Goal: Task Accomplishment & Management: Use online tool/utility

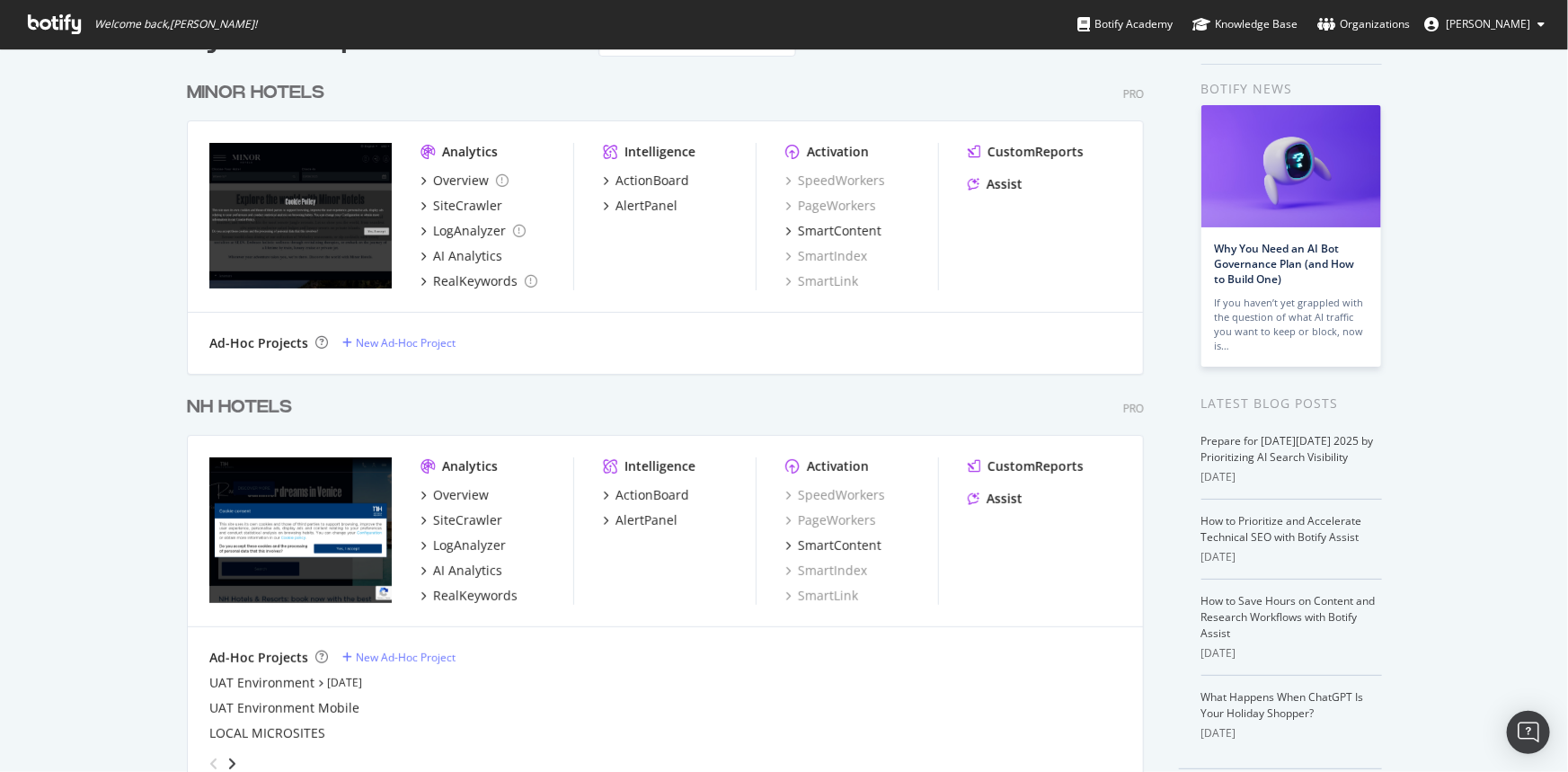
scroll to position [81, 0]
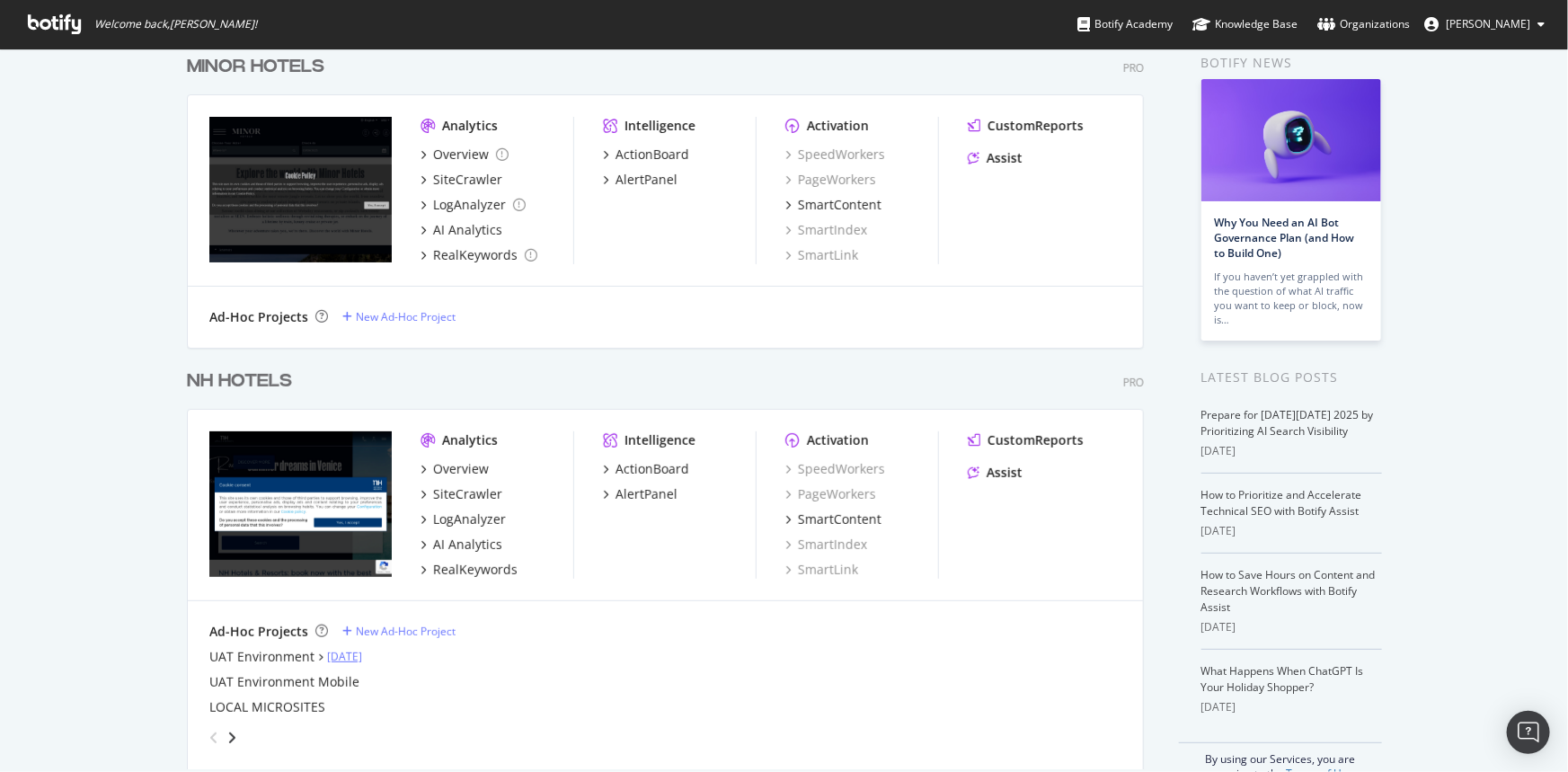
click at [355, 657] on link "Oct 6th 25" at bounding box center [344, 657] width 35 height 16
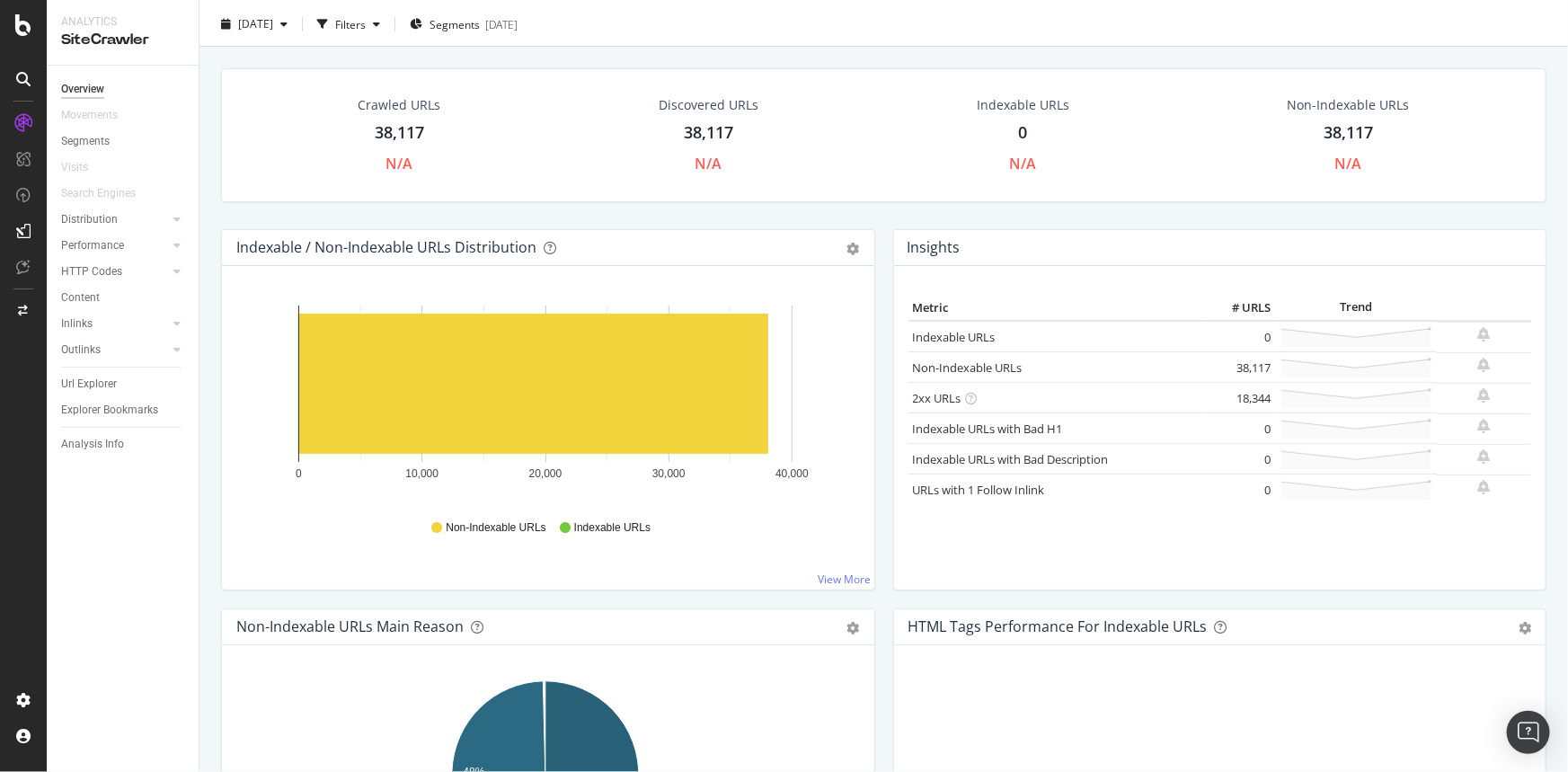
scroll to position [81, 0]
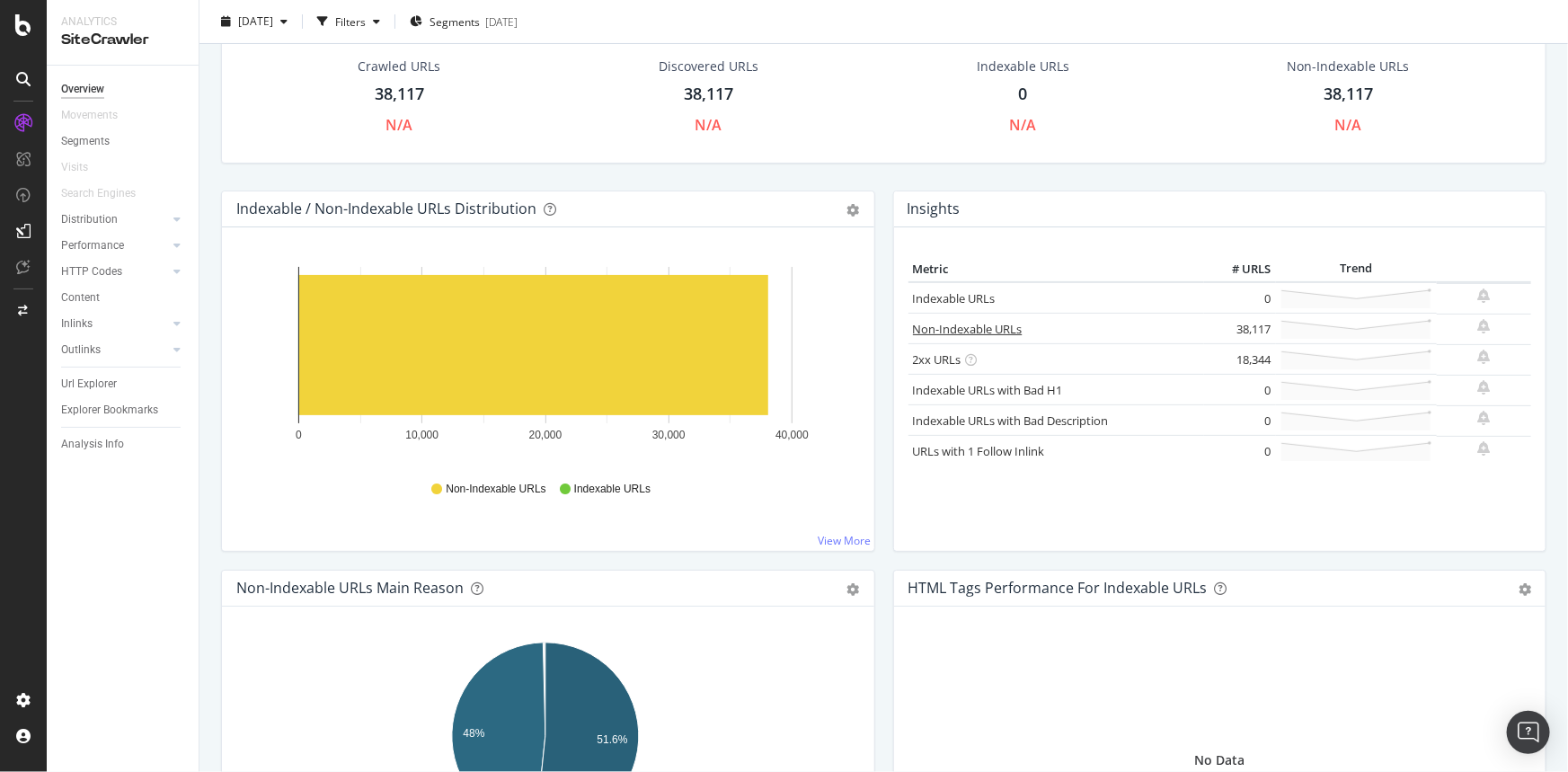
click at [944, 325] on link "Non-Indexable URLs" at bounding box center [968, 329] width 109 height 17
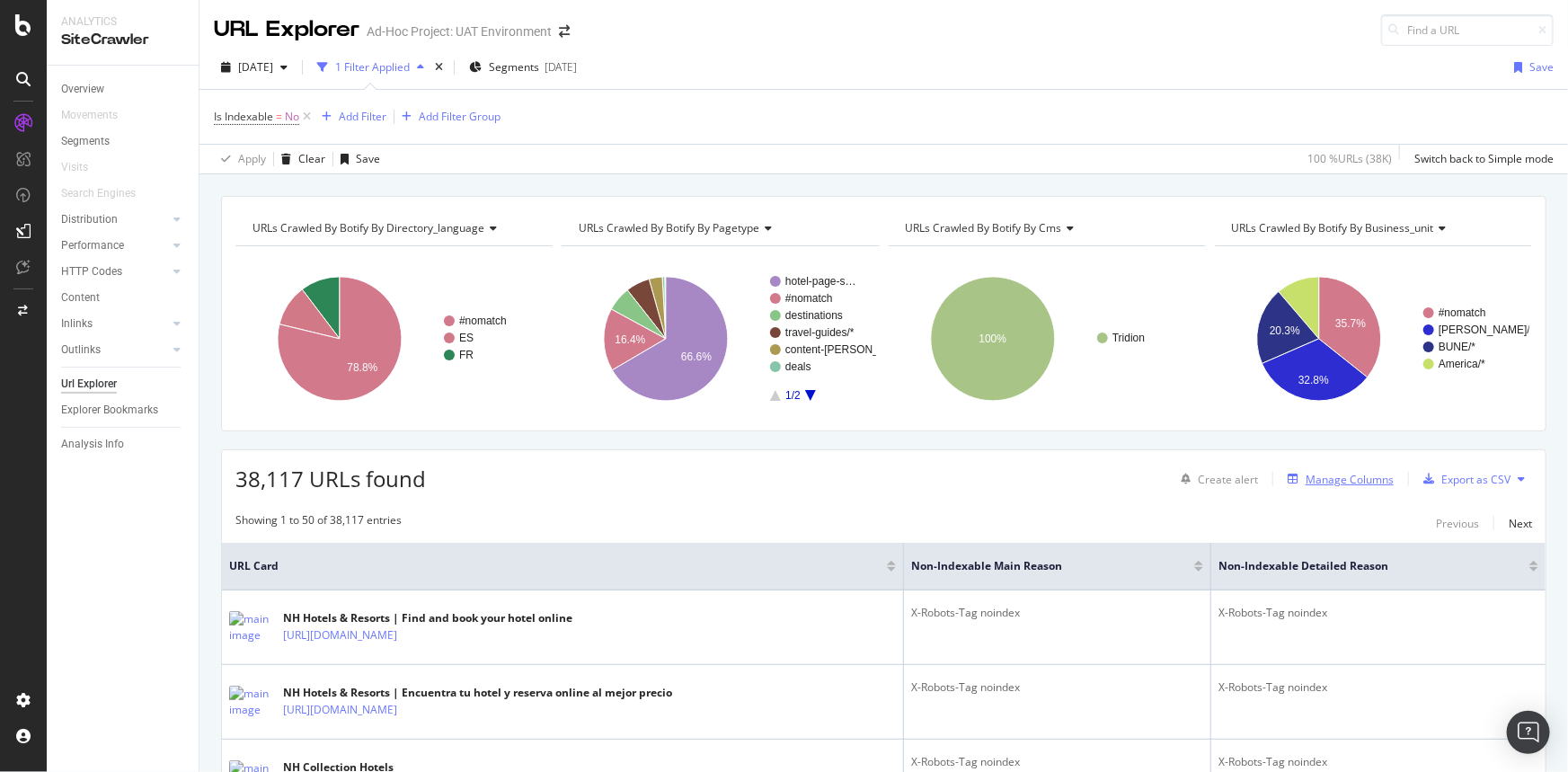
click at [1347, 487] on div "Manage Columns" at bounding box center [1338, 479] width 113 height 20
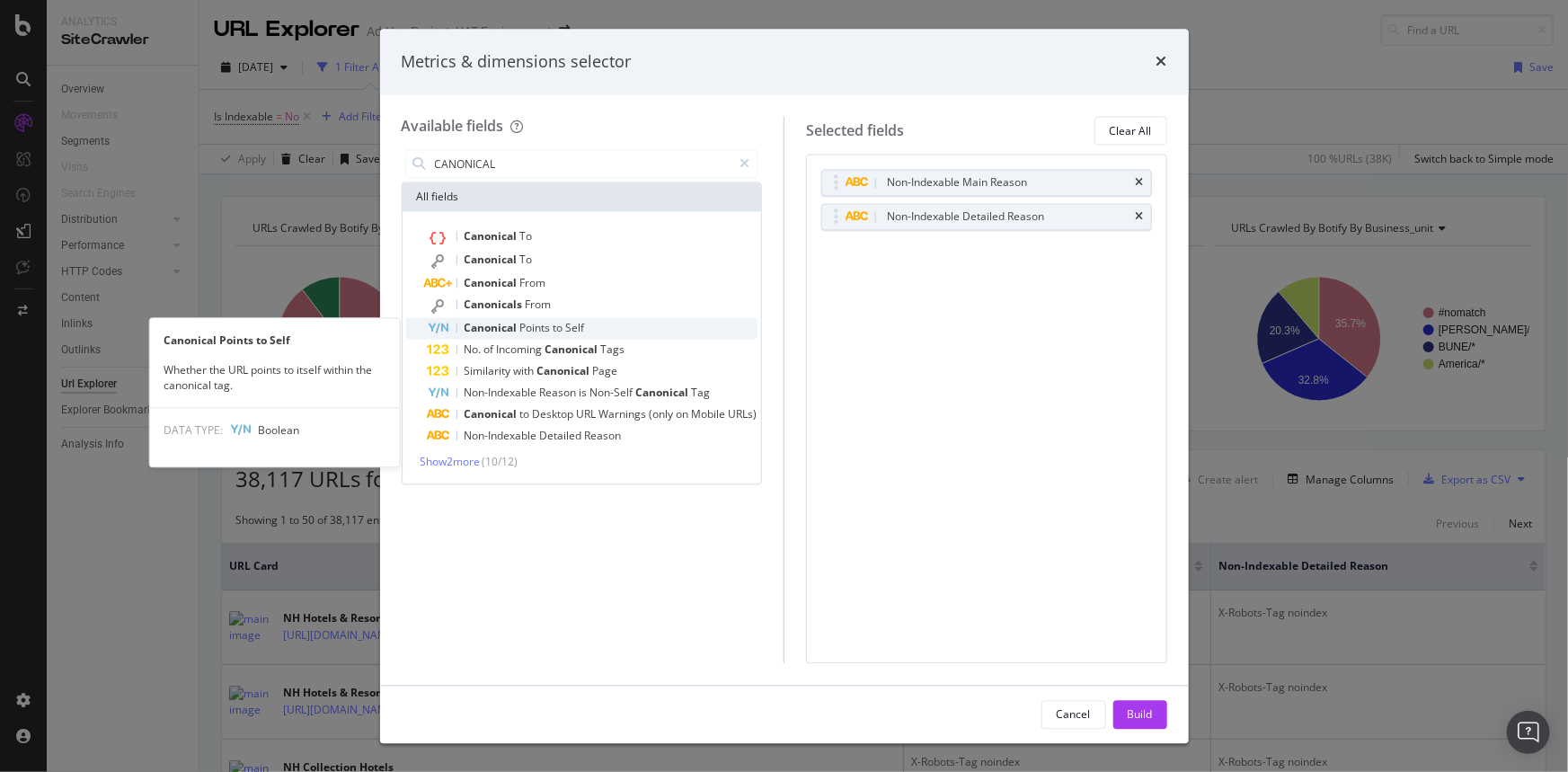
type input "CANONICAL"
click at [542, 327] on span "Points" at bounding box center [537, 329] width 33 height 16
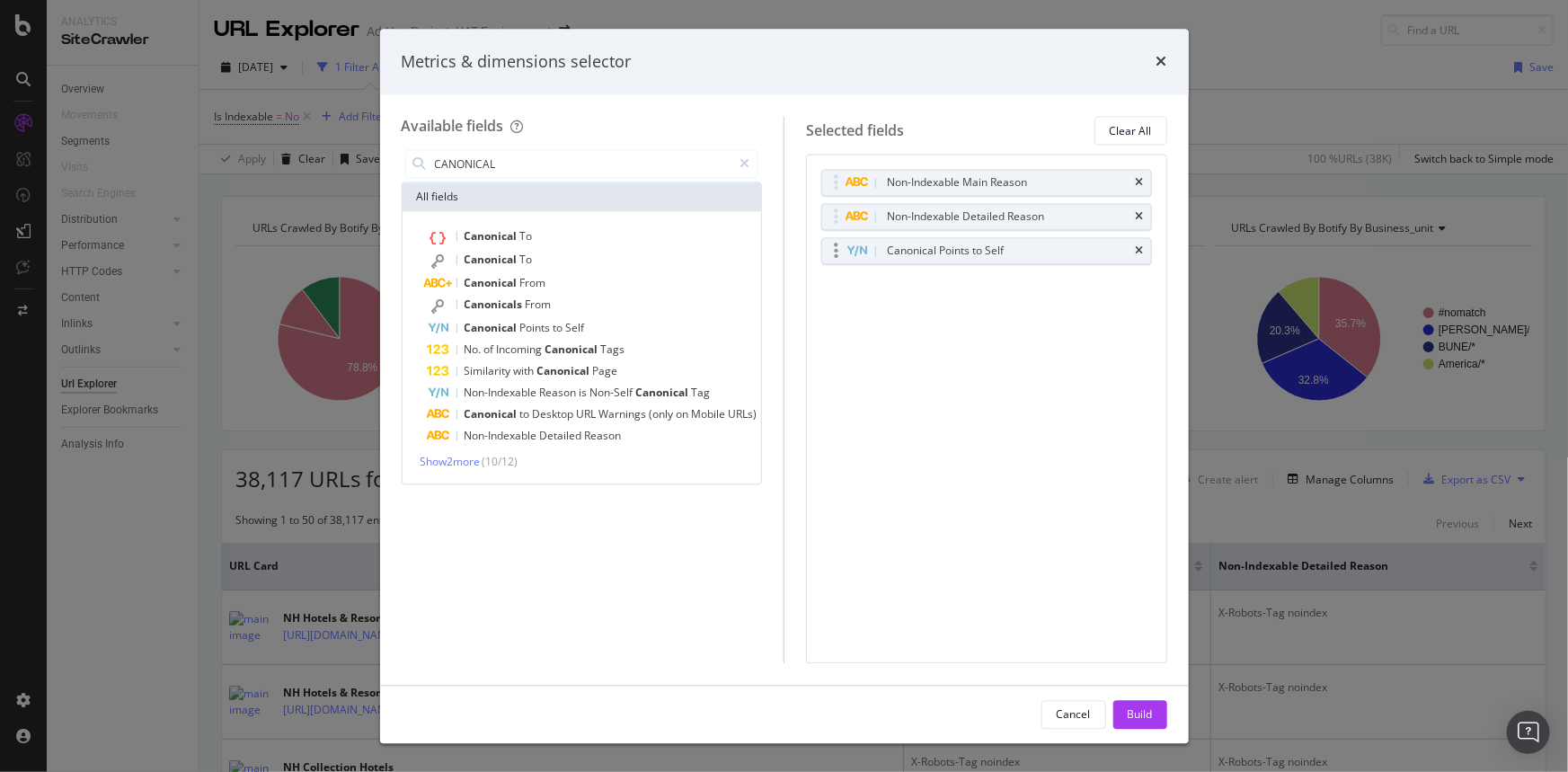
click at [1032, 255] on div "Canonical Points to Self" at bounding box center [1008, 252] width 249 height 18
drag, startPoint x: 1140, startPoint y: 245, endPoint x: 1129, endPoint y: 247, distance: 11.2
click at [1142, 246] on icon "times" at bounding box center [1140, 251] width 8 height 11
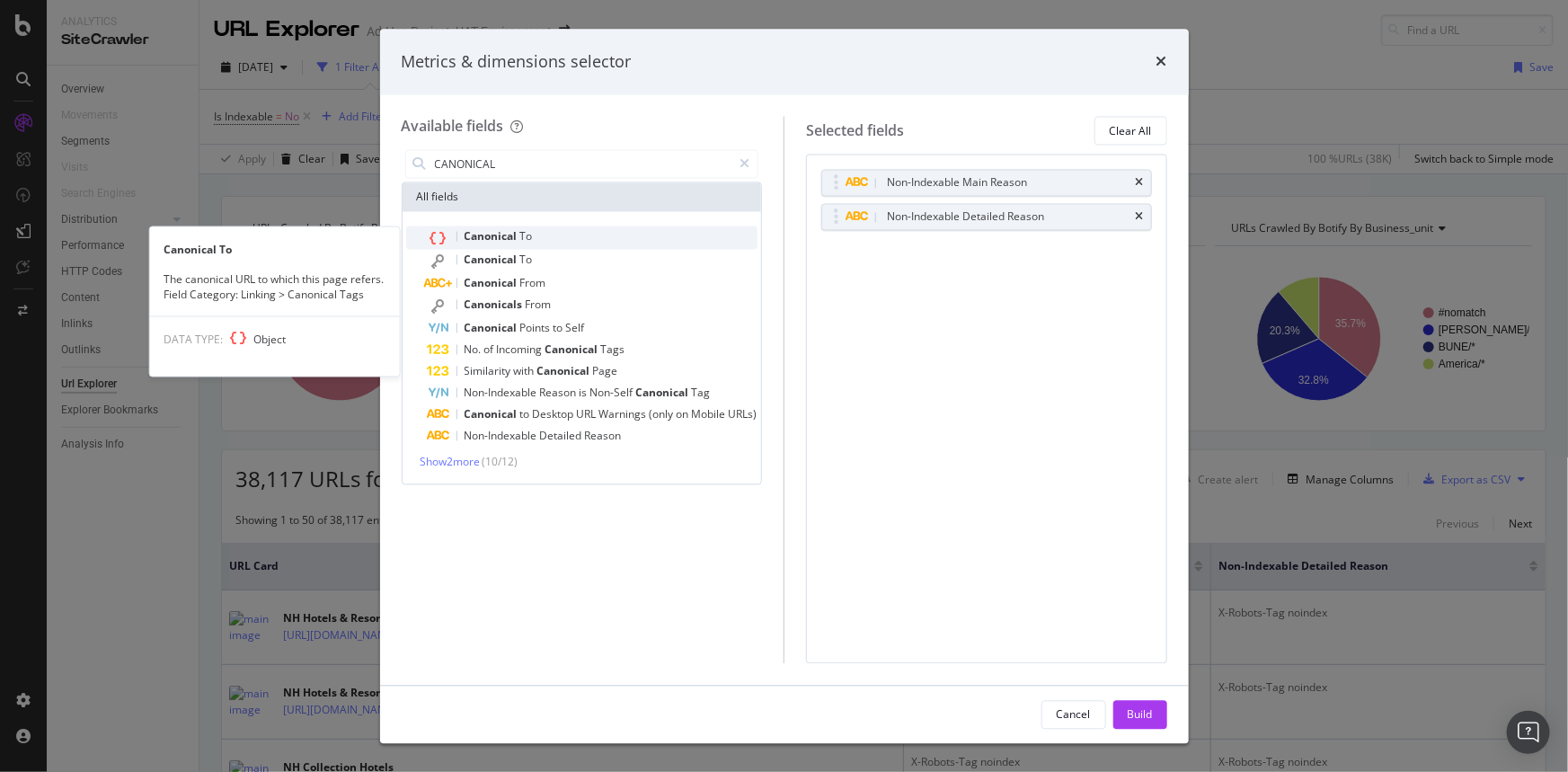
click at [501, 234] on span "Canonical" at bounding box center [492, 237] width 56 height 16
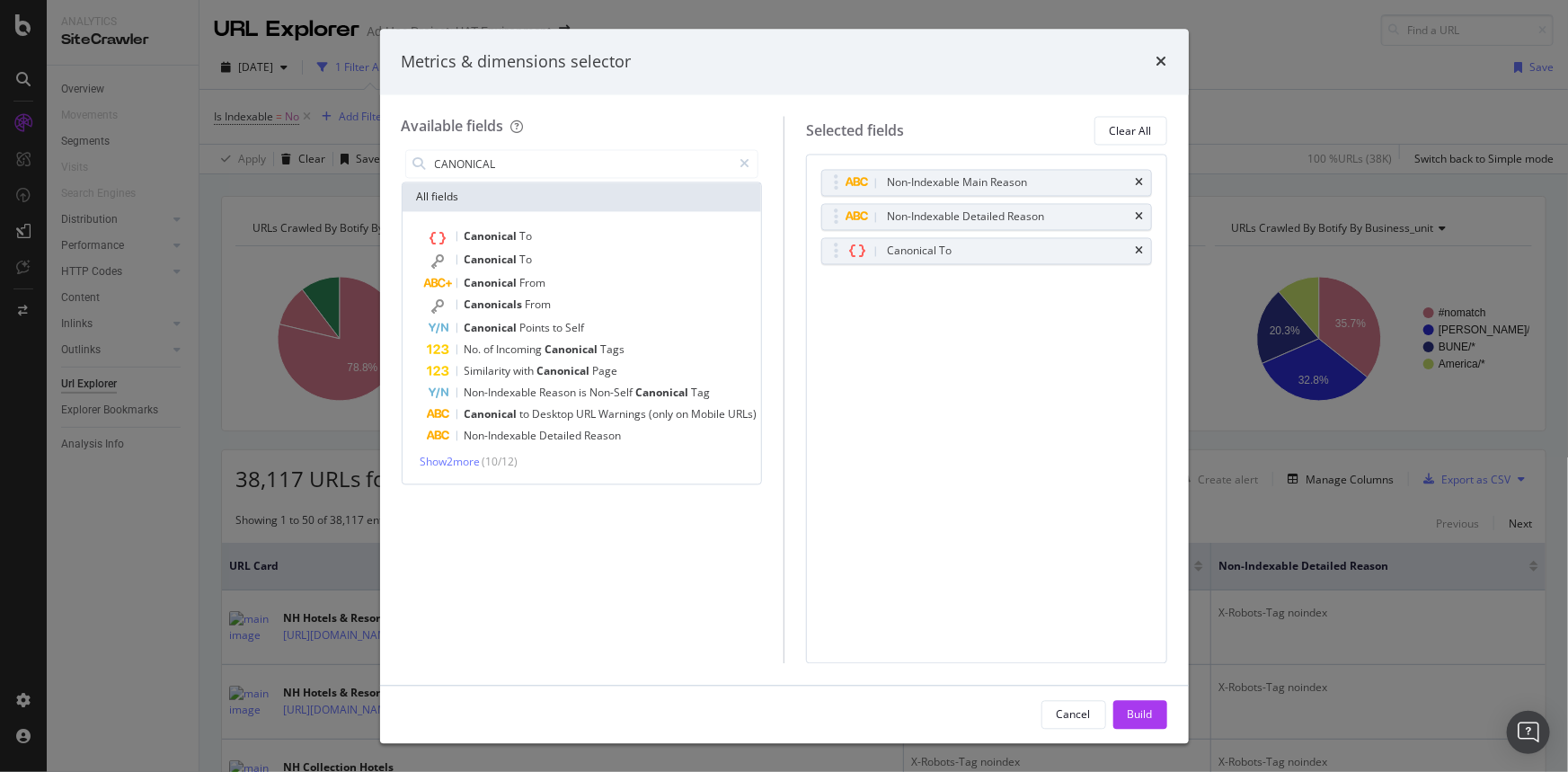
click at [950, 403] on div "Non-Indexable Main Reason Non-Indexable Detailed Reason Canonical To You can us…" at bounding box center [986, 408] width 361 height 508
click at [1159, 717] on button "Build" at bounding box center [1140, 714] width 54 height 28
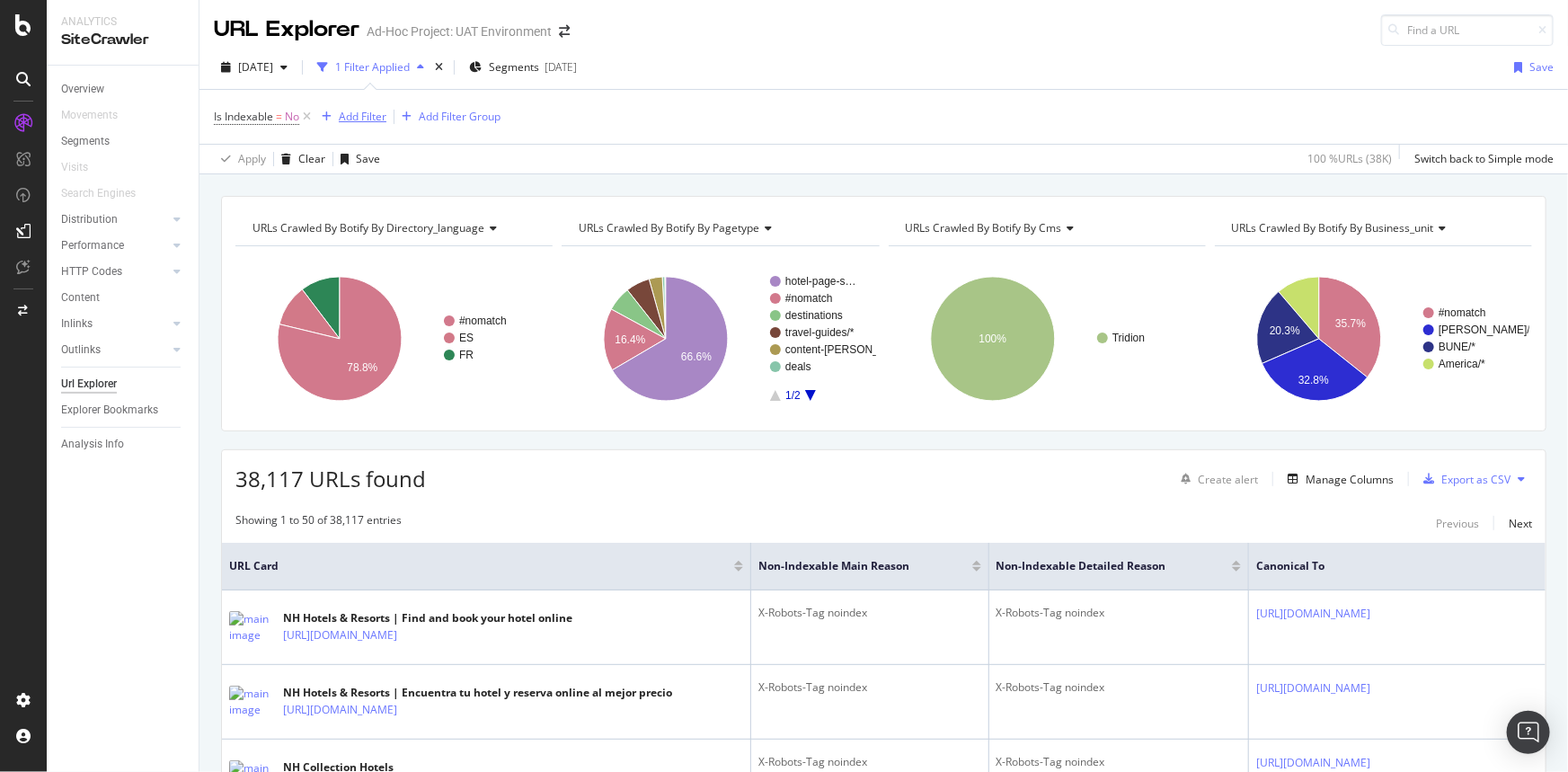
click at [361, 120] on div "Add Filter" at bounding box center [362, 116] width 48 height 16
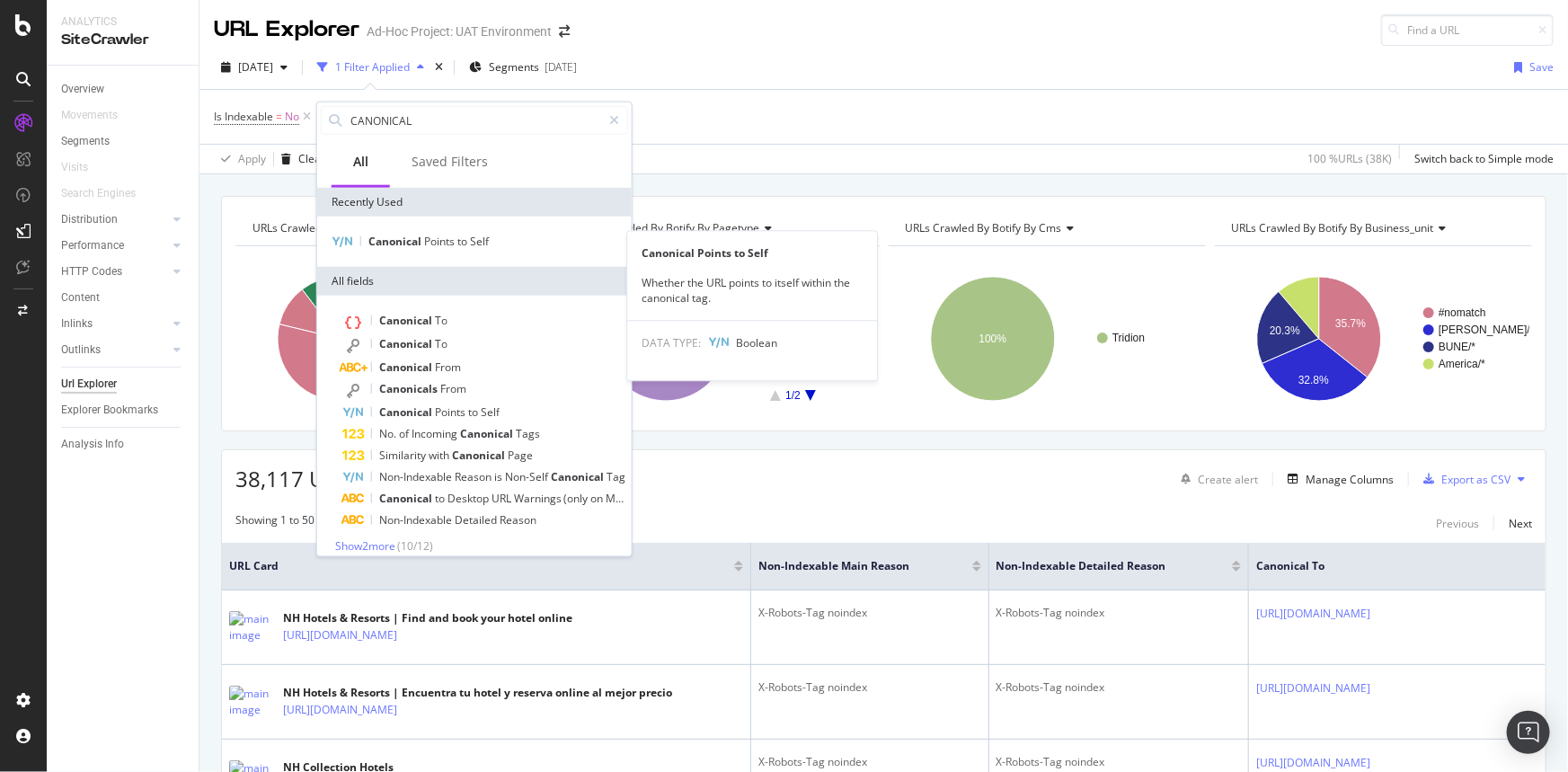
type input "CANONICAL"
click at [450, 237] on span "Points" at bounding box center [441, 242] width 33 height 16
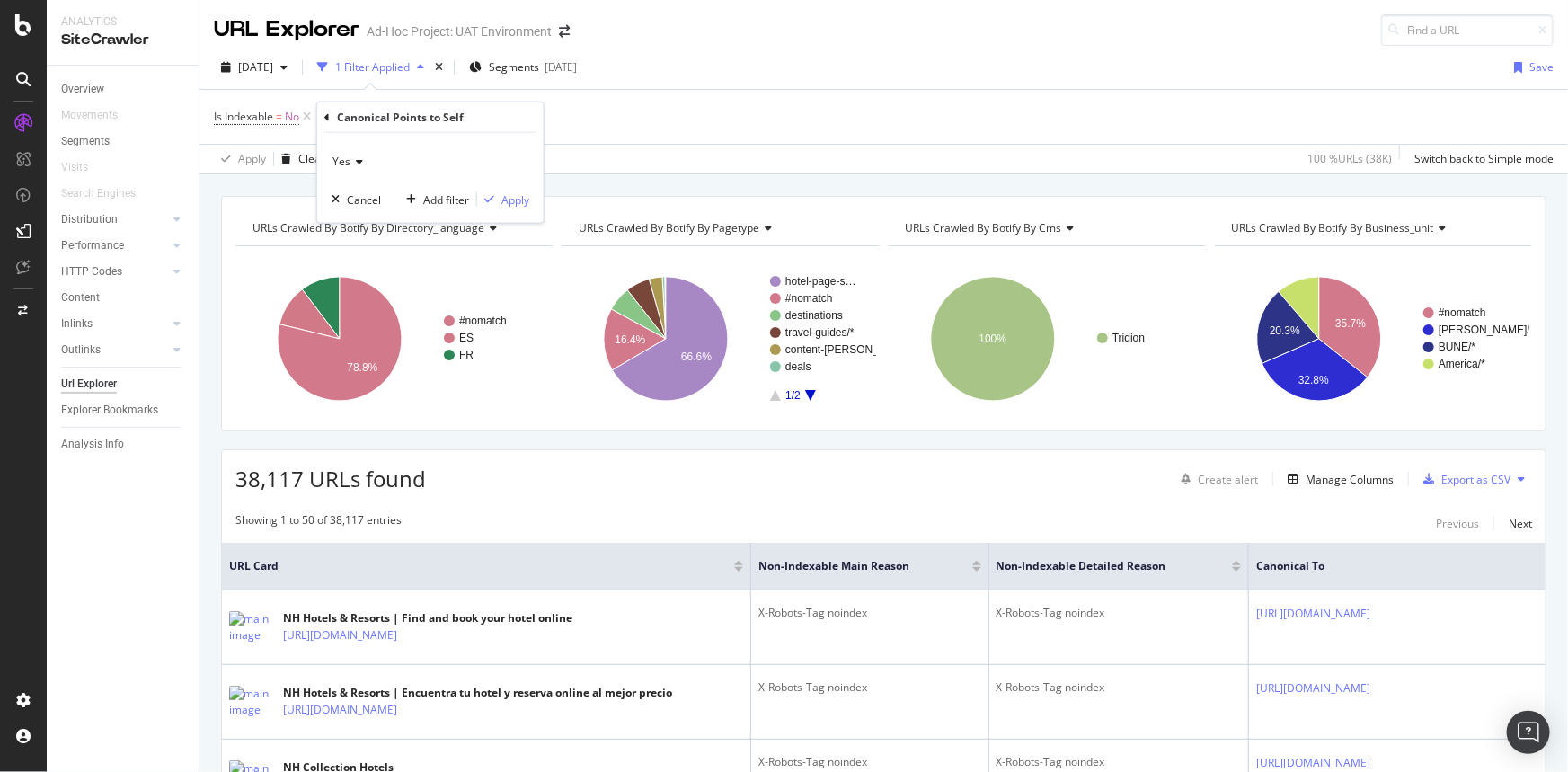
drag, startPoint x: 390, startPoint y: 163, endPoint x: 377, endPoint y: 166, distance: 13.3
click at [383, 164] on div "Yes" at bounding box center [430, 161] width 198 height 28
click at [359, 217] on div "No" at bounding box center [432, 223] width 192 height 23
click at [506, 202] on div "Apply" at bounding box center [515, 199] width 28 height 16
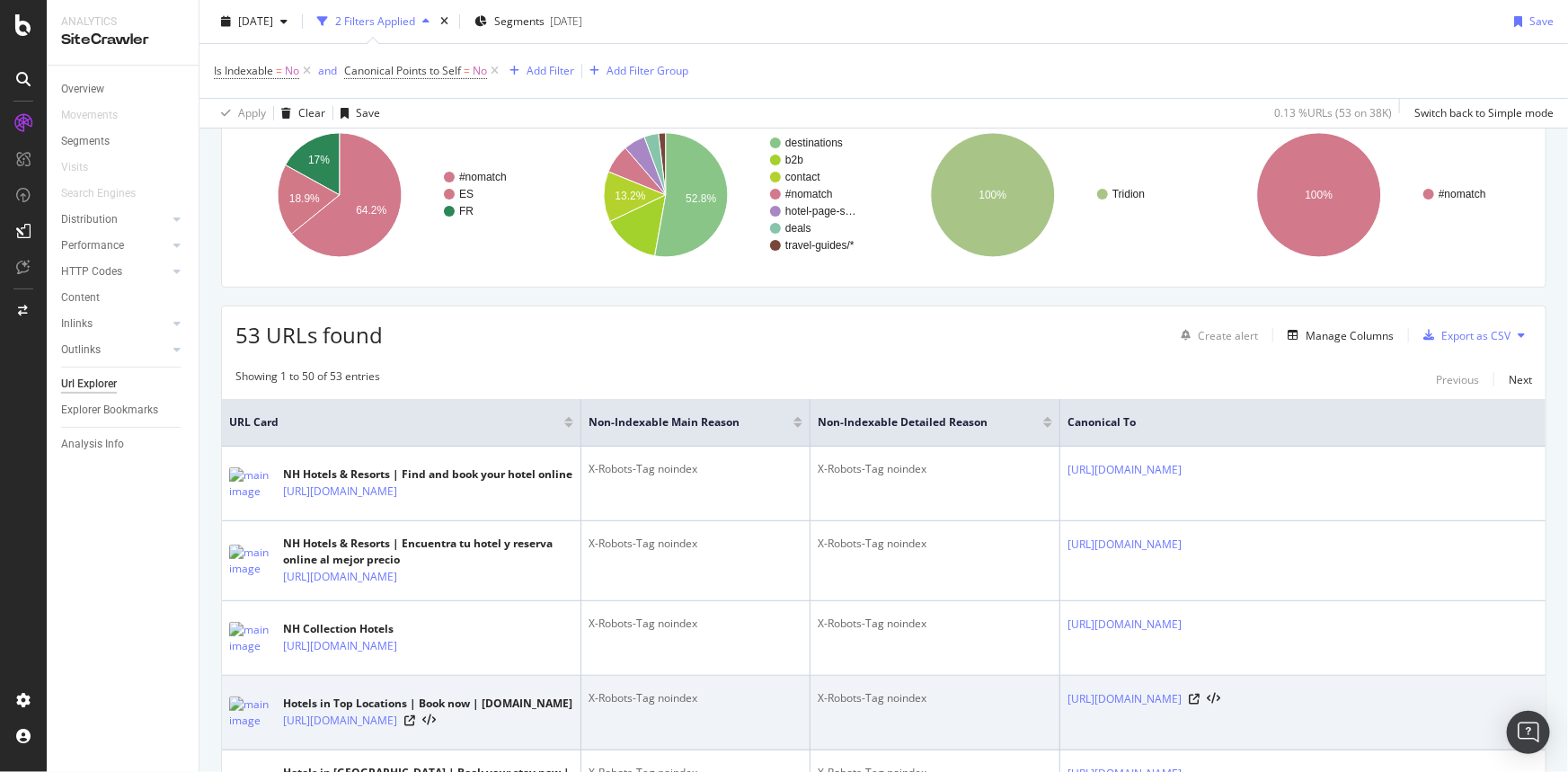
scroll to position [408, 0]
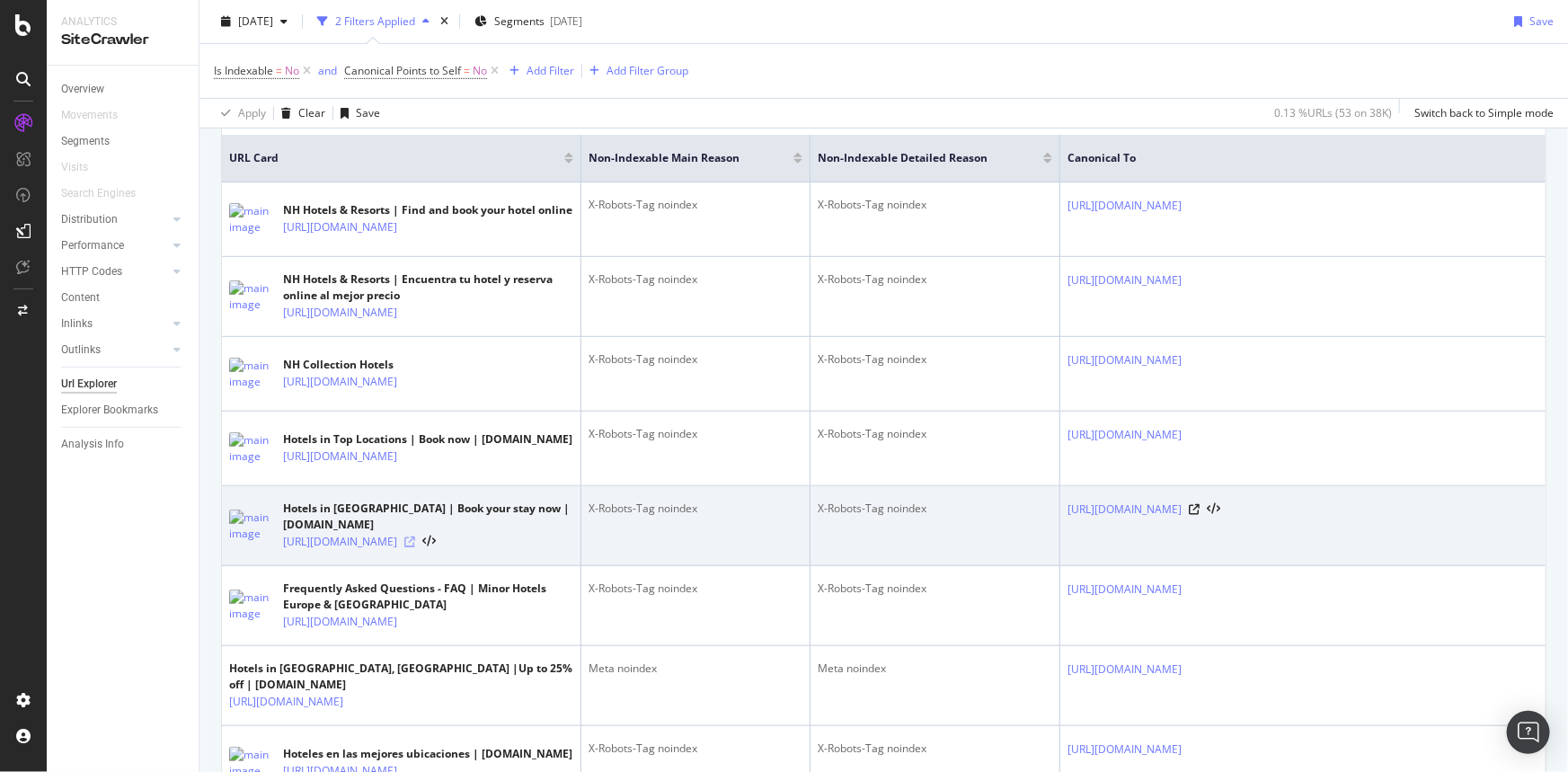
click at [416, 548] on icon at bounding box center [410, 542] width 11 height 11
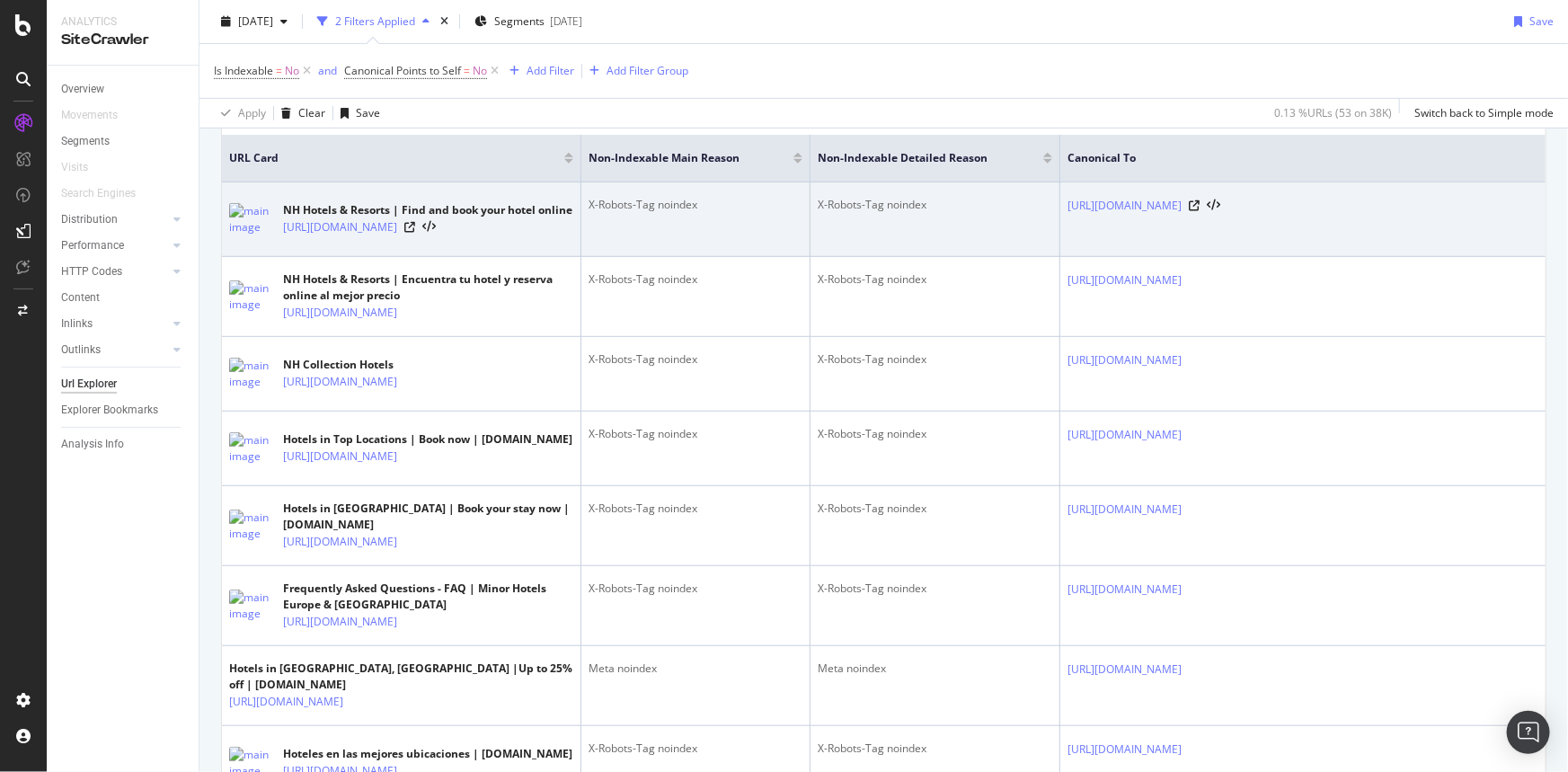
scroll to position [245, 0]
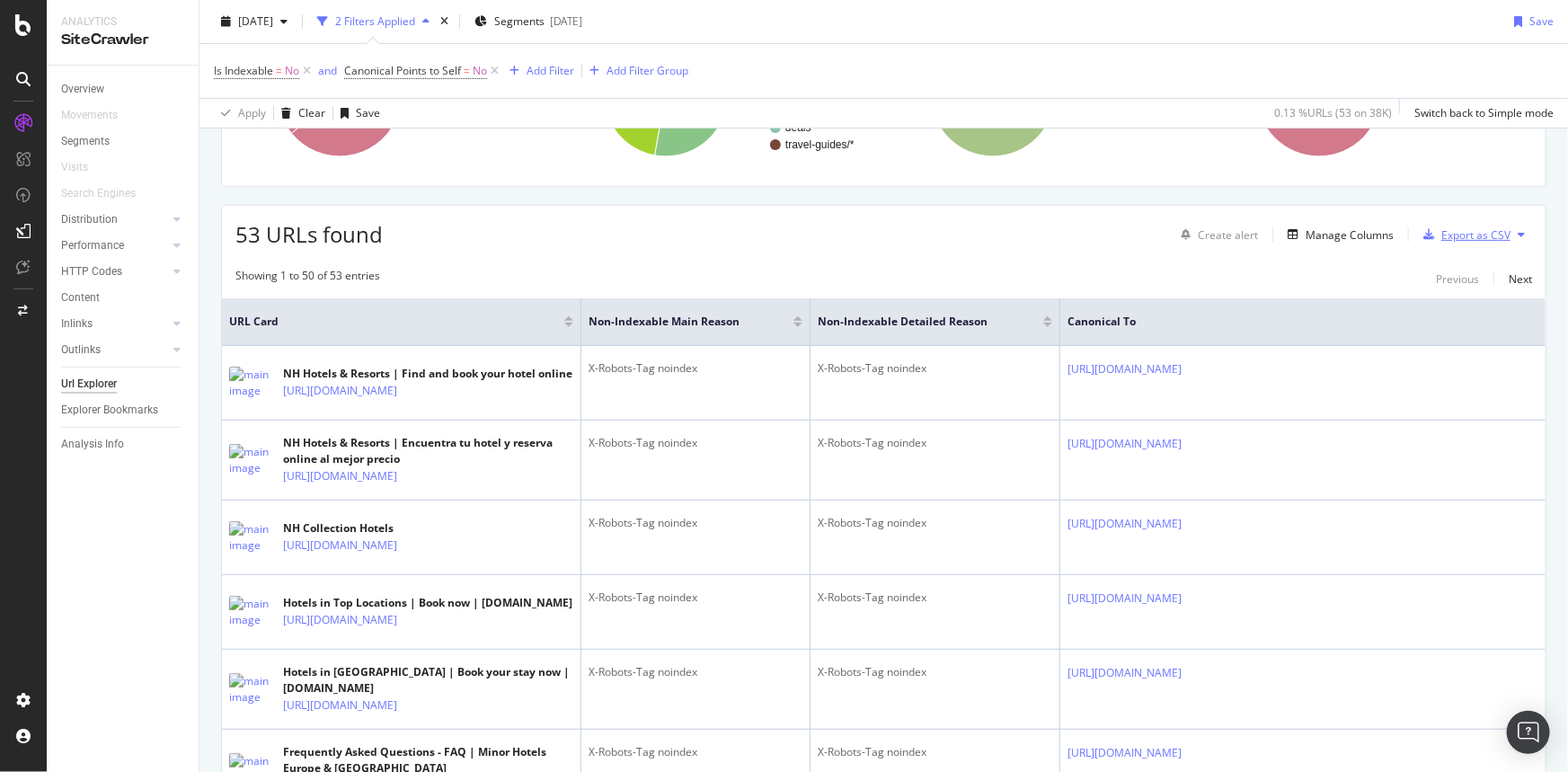
click at [1447, 233] on div "Export as CSV" at bounding box center [1476, 235] width 69 height 16
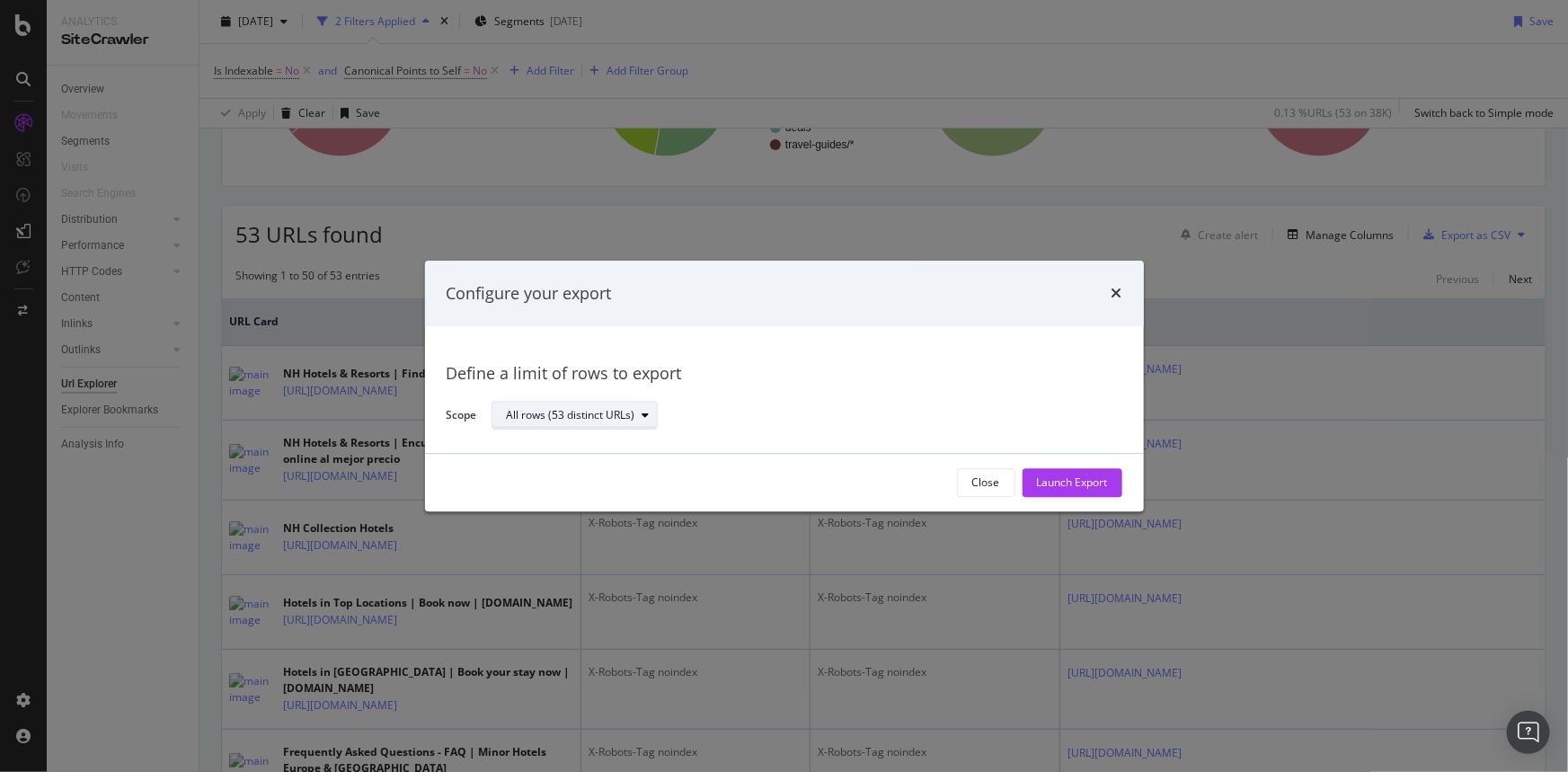
click at [587, 411] on div "All rows (53 distinct URLs)" at bounding box center [572, 416] width 129 height 11
click at [610, 444] on div "All rows (53 distinct URLs)" at bounding box center [583, 447] width 139 height 16
click at [1097, 473] on div "Launch Export" at bounding box center [1072, 483] width 71 height 27
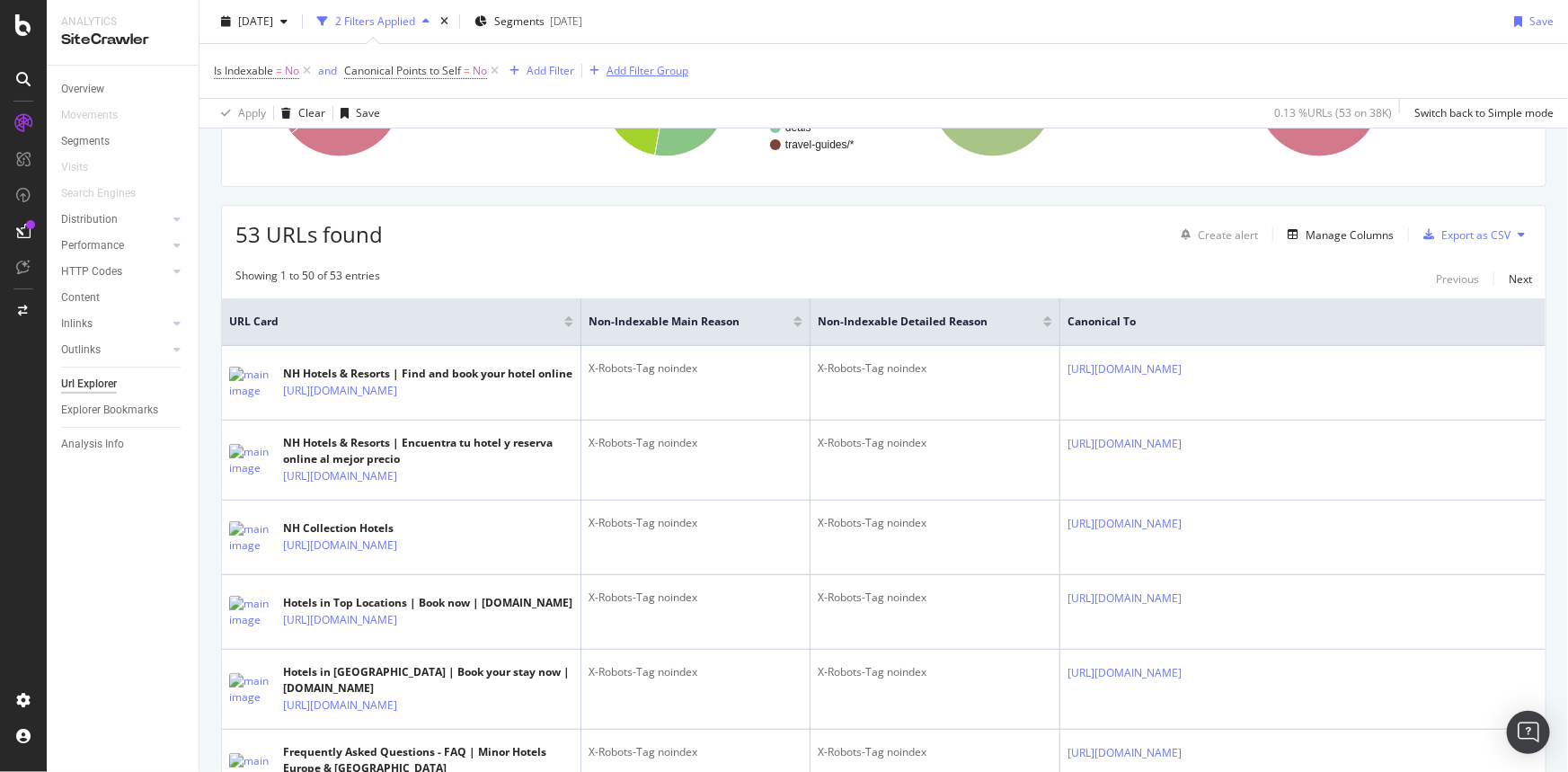
scroll to position [163, 0]
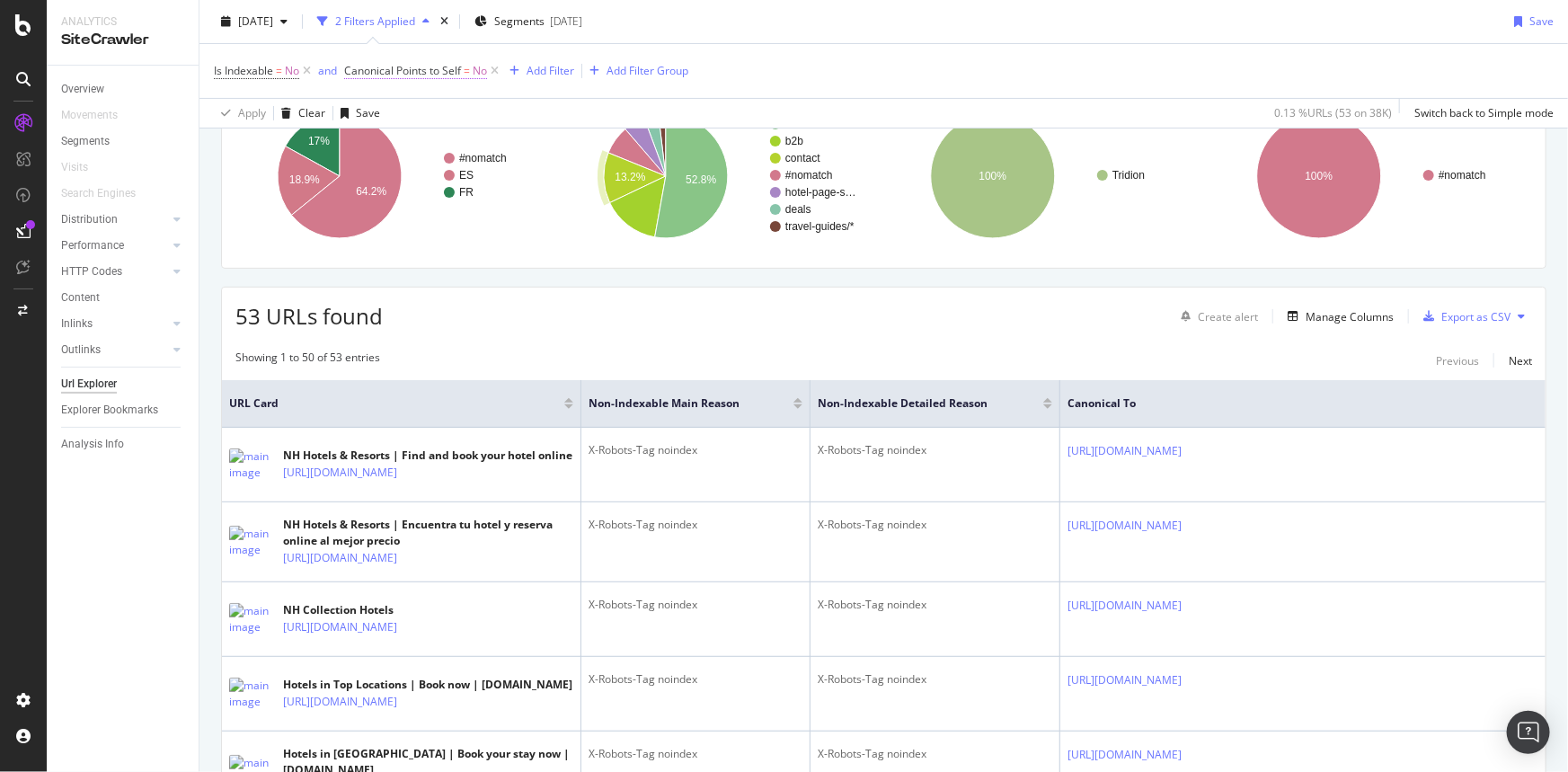
click at [455, 71] on span "Canonical Points to Self" at bounding box center [403, 70] width 117 height 16
drag, startPoint x: 1146, startPoint y: 361, endPoint x: 1215, endPoint y: 361, distance: 69.0
click at [1147, 361] on div "Showing 1 to 50 of 53 entries Previous Next" at bounding box center [884, 360] width 1324 height 21
click at [1371, 309] on div "Manage Columns" at bounding box center [1349, 317] width 88 height 16
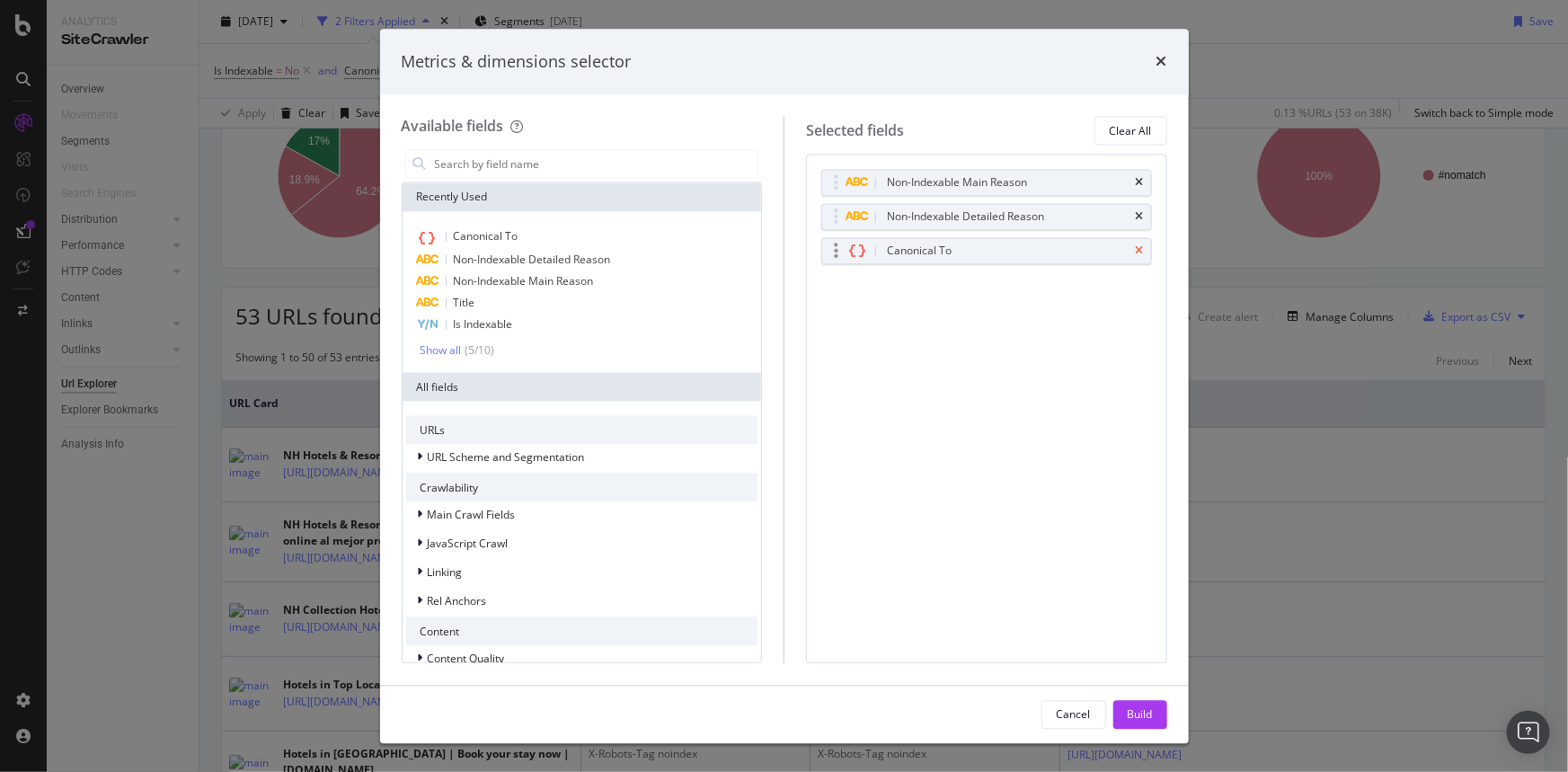
click at [1142, 249] on icon "times" at bounding box center [1140, 251] width 8 height 11
click at [526, 165] on input "modal" at bounding box center [595, 165] width 325 height 27
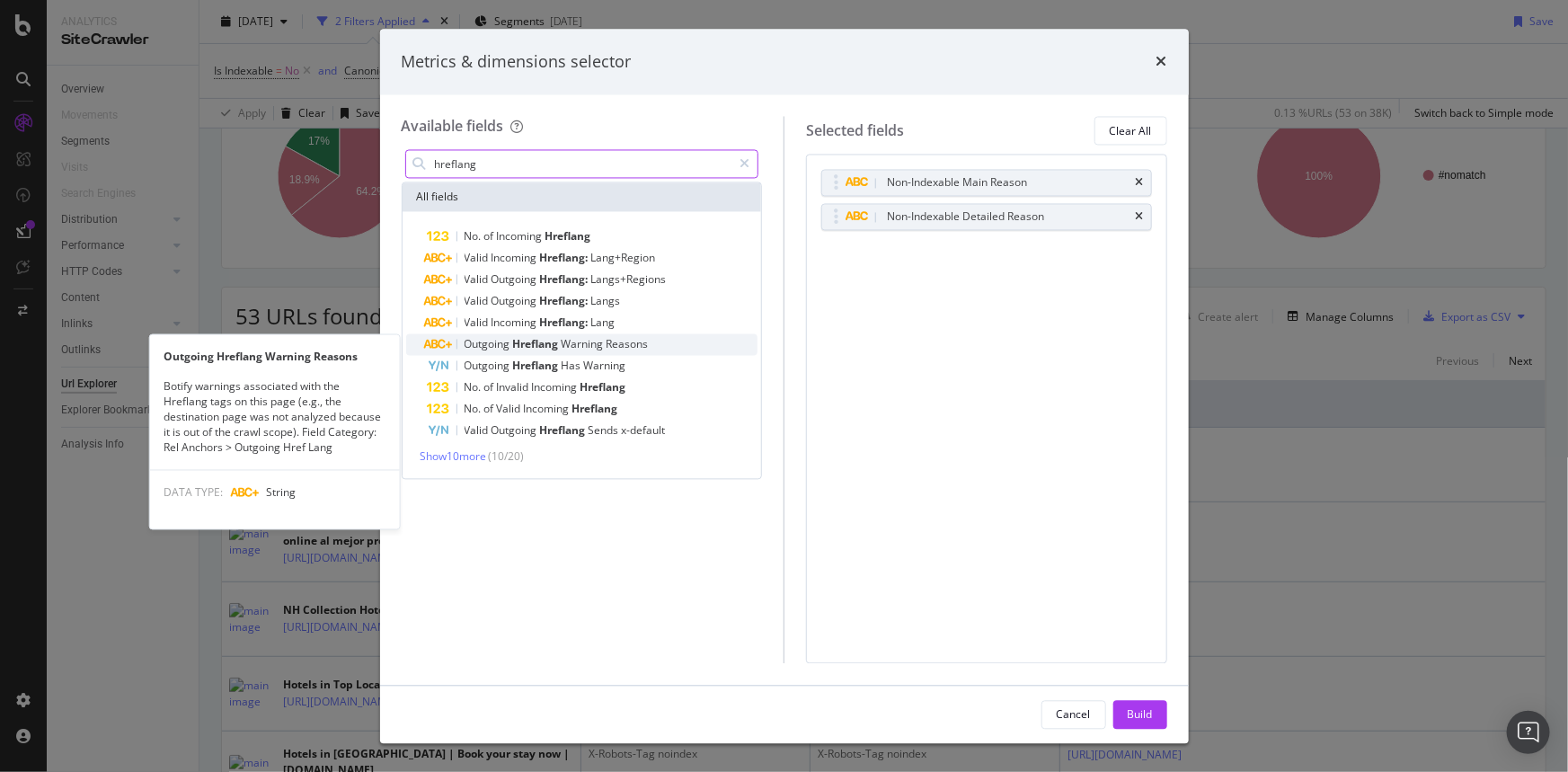
type input "hreflang"
click at [590, 347] on span "Warning" at bounding box center [584, 345] width 45 height 16
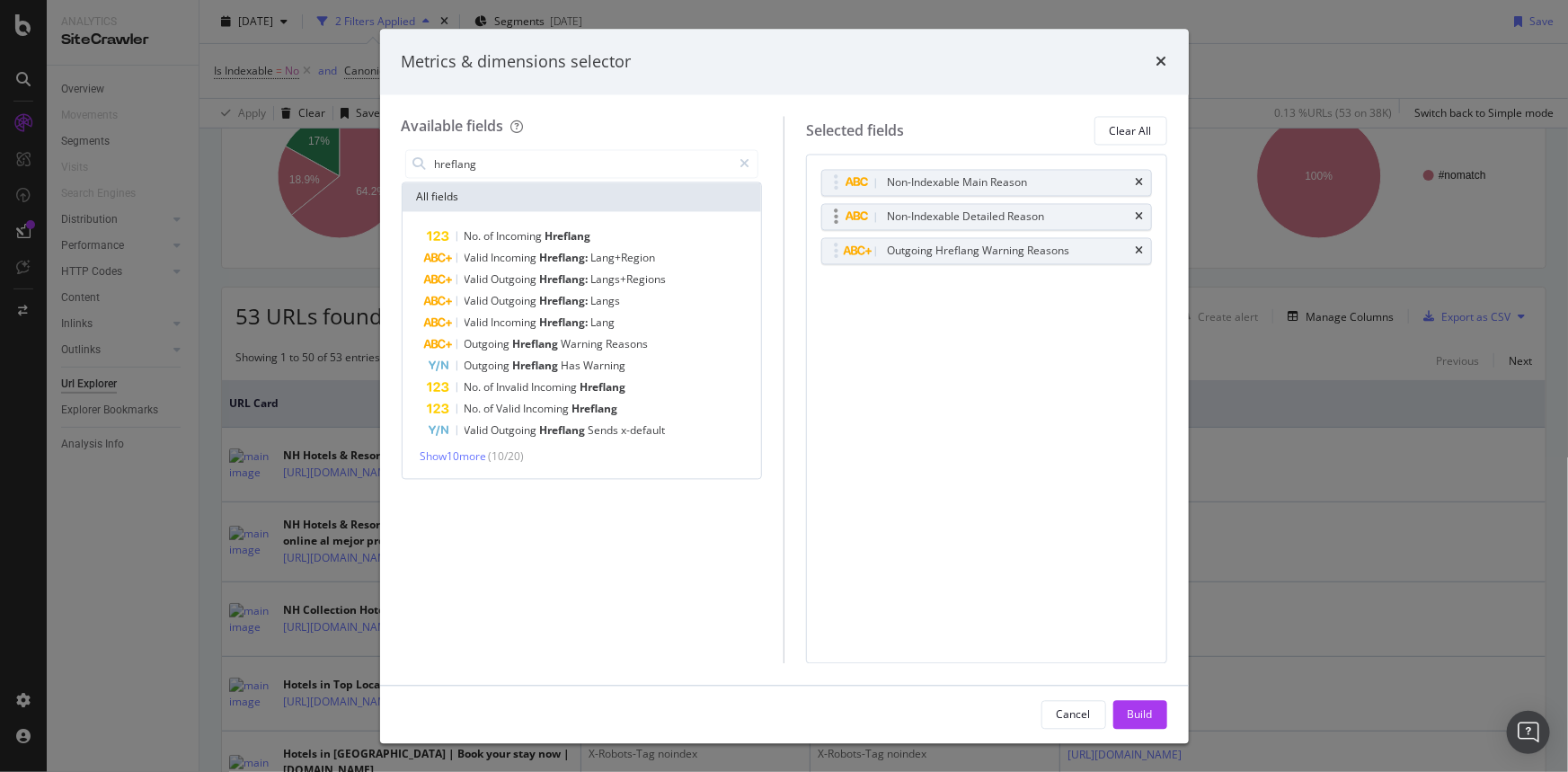
click at [1145, 215] on div "Non-Indexable Detailed Reason" at bounding box center [986, 218] width 329 height 25
click at [1142, 215] on icon "times" at bounding box center [1140, 217] width 8 height 11
click at [1145, 711] on div "Build" at bounding box center [1141, 714] width 25 height 16
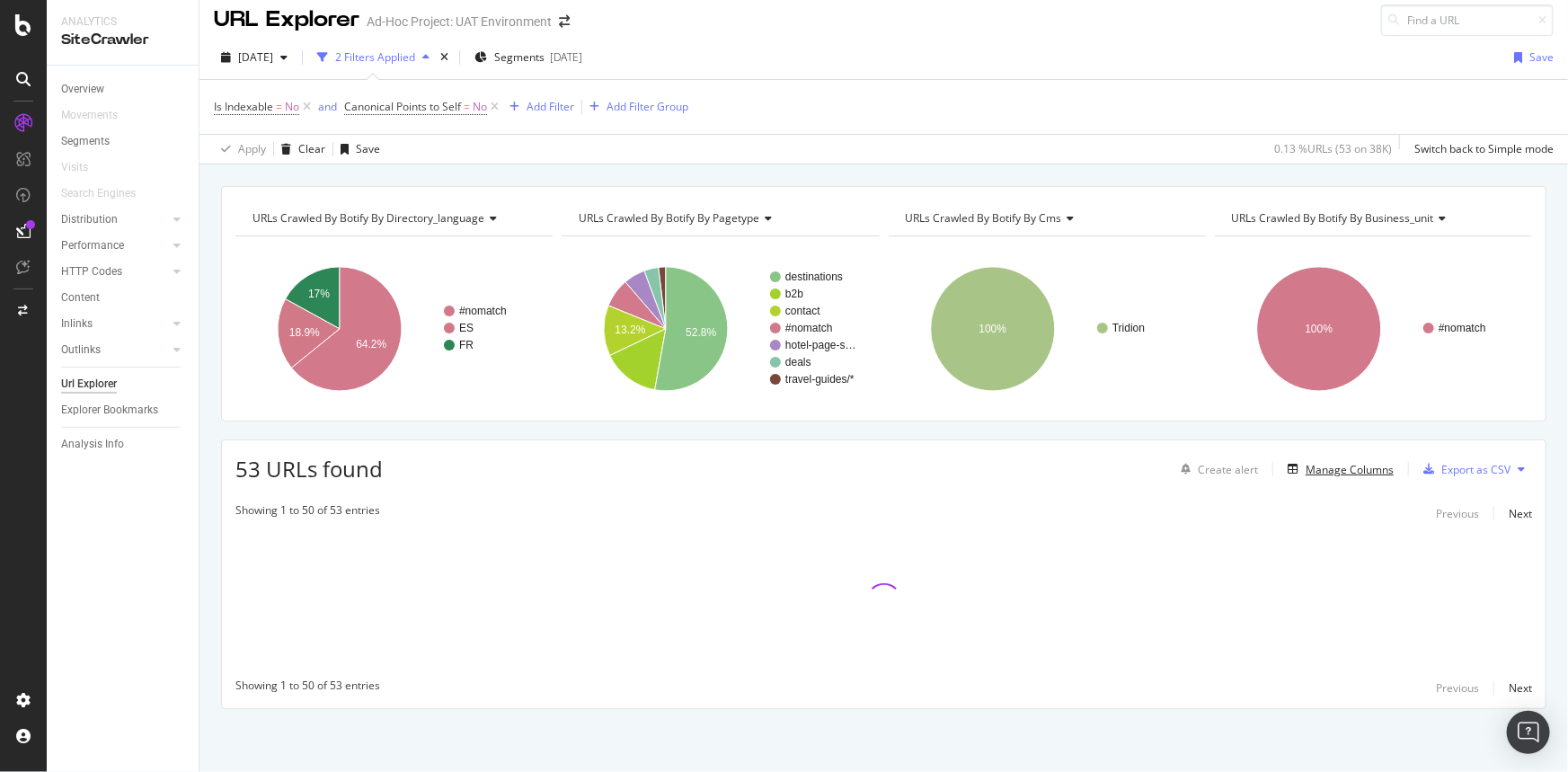
scroll to position [9, 0]
click at [498, 108] on icon at bounding box center [495, 107] width 16 height 18
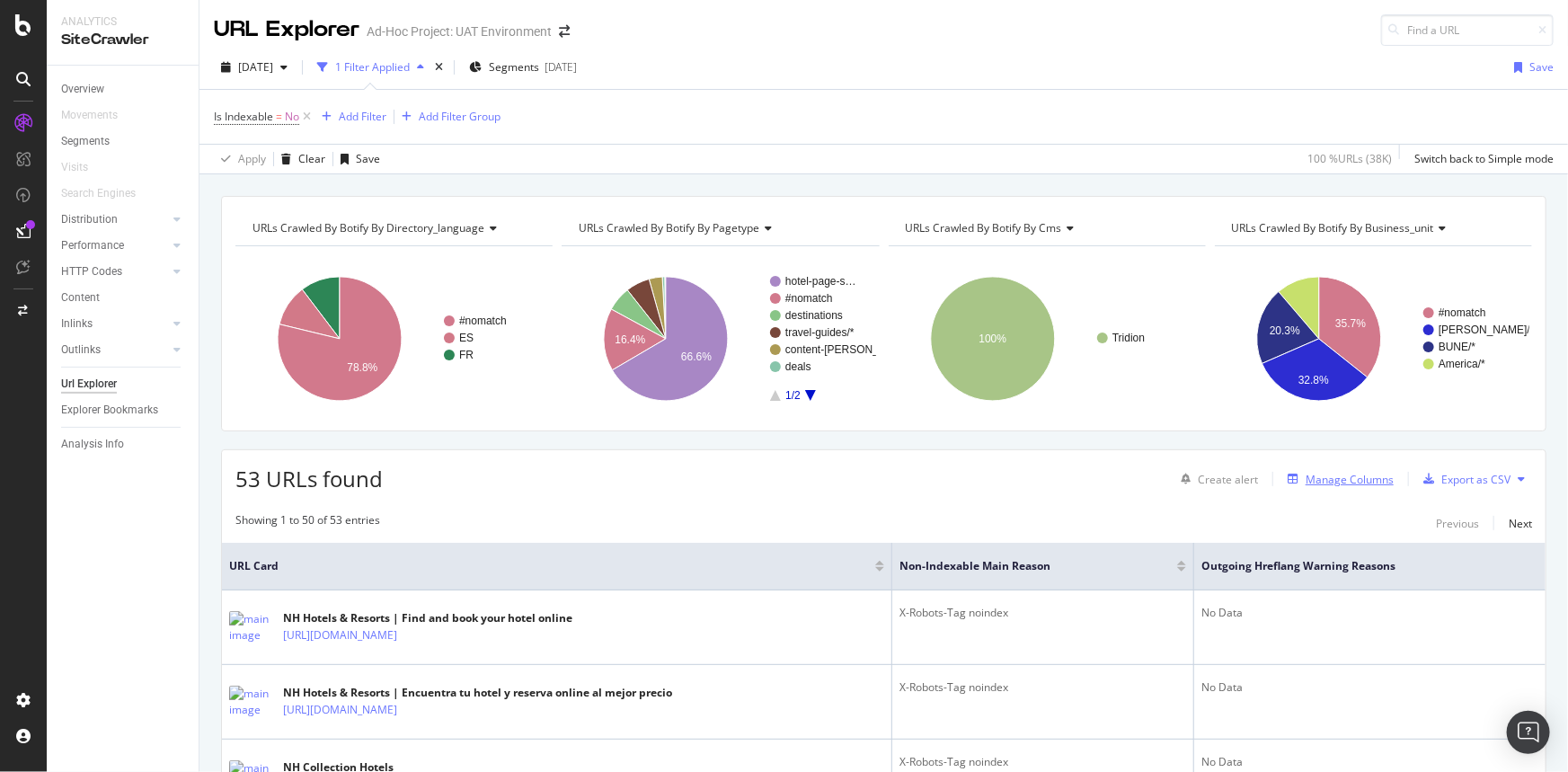
click at [1351, 476] on div "Manage Columns" at bounding box center [1349, 480] width 88 height 16
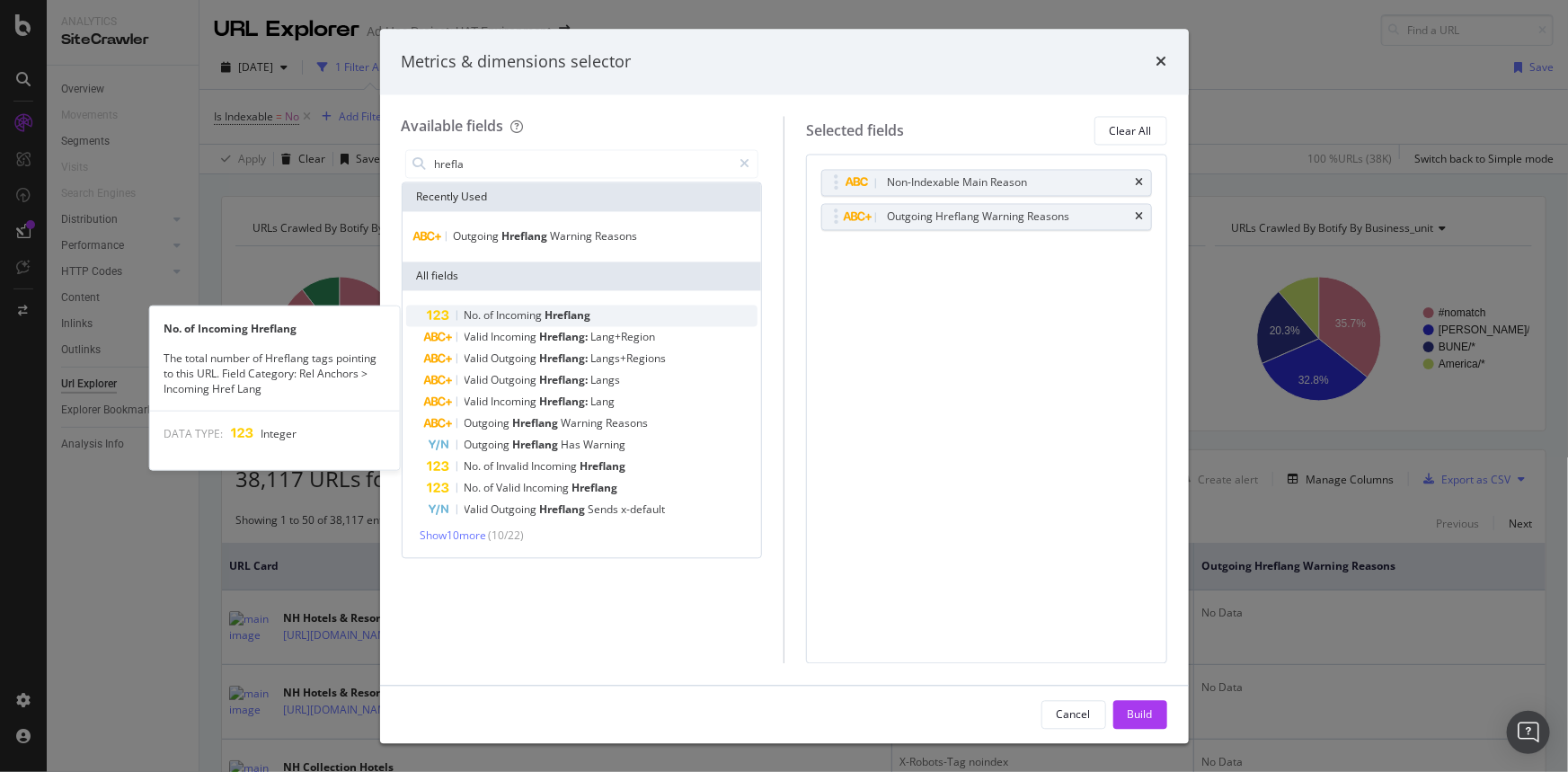
type input "hrefla"
click at [591, 308] on span "Hreflang" at bounding box center [568, 316] width 46 height 16
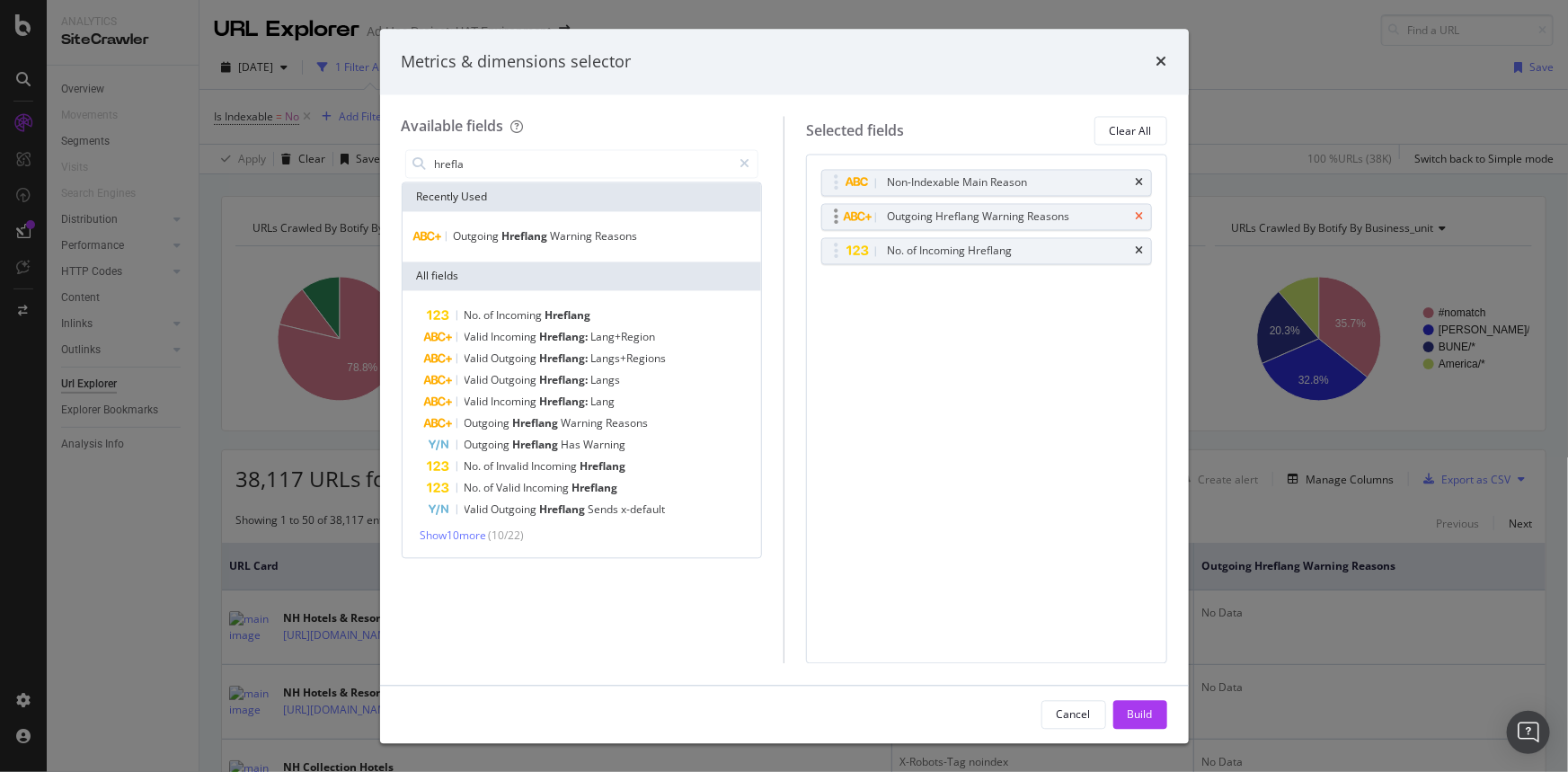
click at [1142, 219] on icon "times" at bounding box center [1140, 217] width 8 height 11
click at [663, 458] on div "No. of Invalid Incoming Hreflang" at bounding box center [592, 467] width 331 height 21
click at [1144, 710] on div "Build" at bounding box center [1141, 714] width 25 height 16
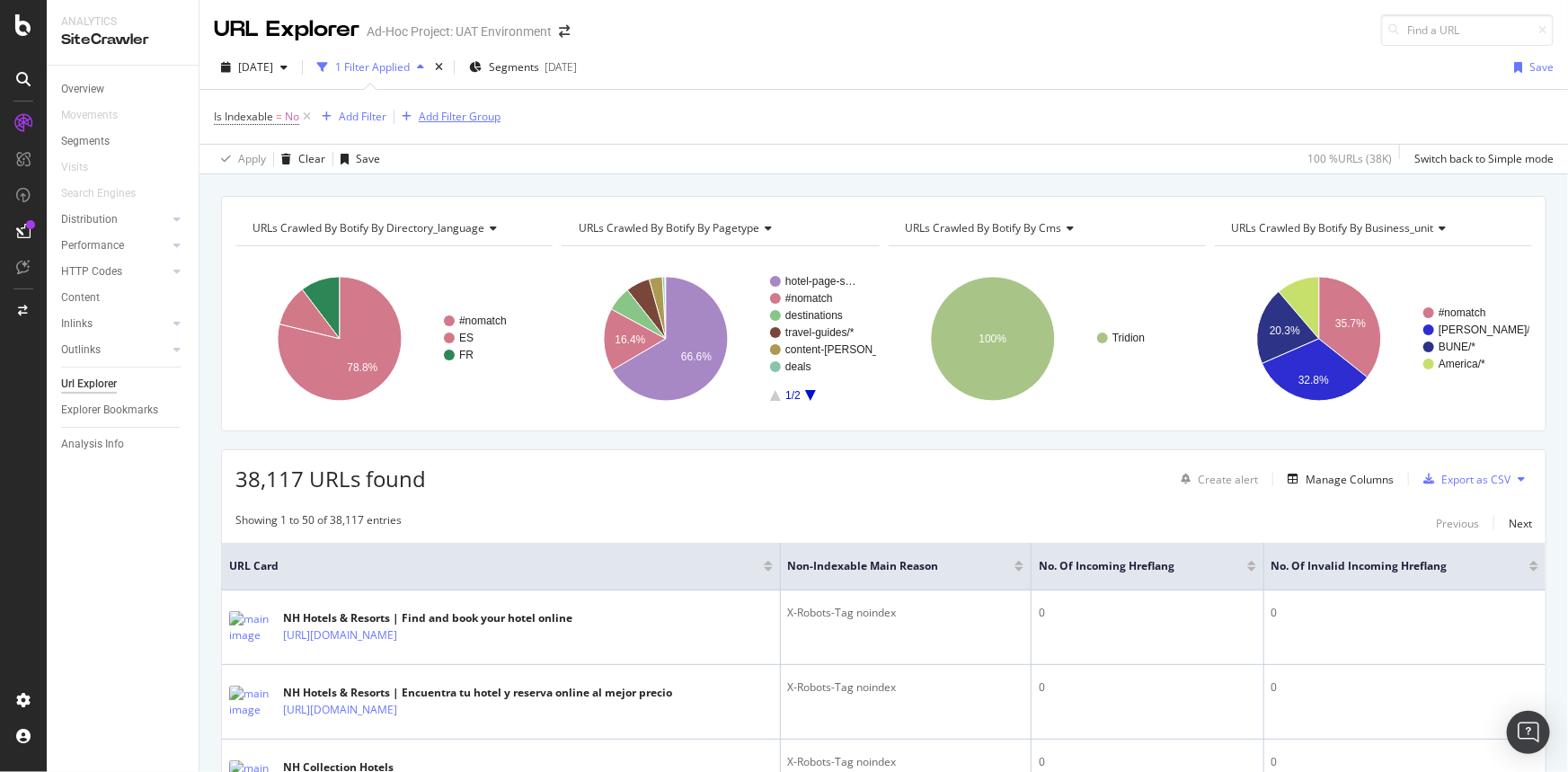
click at [473, 109] on div "Add Filter Group" at bounding box center [460, 116] width 82 height 16
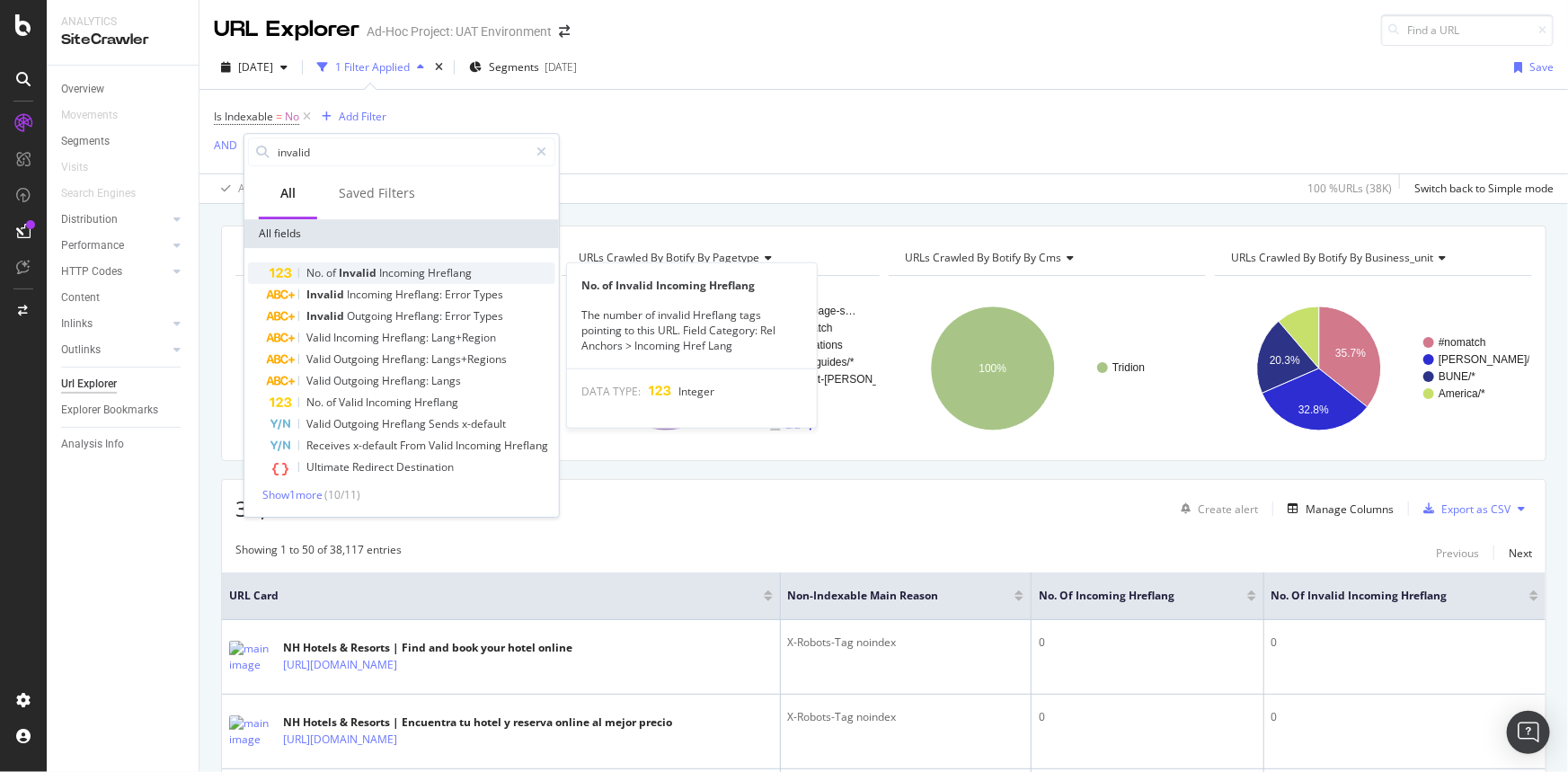
type input "invalid"
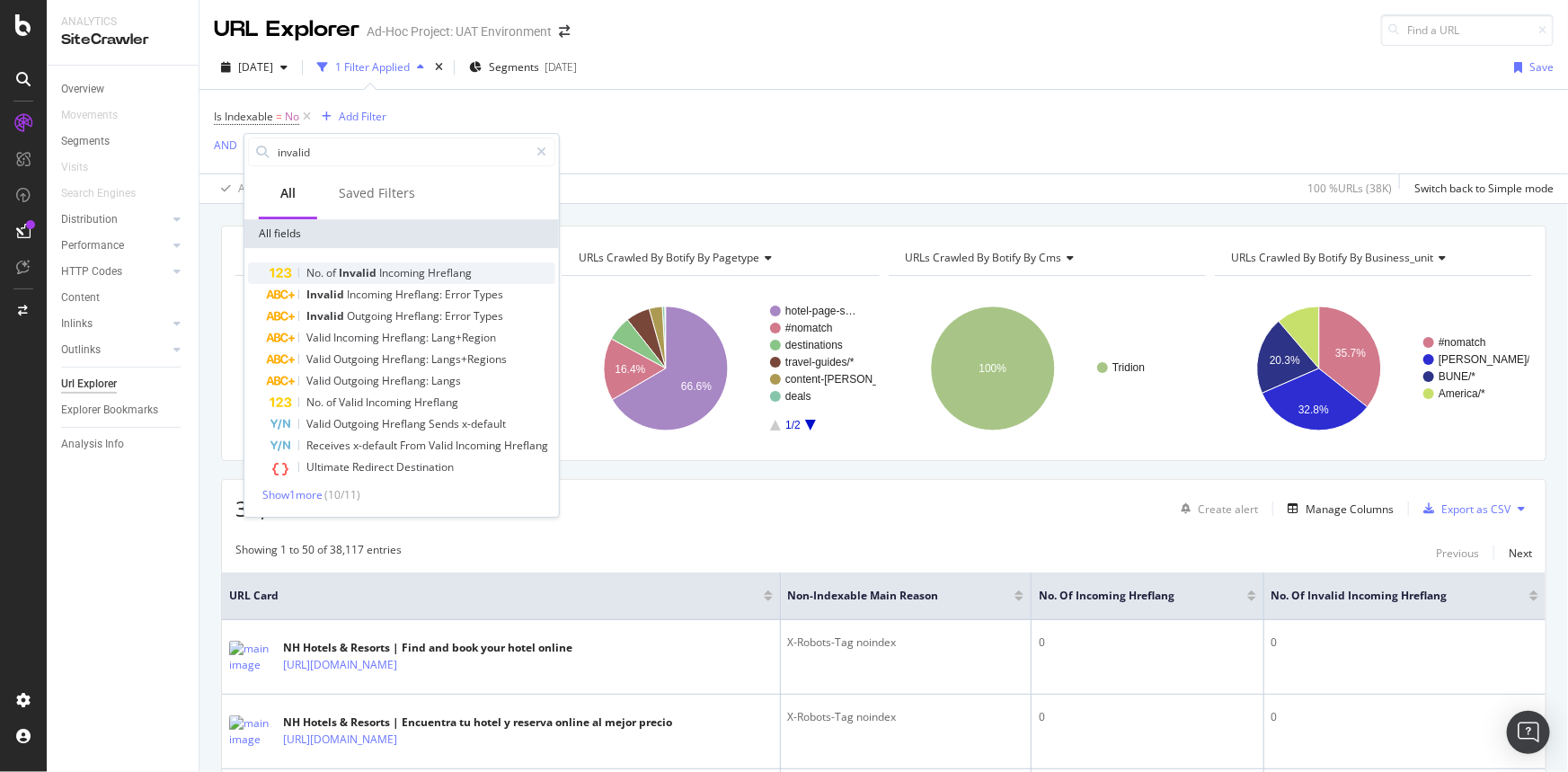
click at [466, 274] on span "Hreflang" at bounding box center [449, 273] width 44 height 16
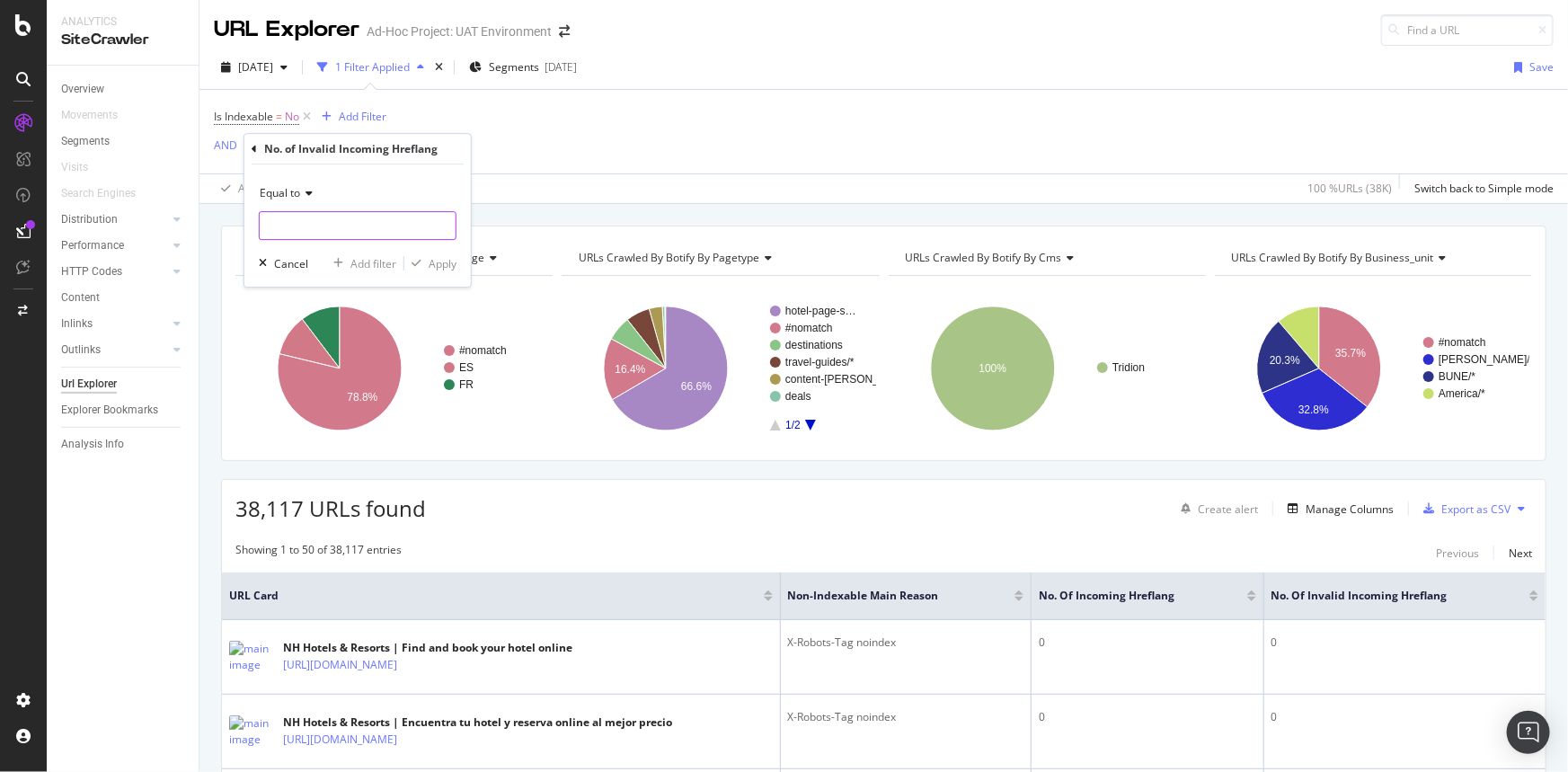
click at [404, 210] on div "Equal to" at bounding box center [357, 209] width 198 height 61
click at [403, 224] on input "number" at bounding box center [357, 224] width 198 height 28
type input "1"
click at [438, 218] on input "1" at bounding box center [357, 224] width 198 height 28
click at [306, 196] on icon at bounding box center [306, 193] width 13 height 11
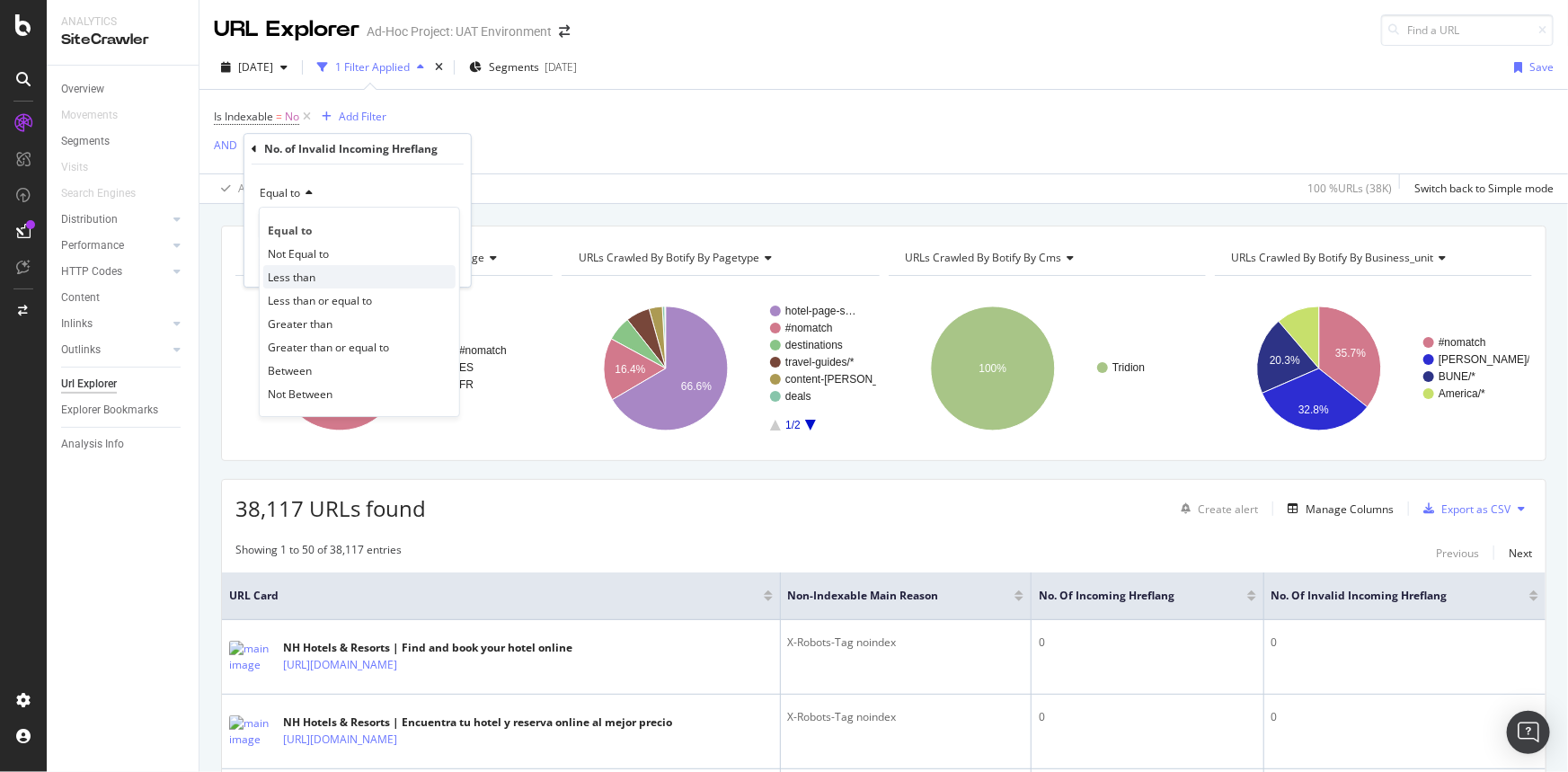
click at [311, 281] on span "Less than" at bounding box center [292, 277] width 48 height 16
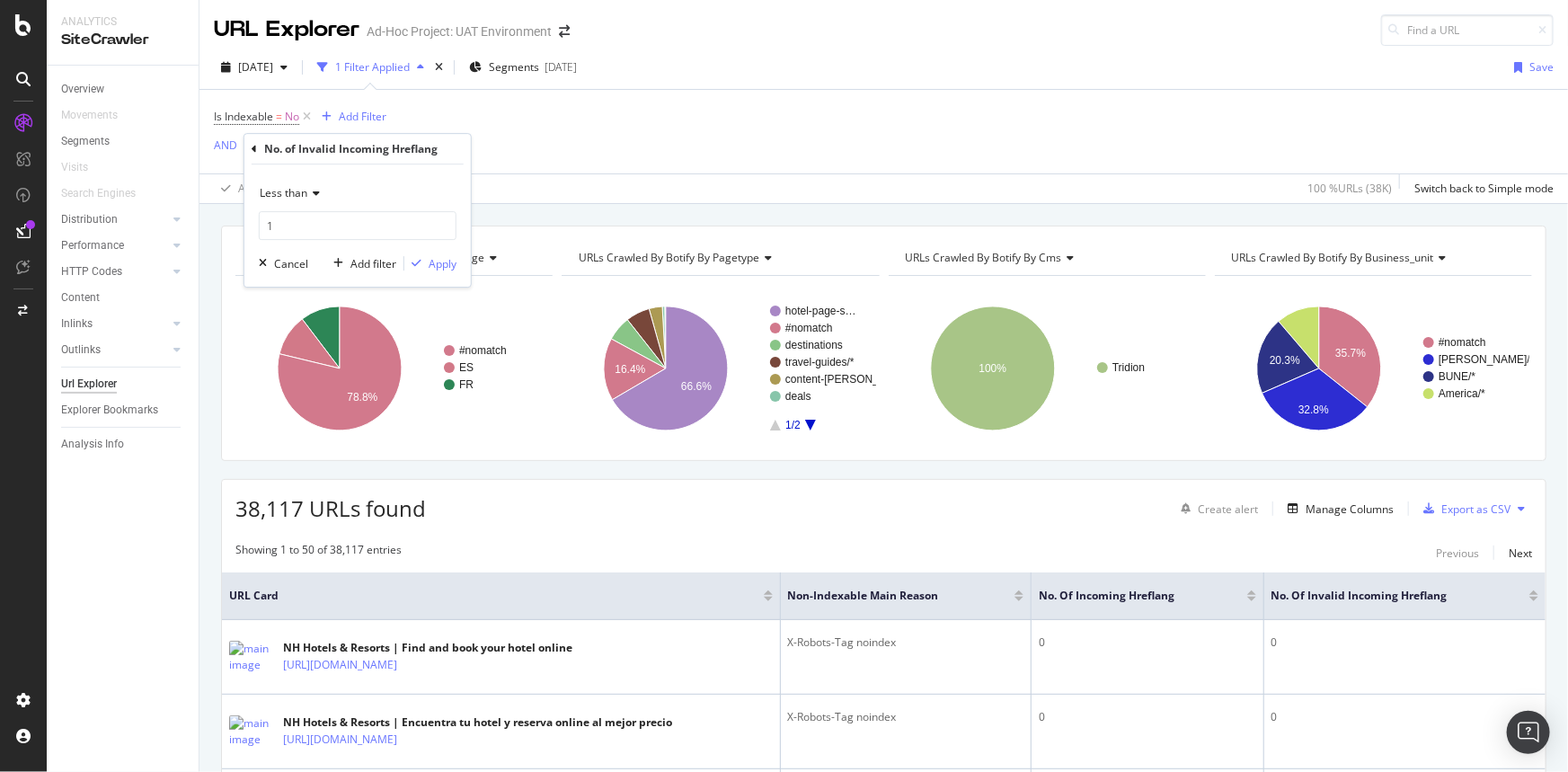
click at [450, 277] on div "Less than 1 Cancel Add filter Apply" at bounding box center [358, 225] width 226 height 122
click at [443, 263] on div "Apply" at bounding box center [442, 264] width 28 height 16
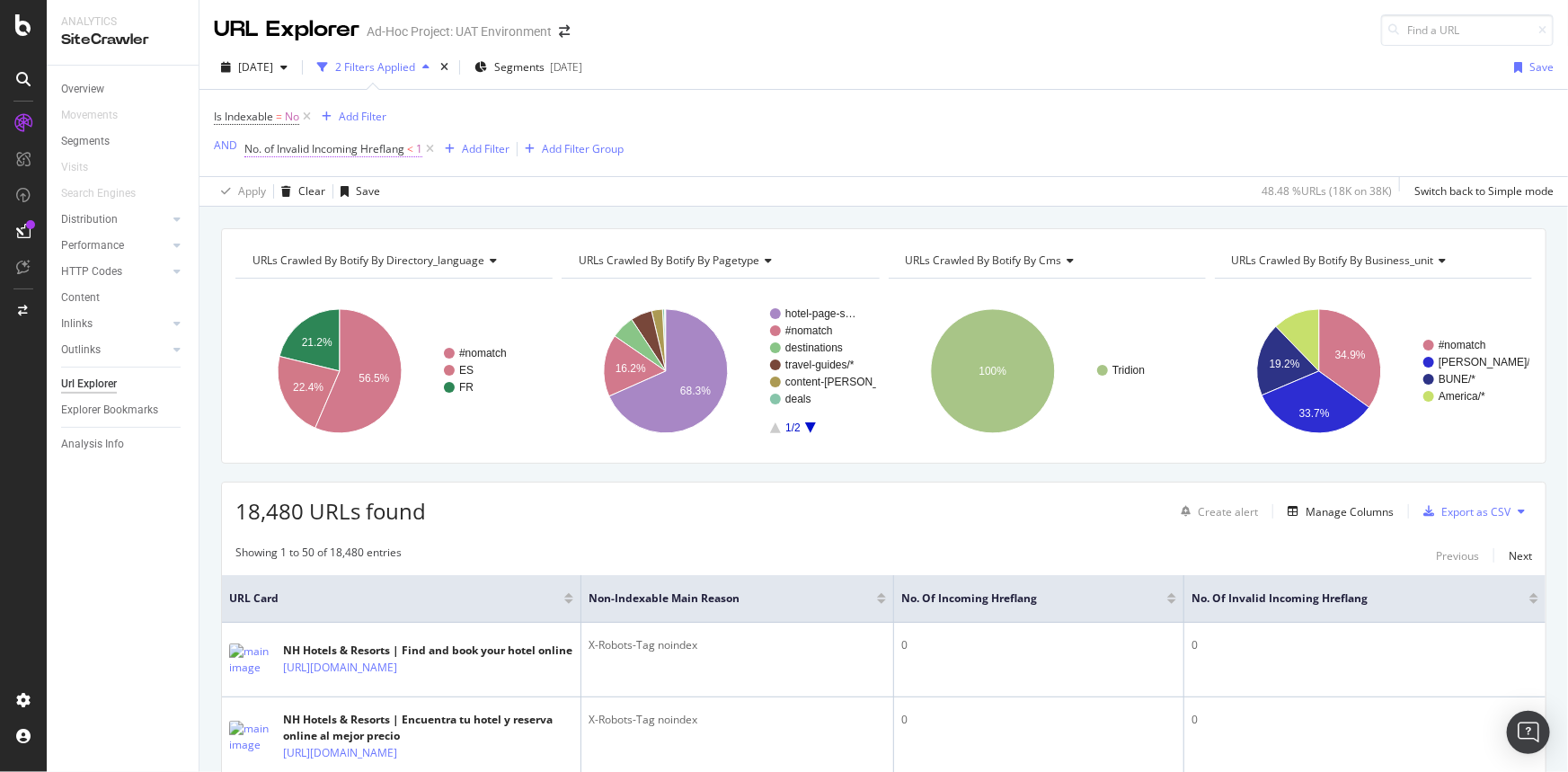
click at [379, 150] on span "No. of Invalid Incoming Hreflang" at bounding box center [325, 149] width 160 height 16
click at [320, 198] on div "Less than" at bounding box center [357, 191] width 198 height 28
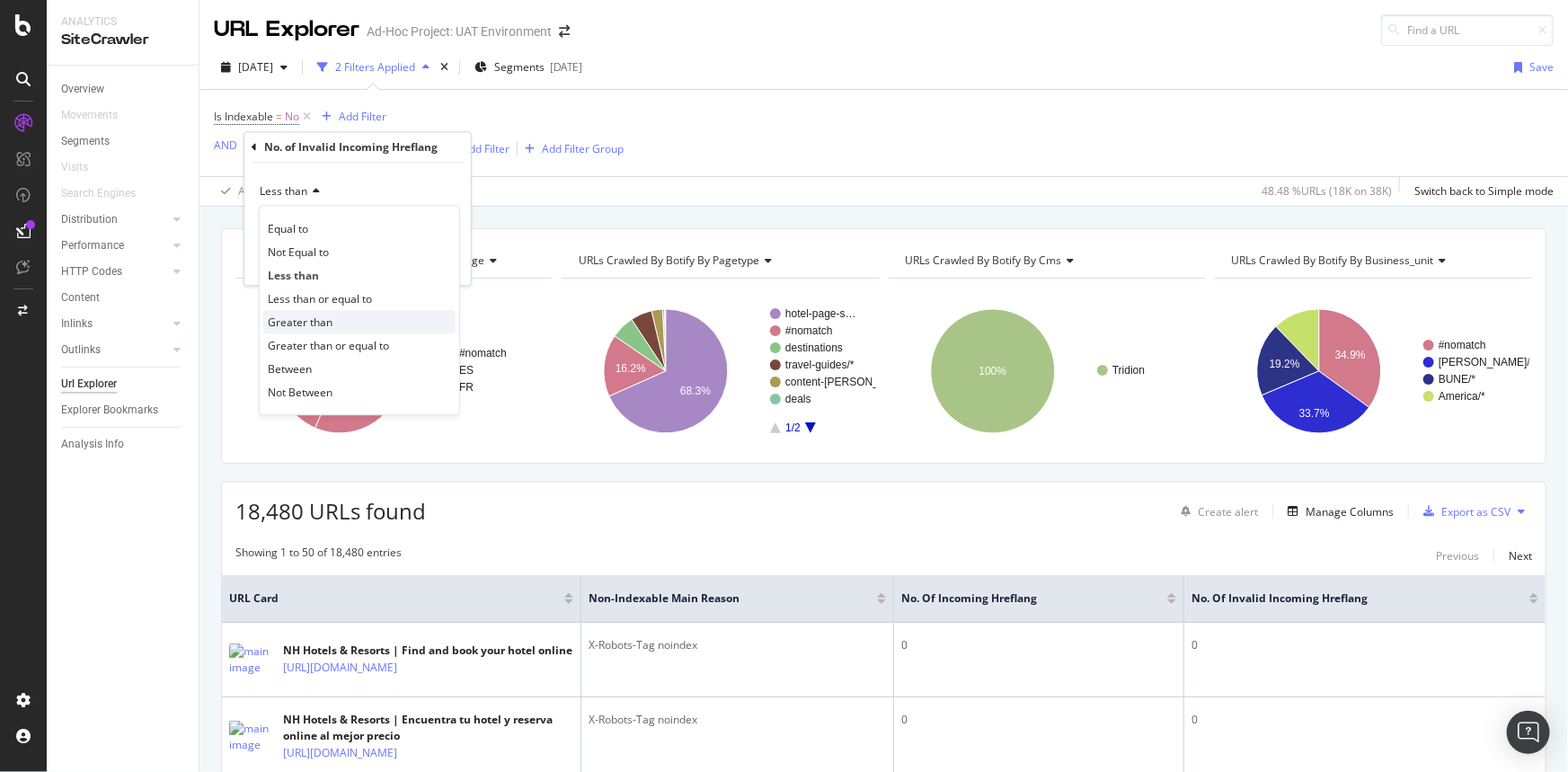
click at [314, 322] on span "Greater than" at bounding box center [301, 322] width 64 height 16
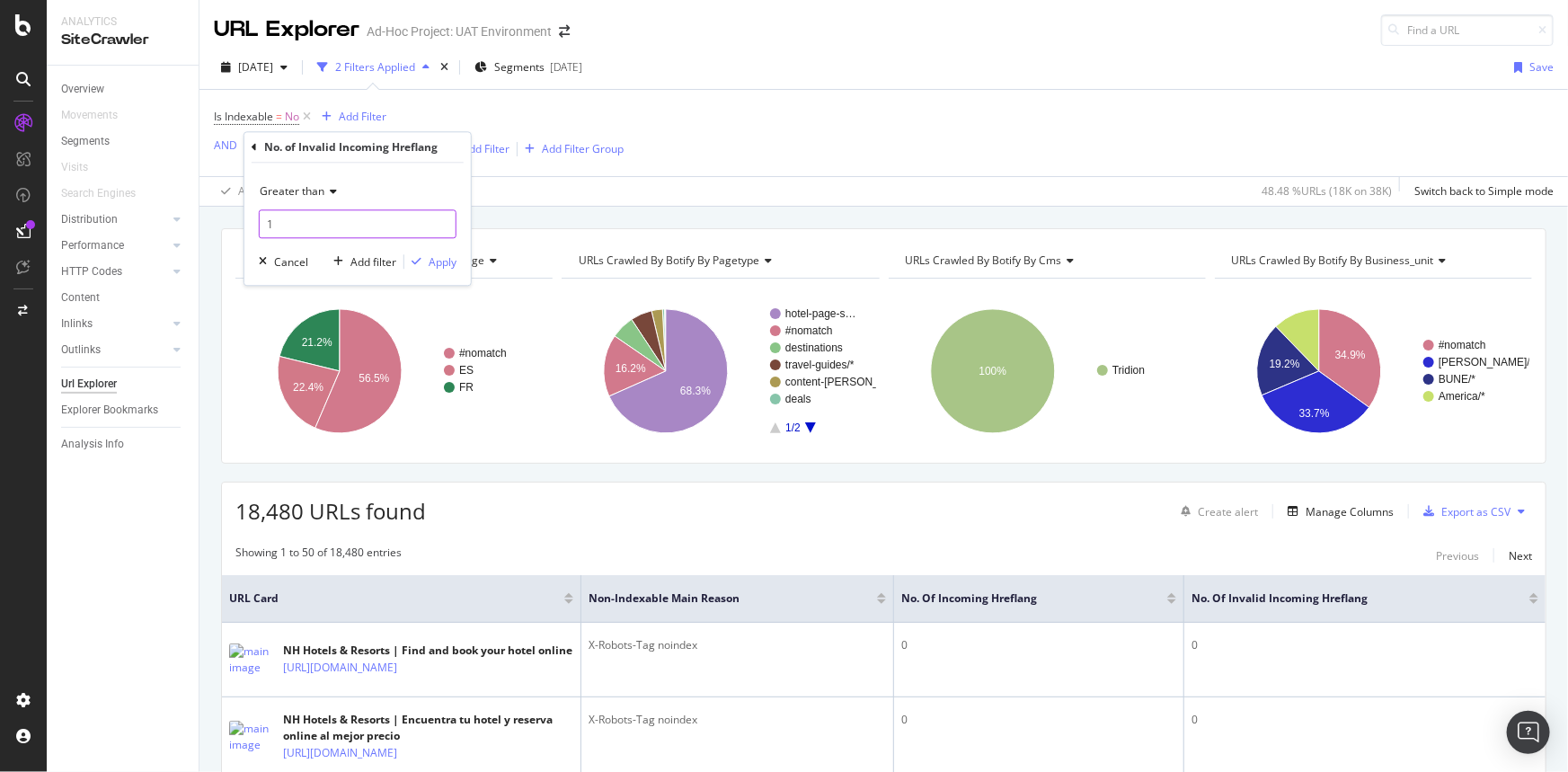
click at [283, 223] on input "1" at bounding box center [357, 224] width 198 height 28
type input "0"
click at [428, 264] on div "Apply" at bounding box center [442, 263] width 28 height 16
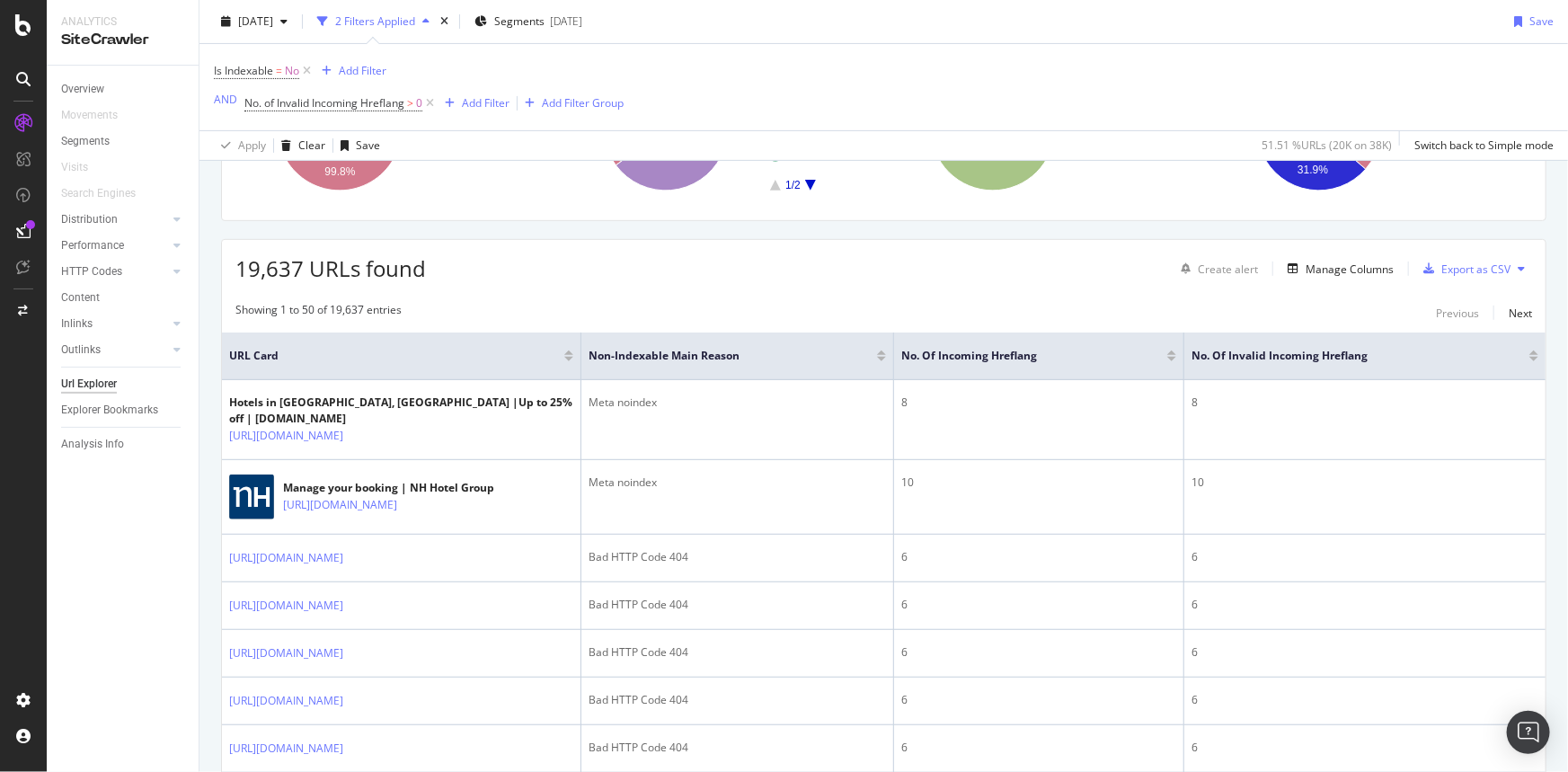
scroll to position [245, 0]
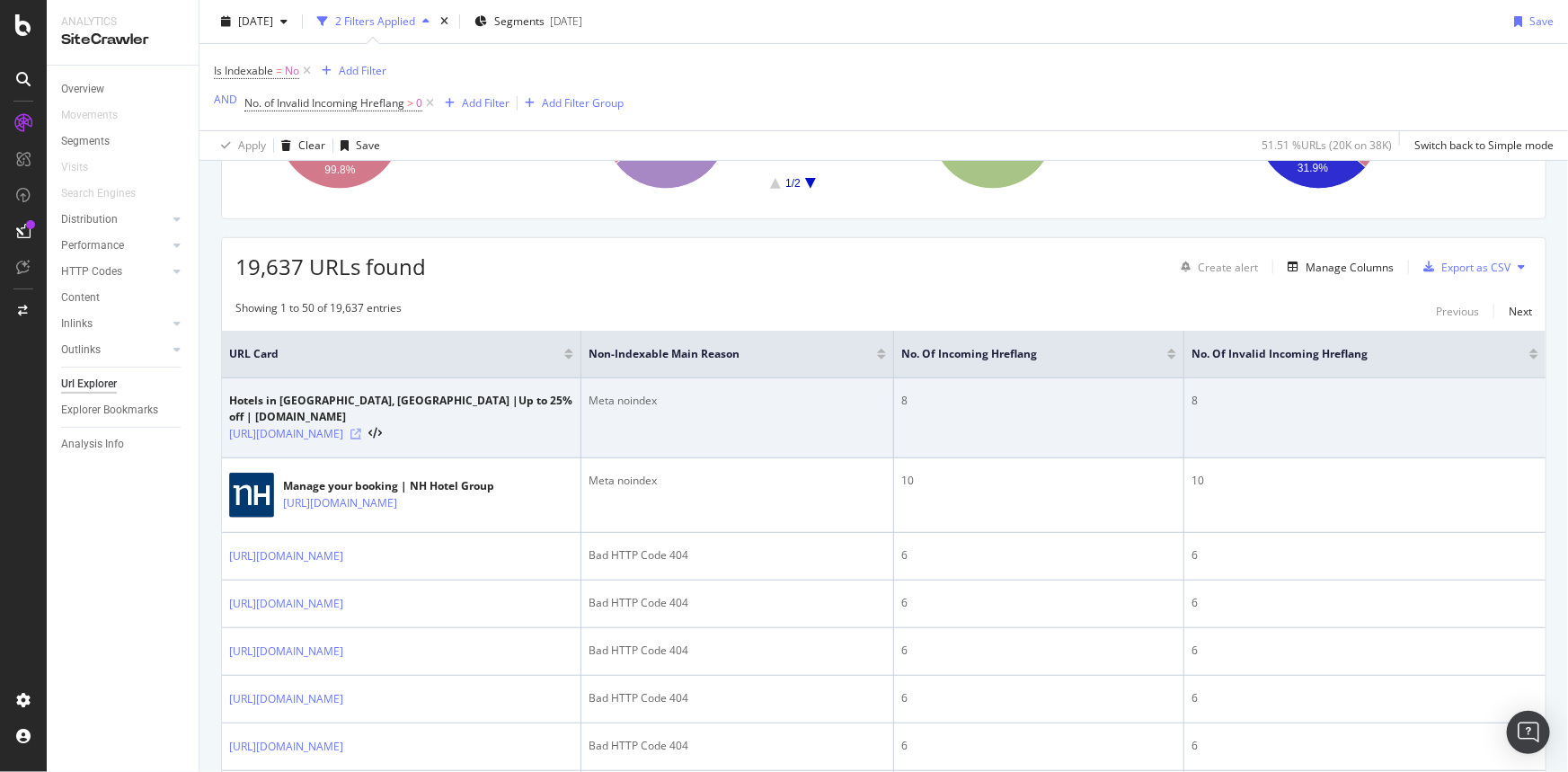
click at [361, 428] on icon at bounding box center [355, 433] width 11 height 11
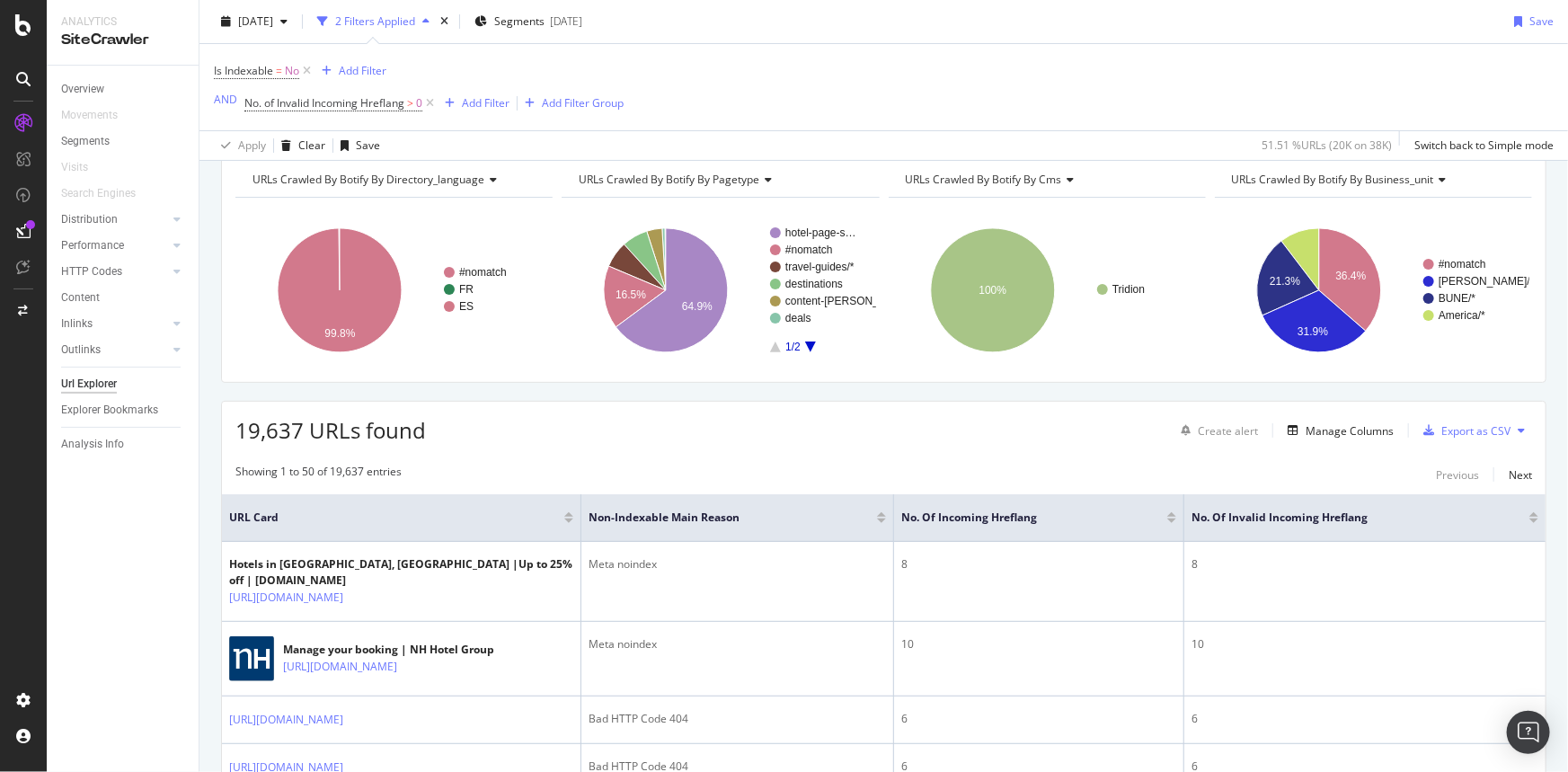
scroll to position [0, 0]
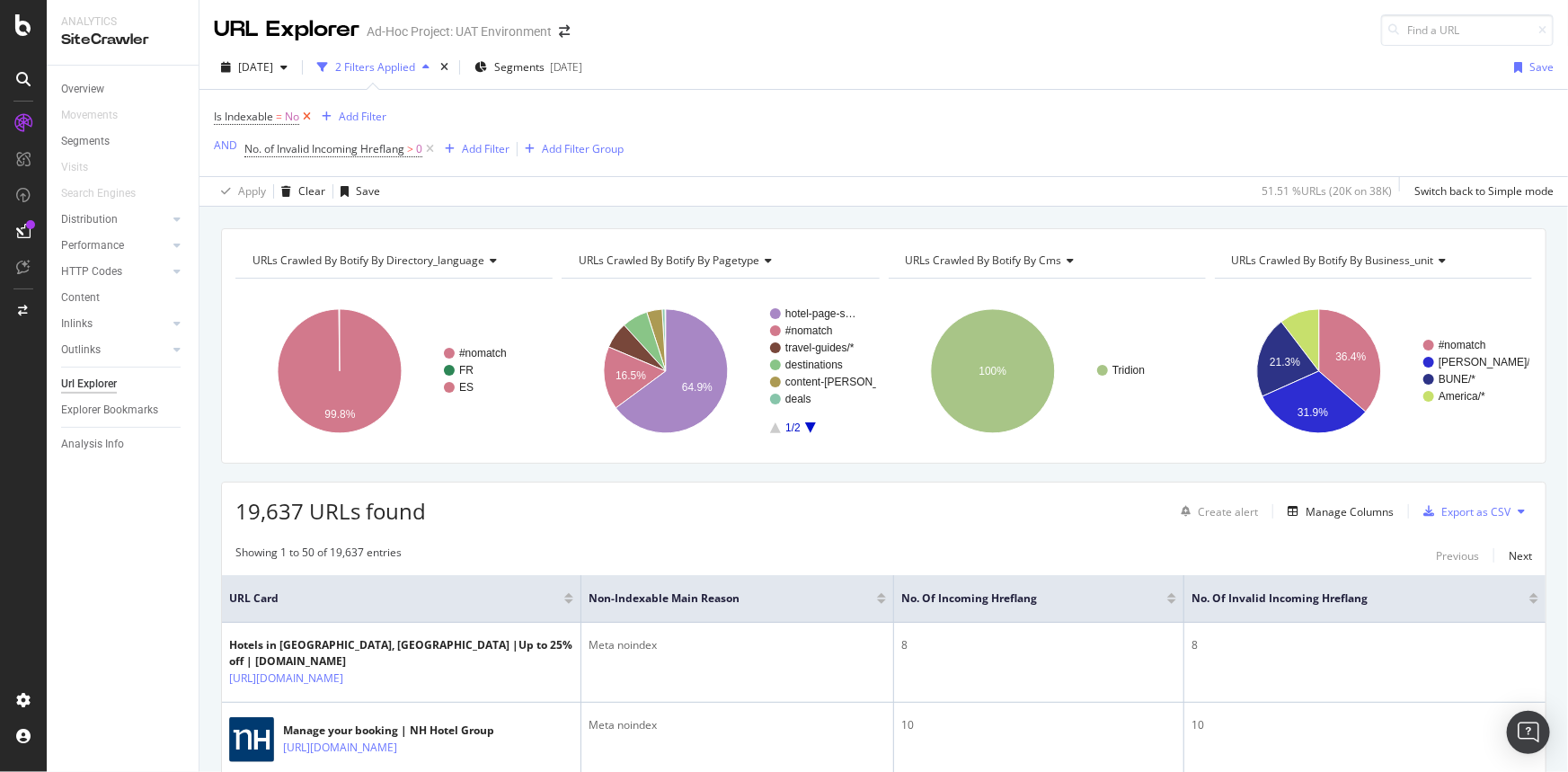
click at [306, 114] on icon at bounding box center [307, 117] width 16 height 18
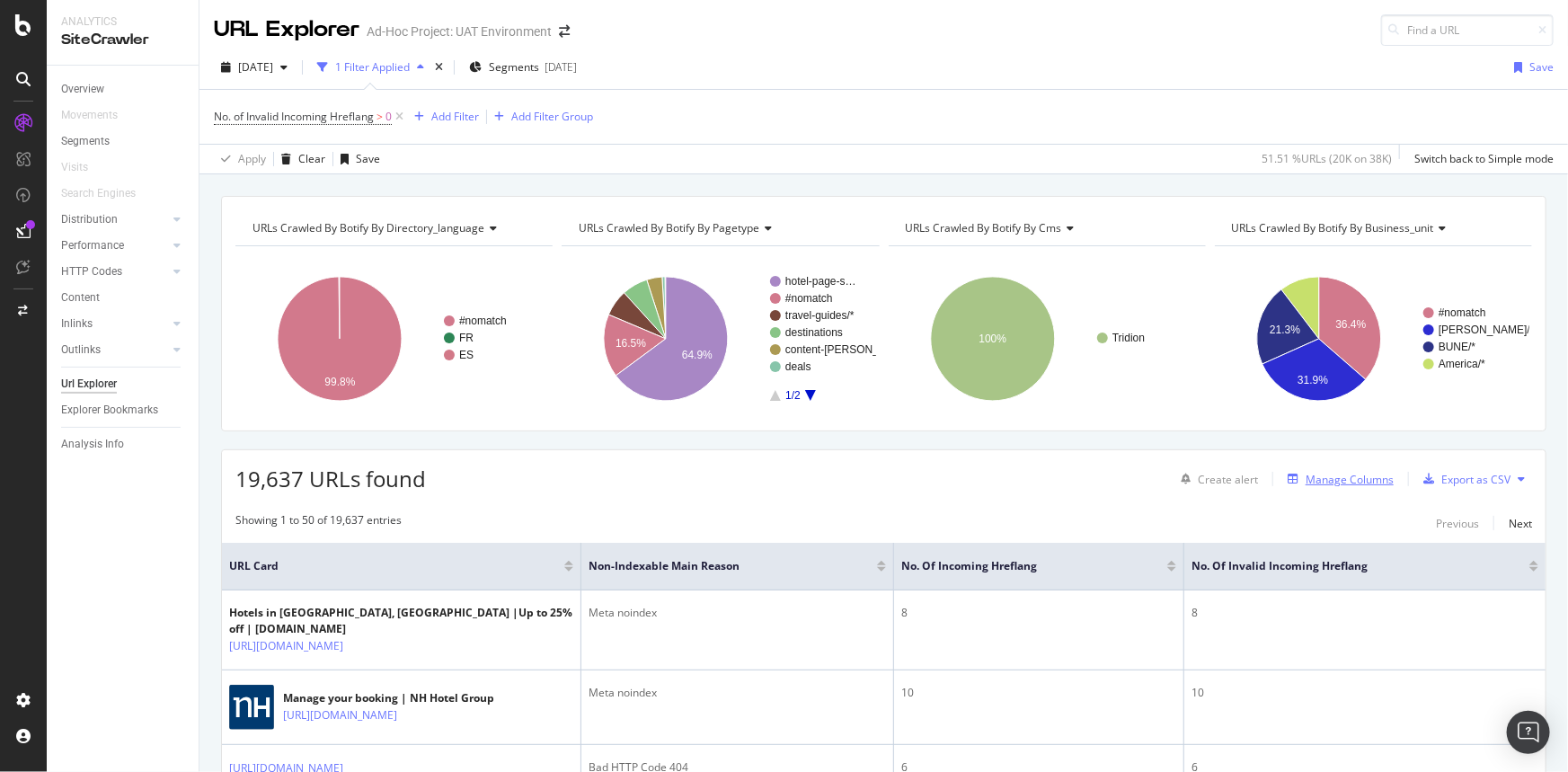
click at [1330, 485] on div "Manage Columns" at bounding box center [1349, 480] width 88 height 16
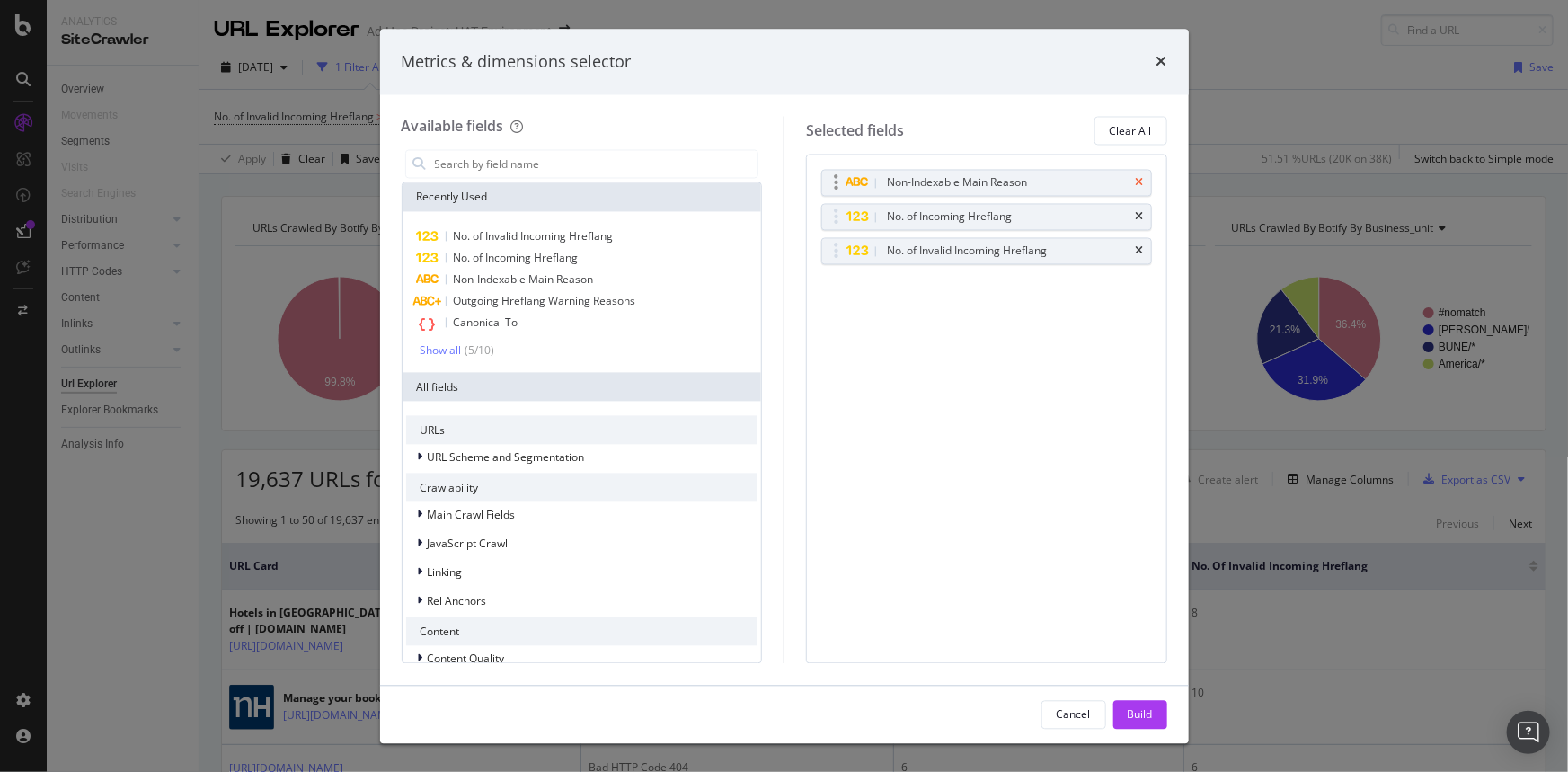
click at [1142, 185] on icon "times" at bounding box center [1140, 183] width 8 height 11
click at [572, 166] on input "modal" at bounding box center [595, 165] width 325 height 27
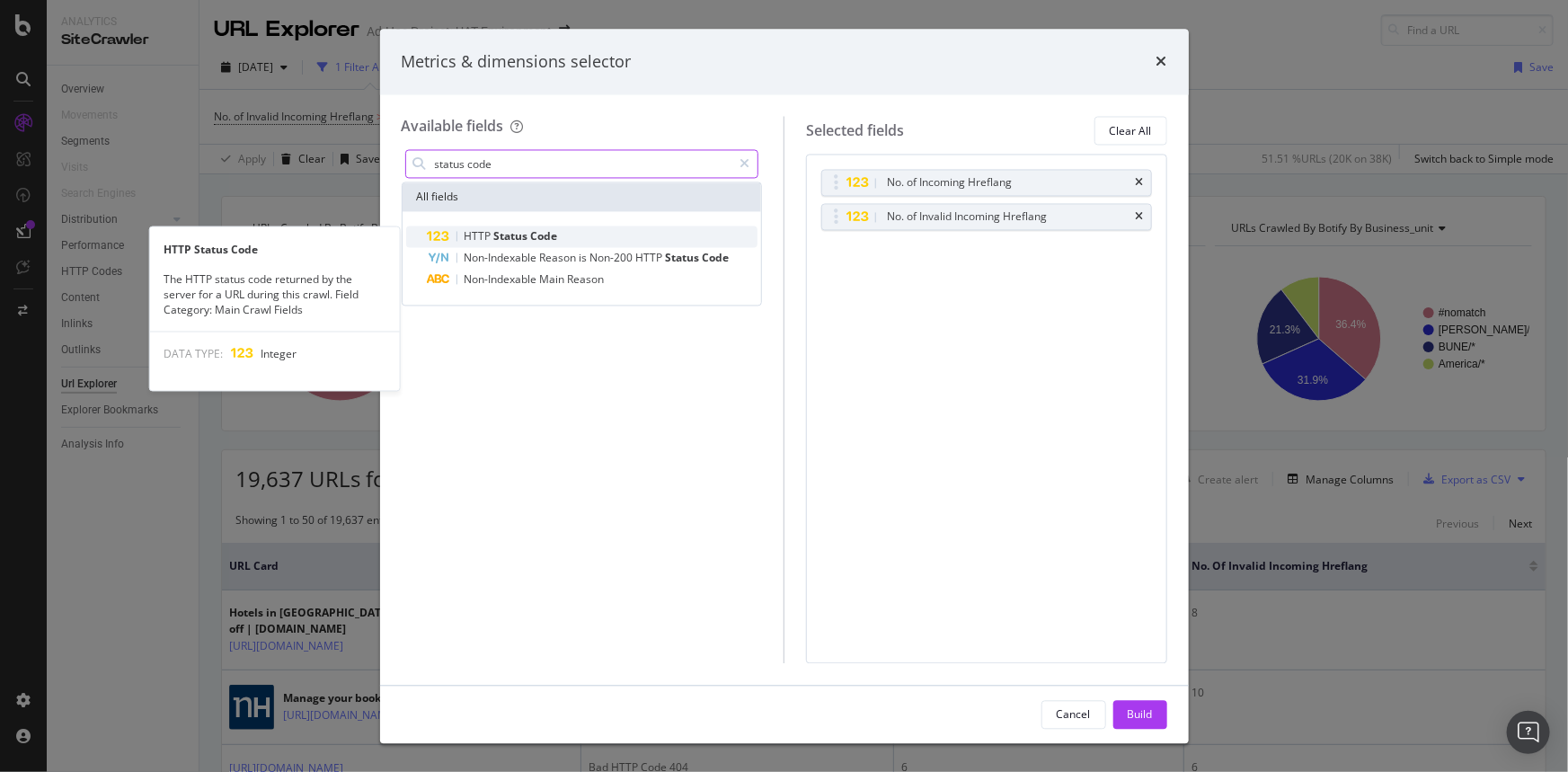
type input "status code"
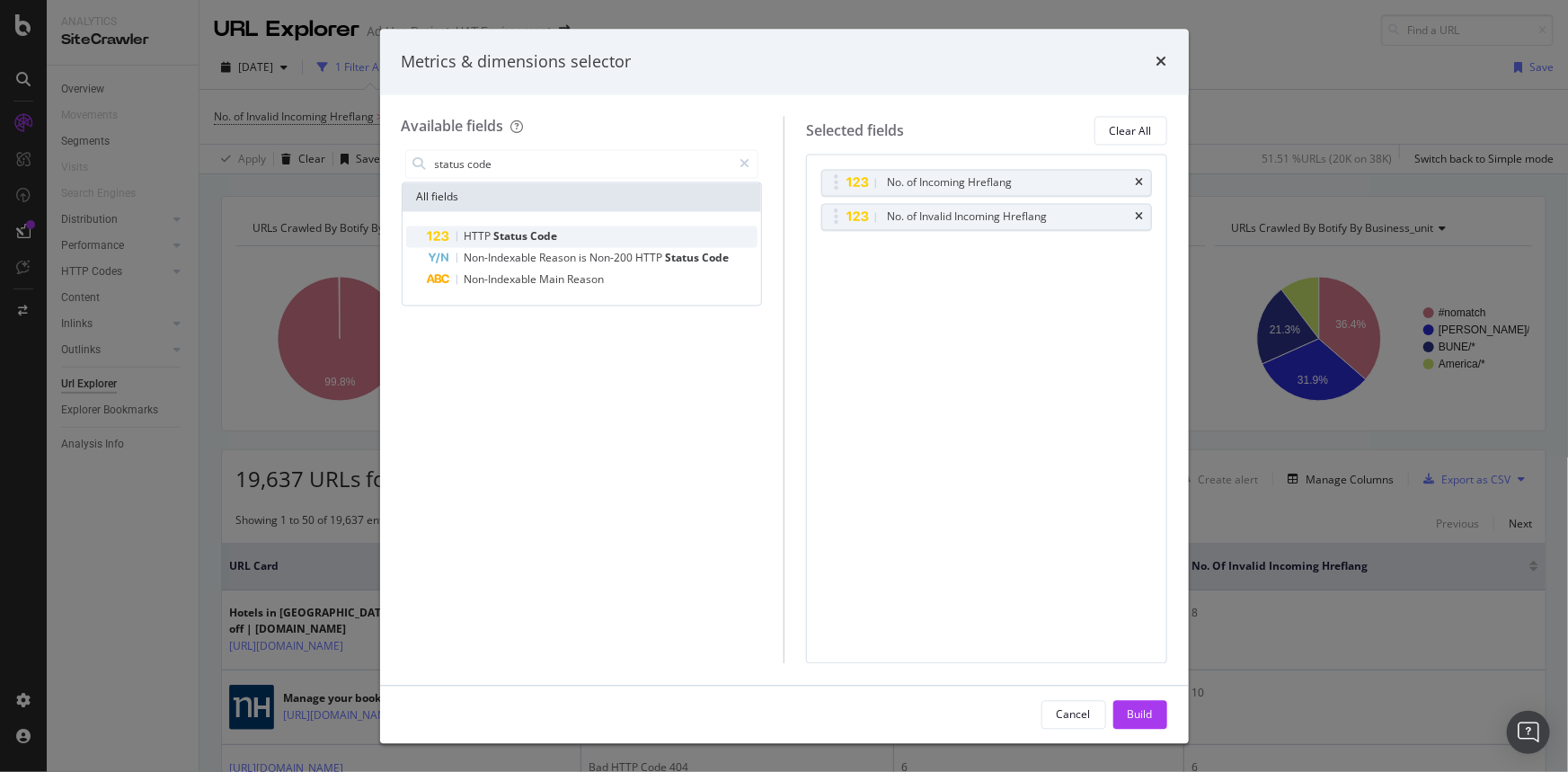
click at [552, 242] on span "Code" at bounding box center [544, 237] width 27 height 16
click at [1025, 243] on div "HTTP Status Code" at bounding box center [1008, 252] width 249 height 18
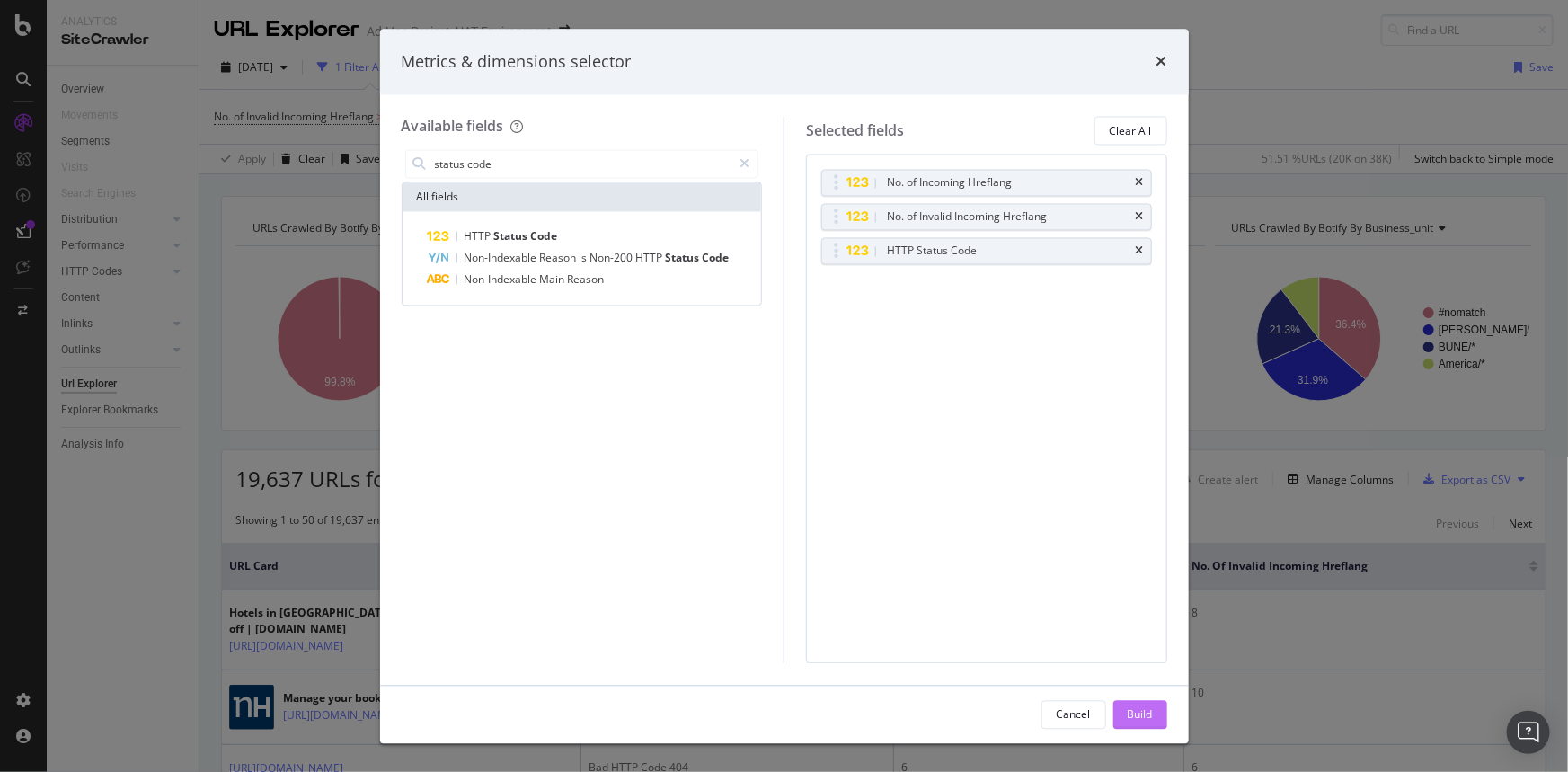
click at [1151, 719] on button "Build" at bounding box center [1140, 714] width 54 height 28
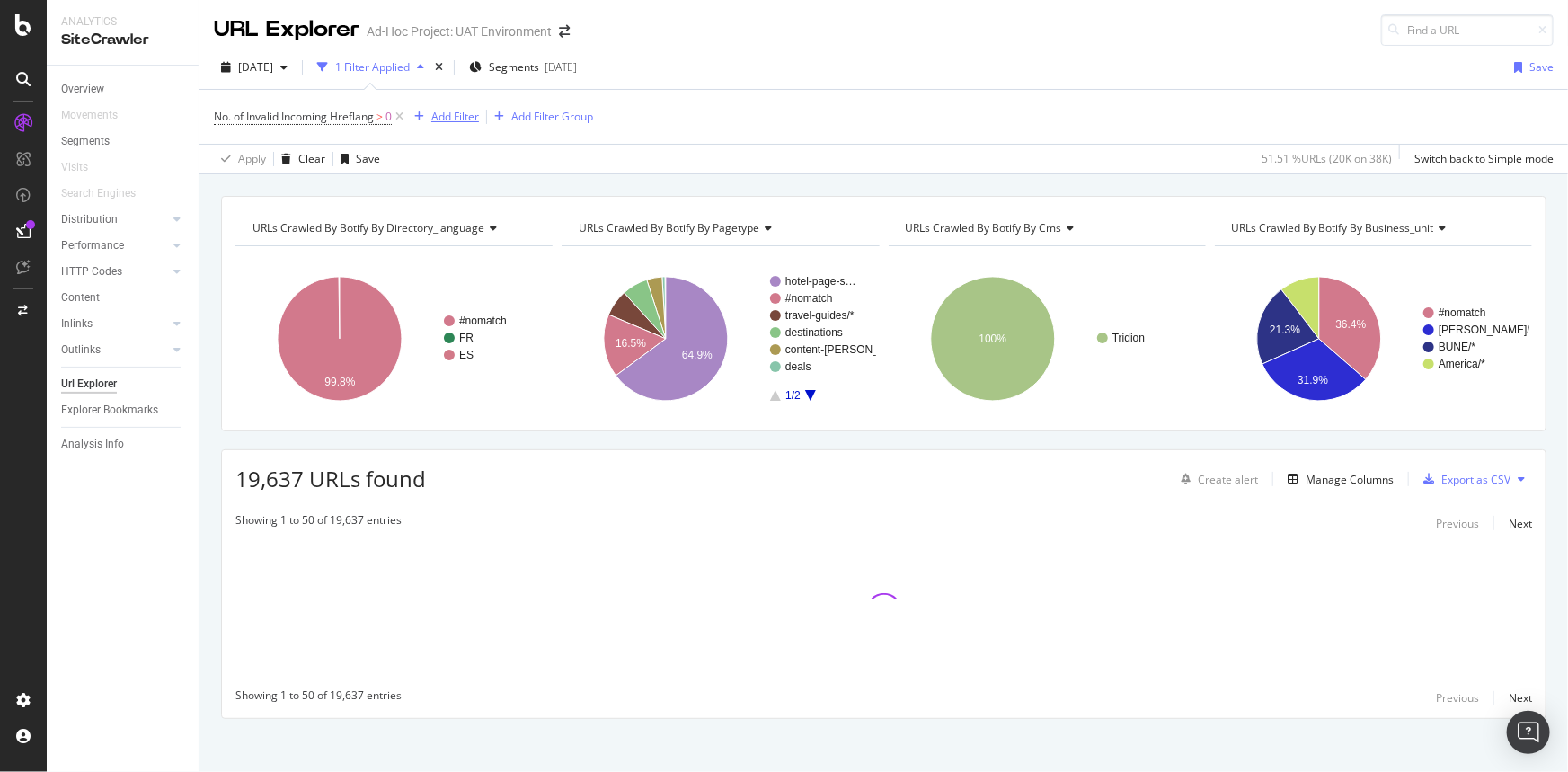
click at [477, 107] on div "Add Filter" at bounding box center [443, 117] width 72 height 20
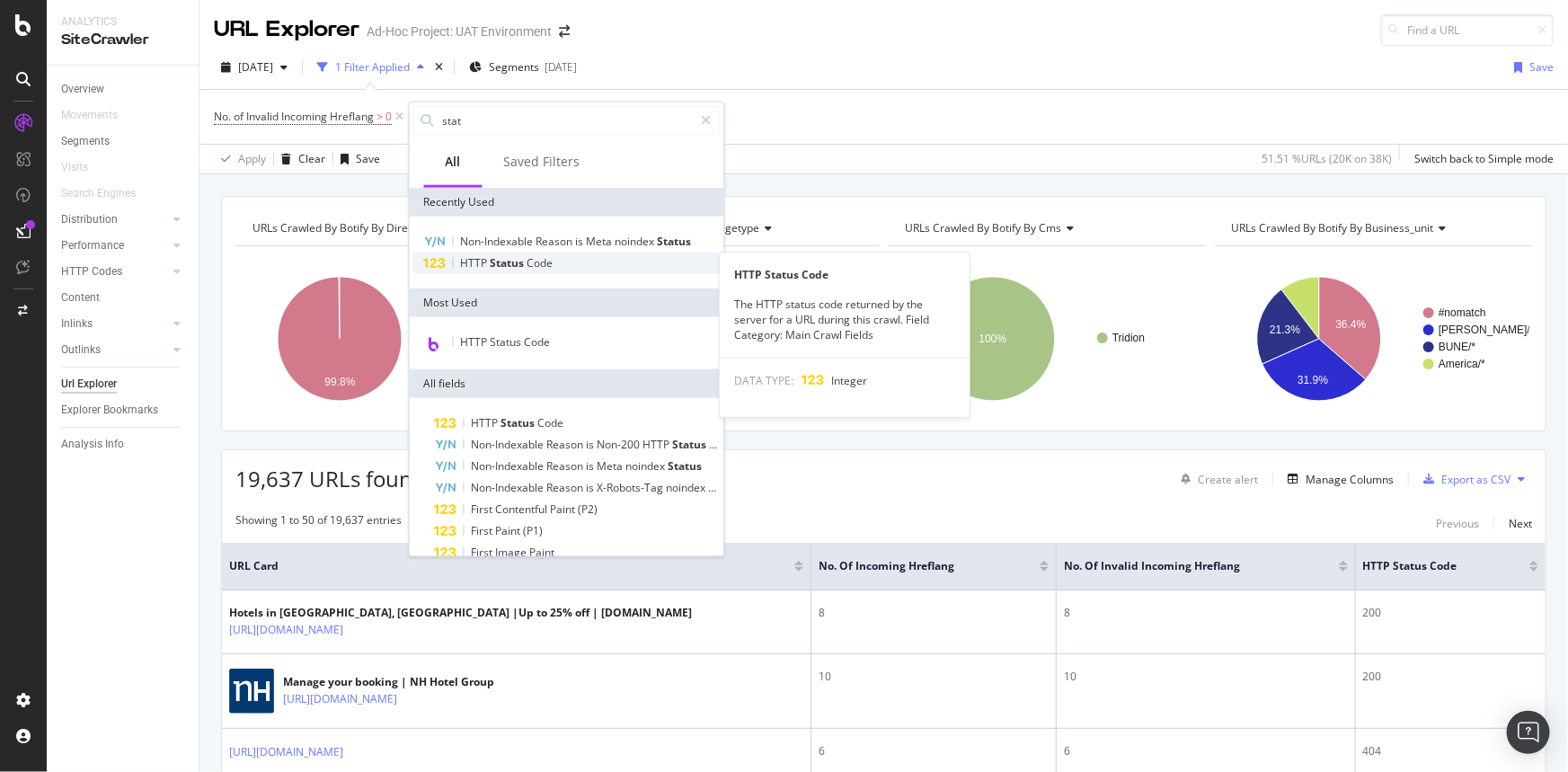
type input "stat"
click at [522, 268] on span "Status" at bounding box center [509, 264] width 37 height 16
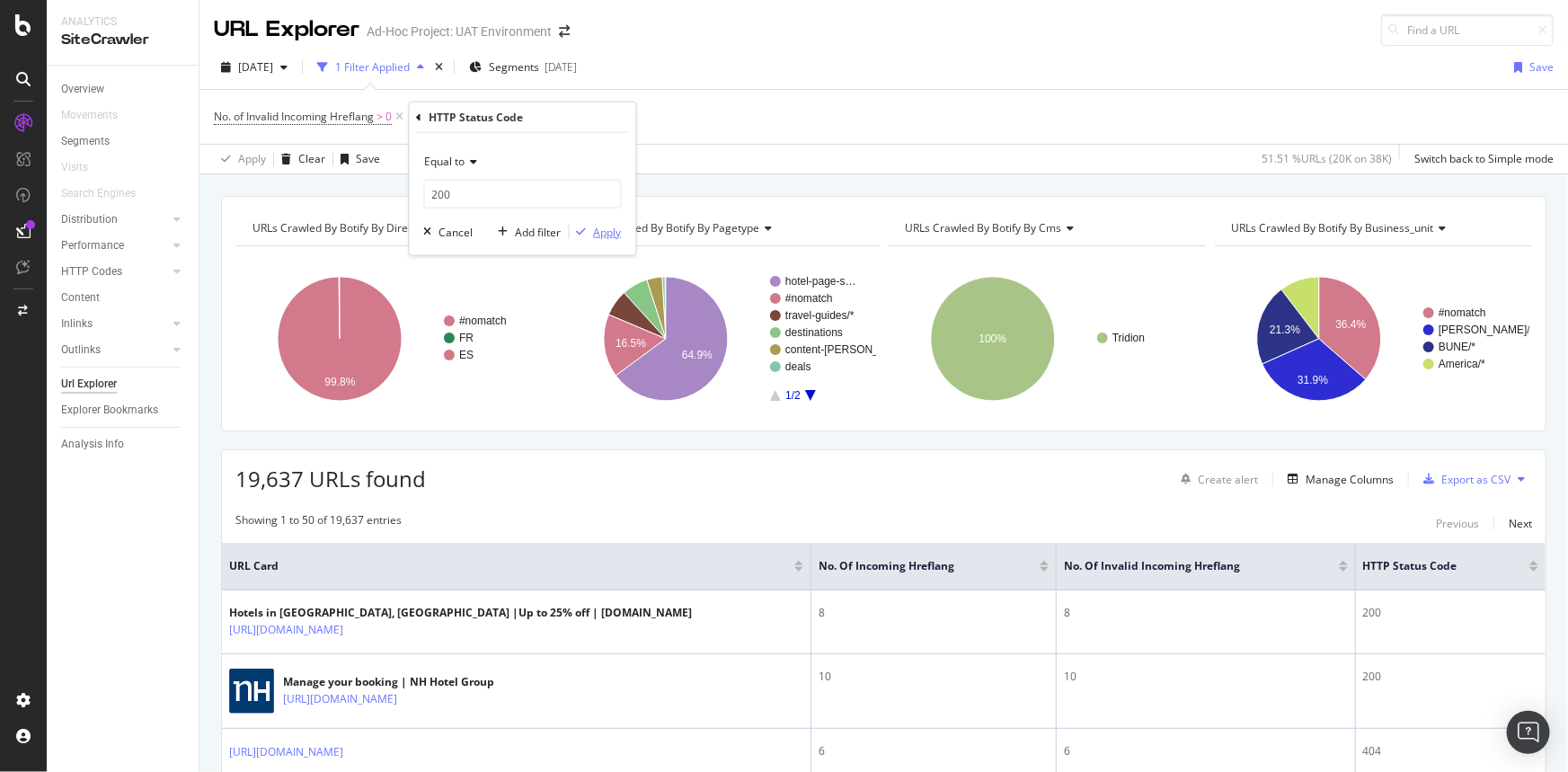
click at [616, 225] on div "Apply" at bounding box center [608, 231] width 28 height 16
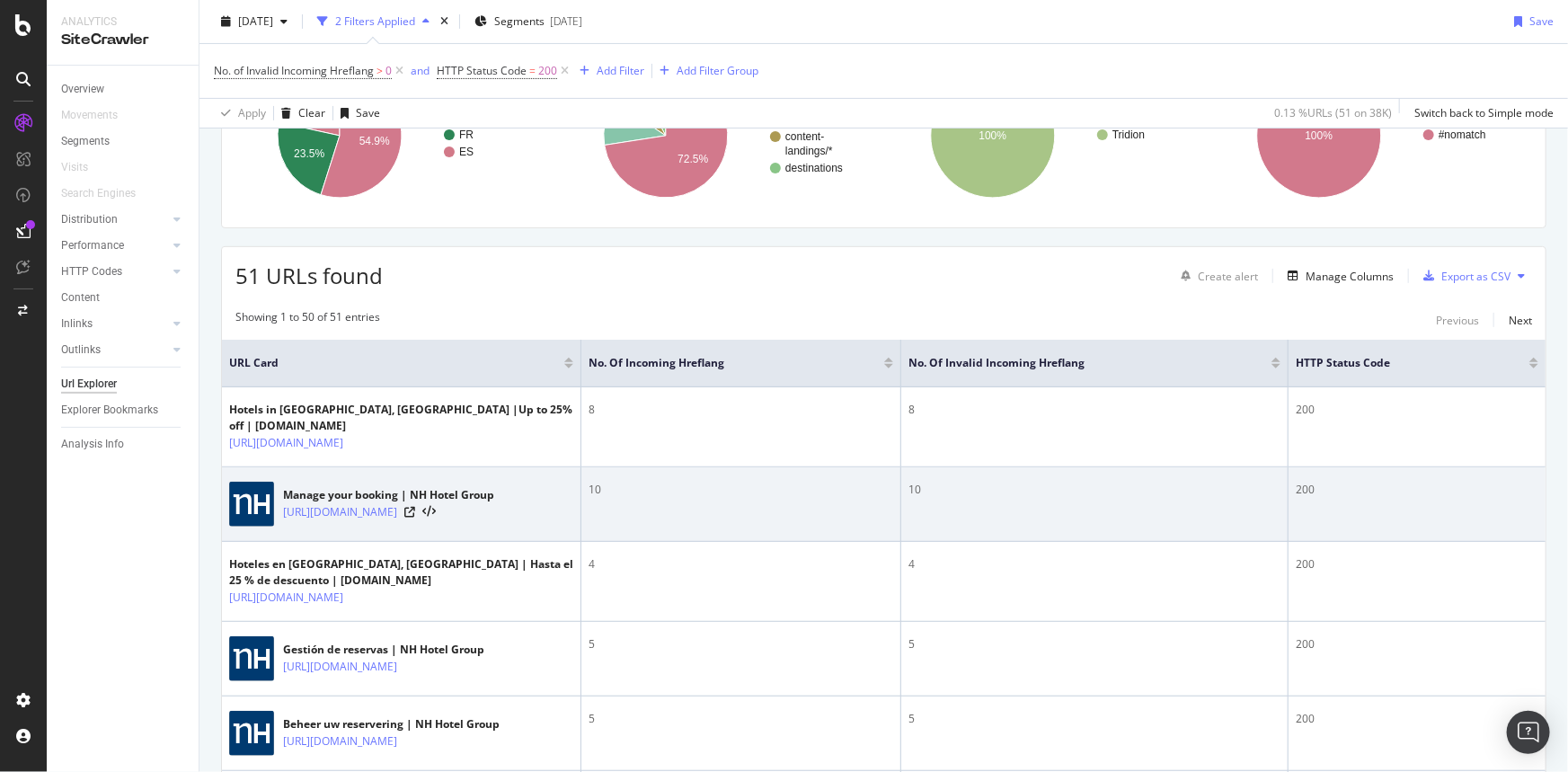
scroll to position [163, 0]
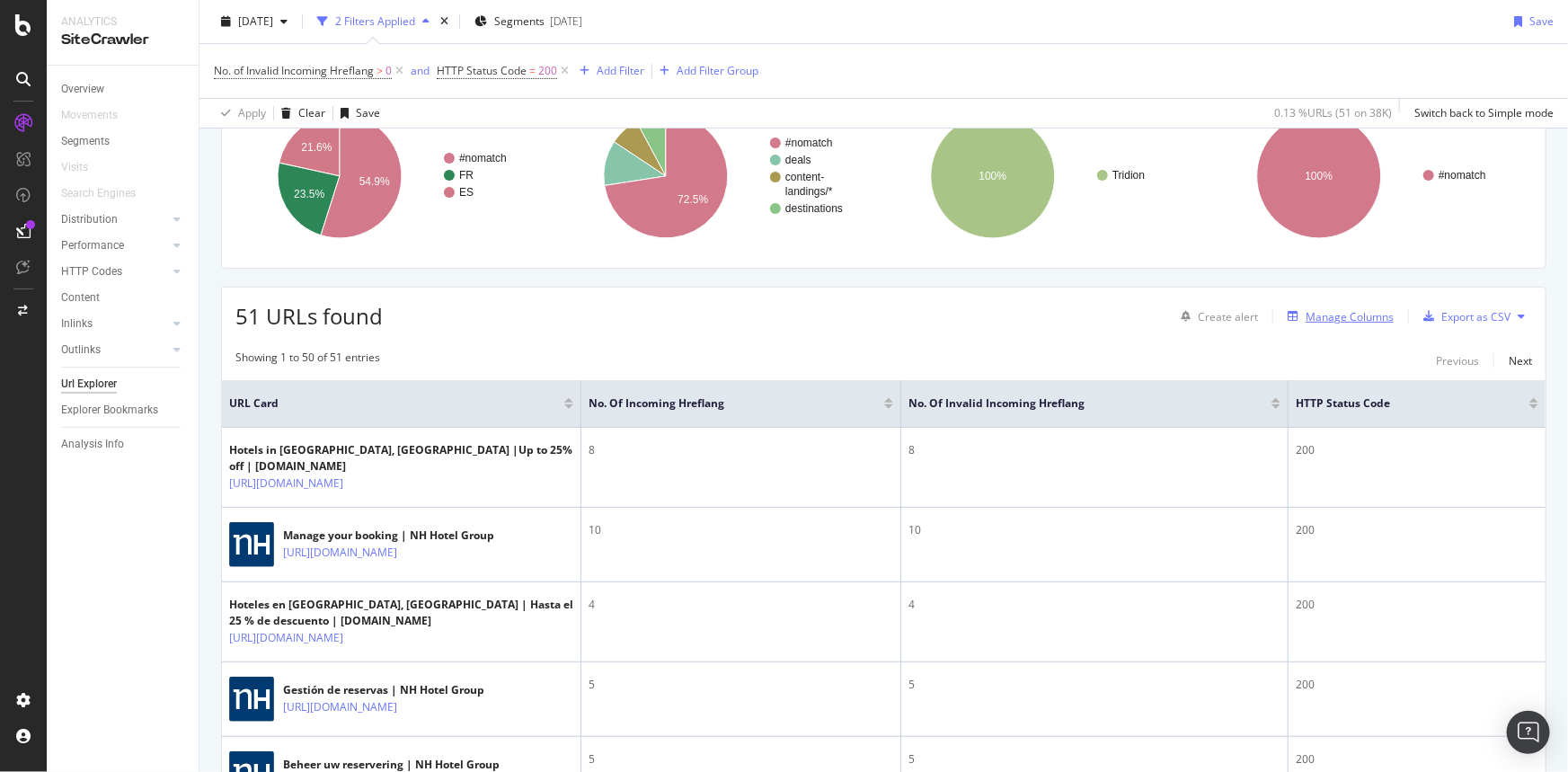
click at [1338, 315] on div "Manage Columns" at bounding box center [1349, 317] width 88 height 16
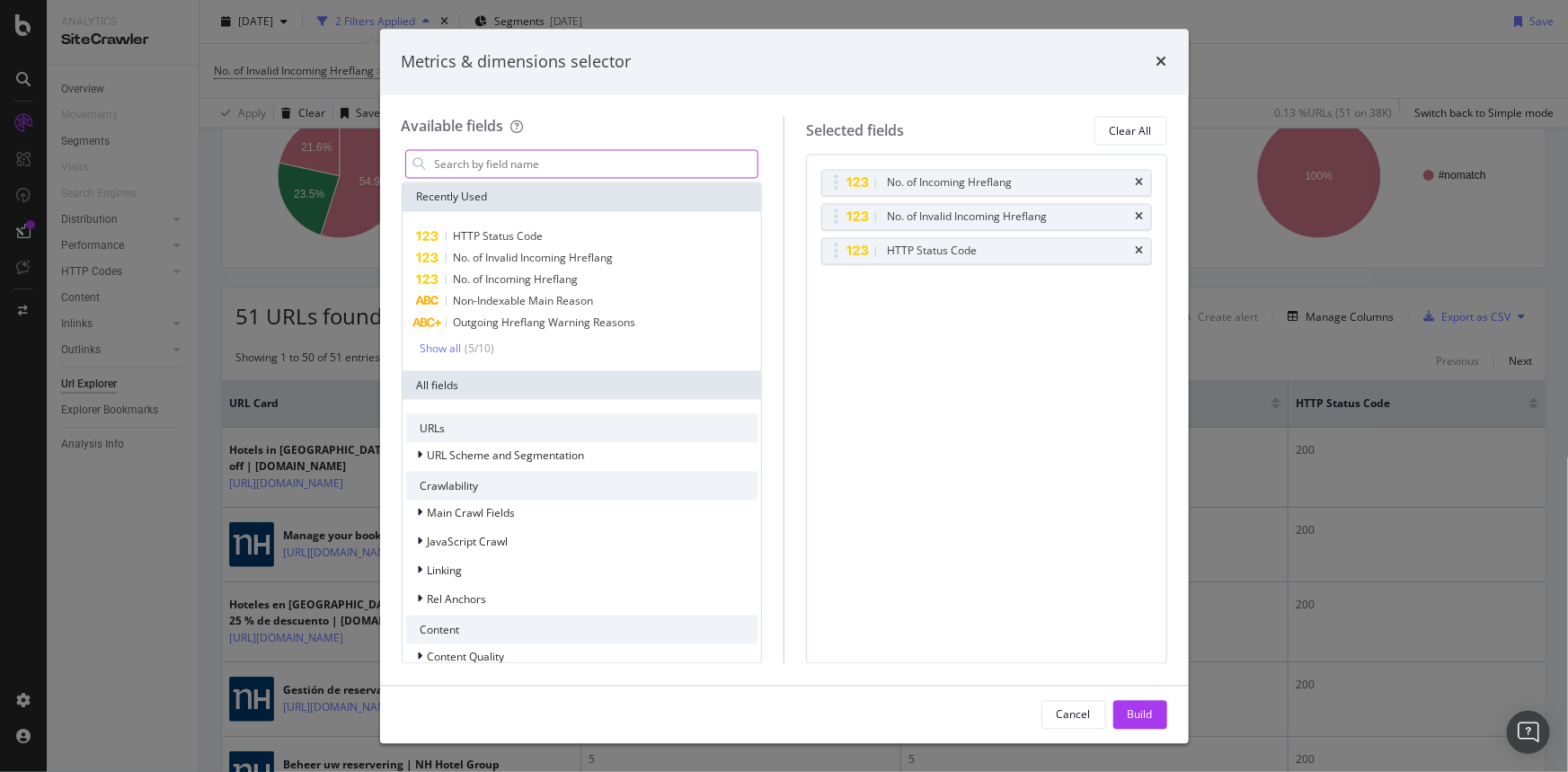
click at [507, 165] on input "modal" at bounding box center [595, 165] width 325 height 27
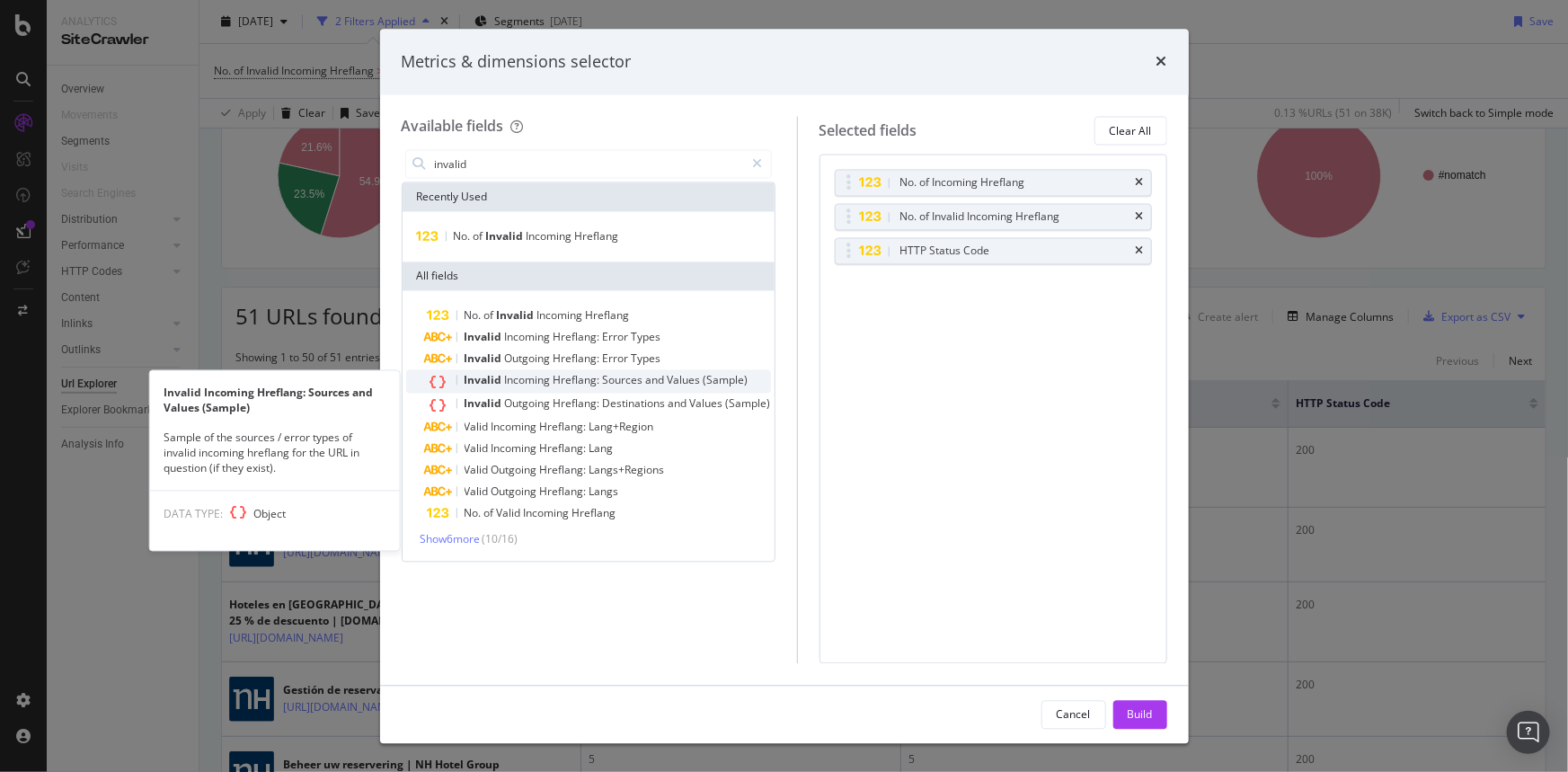
type input "invalid"
click at [695, 382] on span "Values" at bounding box center [685, 381] width 36 height 16
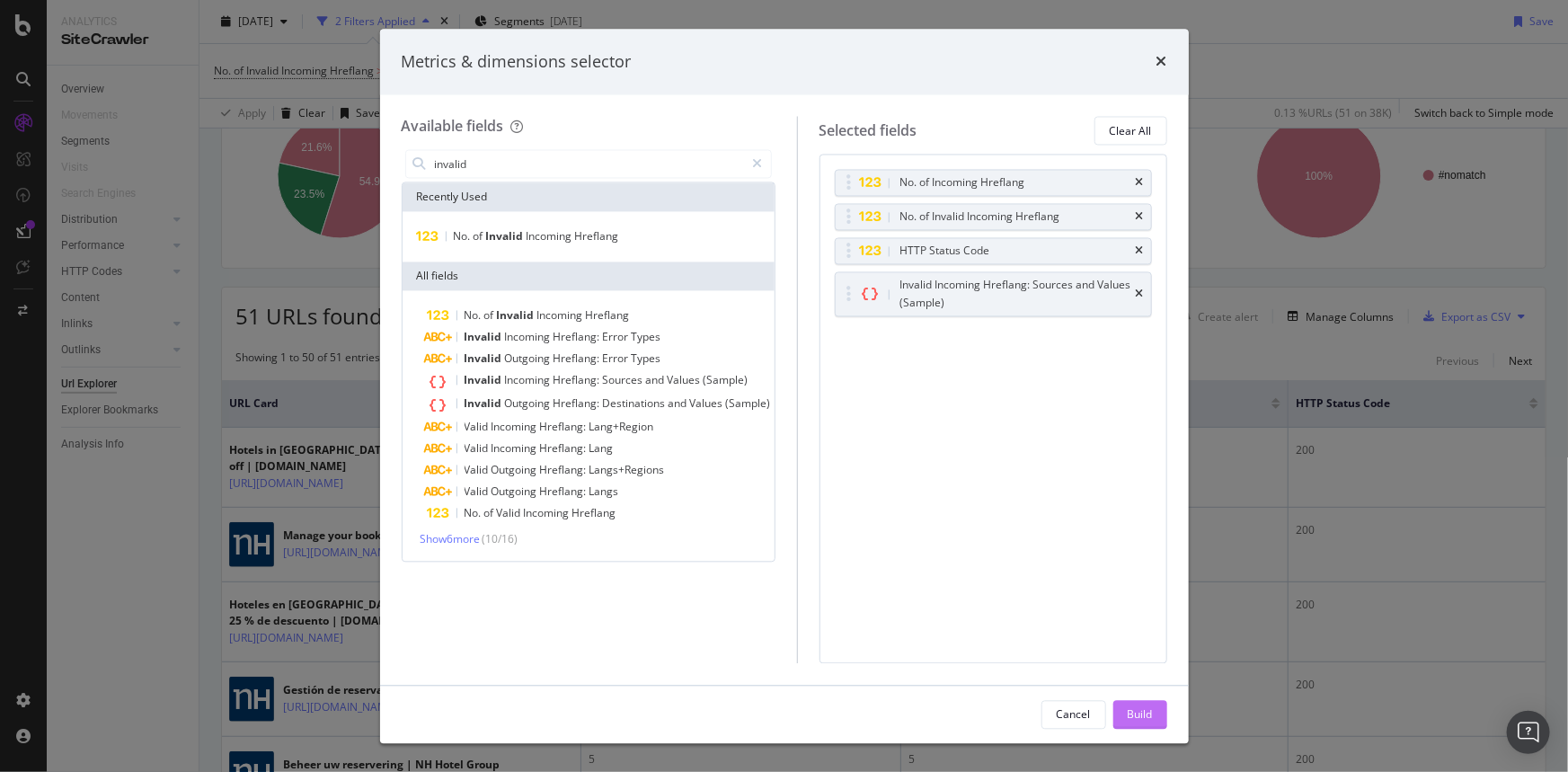
click at [1138, 712] on div "Build" at bounding box center [1141, 714] width 25 height 16
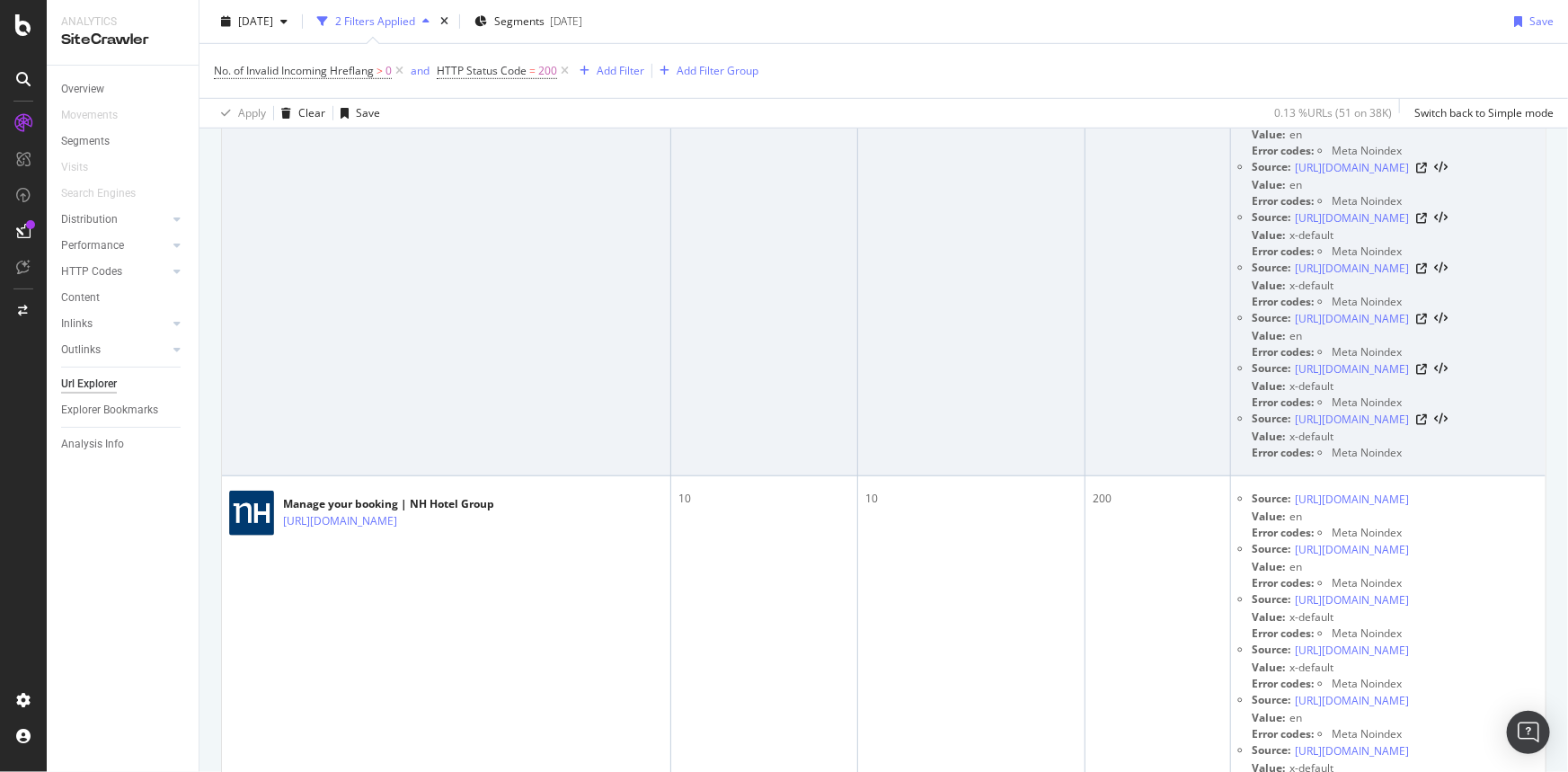
scroll to position [337, 0]
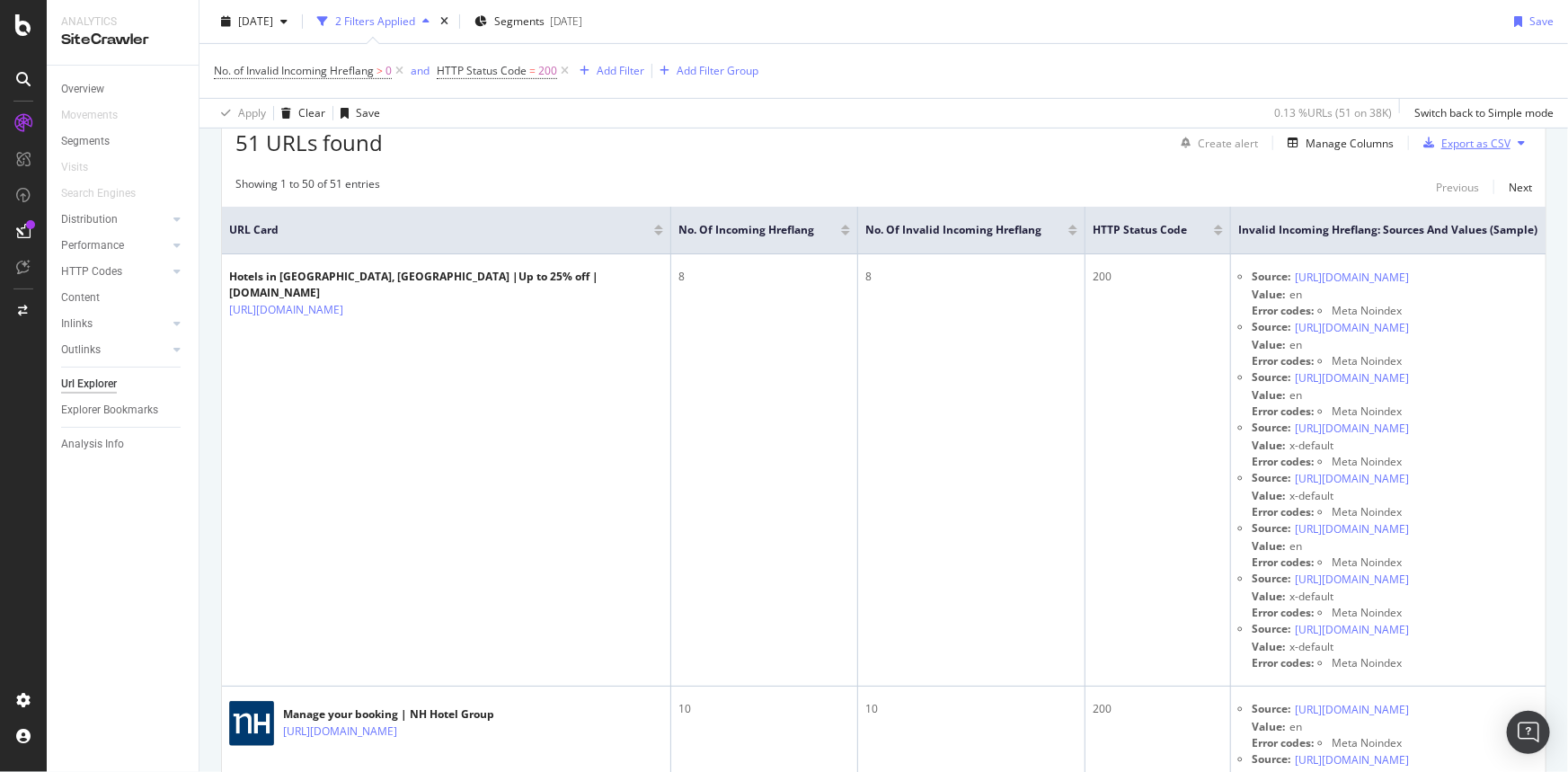
click at [1458, 140] on div "Export as CSV" at bounding box center [1476, 143] width 69 height 16
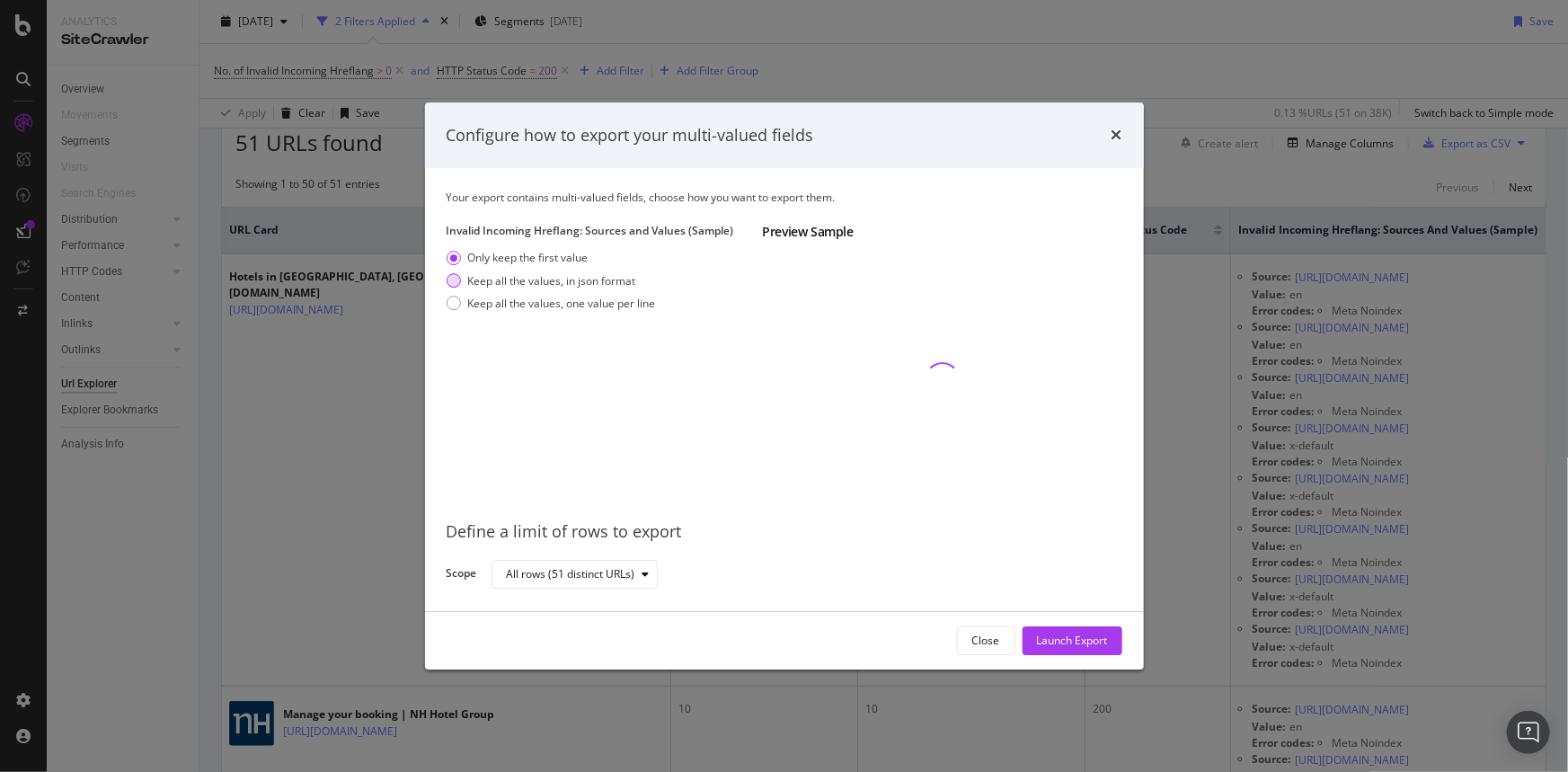
click at [551, 285] on div "Keep all the values, in json format" at bounding box center [552, 281] width 168 height 16
click at [566, 304] on div "Keep all the values, one value per line" at bounding box center [562, 304] width 188 height 16
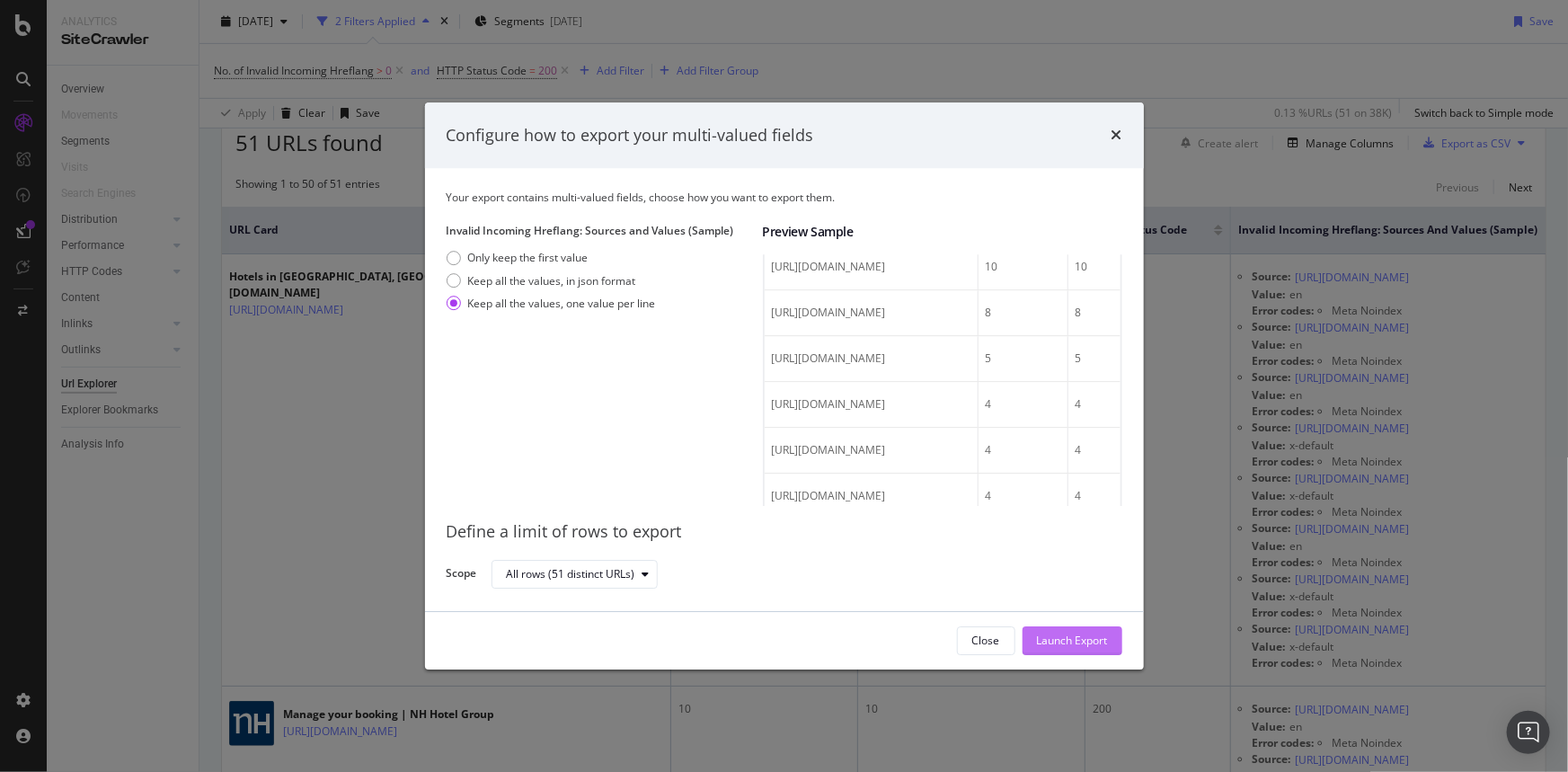
click at [1072, 638] on div "Launch Export" at bounding box center [1072, 641] width 71 height 16
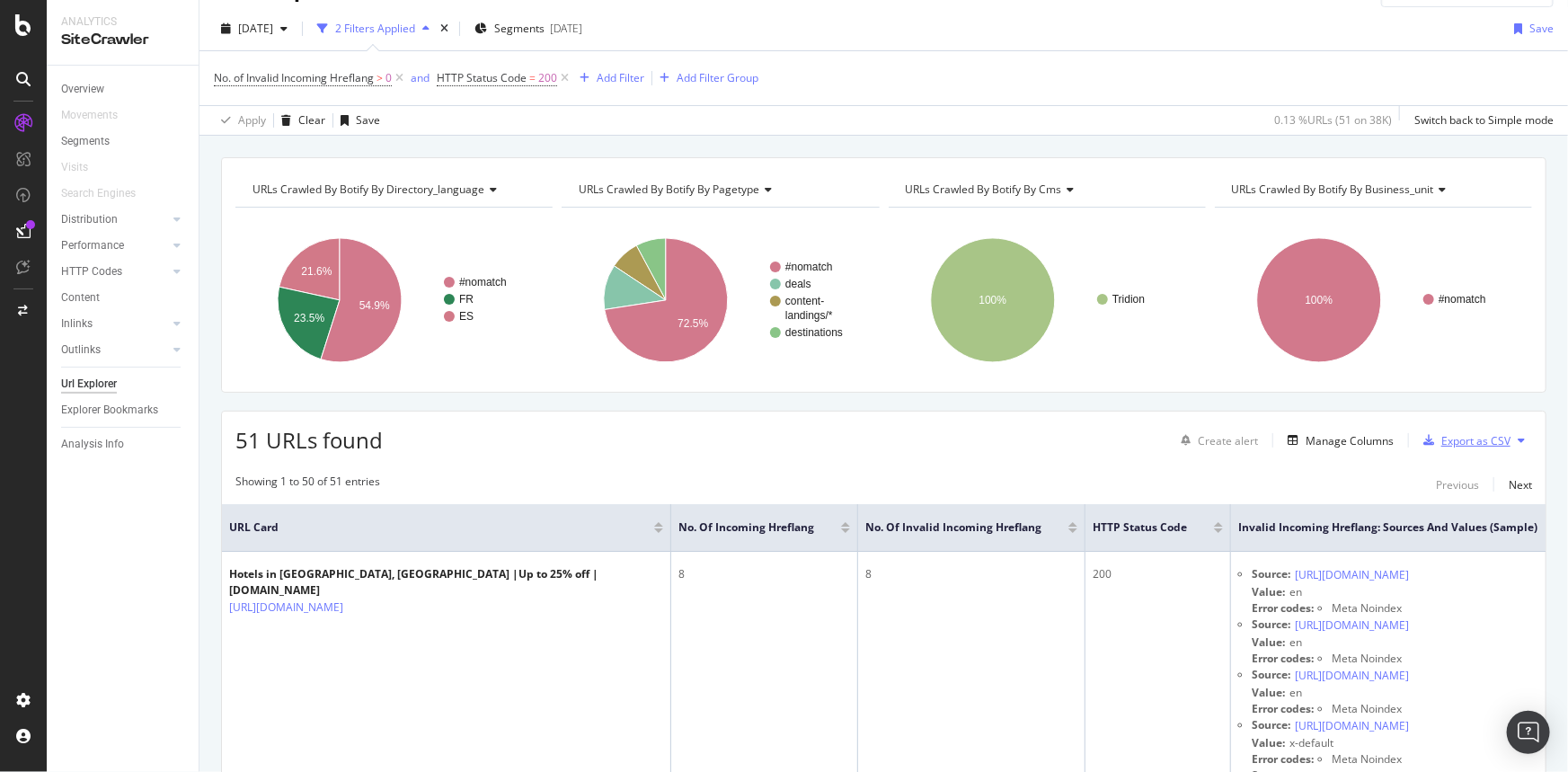
scroll to position [0, 0]
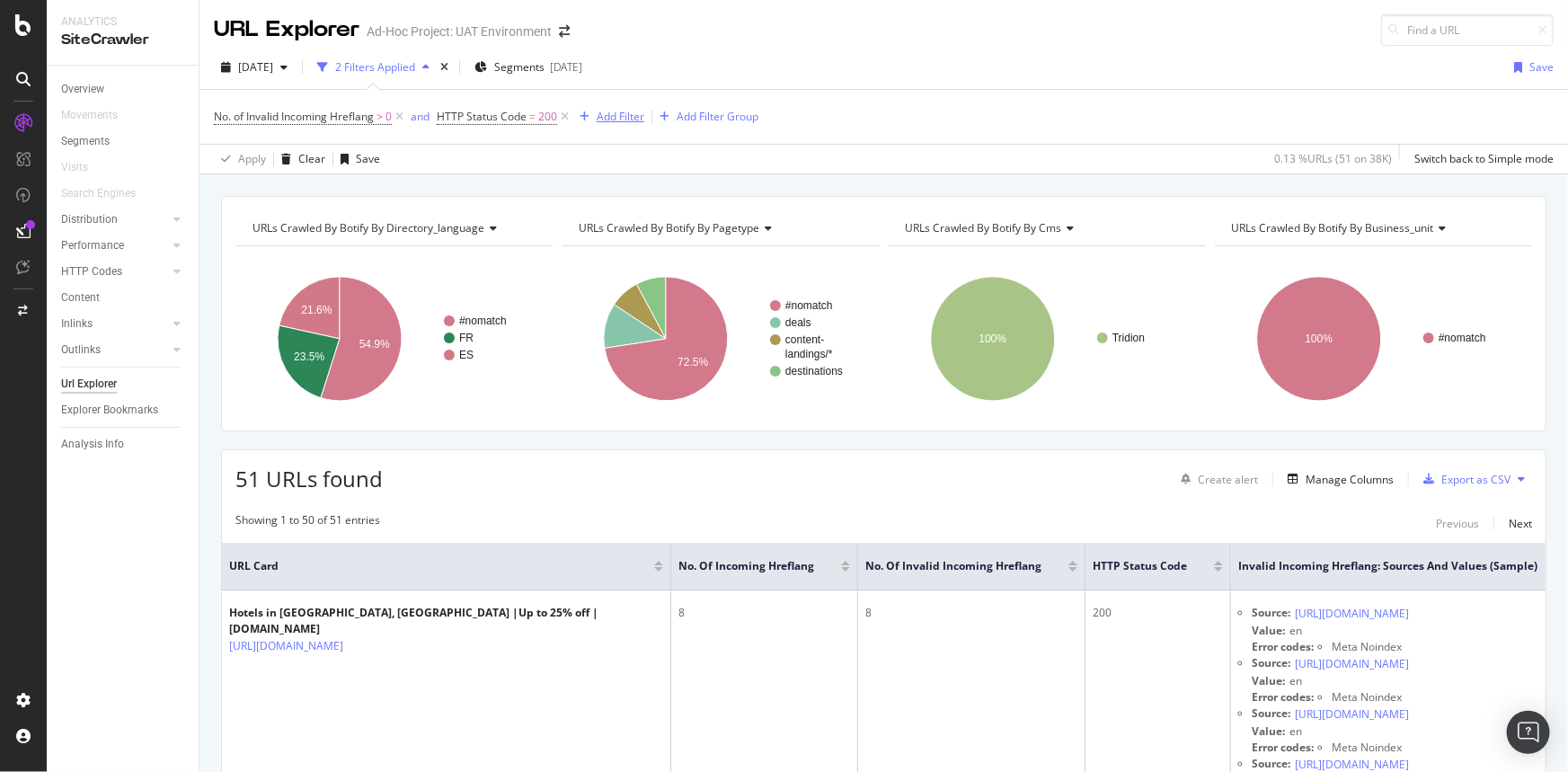
click at [624, 113] on div "Add Filter" at bounding box center [621, 116] width 48 height 16
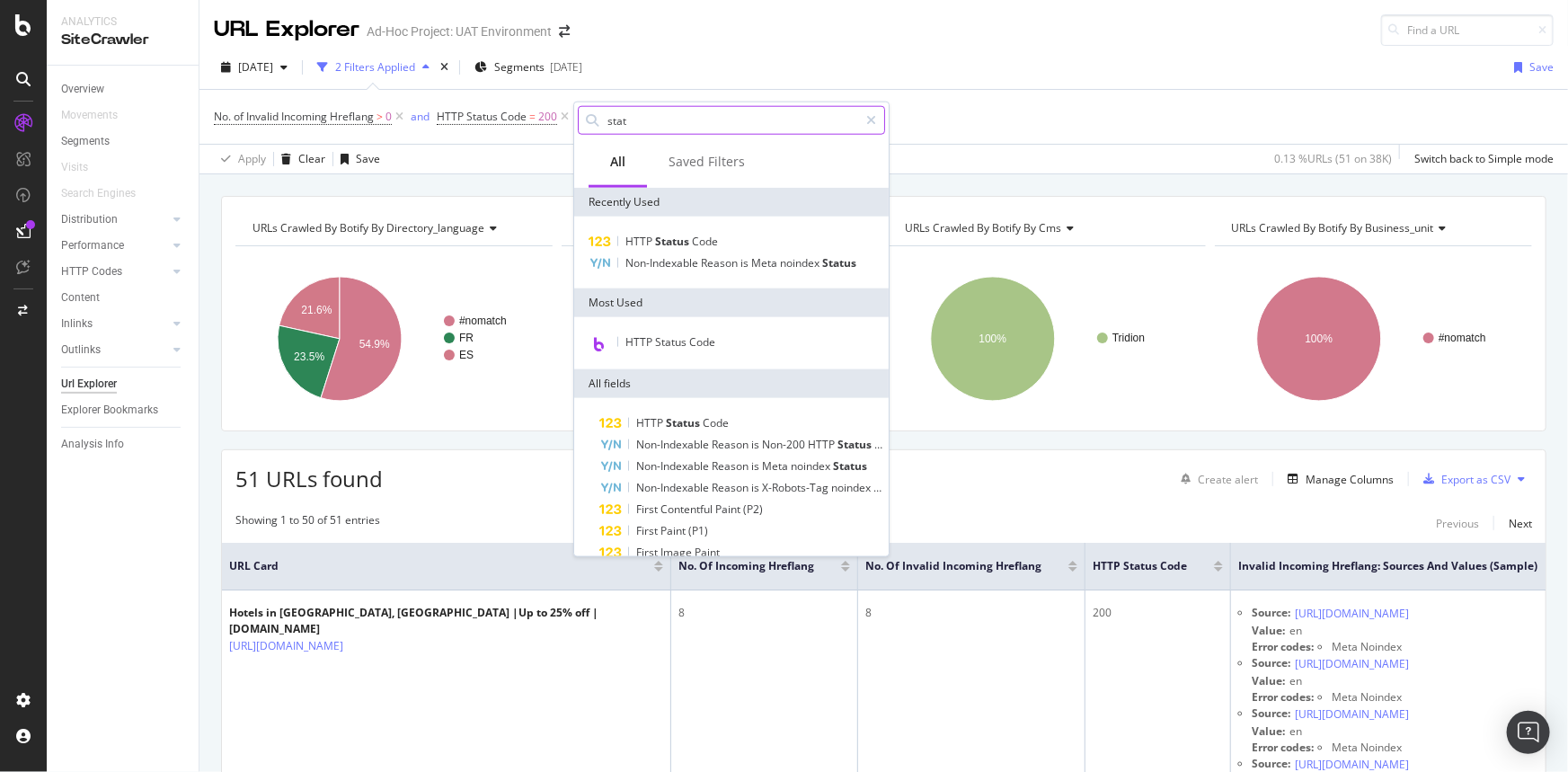
click at [667, 117] on input "stat" at bounding box center [732, 121] width 253 height 27
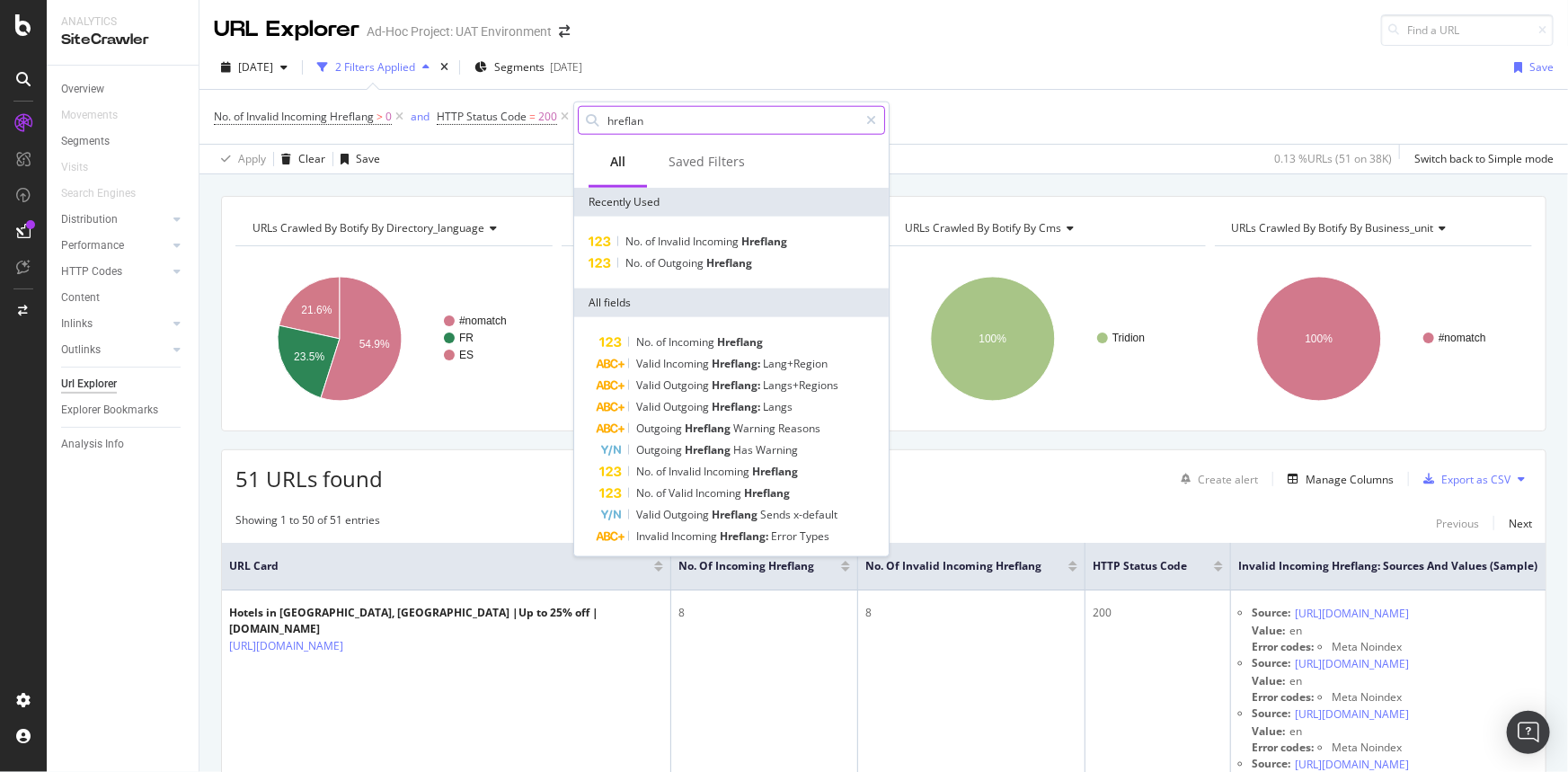
type input "hreflang"
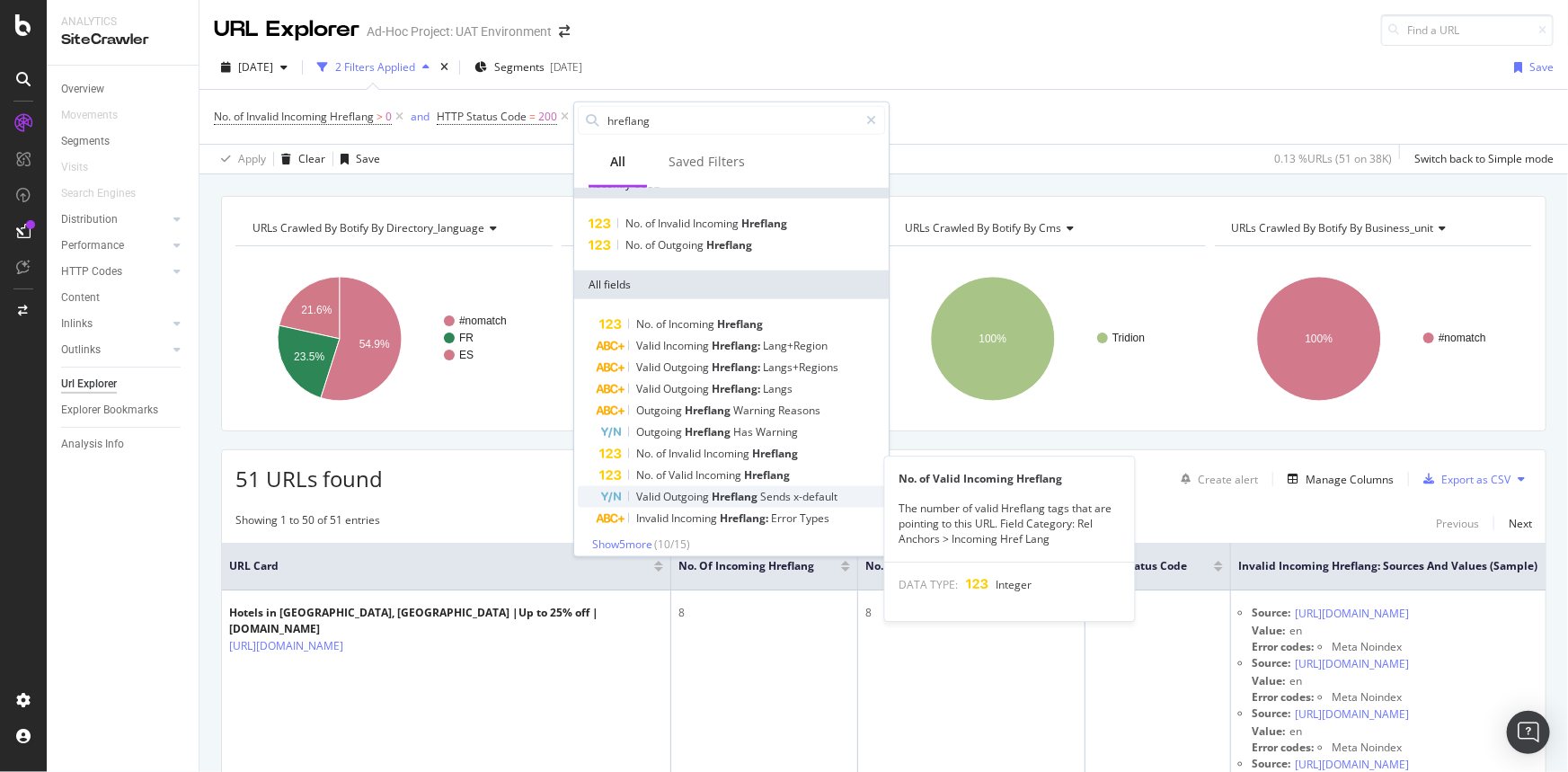
scroll to position [27, 0]
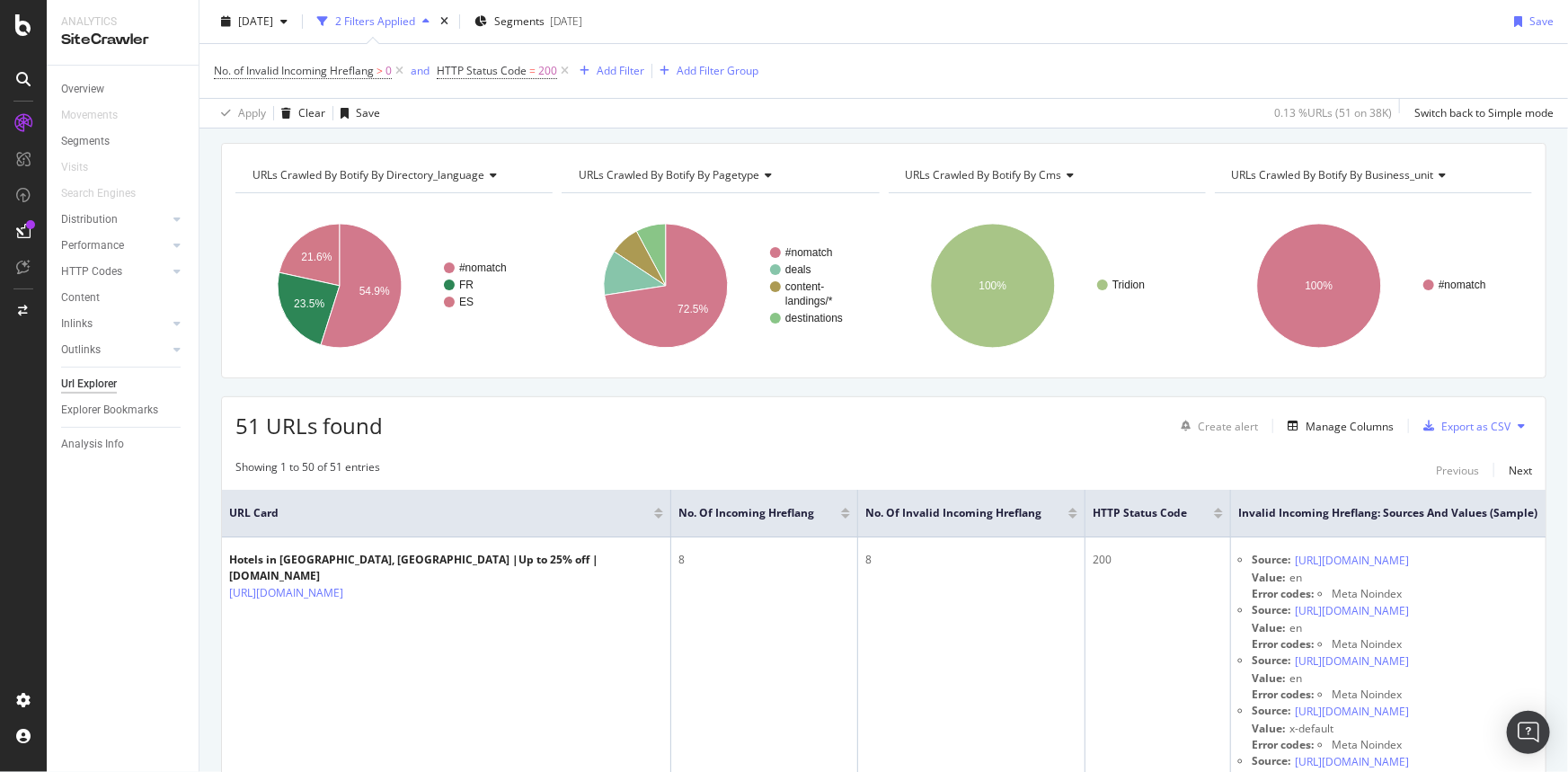
scroll to position [81, 0]
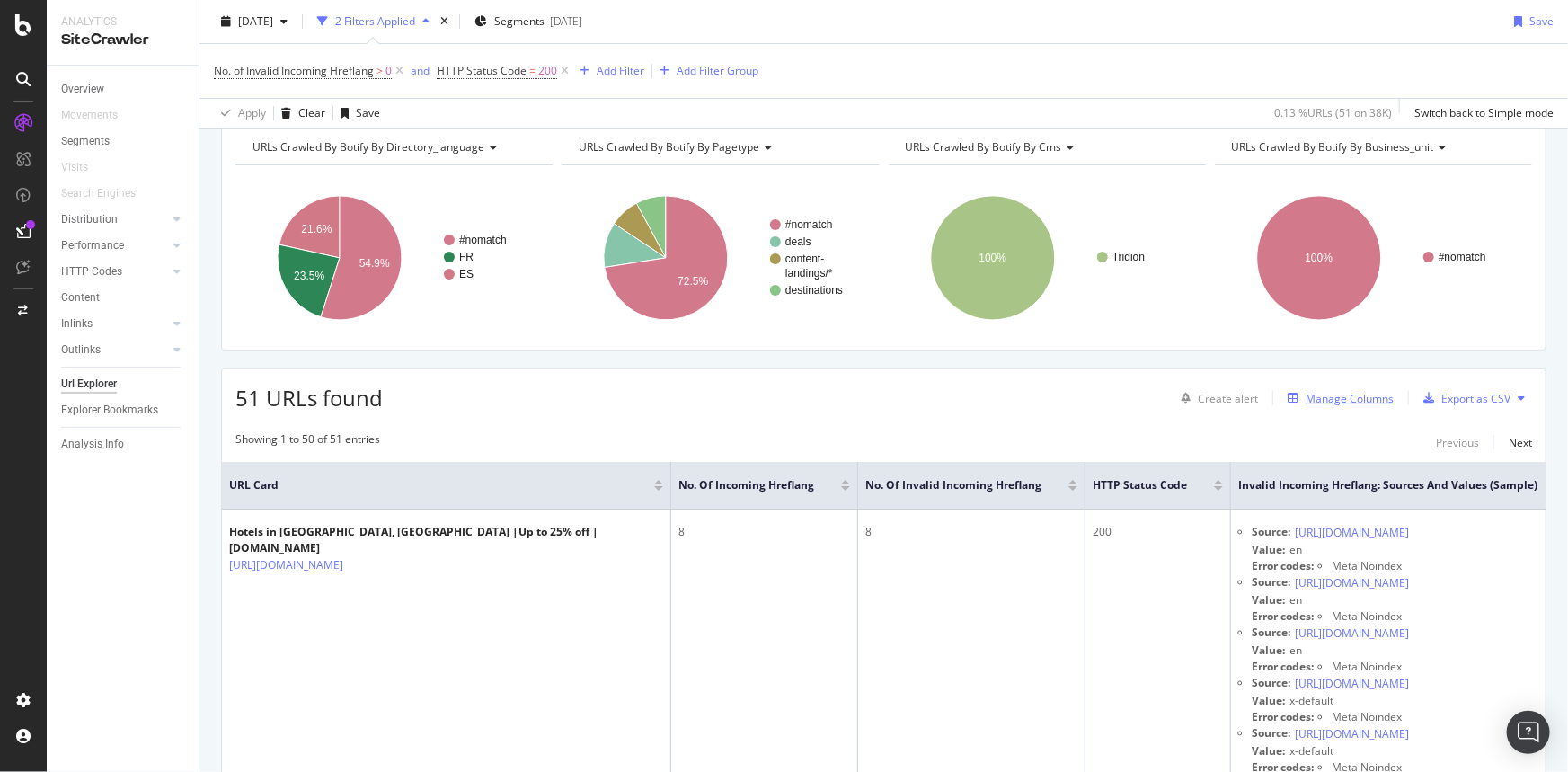
click at [1345, 399] on div "Manage Columns" at bounding box center [1349, 399] width 88 height 16
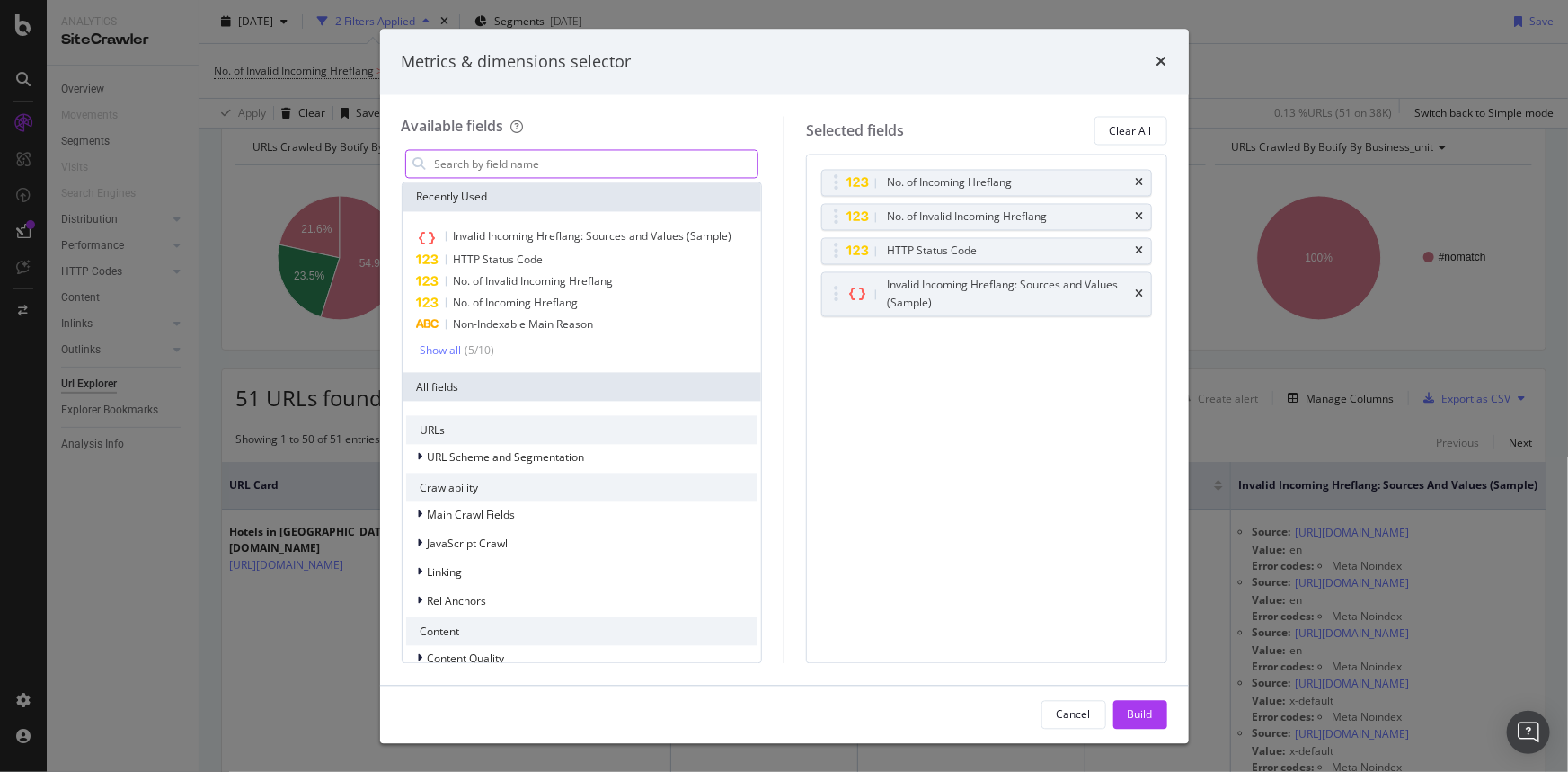
type input "i"
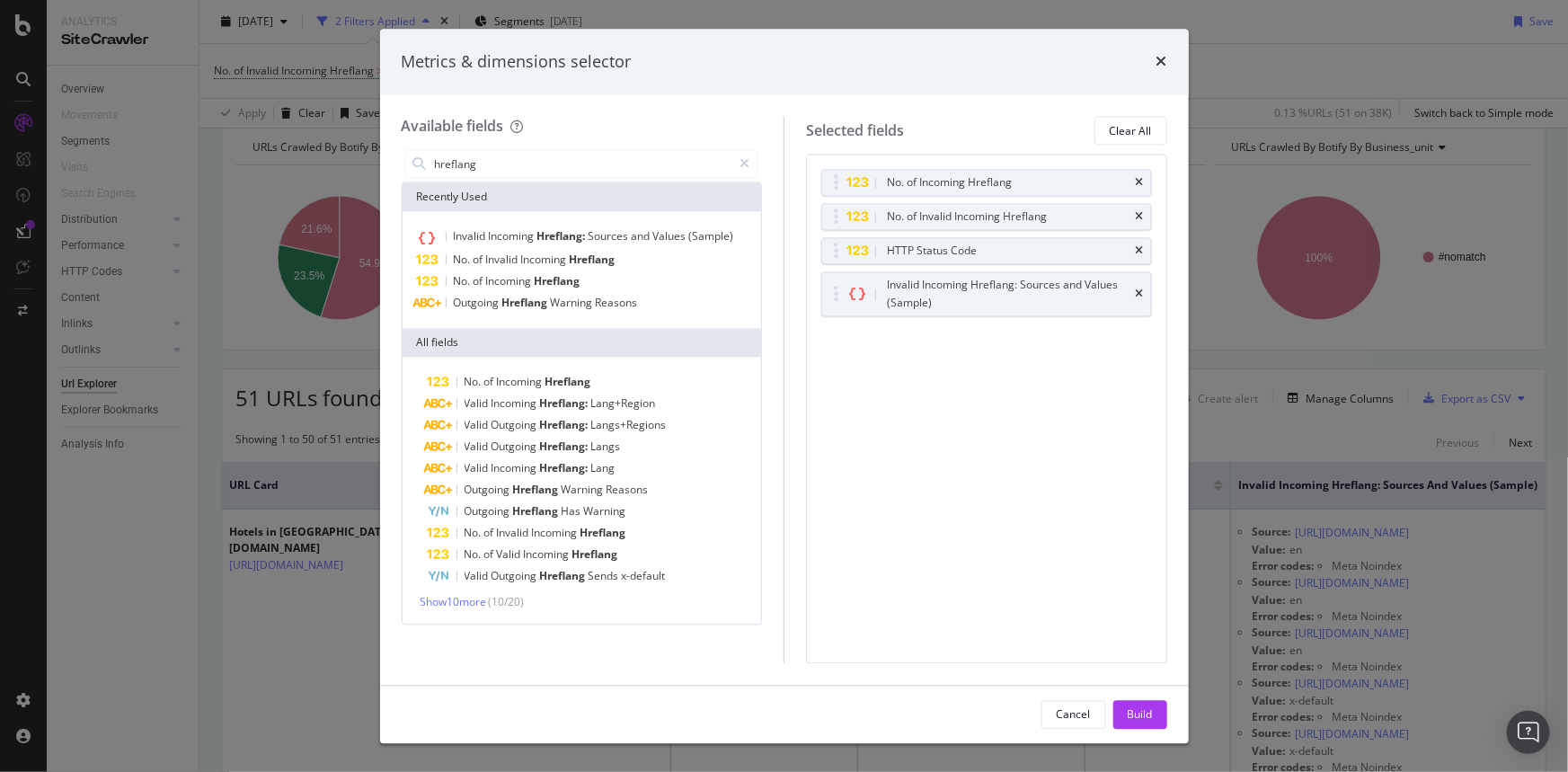
type input "hreflang"
click at [546, 163] on input "hreflang" at bounding box center [583, 165] width 300 height 27
click at [465, 604] on span "Show 10 more" at bounding box center [454, 603] width 66 height 16
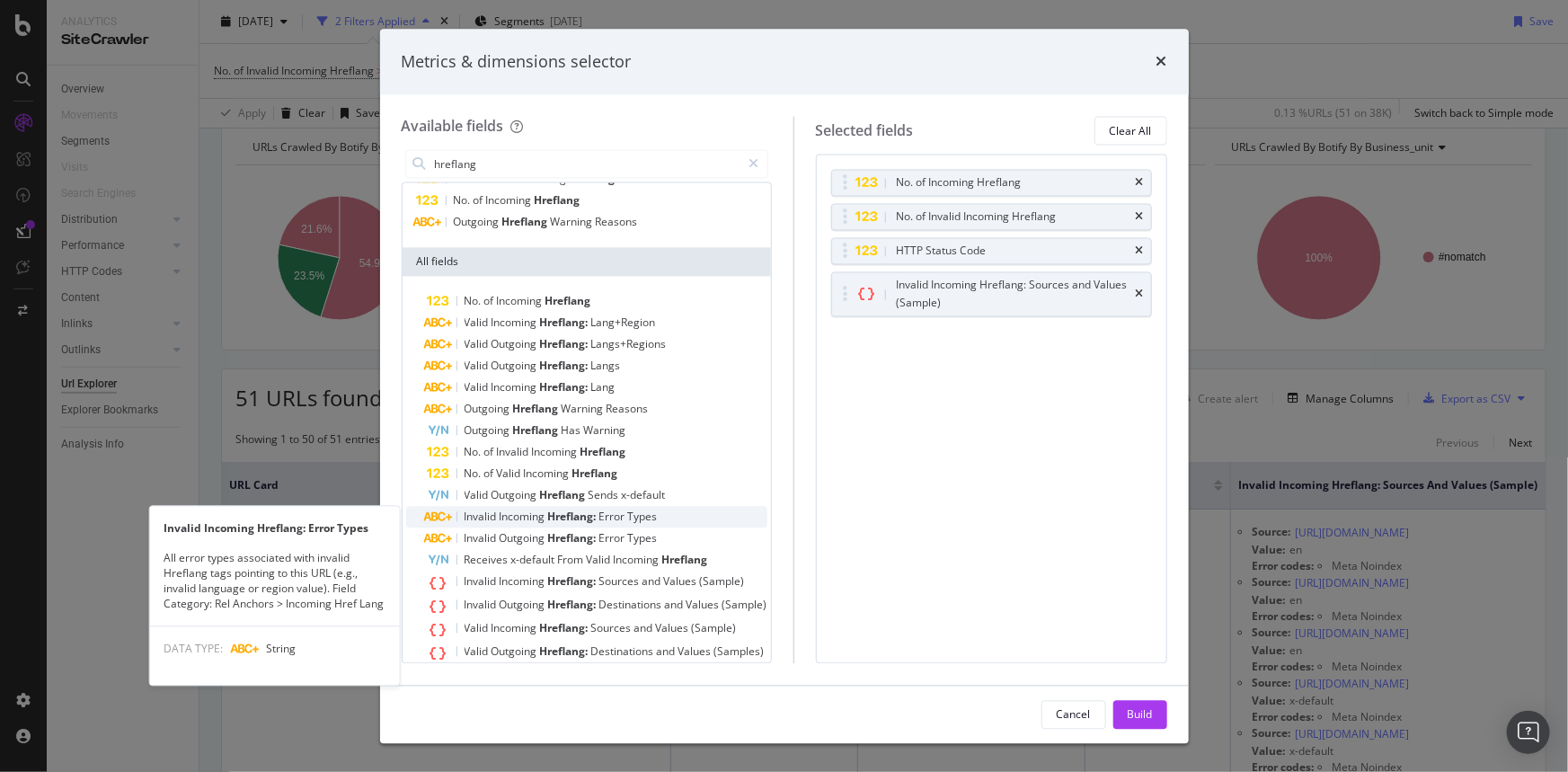
click at [639, 514] on span "Types" at bounding box center [643, 517] width 29 height 16
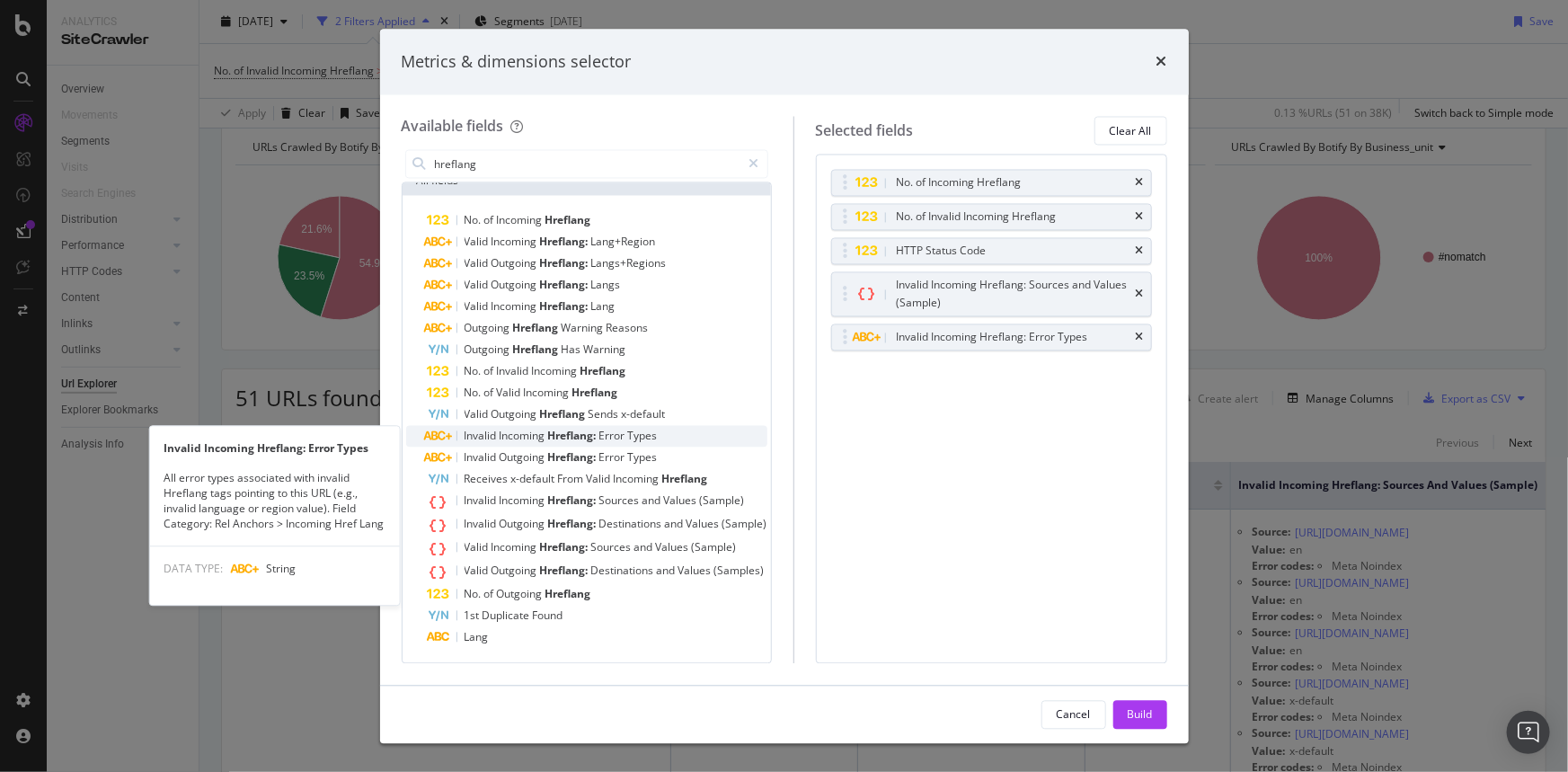
scroll to position [0, 0]
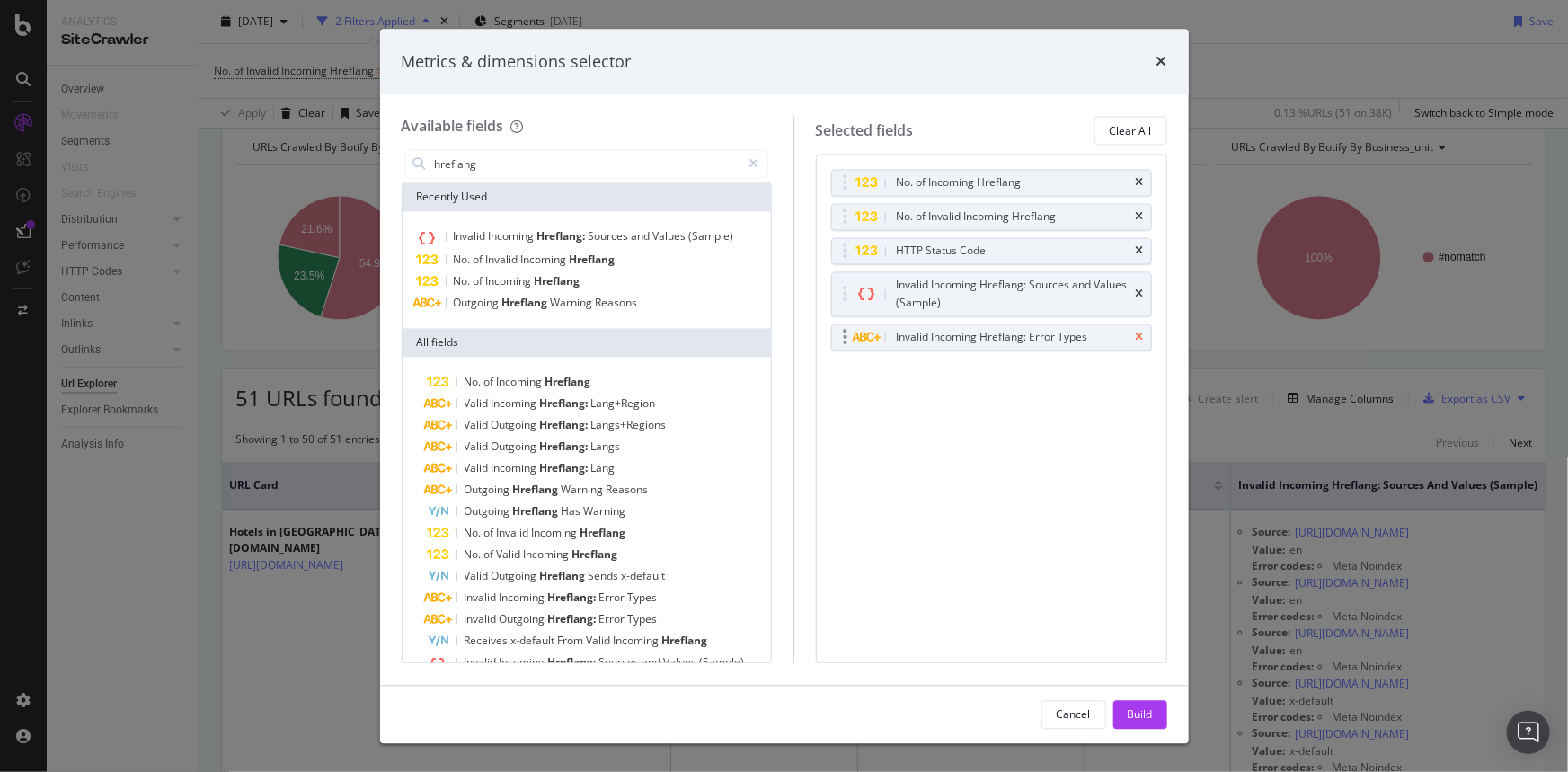
click at [1139, 333] on icon "times" at bounding box center [1140, 338] width 8 height 11
click at [1061, 457] on div "No. of Incoming Hreflang No. of Invalid Incoming Hreflang HTTP Status Code Inva…" at bounding box center [991, 408] width 351 height 508
click at [1135, 716] on div "Build" at bounding box center [1141, 714] width 25 height 16
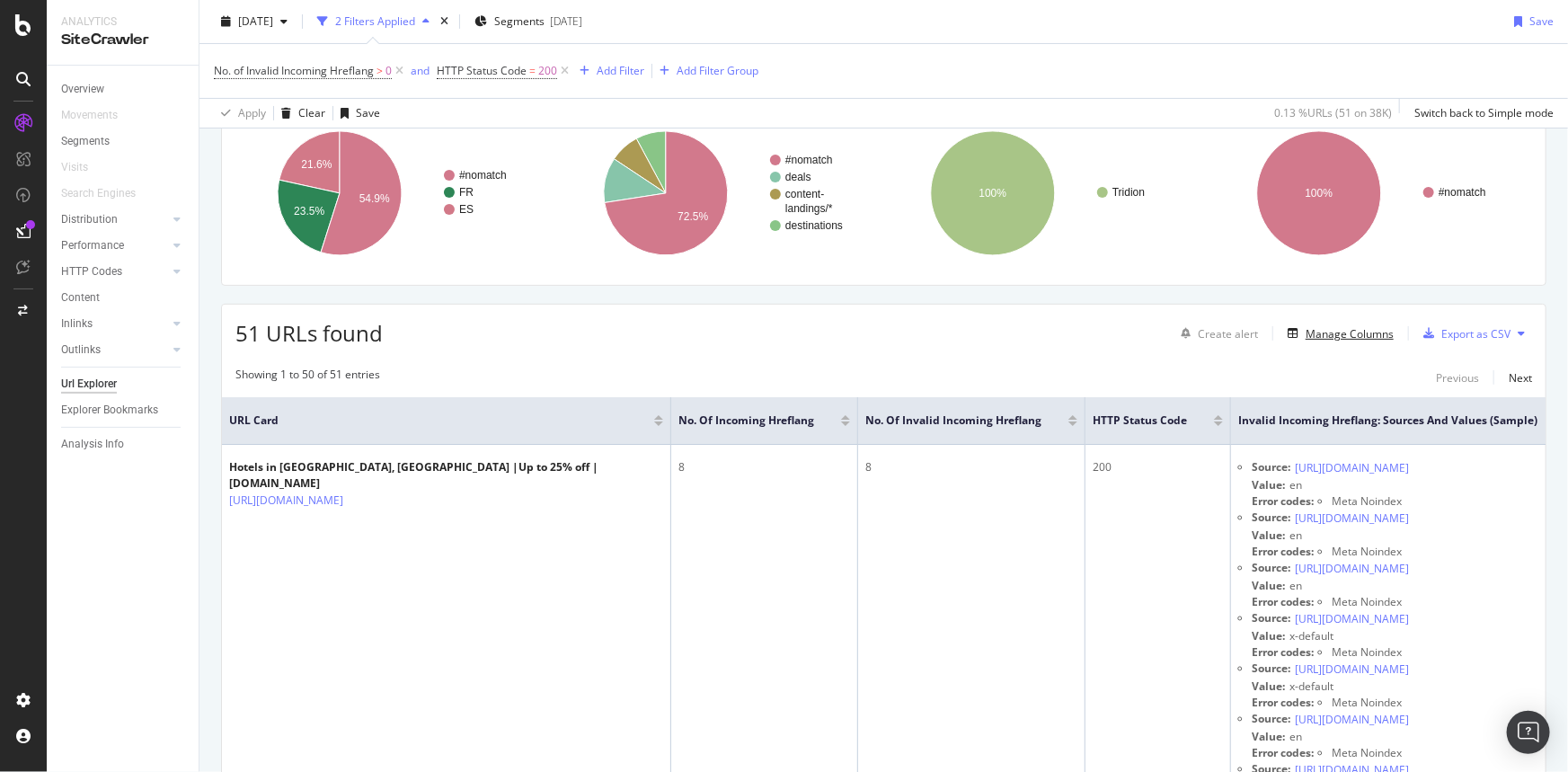
scroll to position [81, 0]
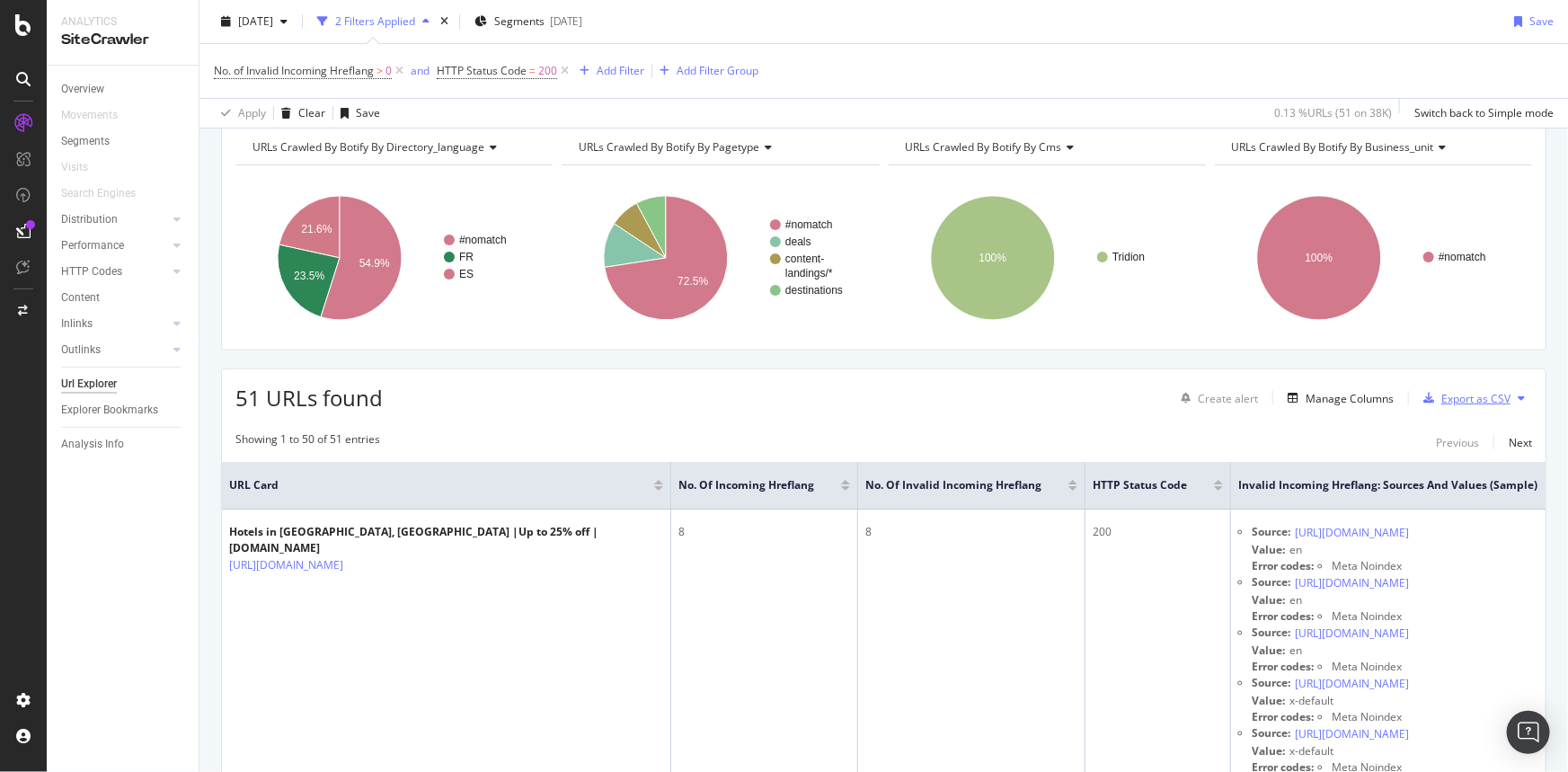
click at [1481, 400] on div "Export as CSV" at bounding box center [1476, 399] width 69 height 16
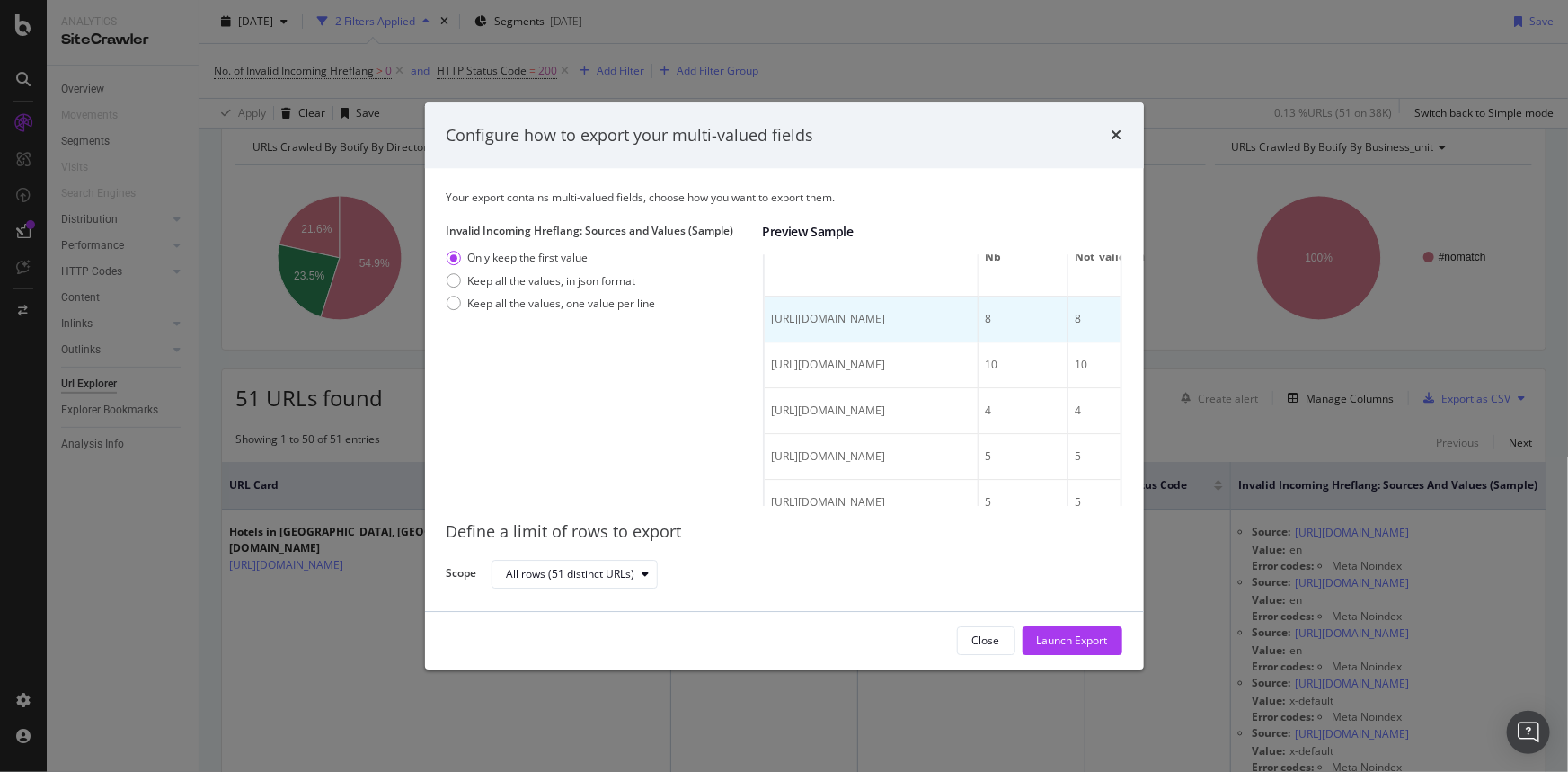
scroll to position [326, 0]
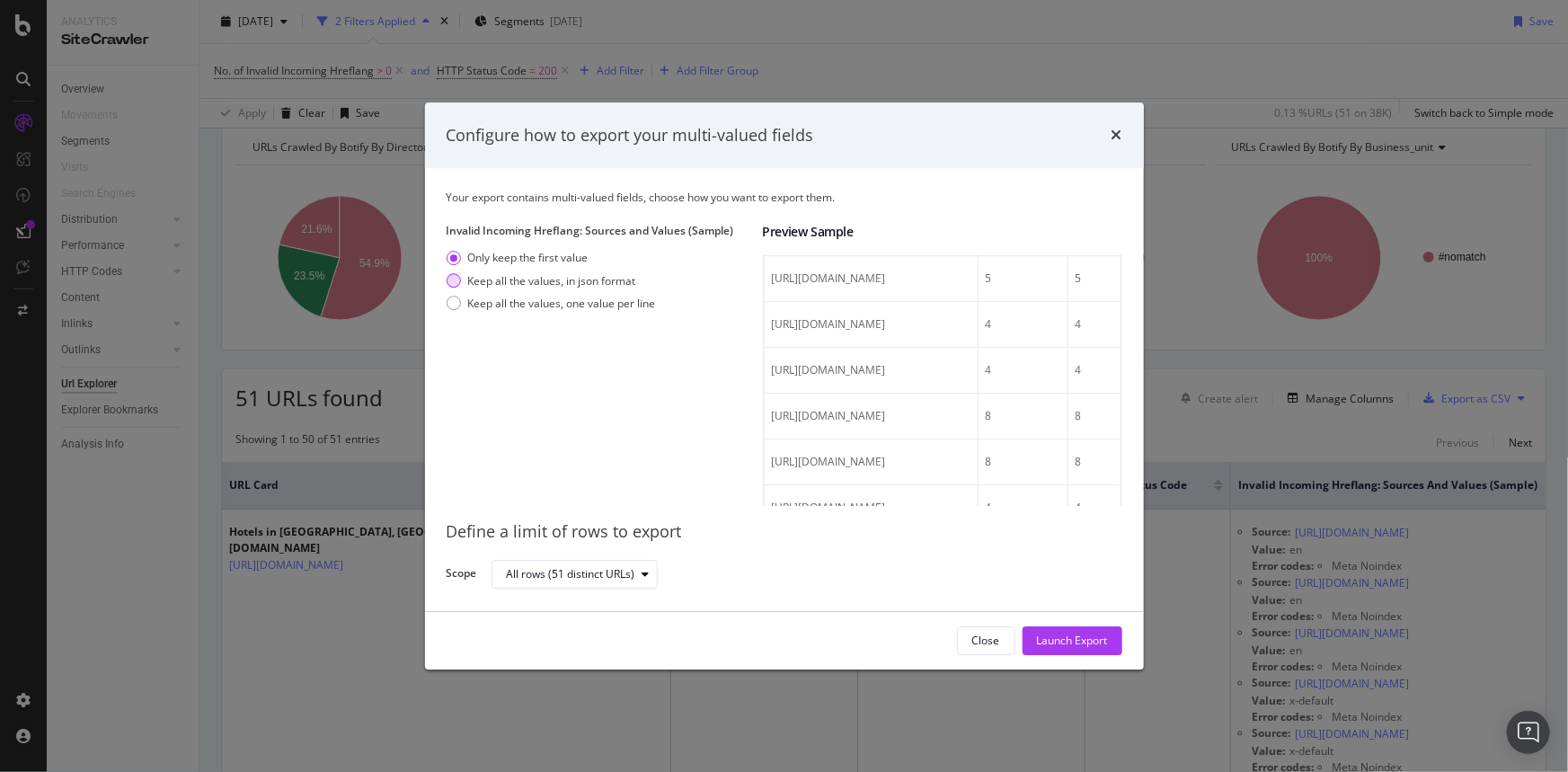
click at [588, 285] on div "Keep all the values, in json format" at bounding box center [552, 281] width 168 height 16
click at [609, 307] on div "Keep all the values, one value per line" at bounding box center [562, 304] width 188 height 16
click at [539, 257] on div "Only keep the first value" at bounding box center [528, 259] width 120 height 16
click at [1071, 637] on div "Launch Export" at bounding box center [1072, 641] width 71 height 16
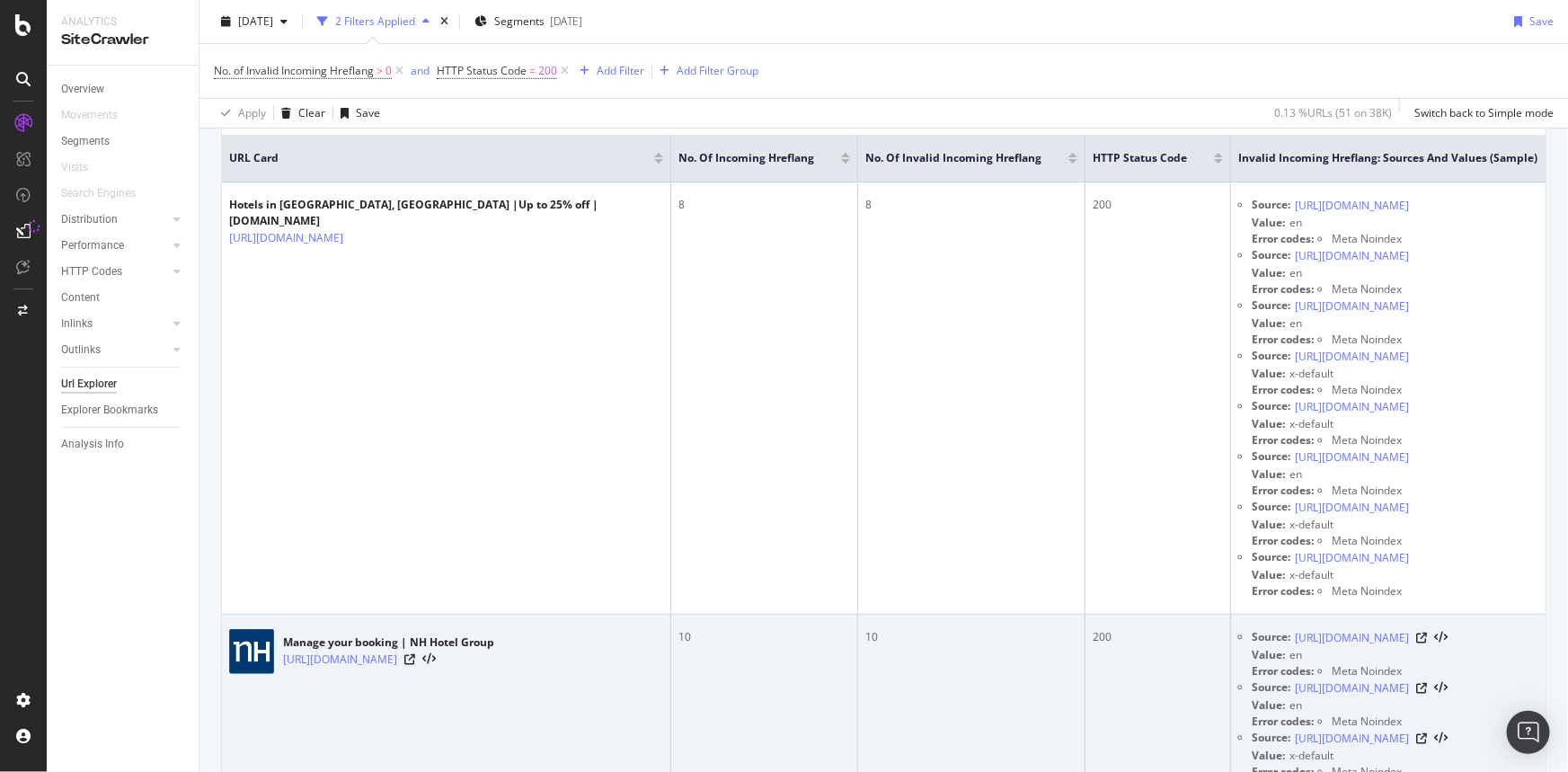
scroll to position [0, 0]
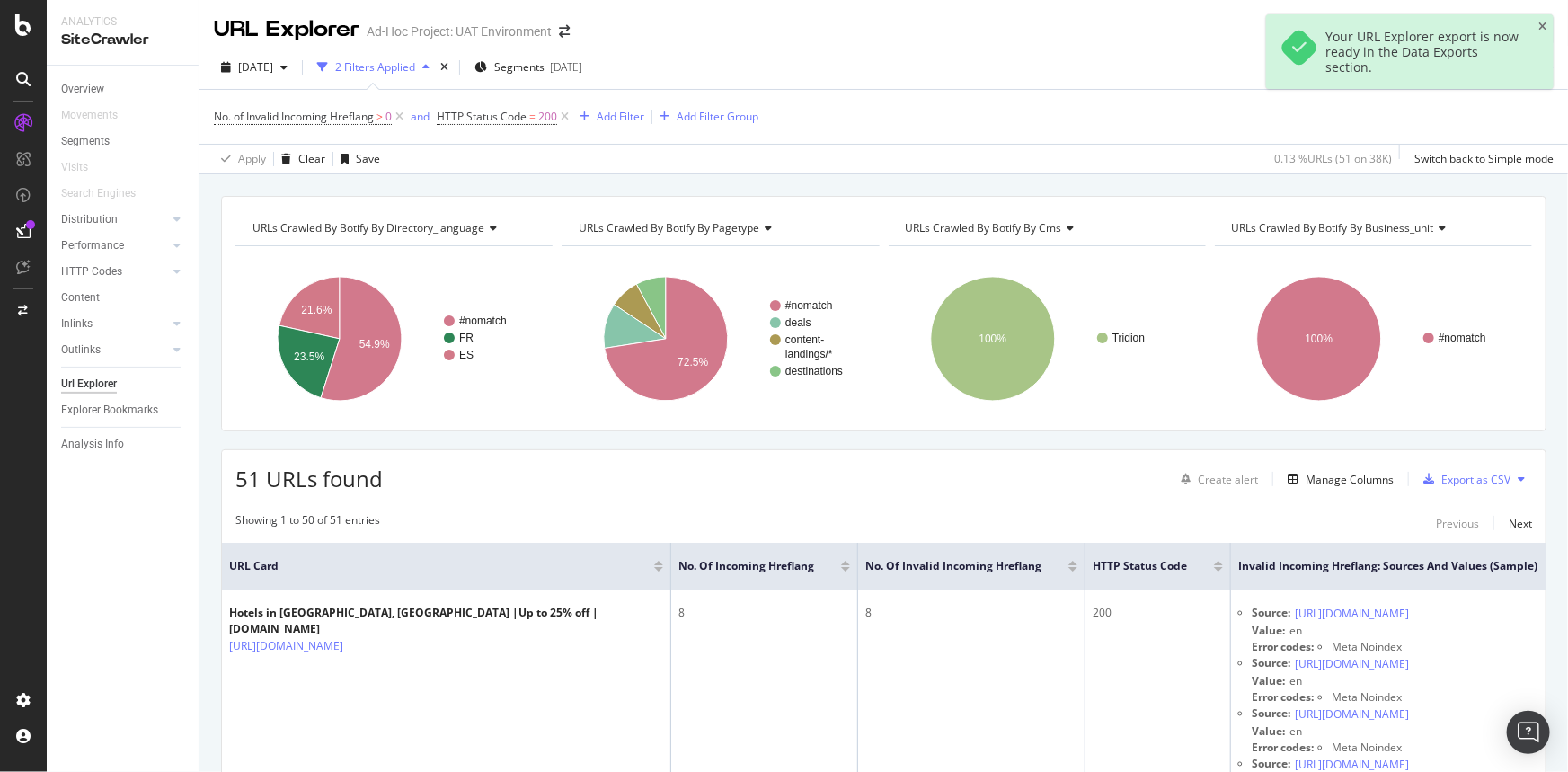
click at [29, 230] on icon at bounding box center [23, 230] width 15 height 15
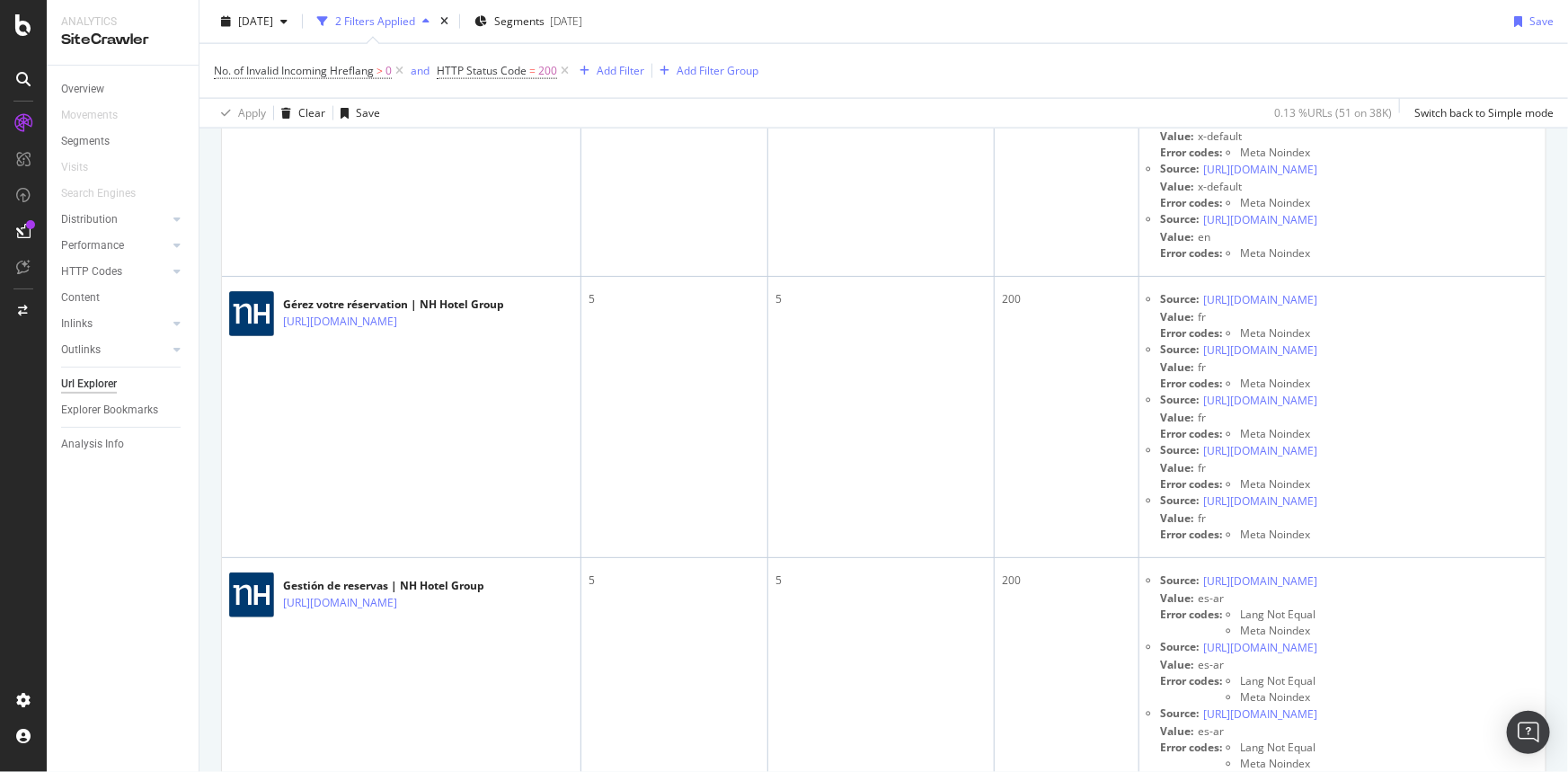
scroll to position [4739, 0]
click at [396, 71] on icon at bounding box center [400, 71] width 16 height 18
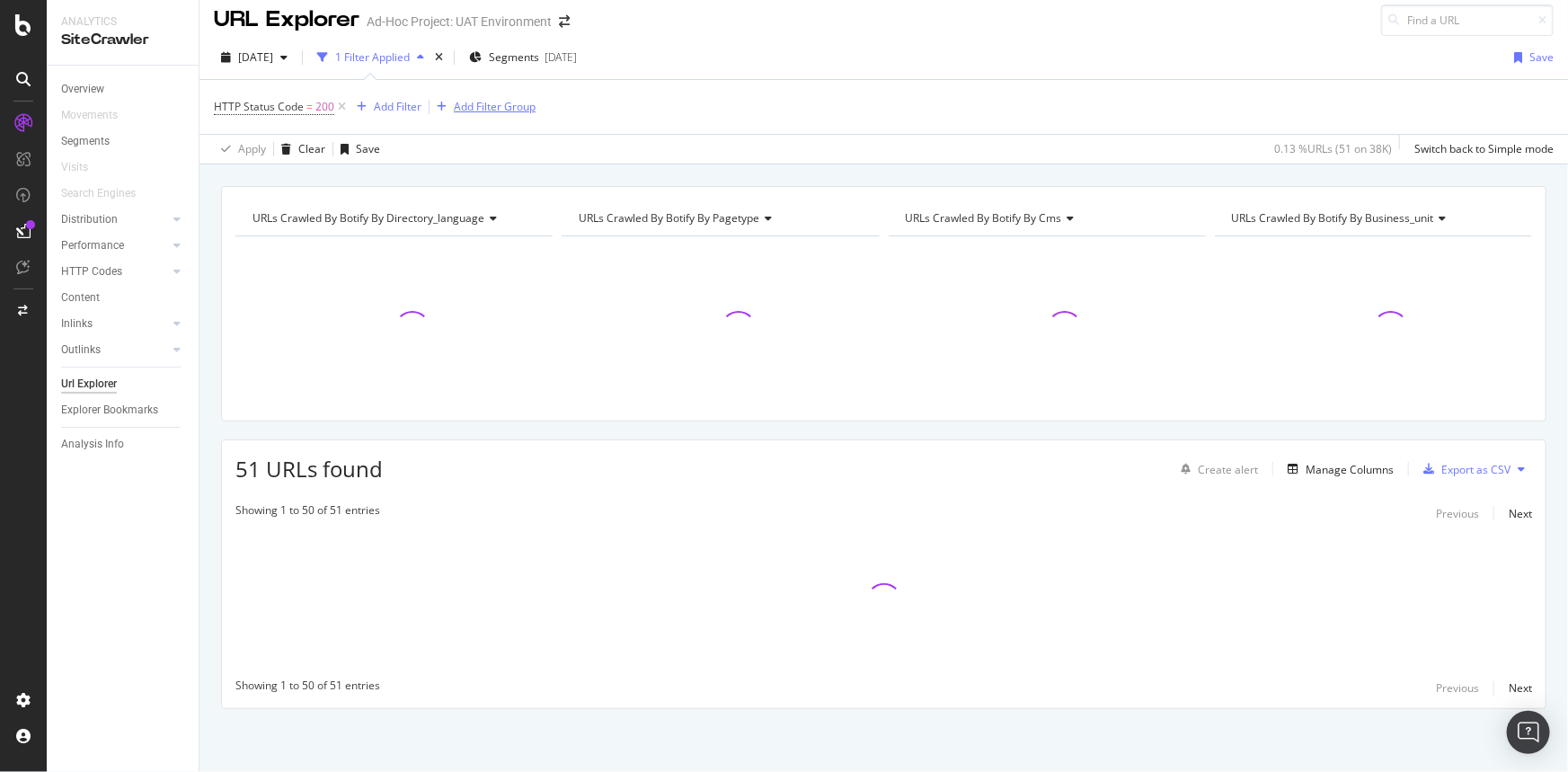
scroll to position [9, 0]
click at [393, 108] on div "Add Filter" at bounding box center [397, 107] width 48 height 16
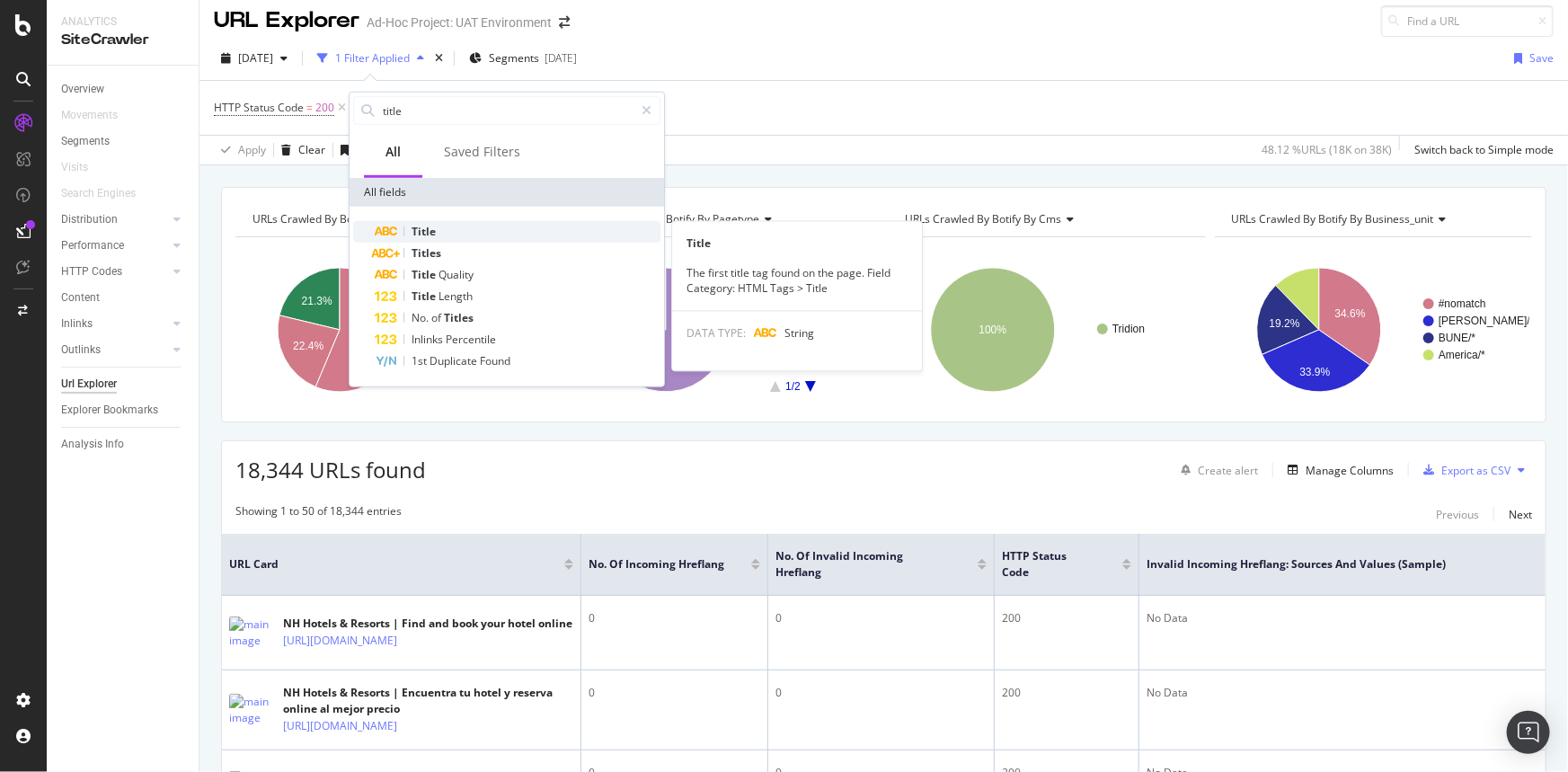
type input "title"
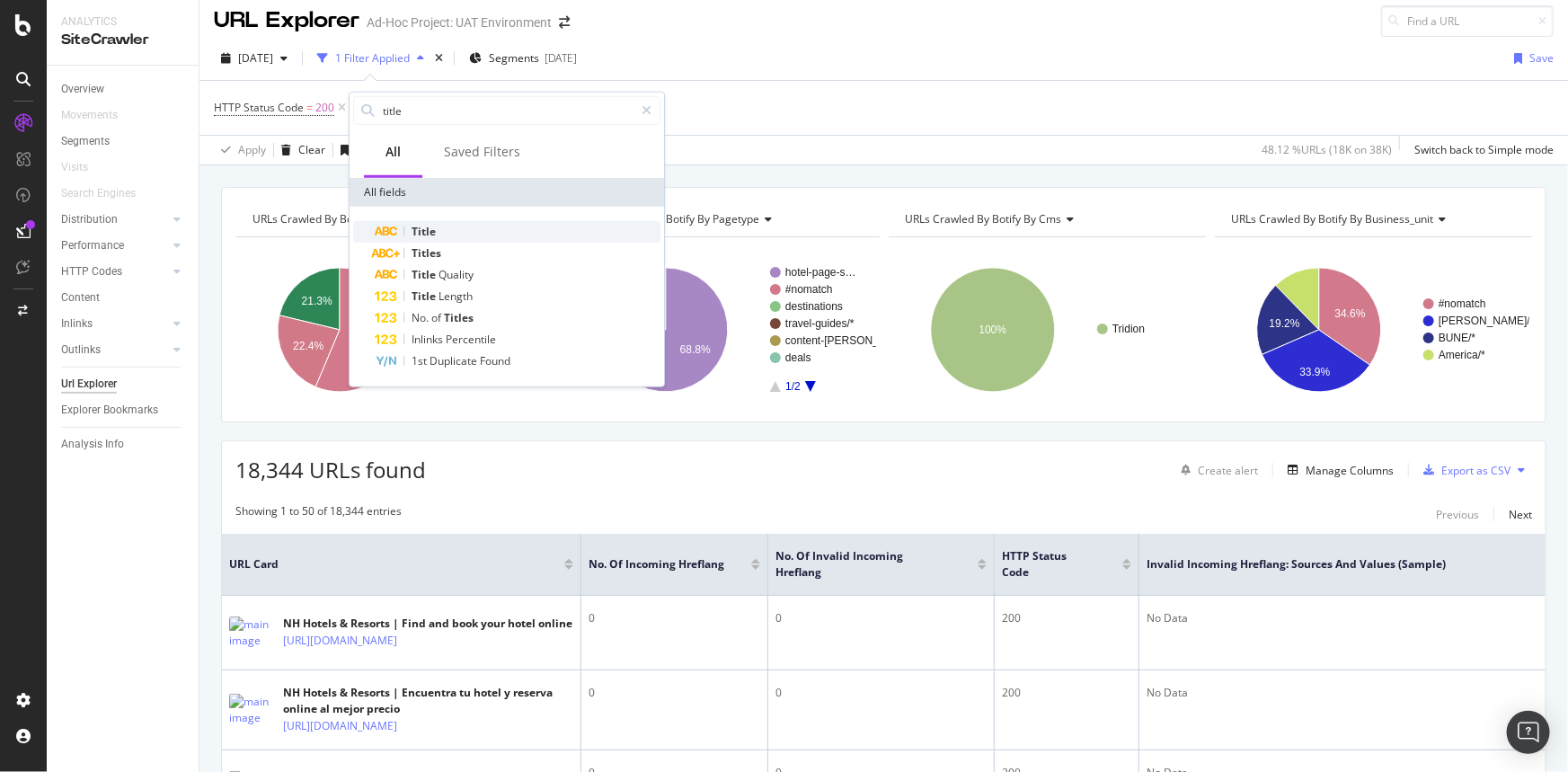
click at [467, 230] on div "Title" at bounding box center [517, 232] width 286 height 21
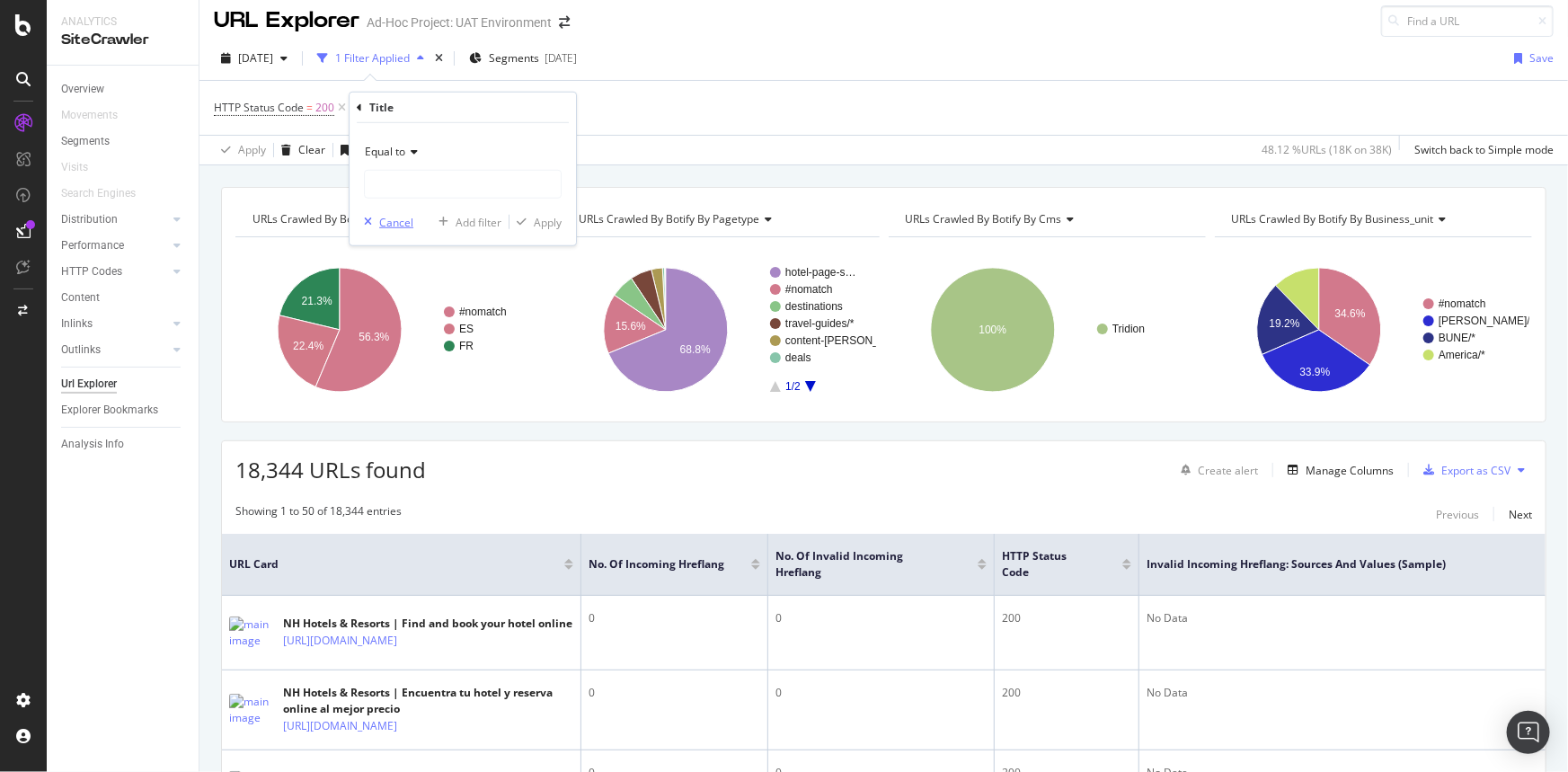
click at [380, 214] on div "Cancel" at bounding box center [396, 222] width 34 height 16
click at [1319, 469] on div "Manage Columns" at bounding box center [1349, 470] width 88 height 16
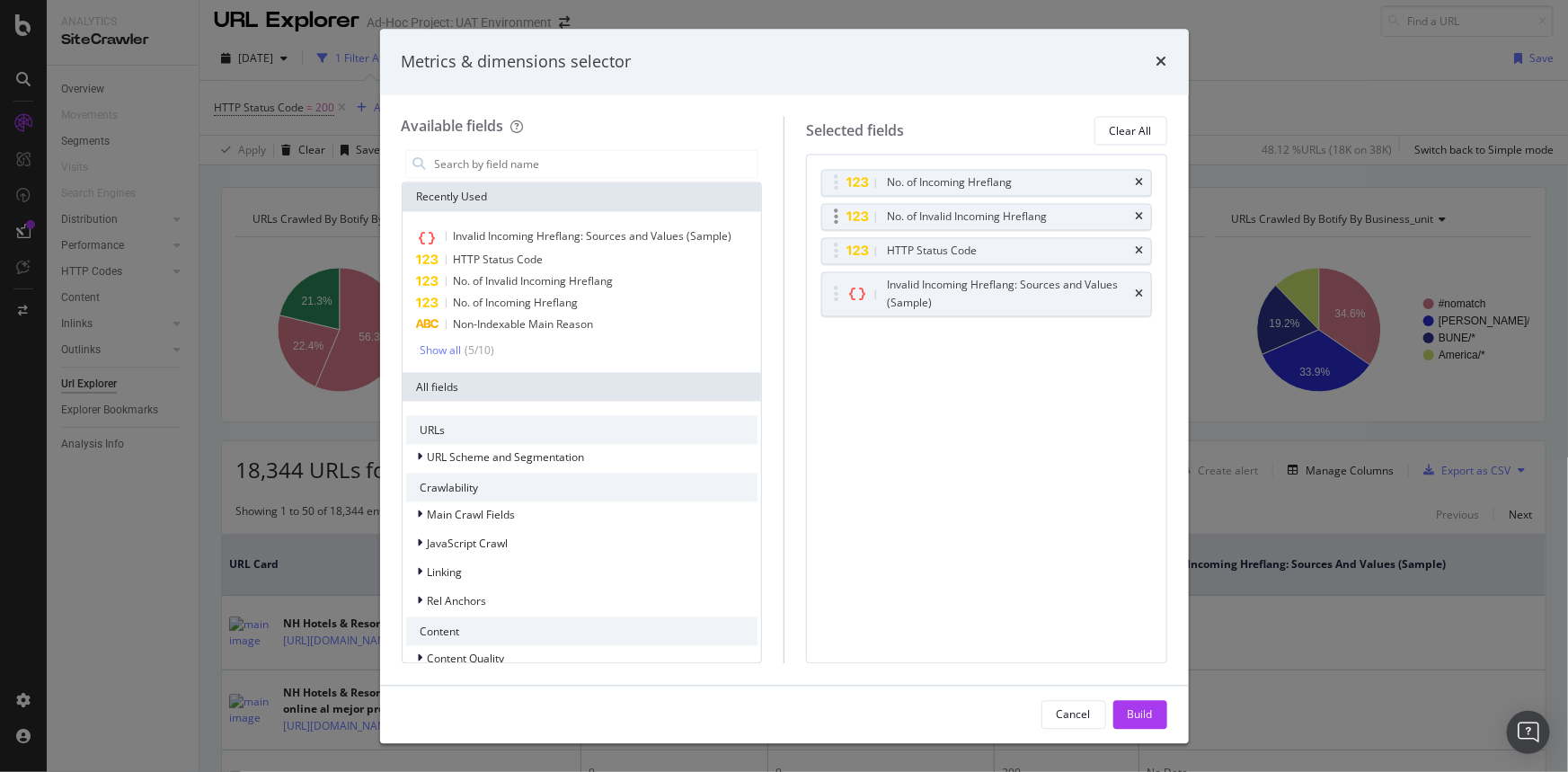
click at [1137, 223] on div "No. of Invalid Incoming Hreflang" at bounding box center [986, 218] width 329 height 25
click at [1141, 181] on icon "times" at bounding box center [1140, 183] width 8 height 11
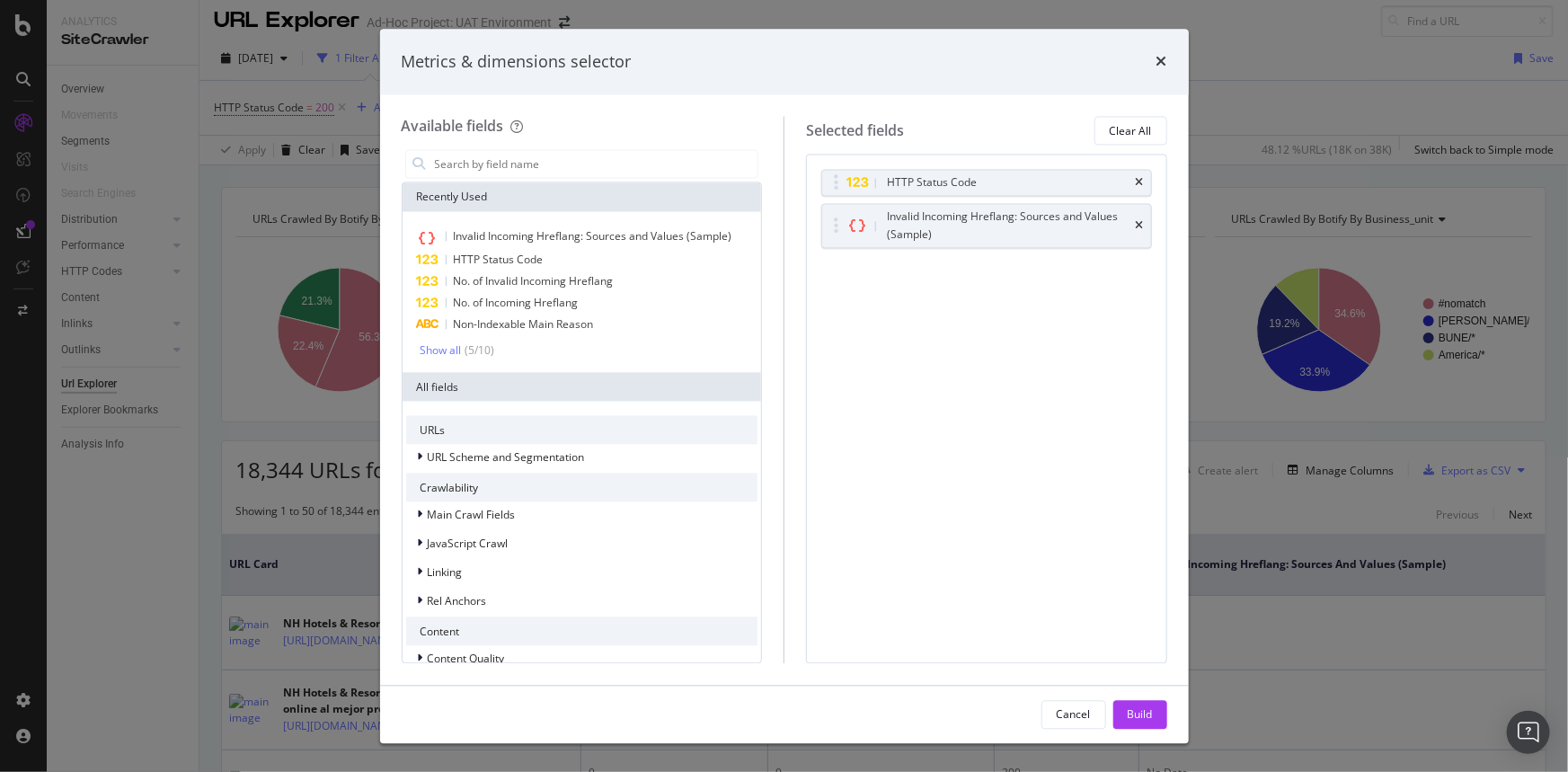
click at [1141, 181] on icon "times" at bounding box center [1140, 183] width 8 height 11
click at [1141, 181] on div "Invalid Incoming Hreflang: Sources and Values (Sample)" at bounding box center [986, 192] width 329 height 43
click at [1137, 193] on icon "times" at bounding box center [1140, 192] width 8 height 11
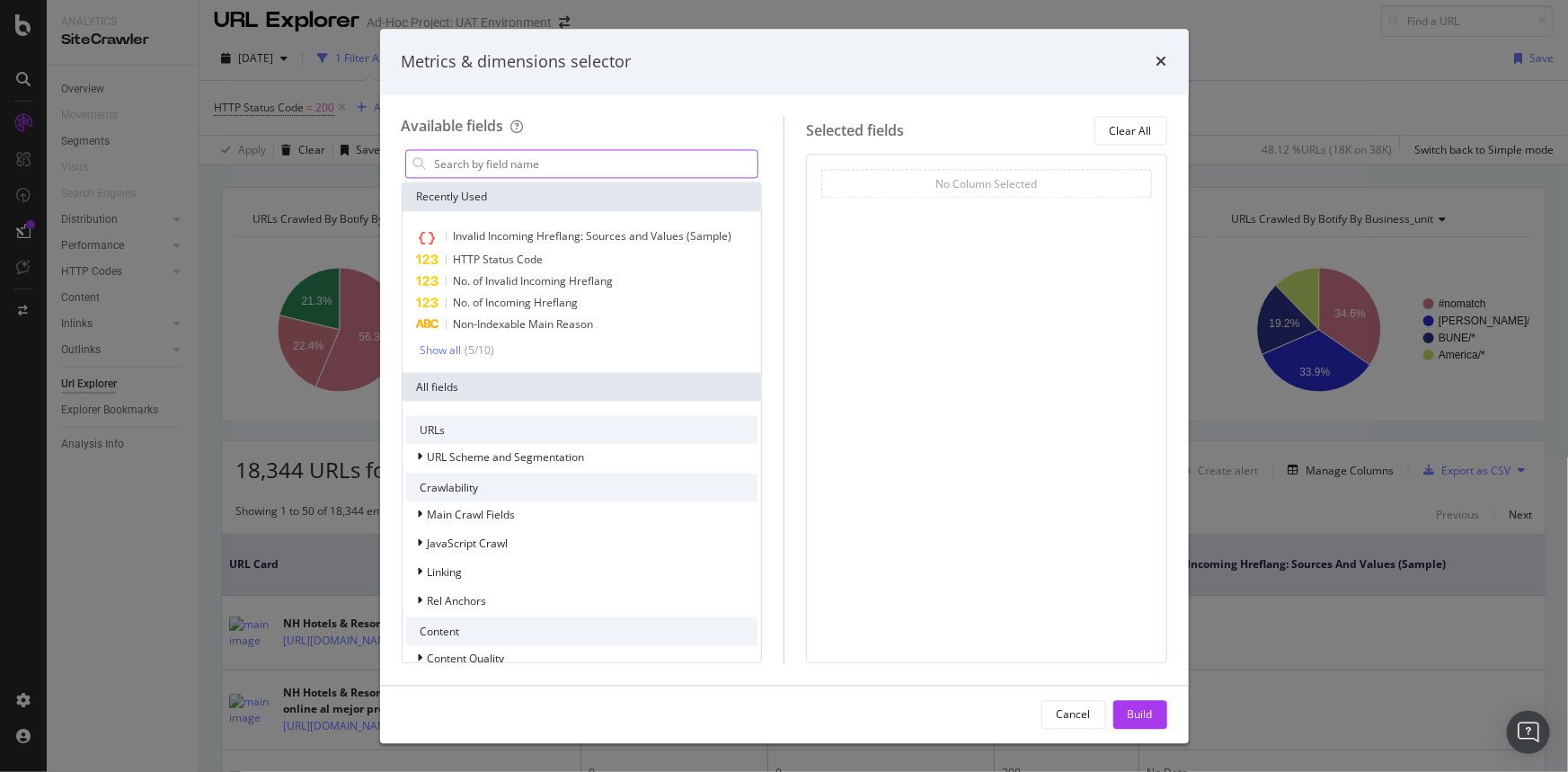
click at [593, 170] on input "modal" at bounding box center [595, 165] width 325 height 27
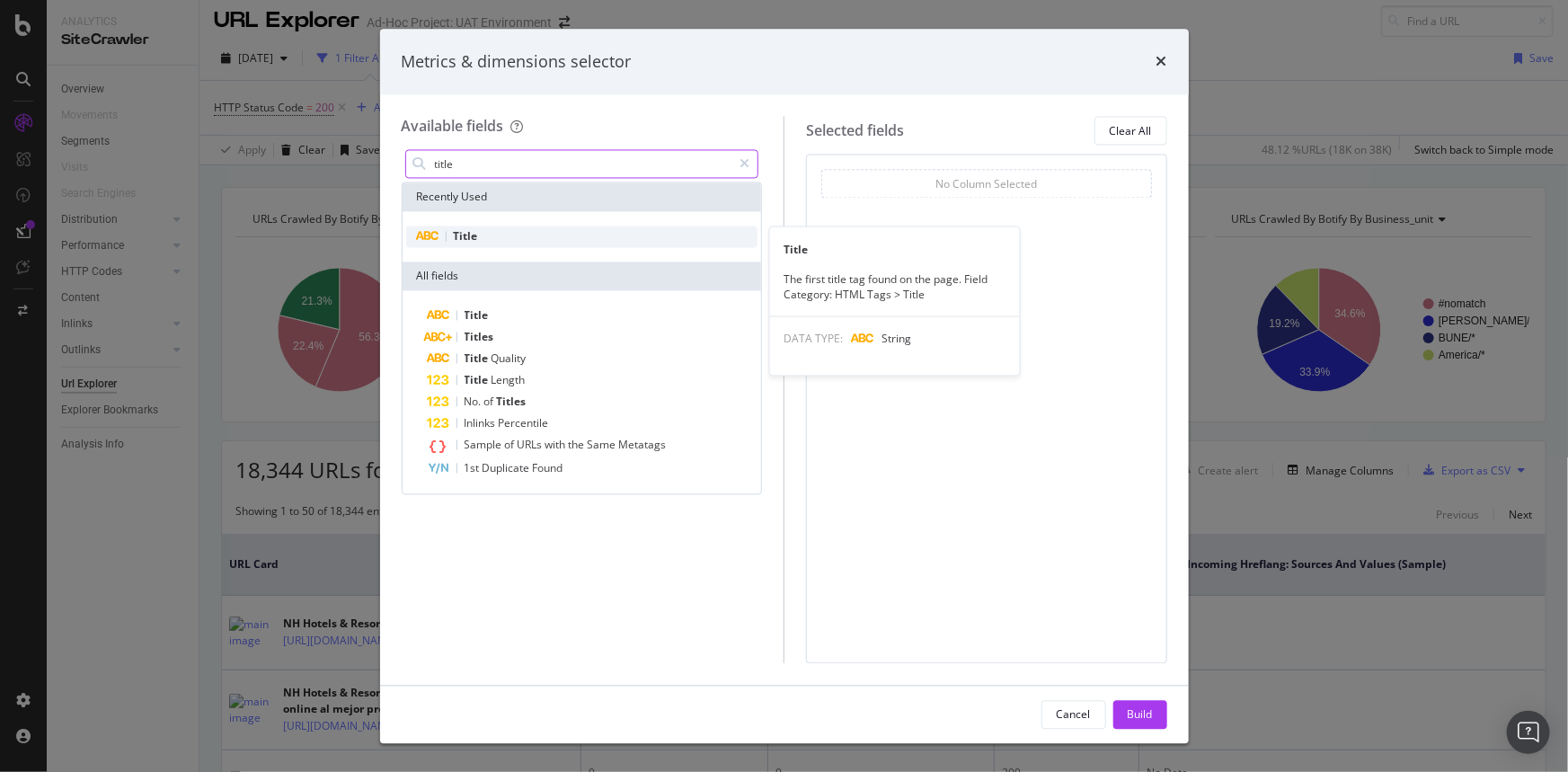
type input "title"
click at [497, 237] on div "Title" at bounding box center [582, 237] width 352 height 21
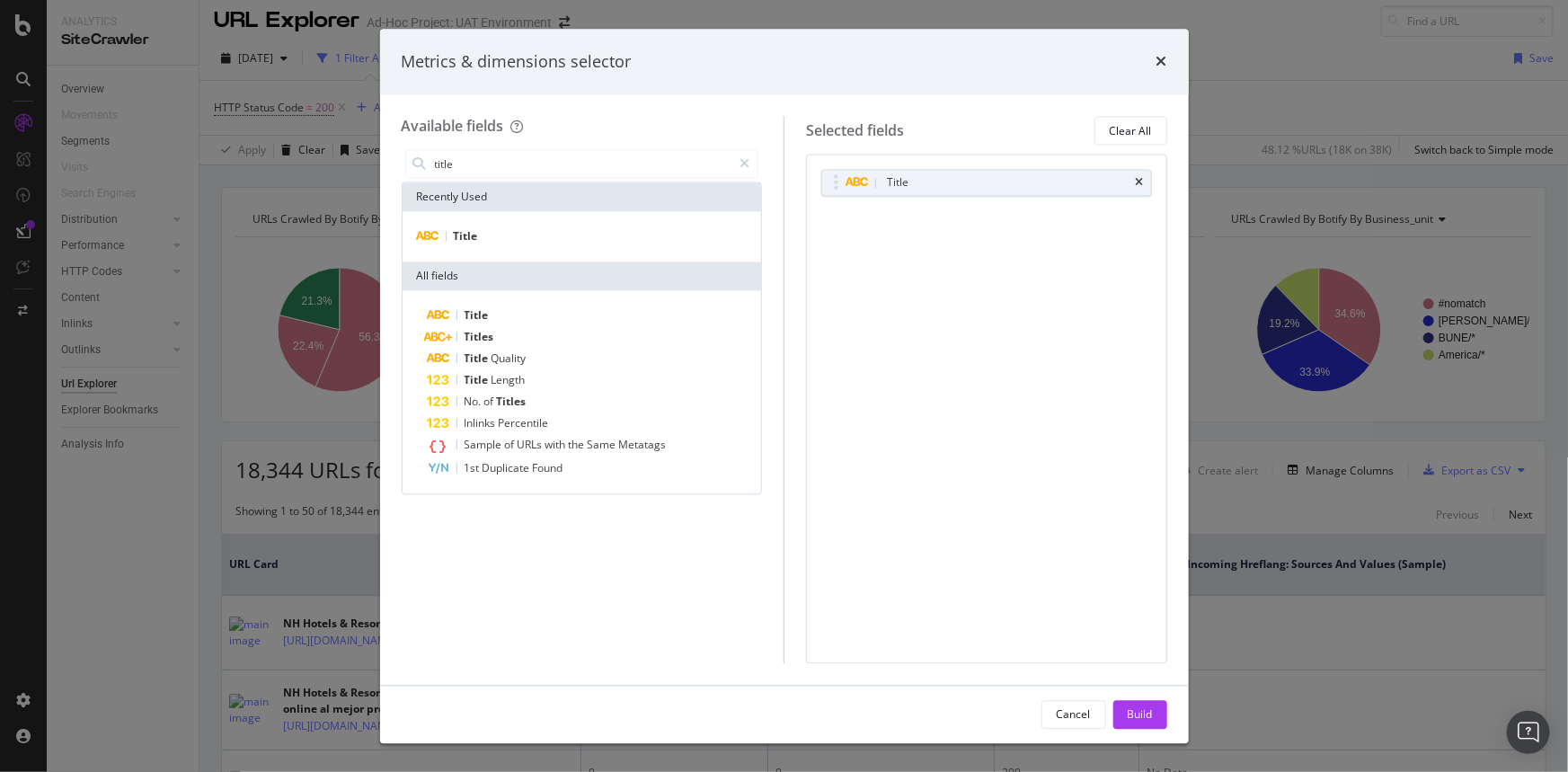
drag, startPoint x: 1146, startPoint y: 718, endPoint x: 910, endPoint y: 544, distance: 293.2
click at [1145, 718] on div "Build" at bounding box center [1141, 714] width 25 height 16
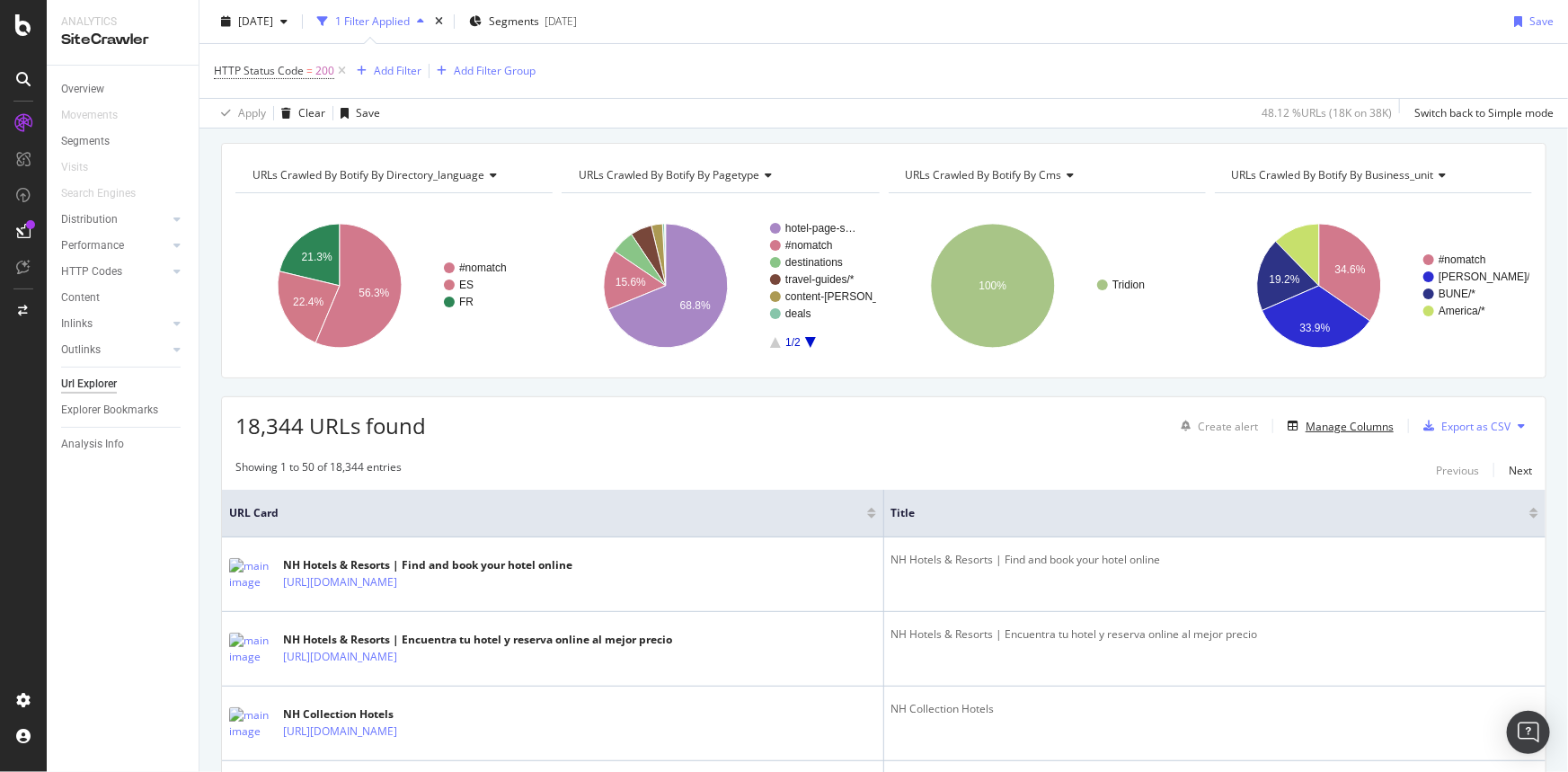
scroll to position [91, 0]
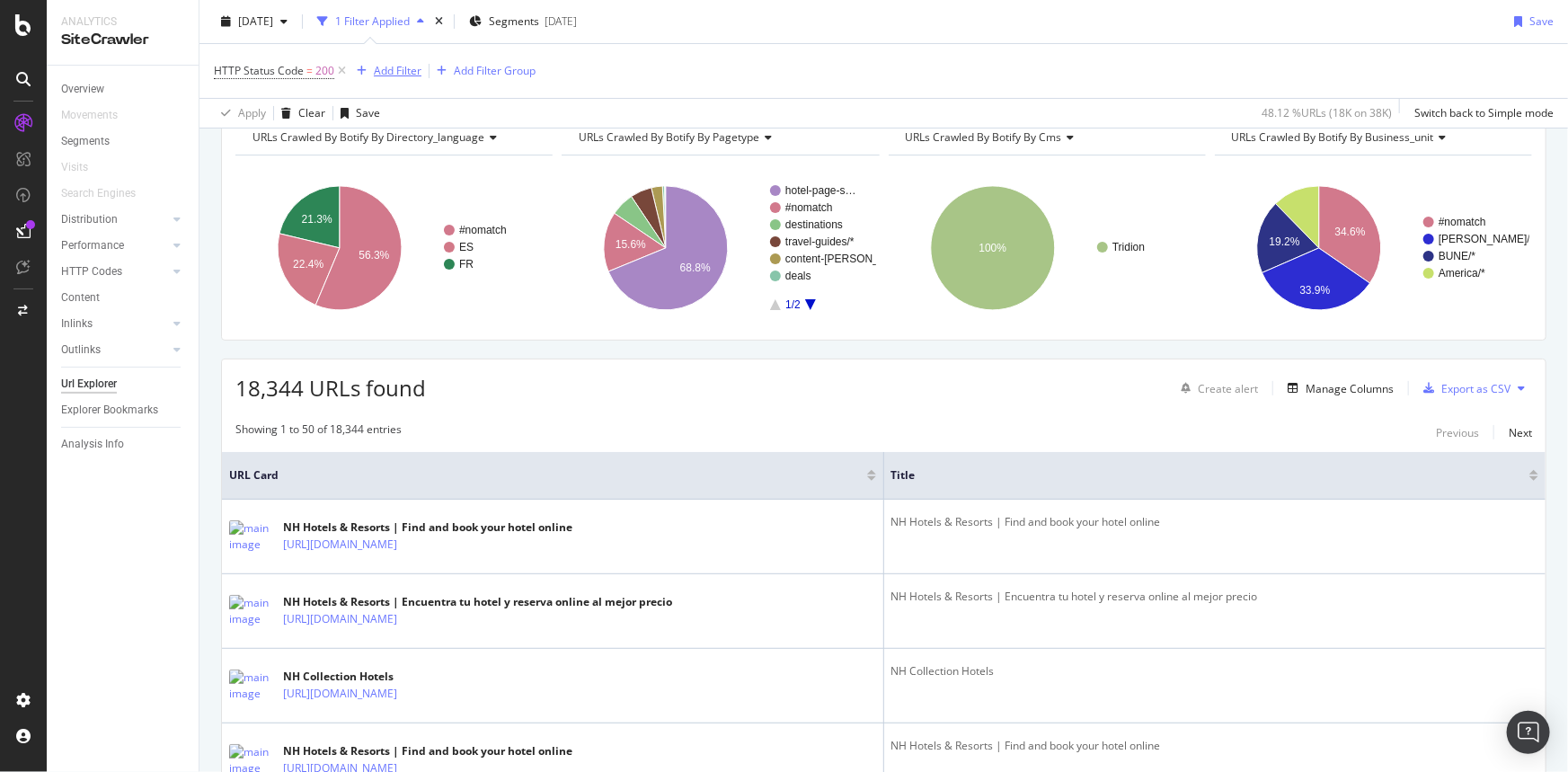
click at [405, 70] on div "Add Filter" at bounding box center [397, 70] width 48 height 16
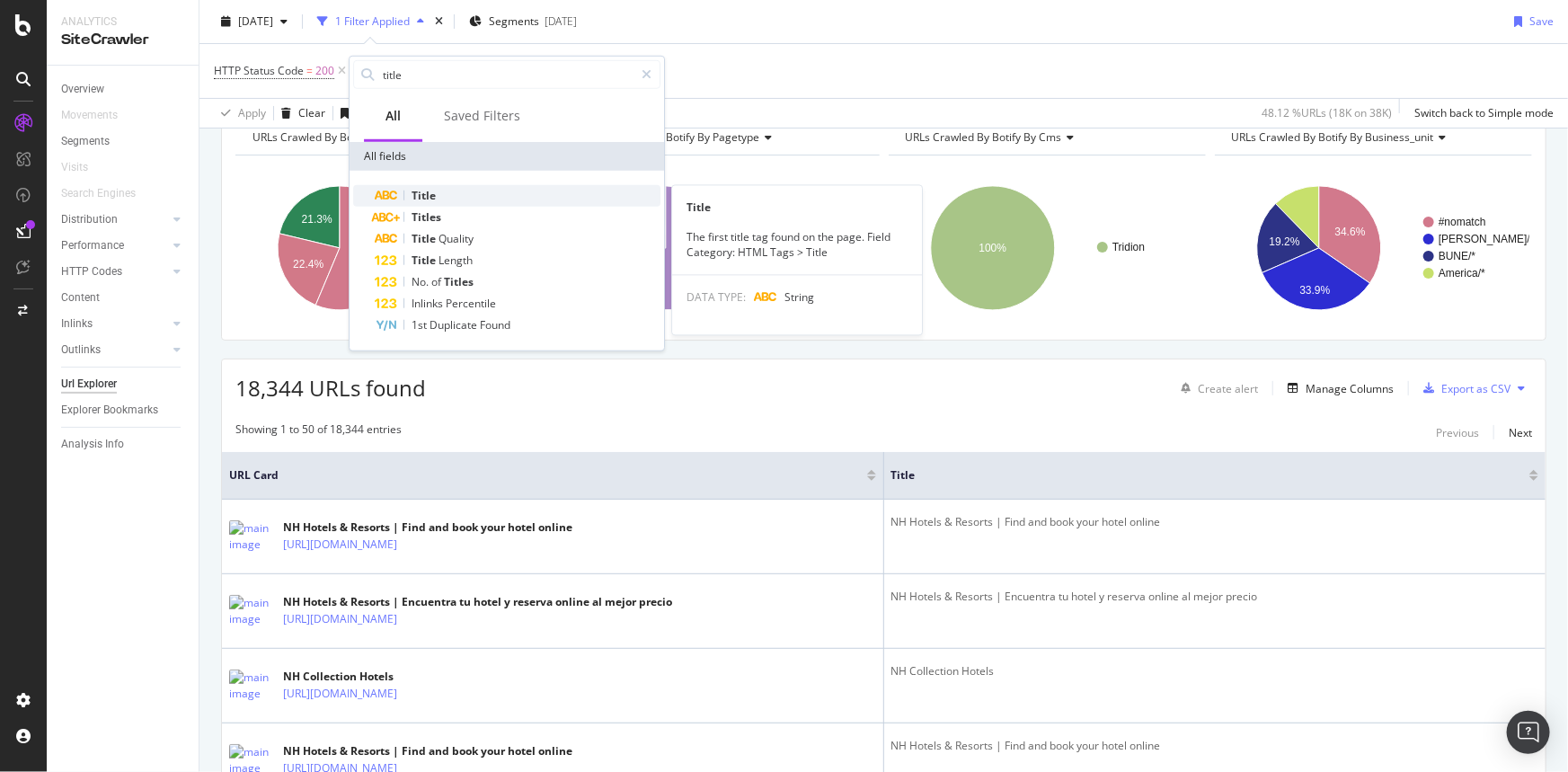
click at [495, 199] on div "Title" at bounding box center [517, 196] width 286 height 21
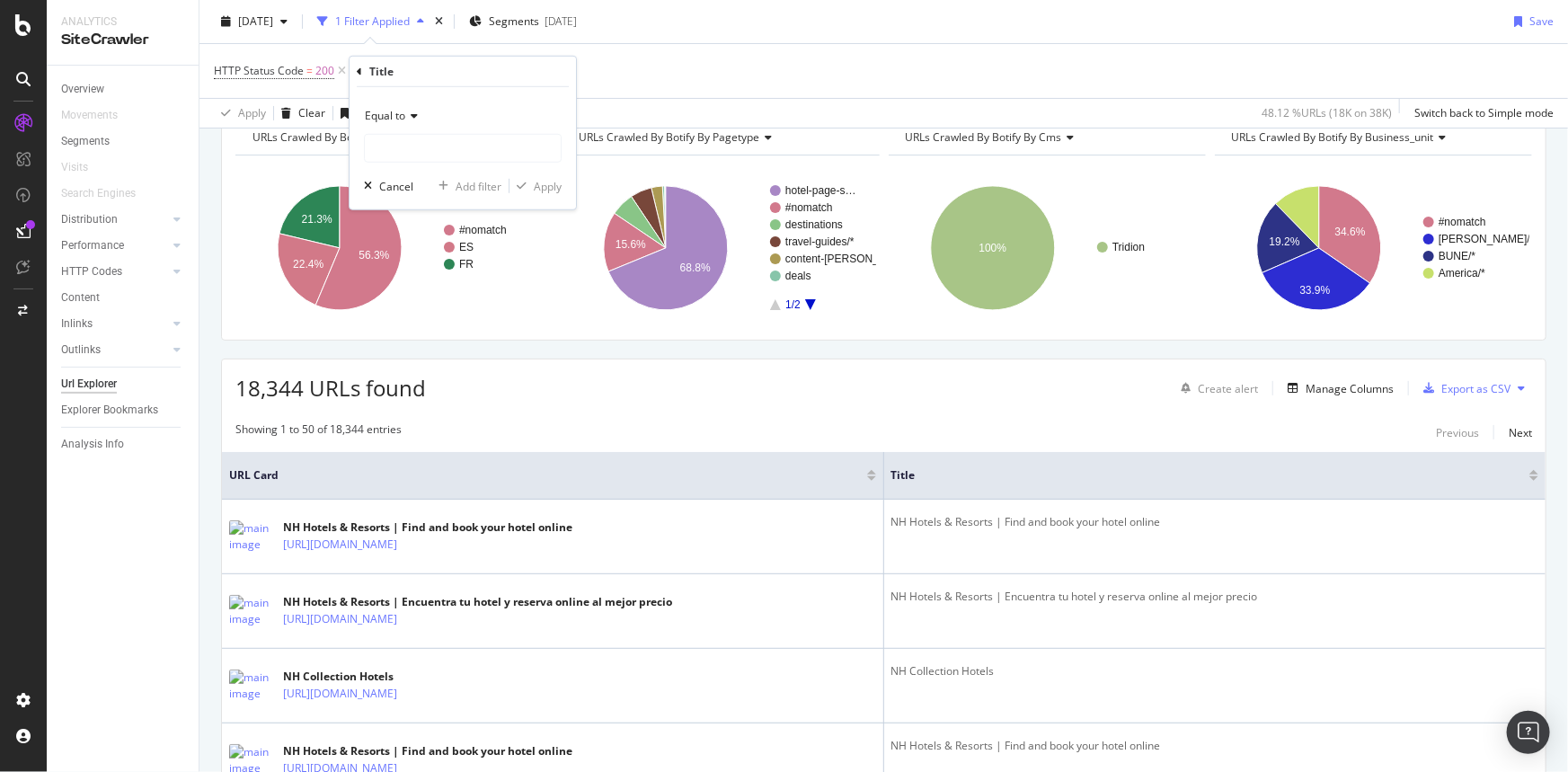
click at [411, 116] on icon at bounding box center [411, 115] width 13 height 11
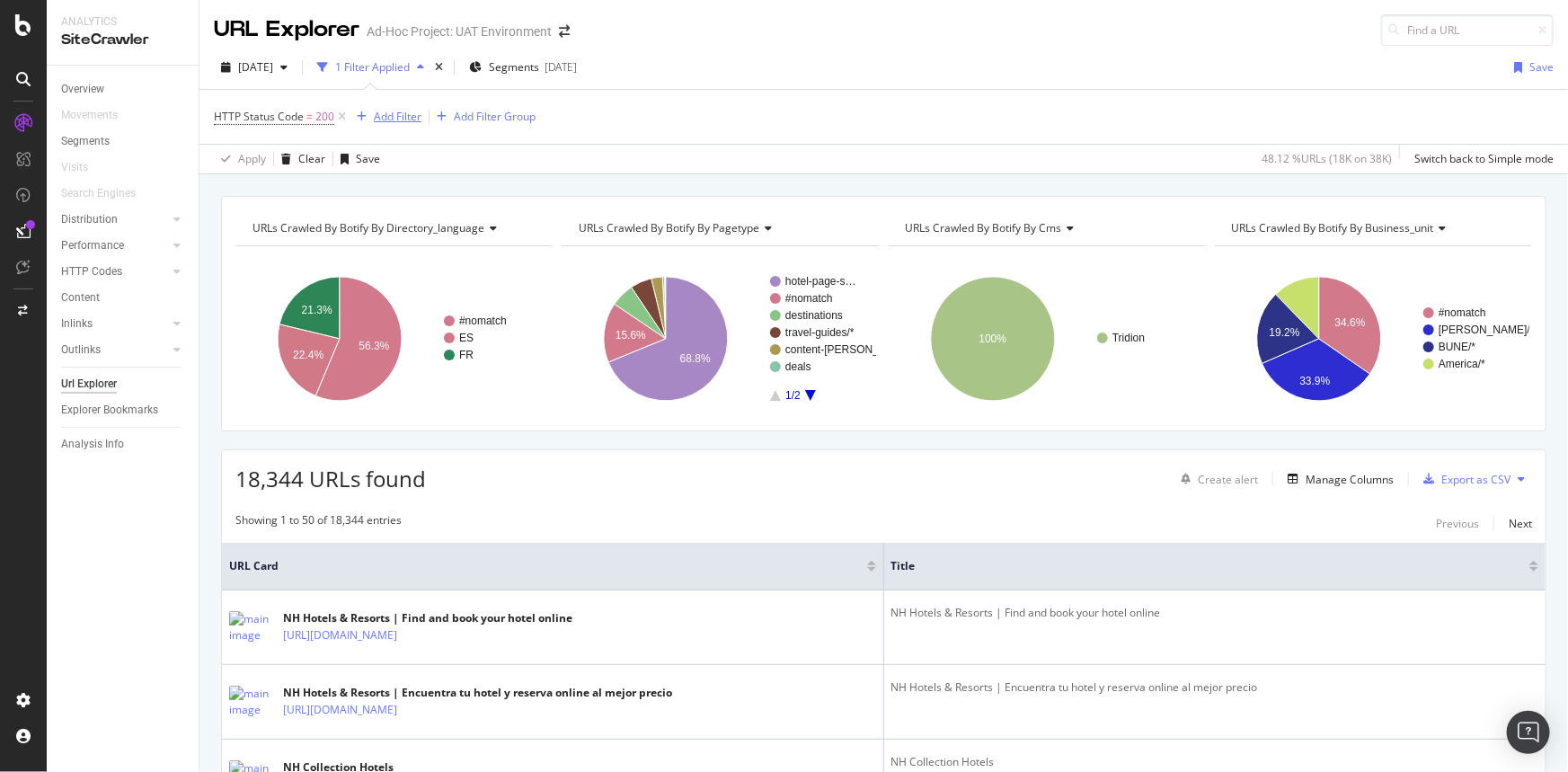
click at [377, 123] on div "Add Filter" at bounding box center [397, 116] width 48 height 16
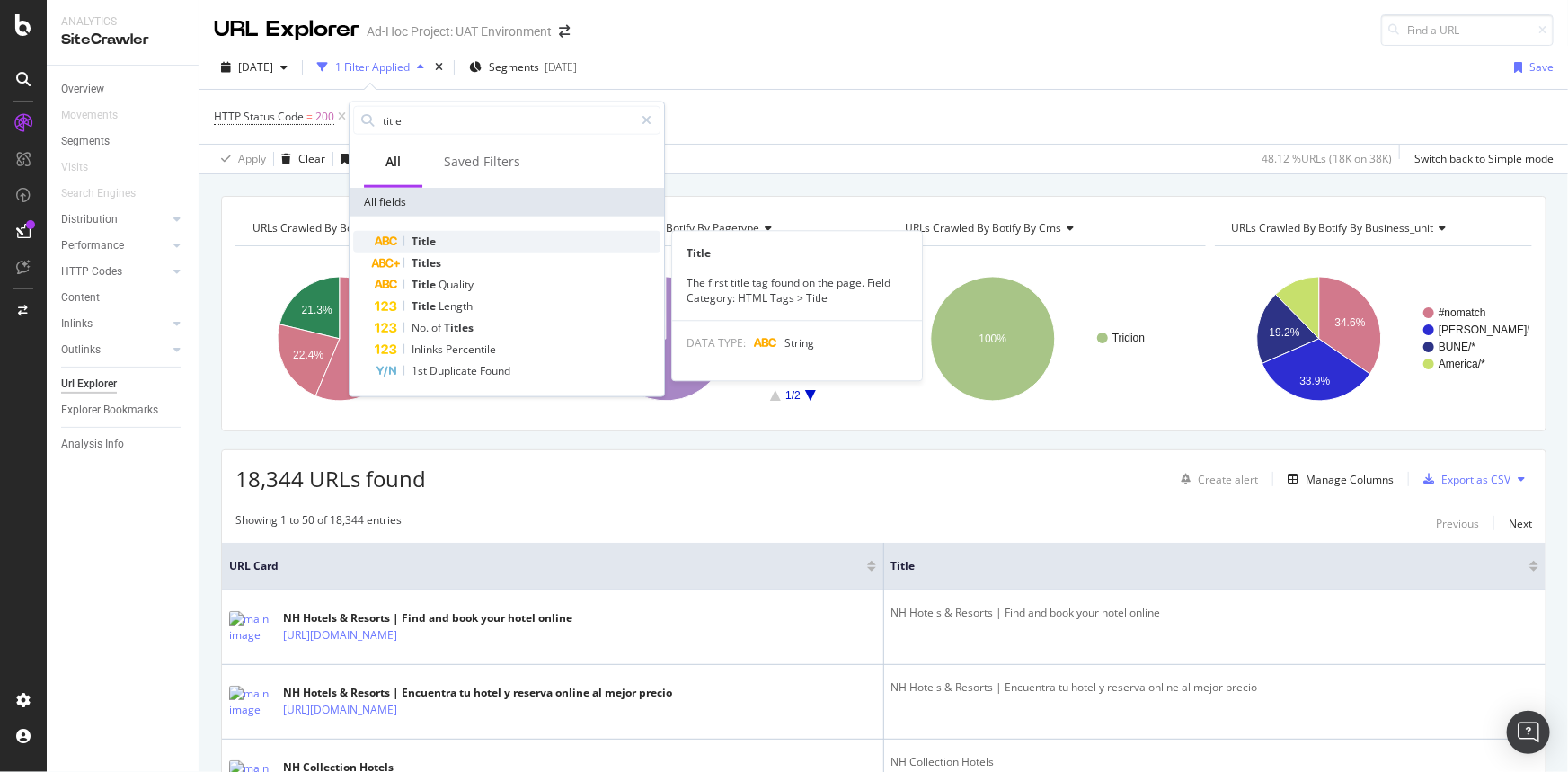
click at [449, 244] on div "Title" at bounding box center [517, 242] width 286 height 21
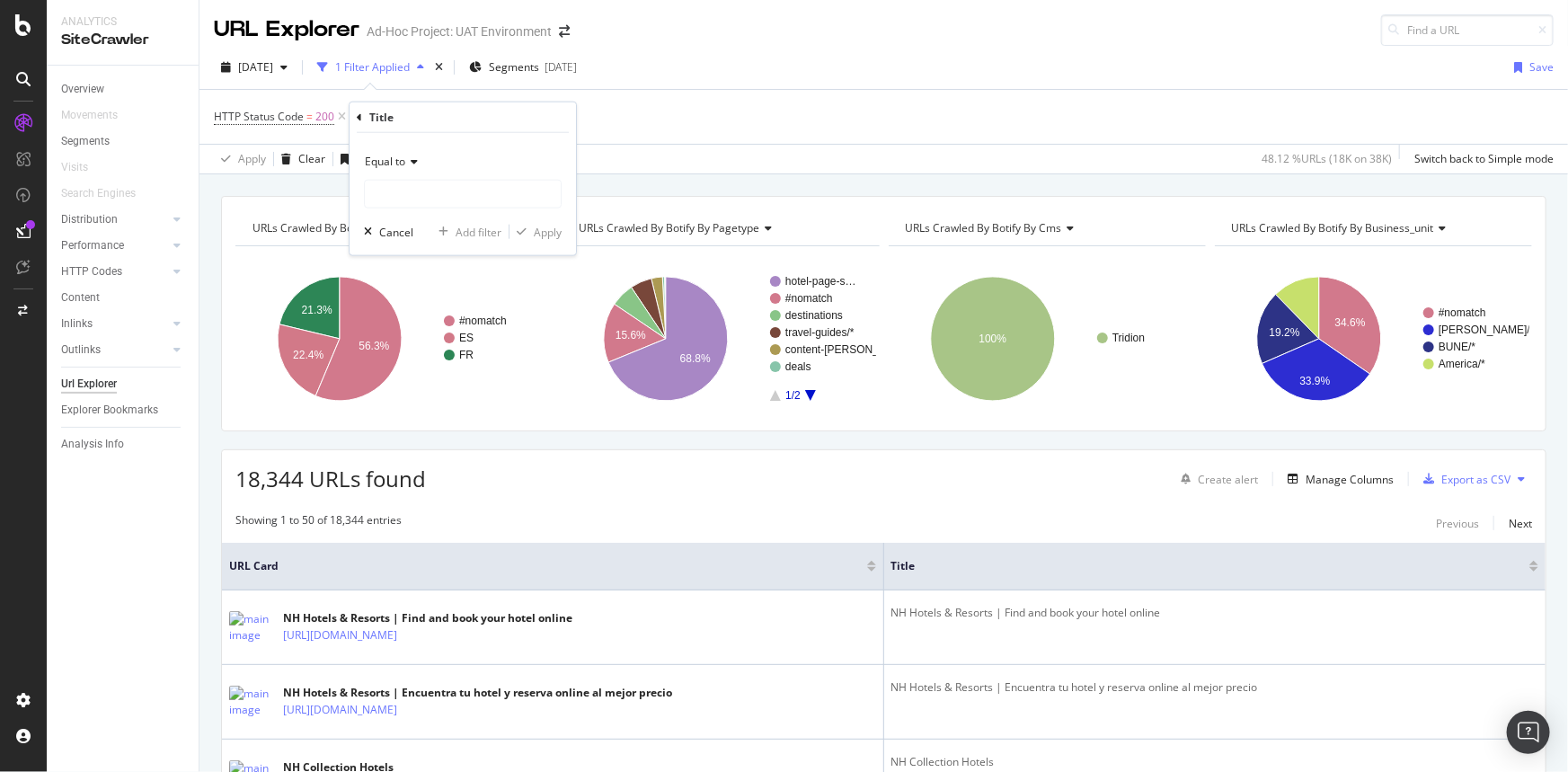
click at [410, 160] on icon at bounding box center [411, 161] width 13 height 11
click at [388, 119] on div "Add Filter" at bounding box center [397, 116] width 48 height 16
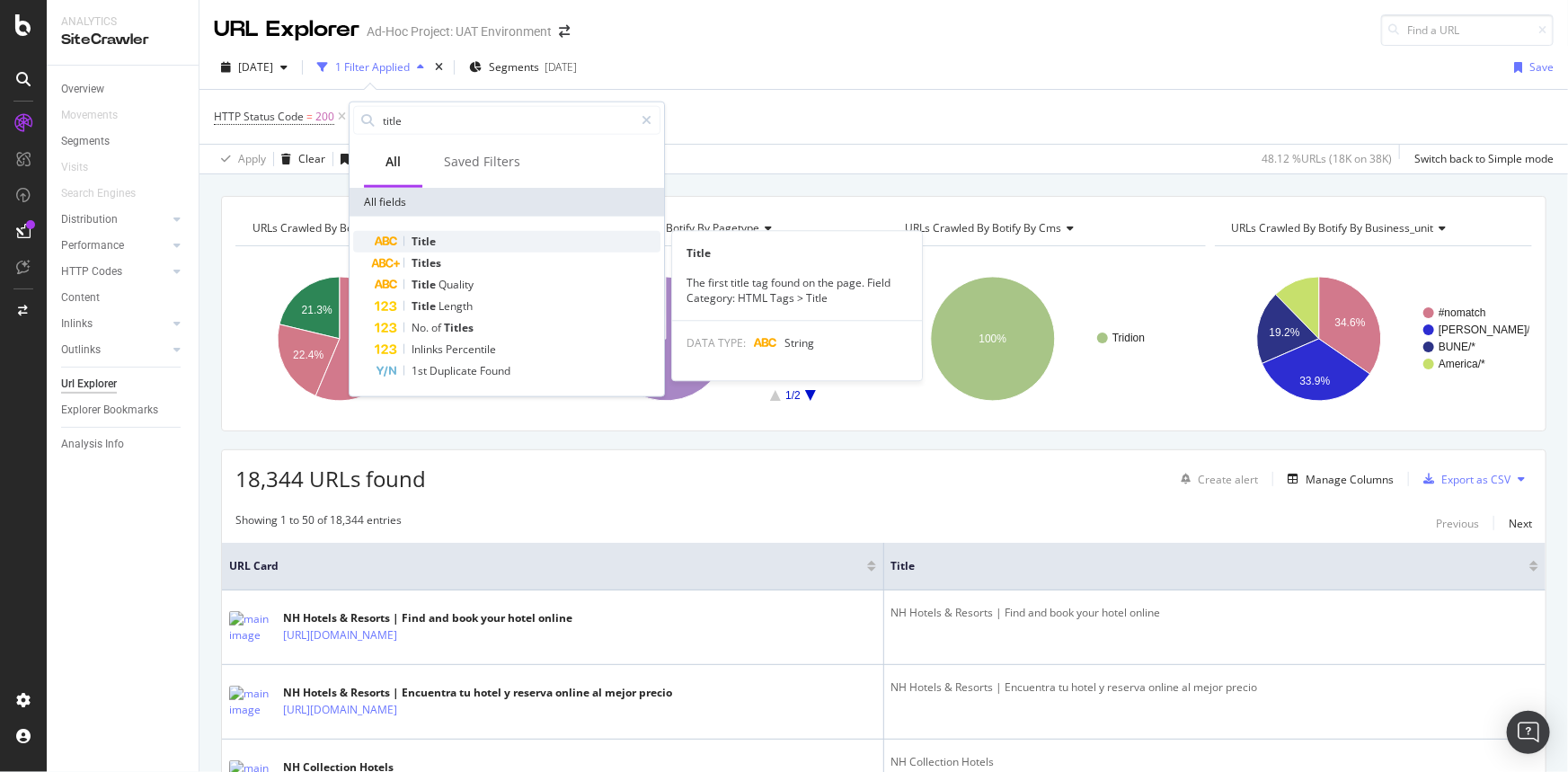
click at [449, 238] on div "Title" at bounding box center [517, 242] width 286 height 21
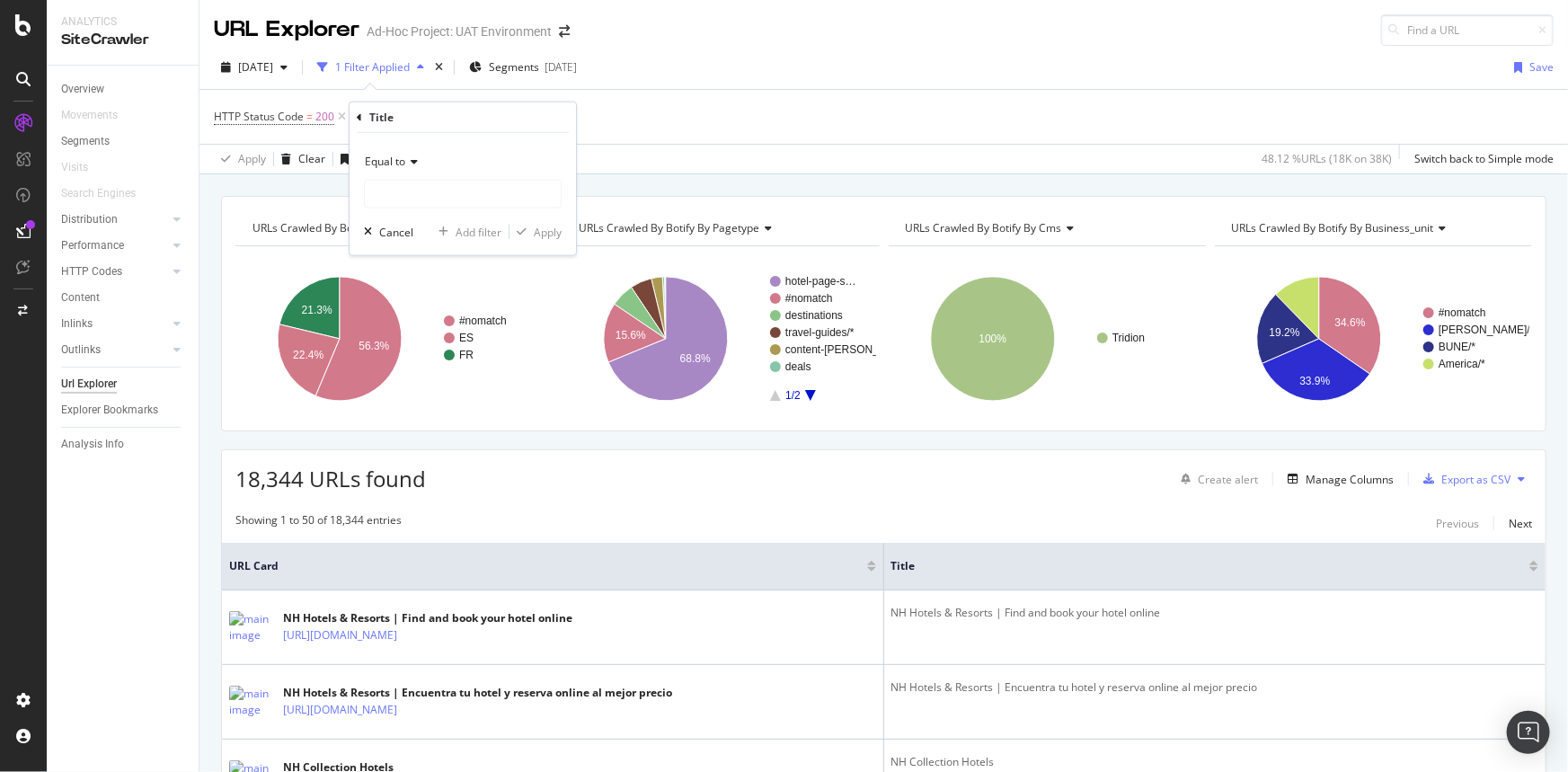
click at [404, 154] on span "Equal to" at bounding box center [384, 162] width 40 height 16
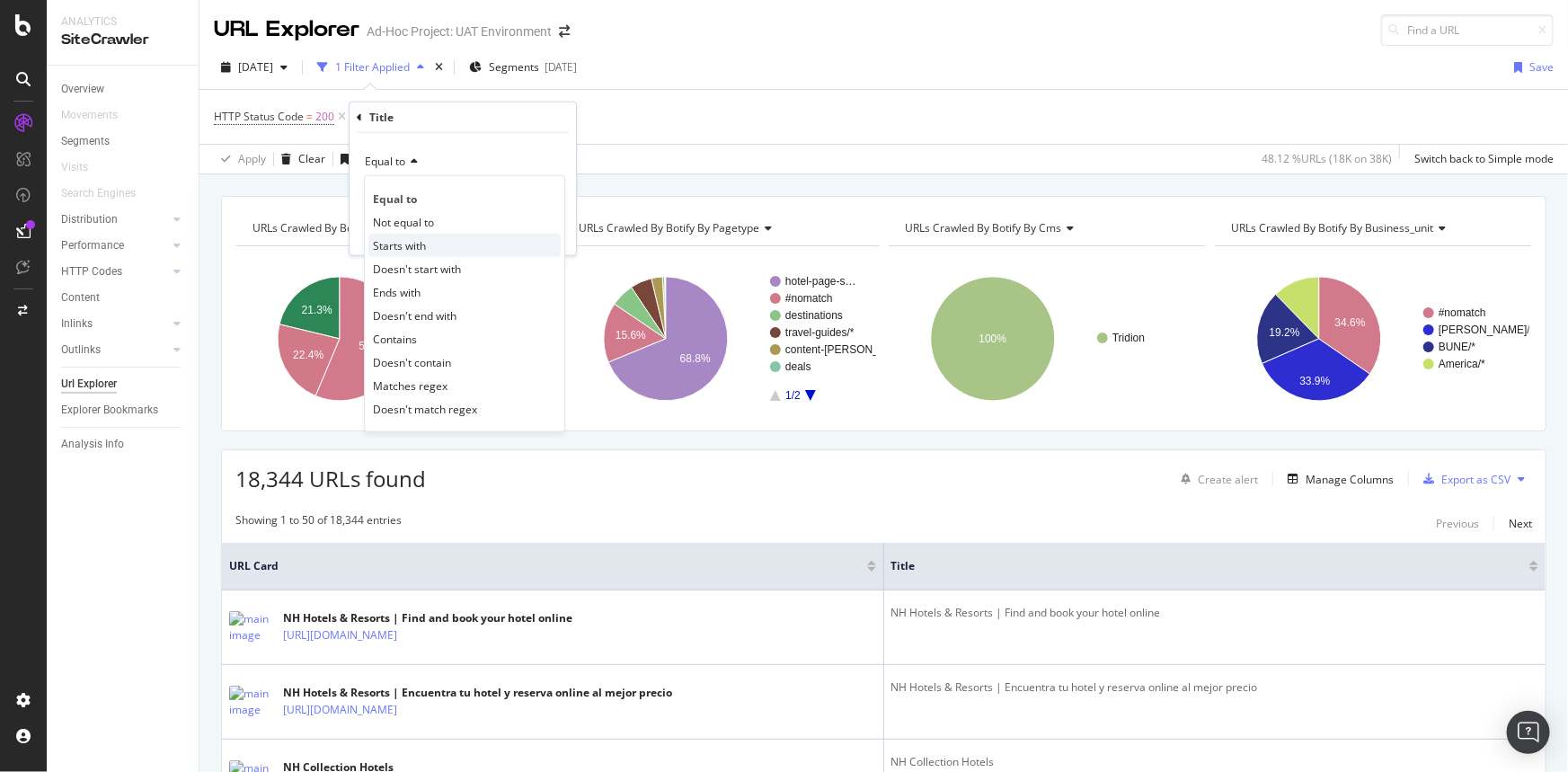
click at [413, 235] on div "Starts with" at bounding box center [464, 246] width 192 height 23
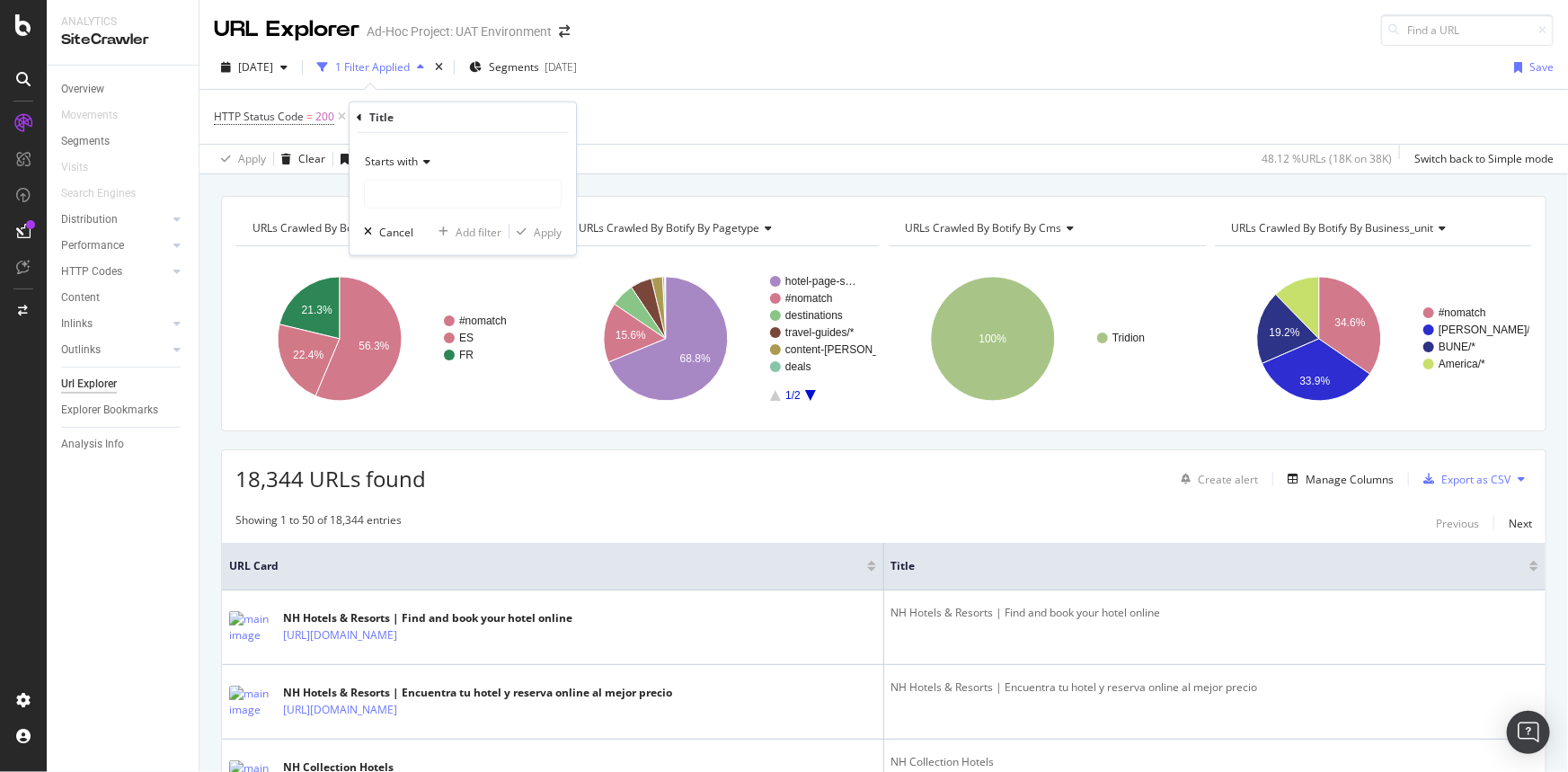
click at [397, 153] on div "Starts with" at bounding box center [462, 161] width 198 height 28
click at [374, 121] on div "Add Filter" at bounding box center [397, 116] width 48 height 16
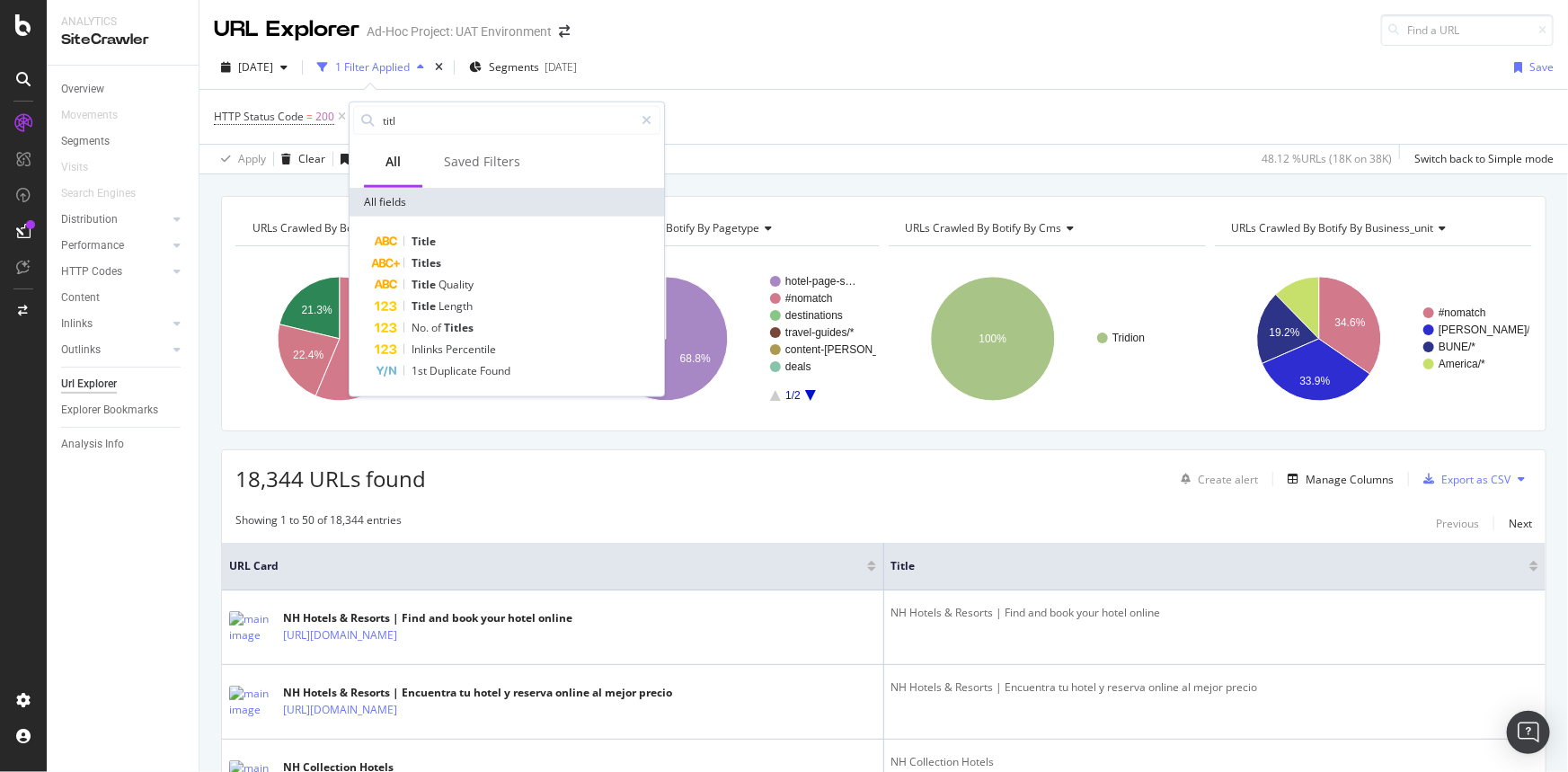
type input "title"
click at [1308, 555] on th "Title" at bounding box center [1215, 566] width 663 height 48
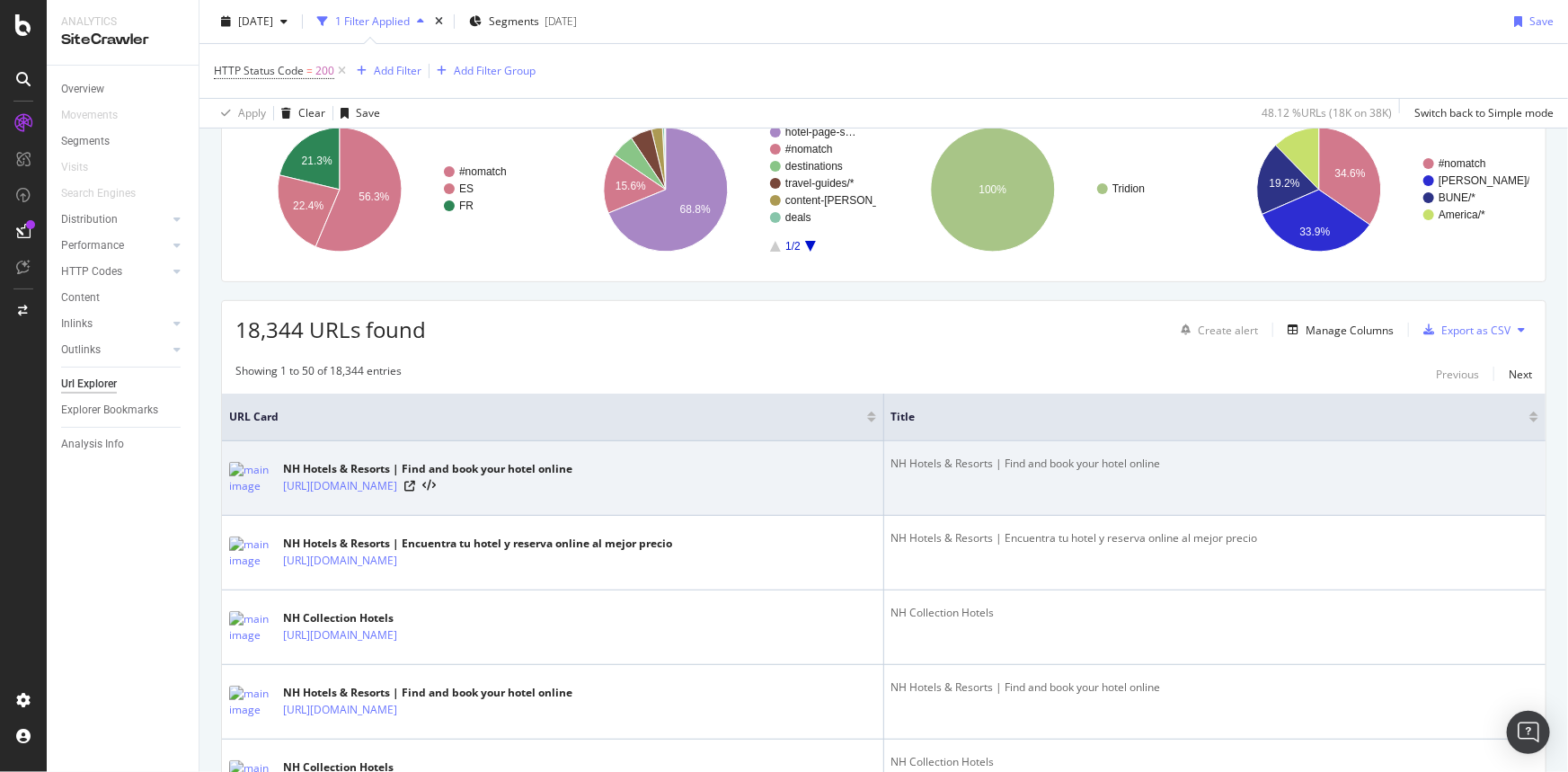
scroll to position [163, 0]
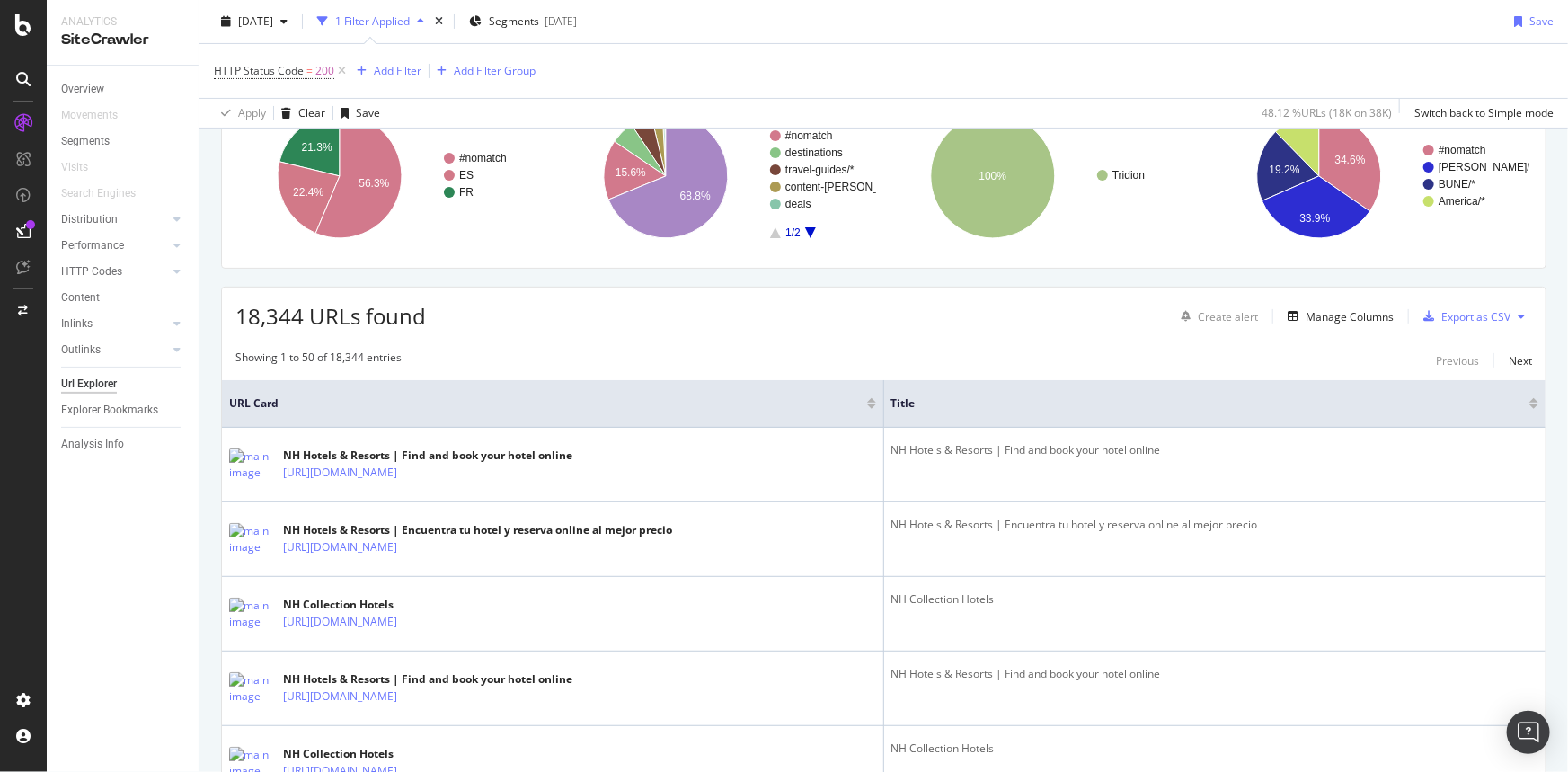
click at [1530, 402] on div at bounding box center [1534, 400] width 9 height 5
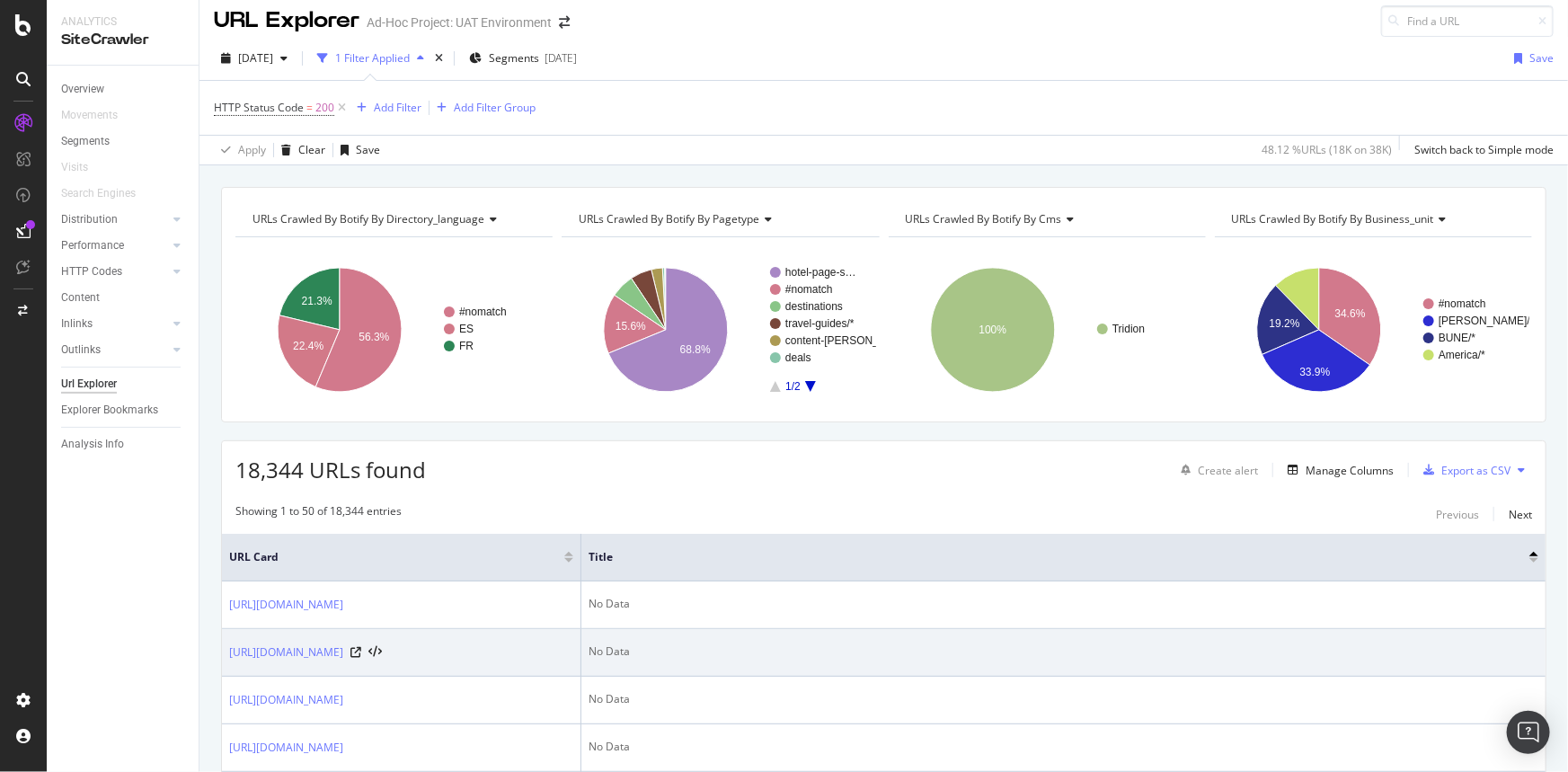
scroll to position [163, 0]
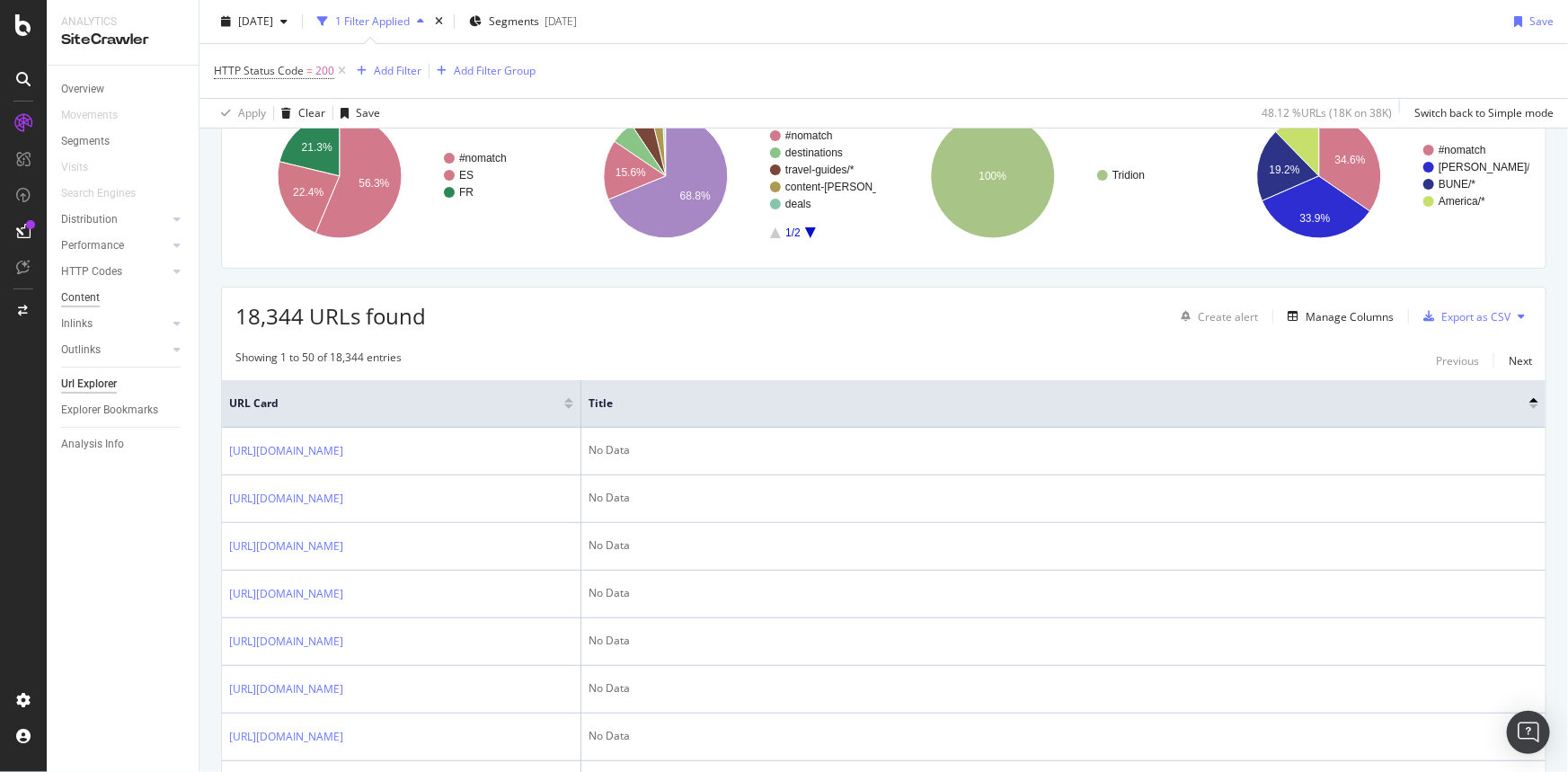
click at [79, 296] on div "Content" at bounding box center [81, 298] width 39 height 19
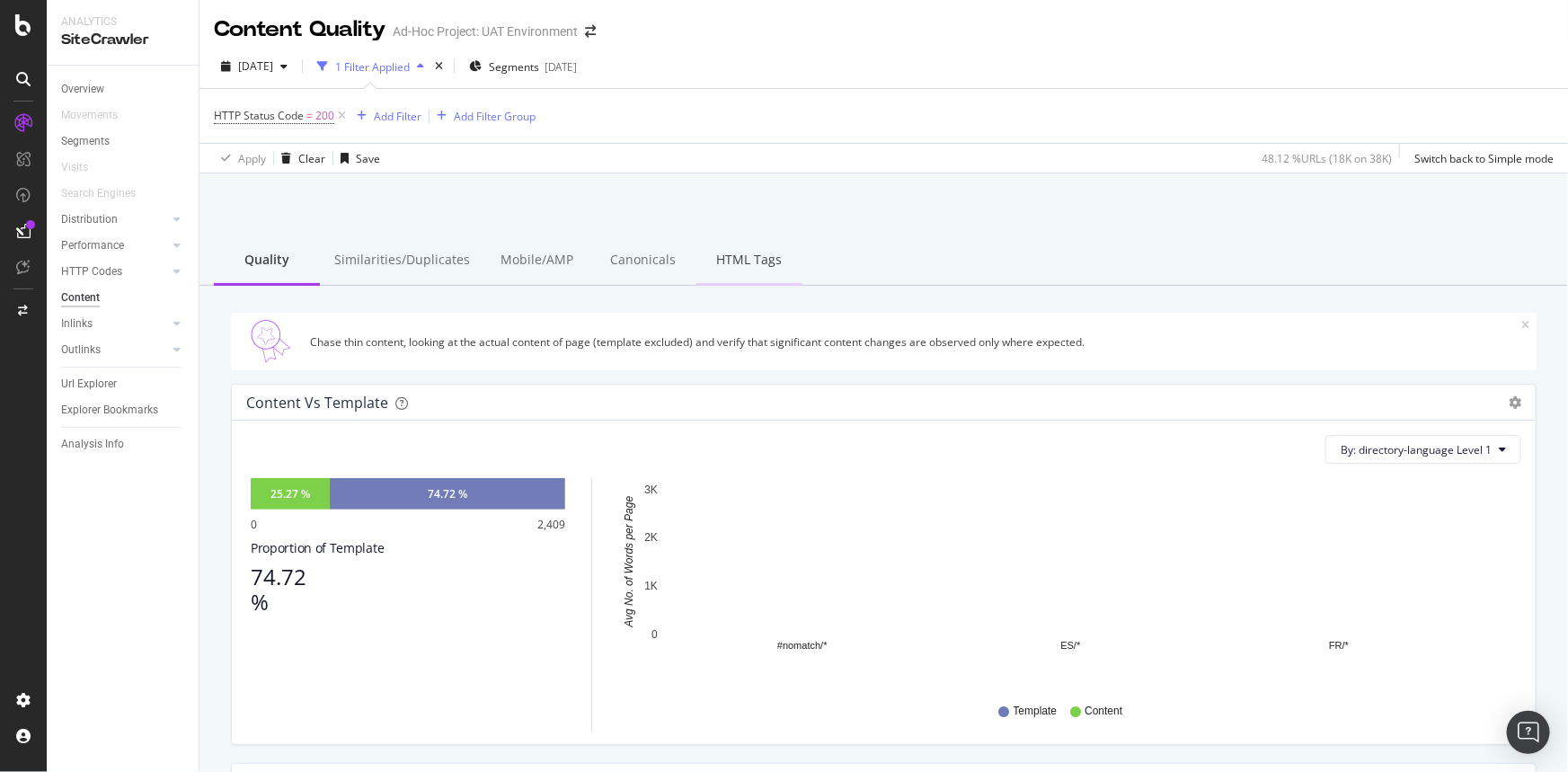
click at [744, 268] on div "HTML Tags" at bounding box center [749, 261] width 106 height 50
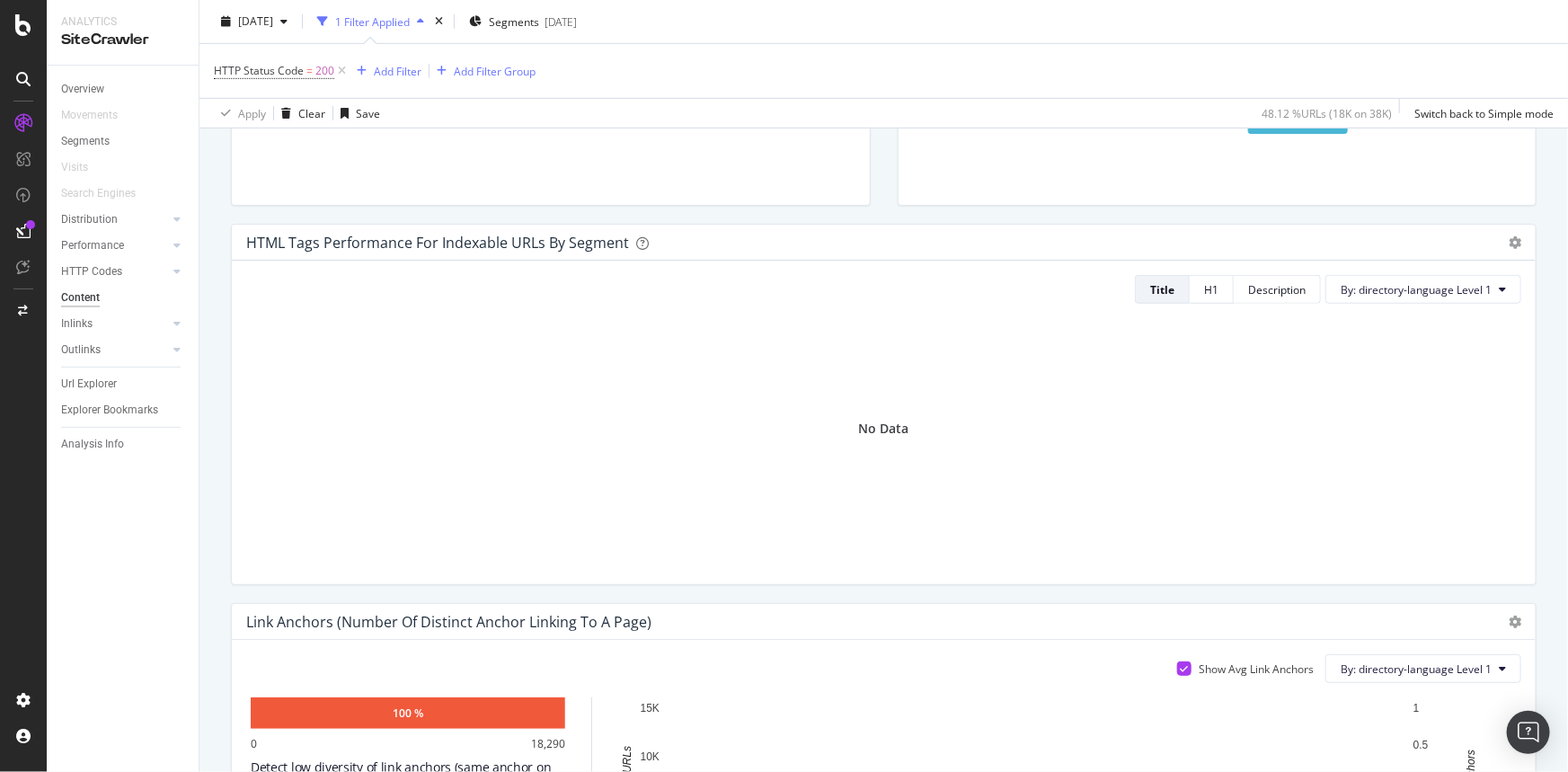
scroll to position [572, 0]
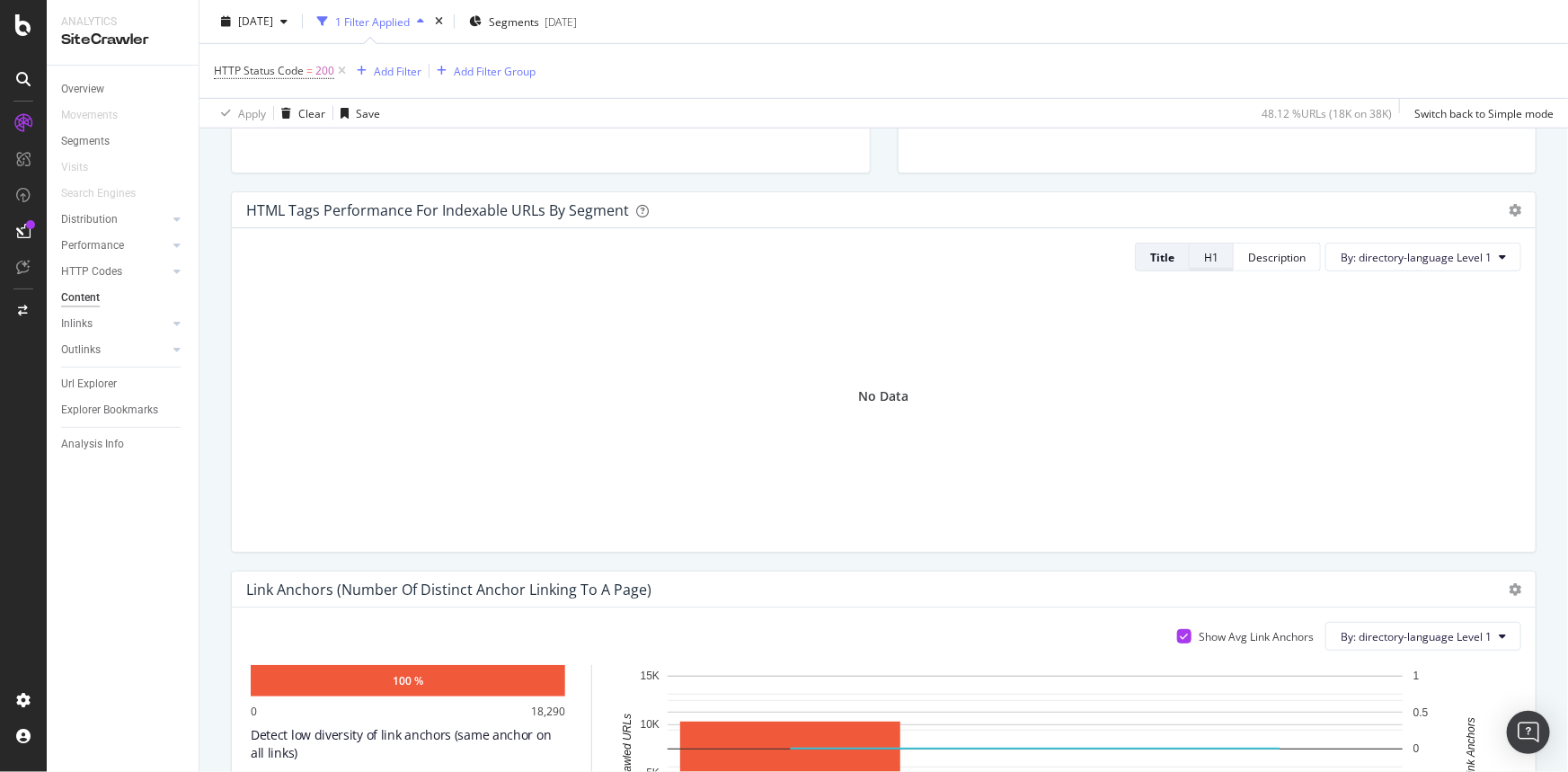
click at [1209, 257] on button "H1" at bounding box center [1212, 257] width 44 height 28
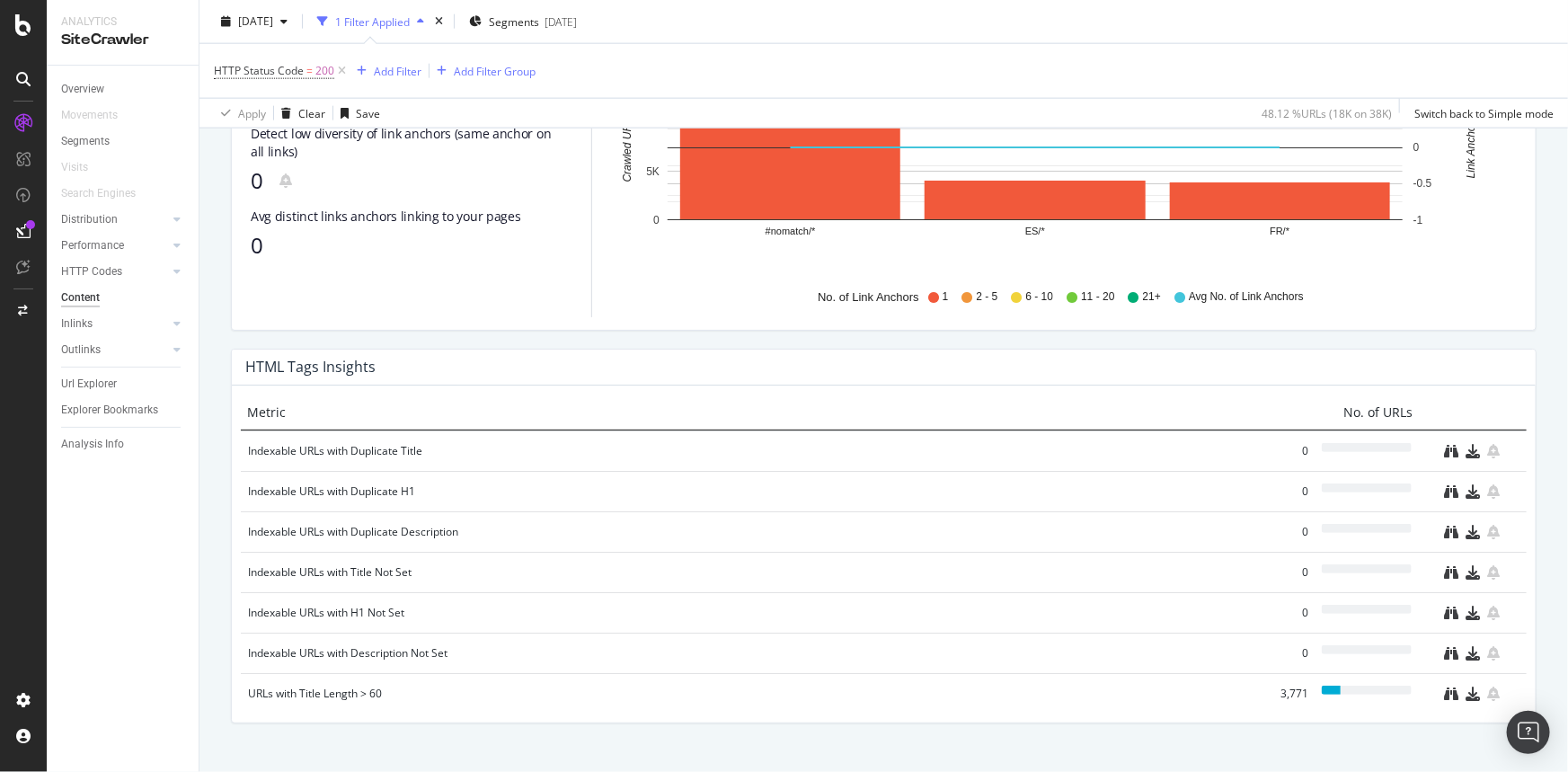
scroll to position [1204, 0]
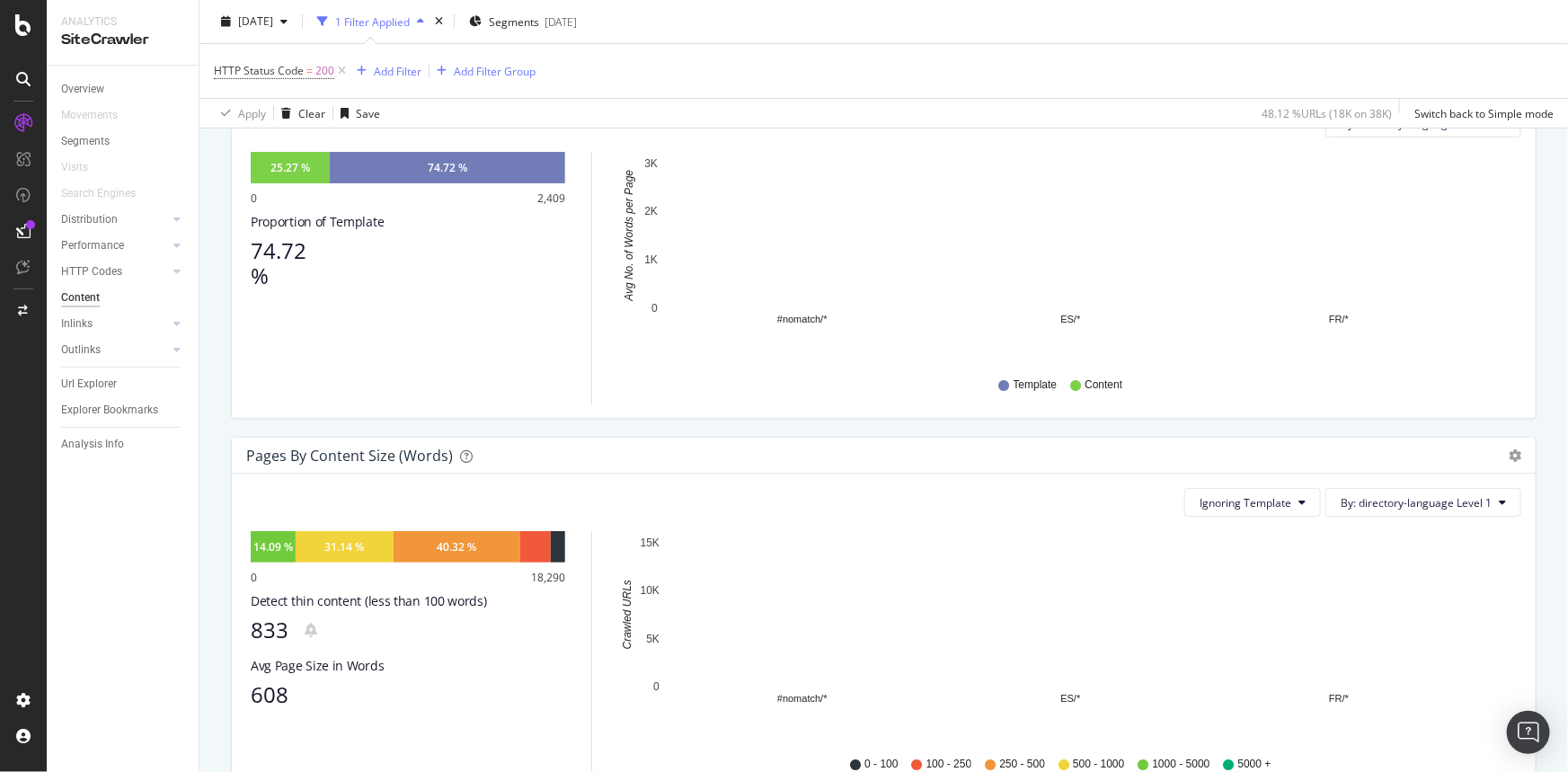
scroll to position [654, 0]
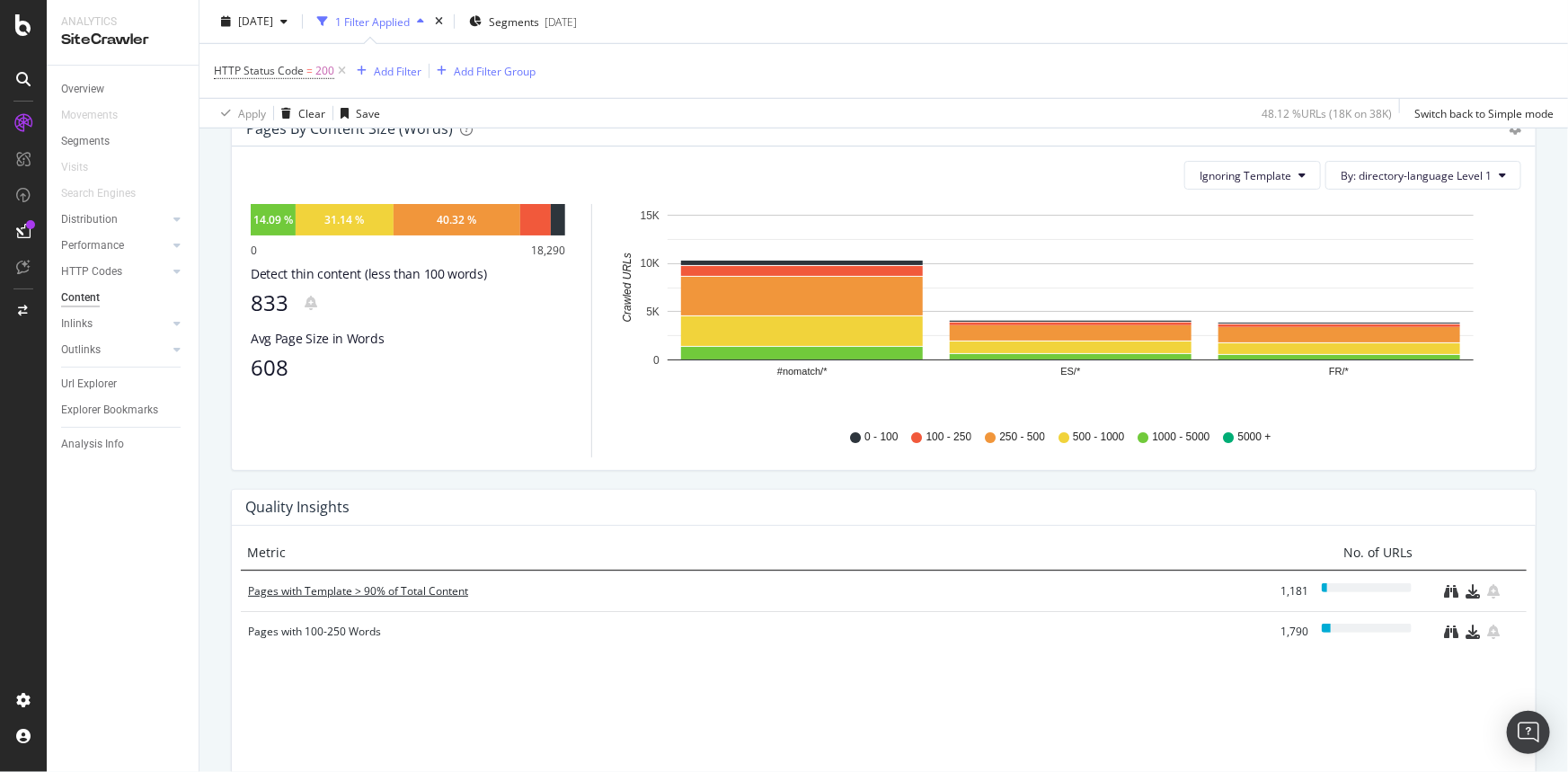
click at [350, 589] on div "Pages with Template > 90% of Total Content" at bounding box center [748, 591] width 1002 height 18
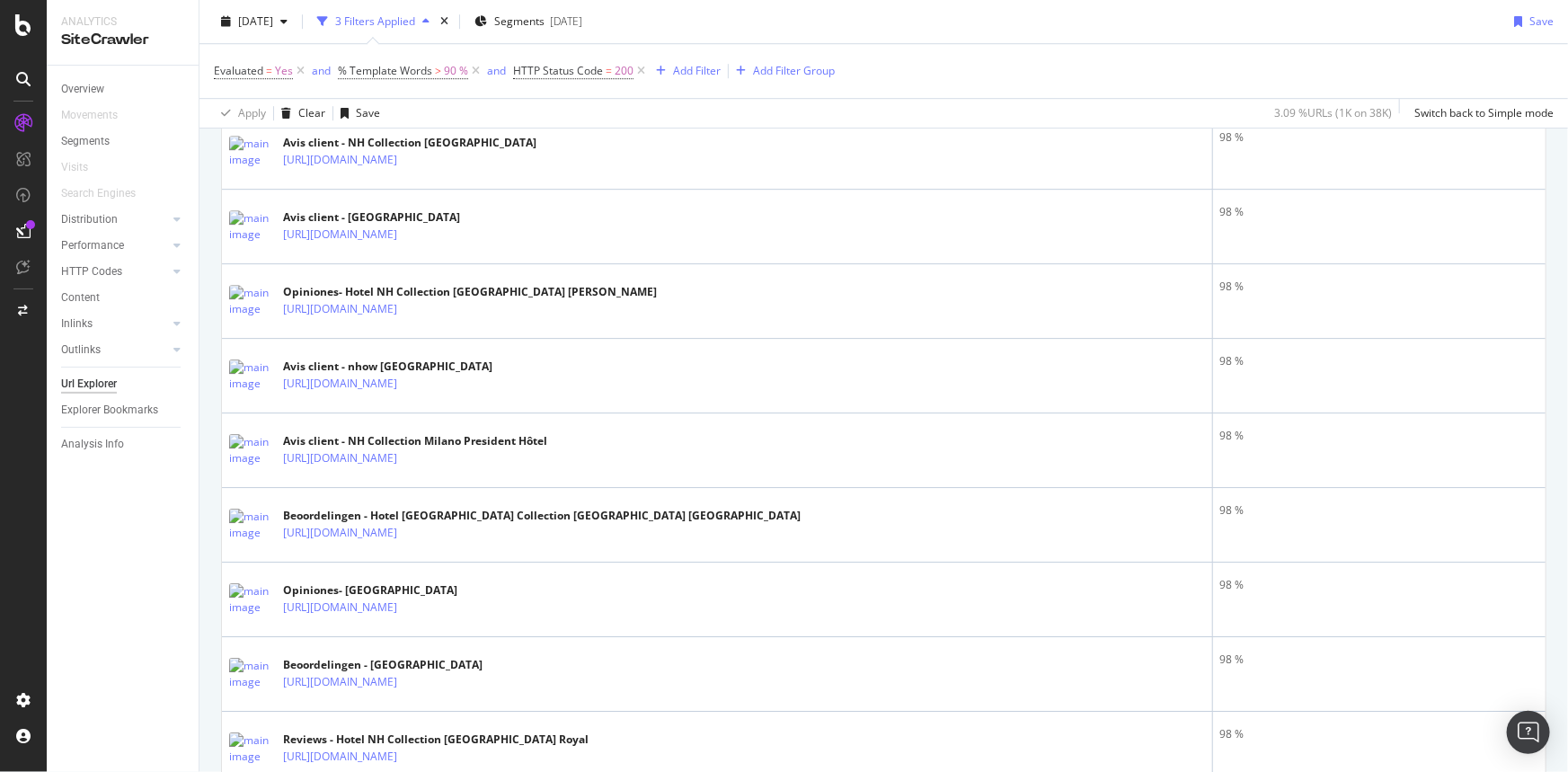
scroll to position [2778, 0]
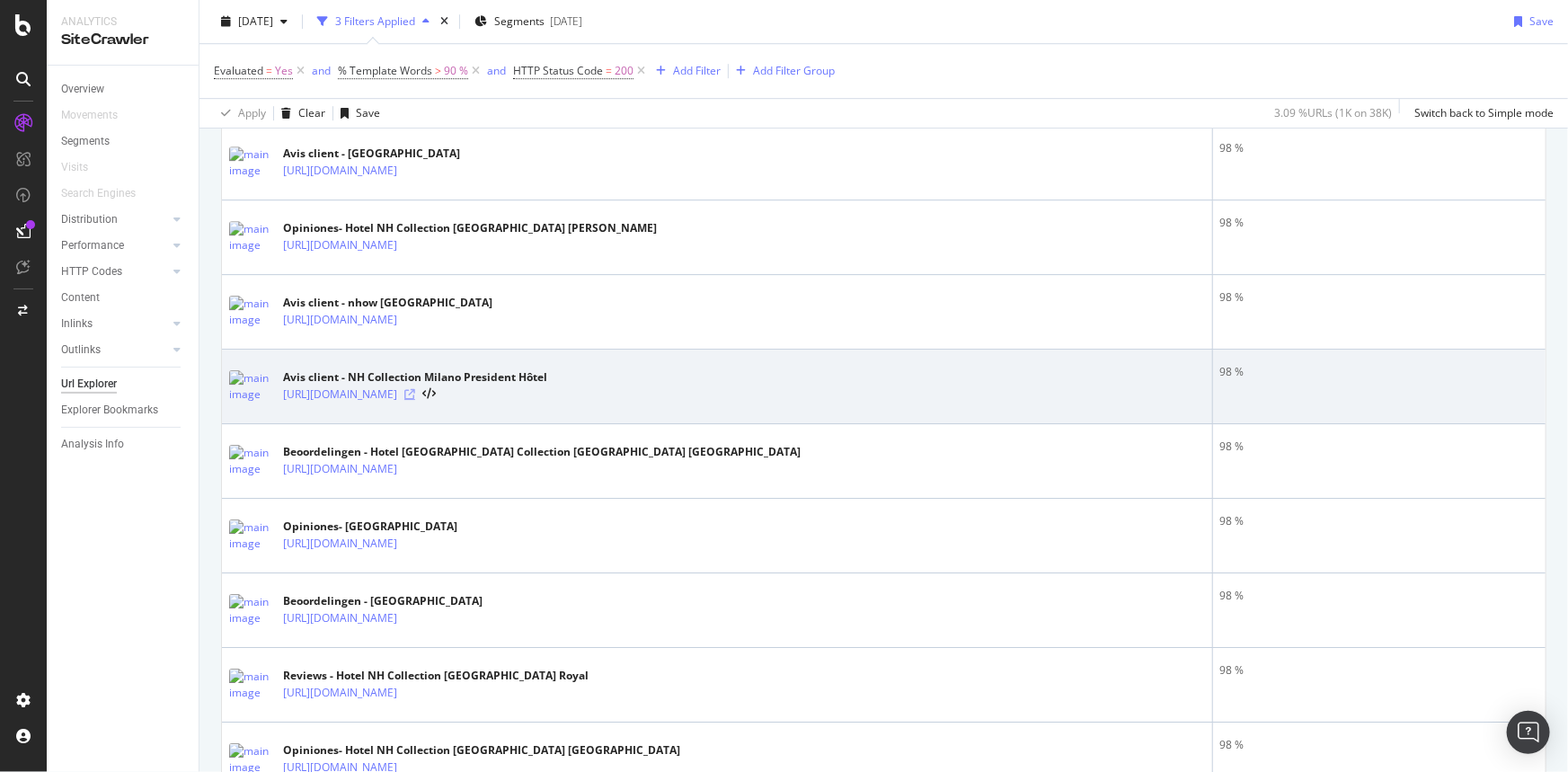
click at [416, 390] on icon at bounding box center [410, 394] width 11 height 11
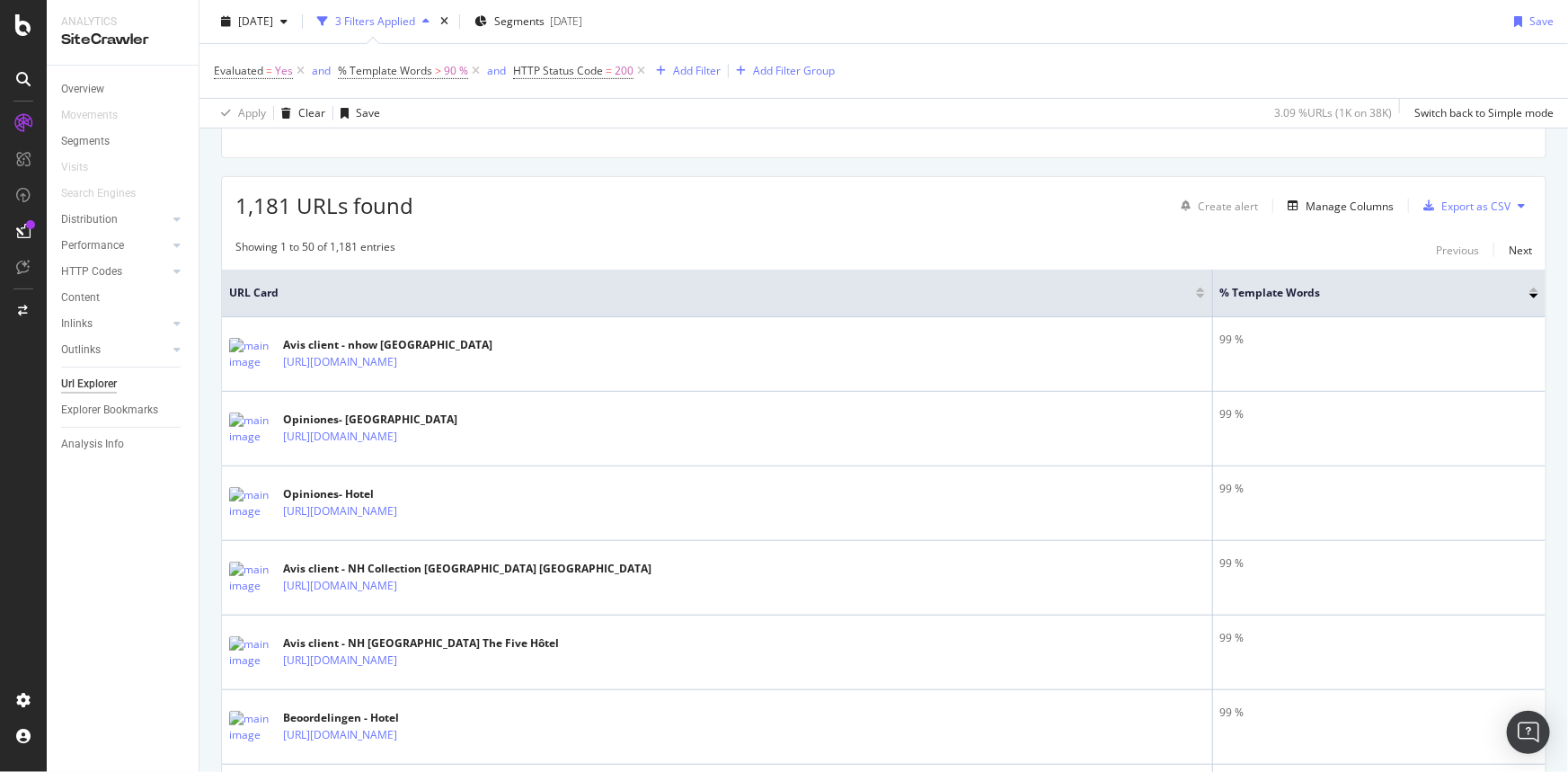
scroll to position [81, 0]
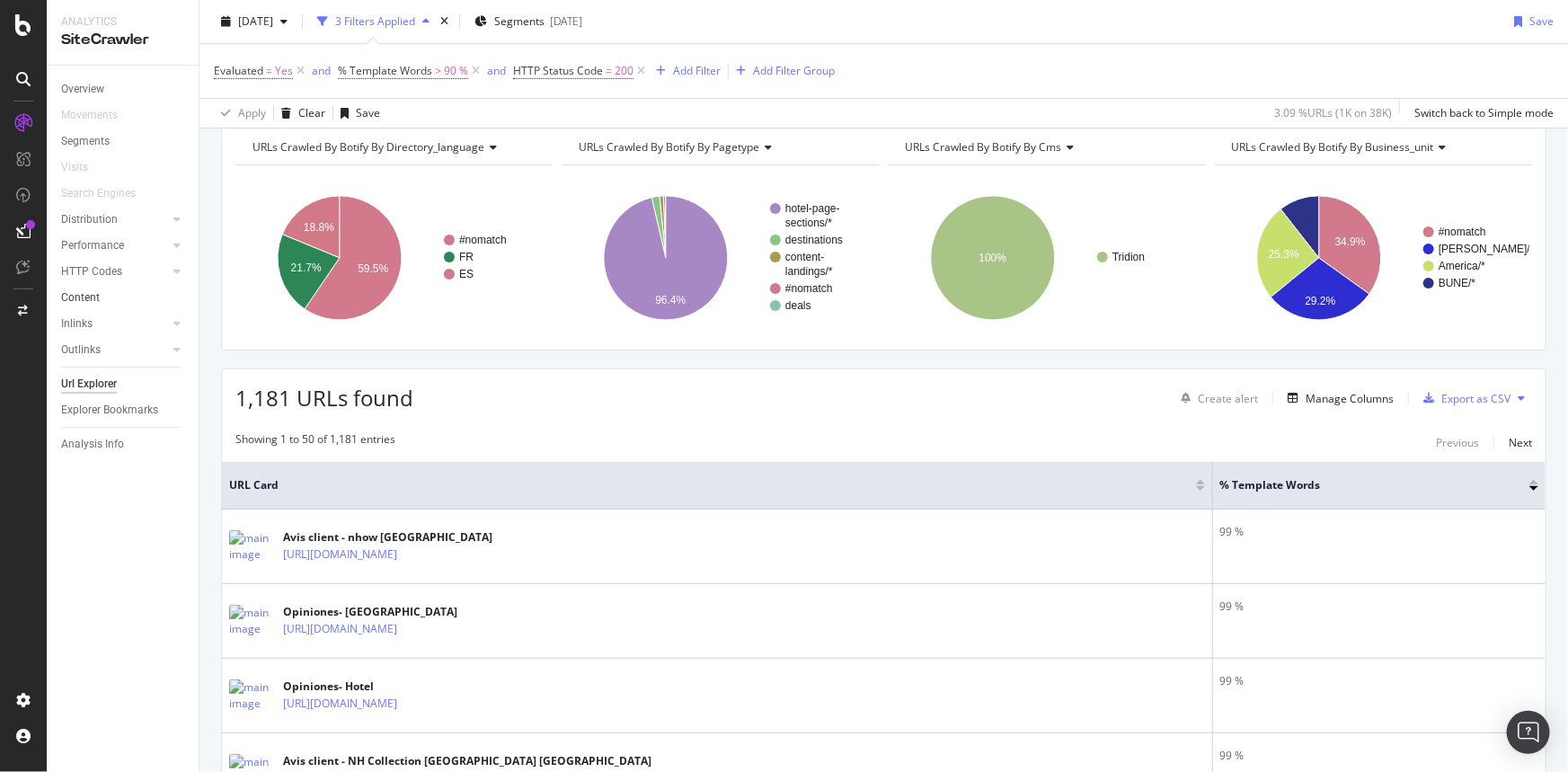
click at [134, 294] on link "Content" at bounding box center [124, 298] width 125 height 19
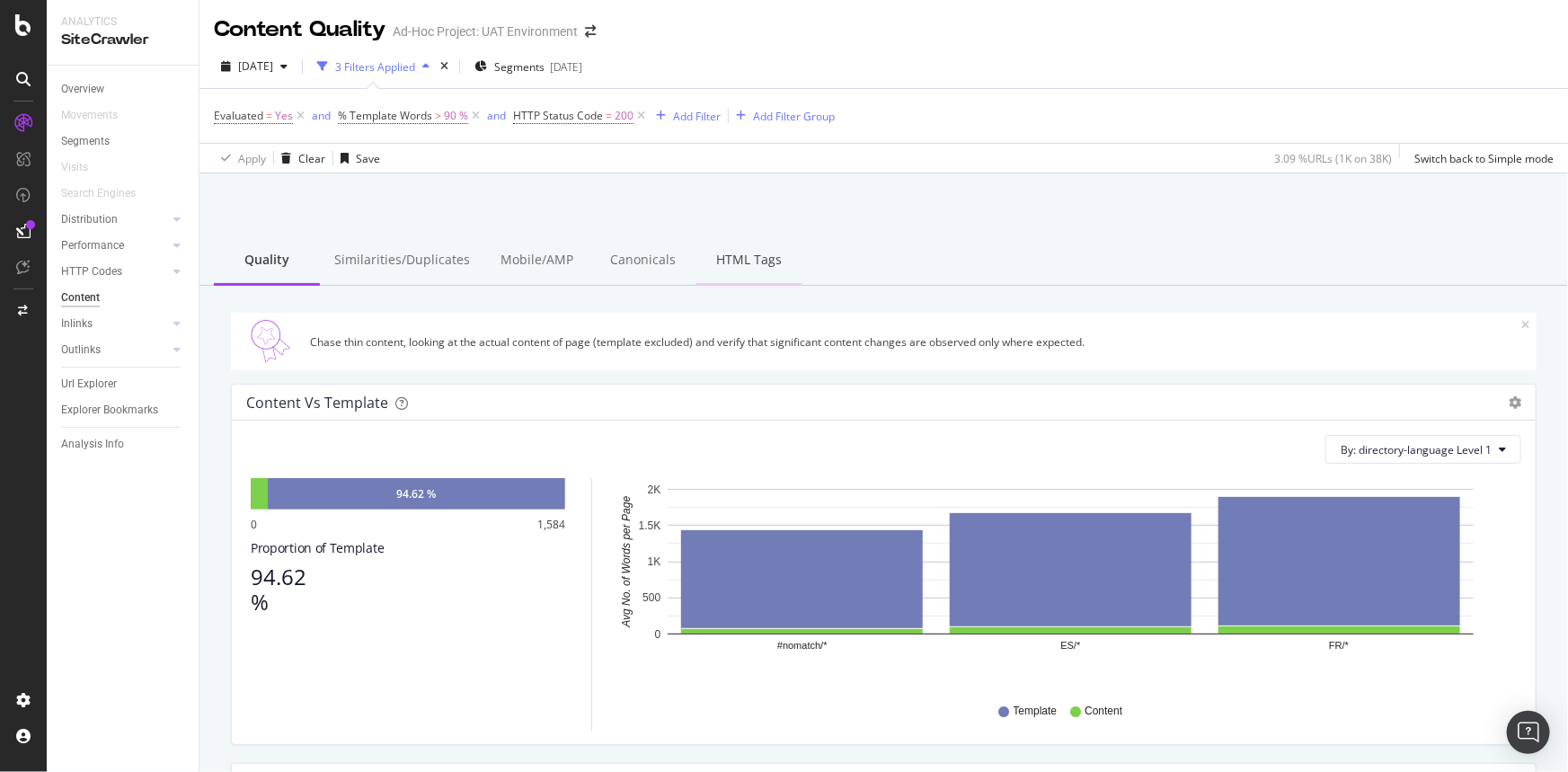
click at [716, 259] on div "HTML Tags" at bounding box center [749, 261] width 106 height 50
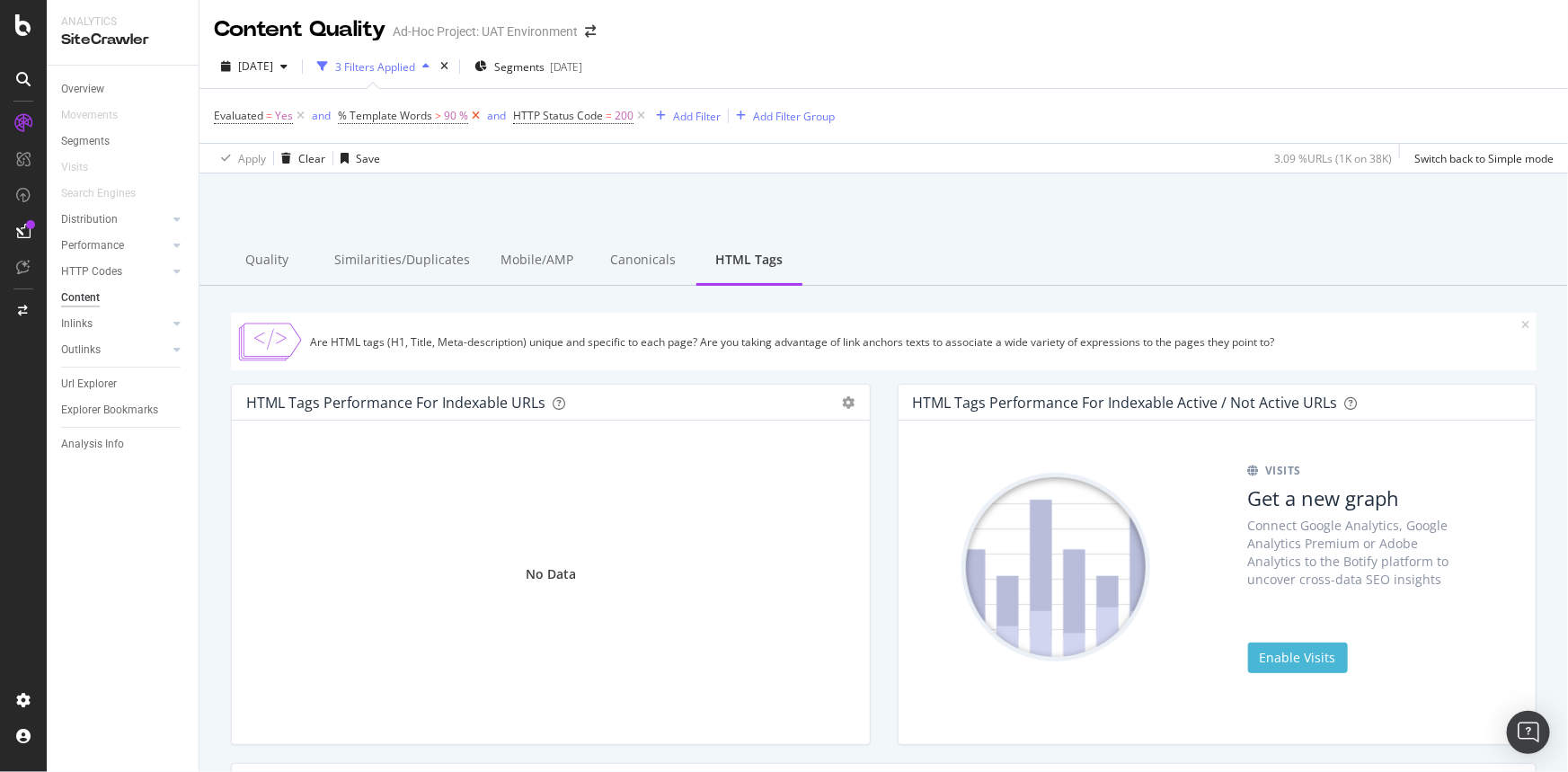
click at [476, 116] on icon at bounding box center [476, 116] width 16 height 18
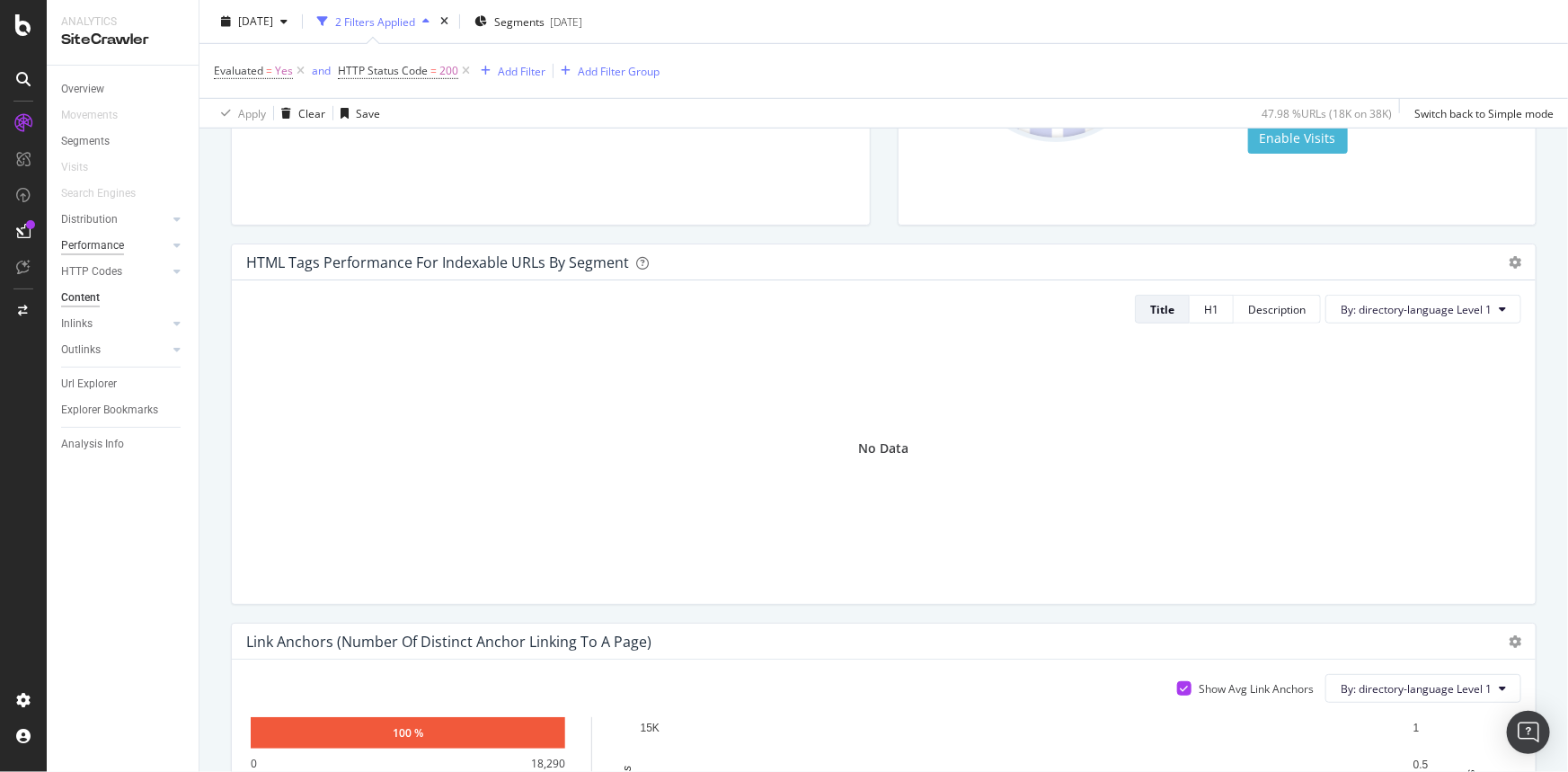
scroll to position [387, 0]
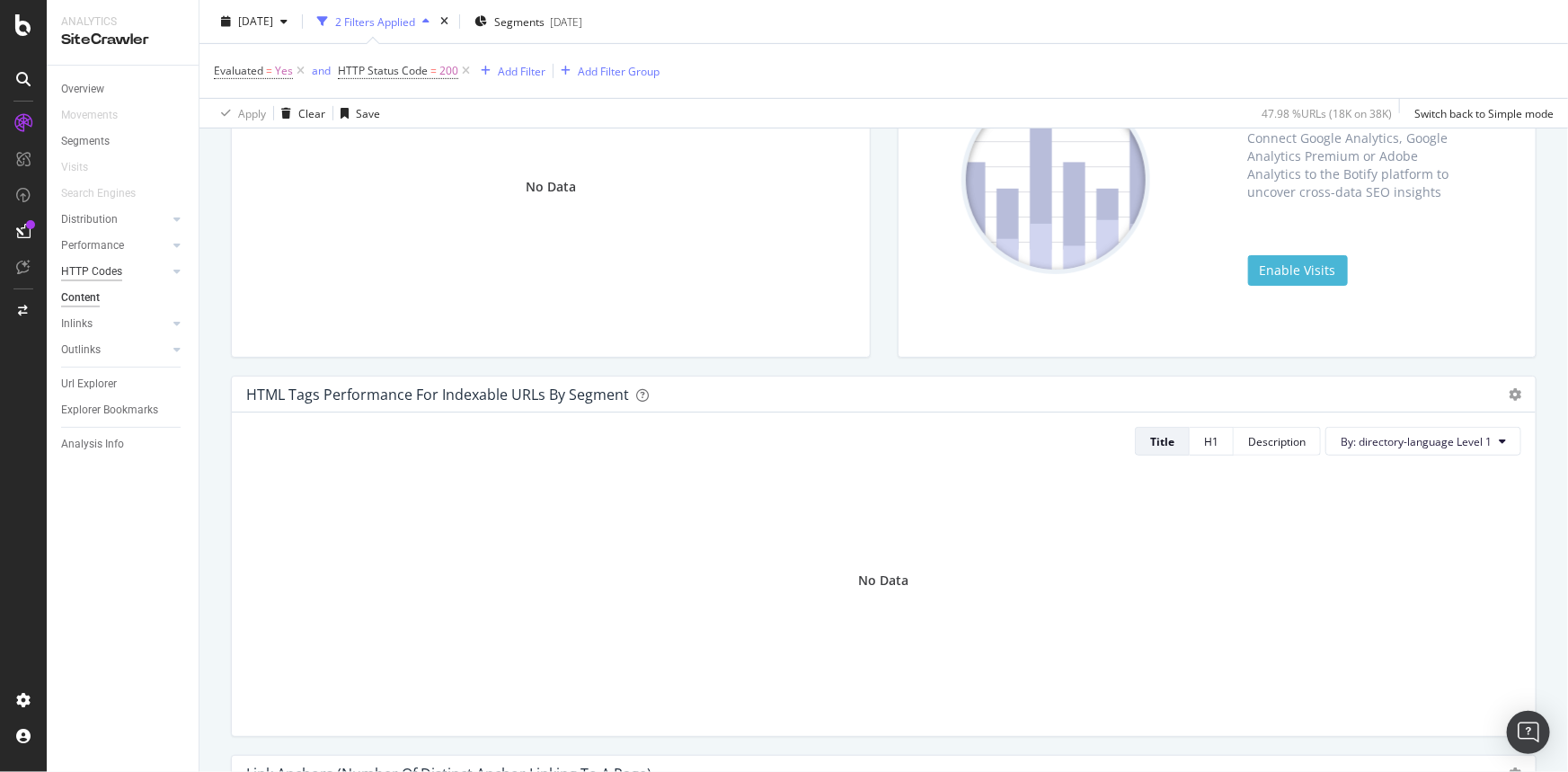
click at [114, 272] on div "HTTP Codes" at bounding box center [92, 271] width 61 height 19
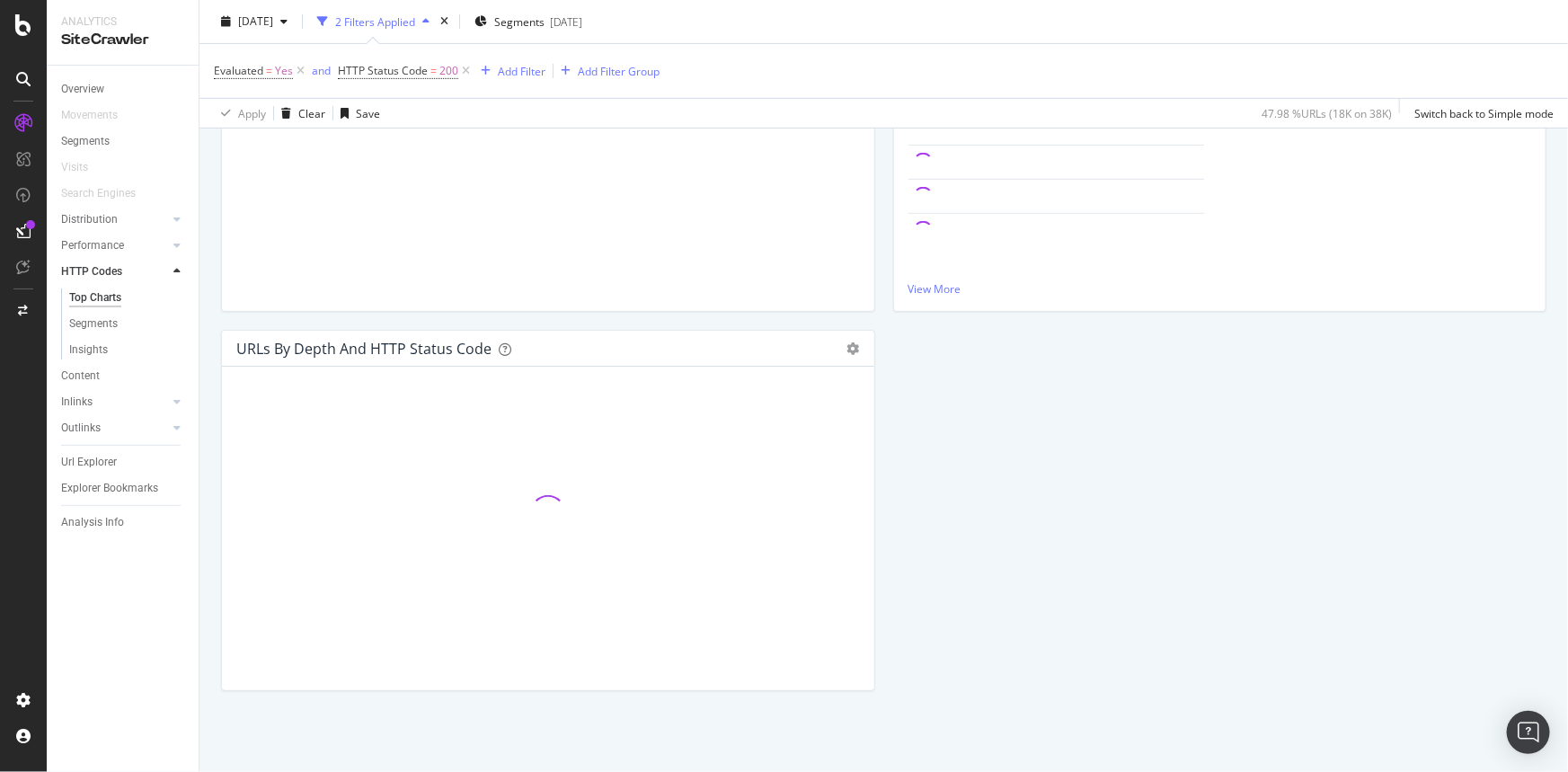
scroll to position [50, 0]
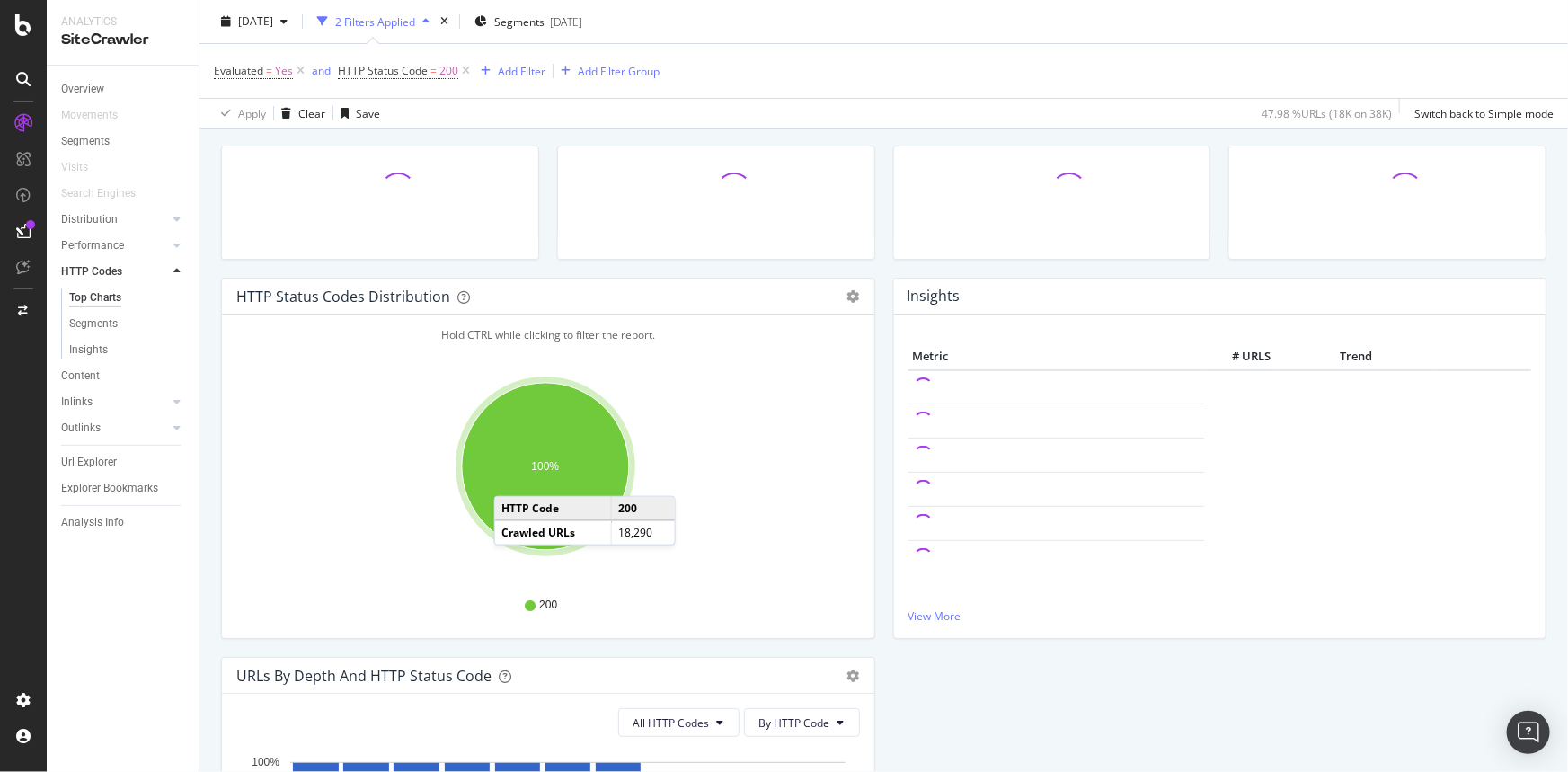
click at [512, 478] on ellipse "A chart." at bounding box center [544, 466] width 167 height 167
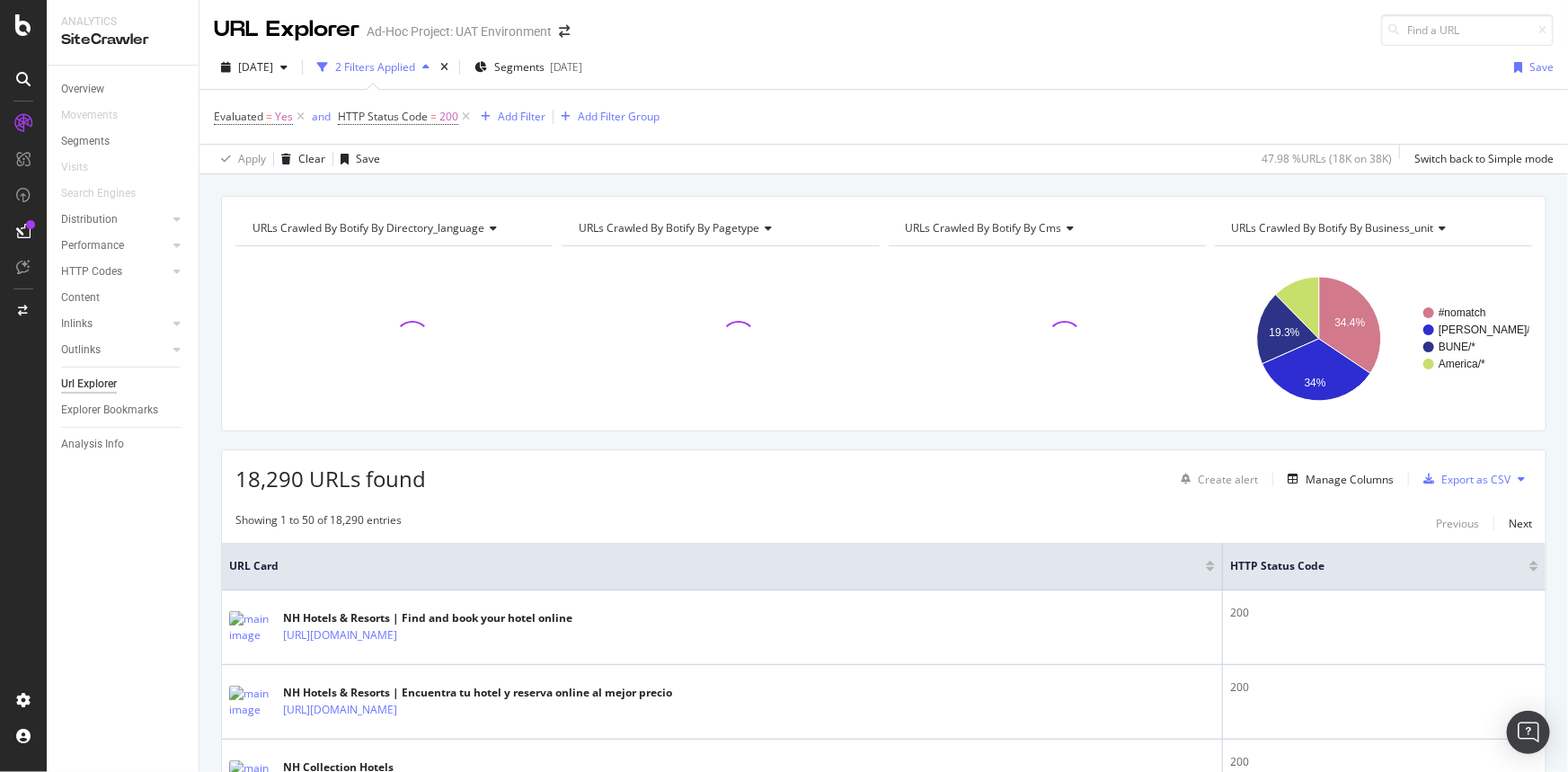
scroll to position [9, 0]
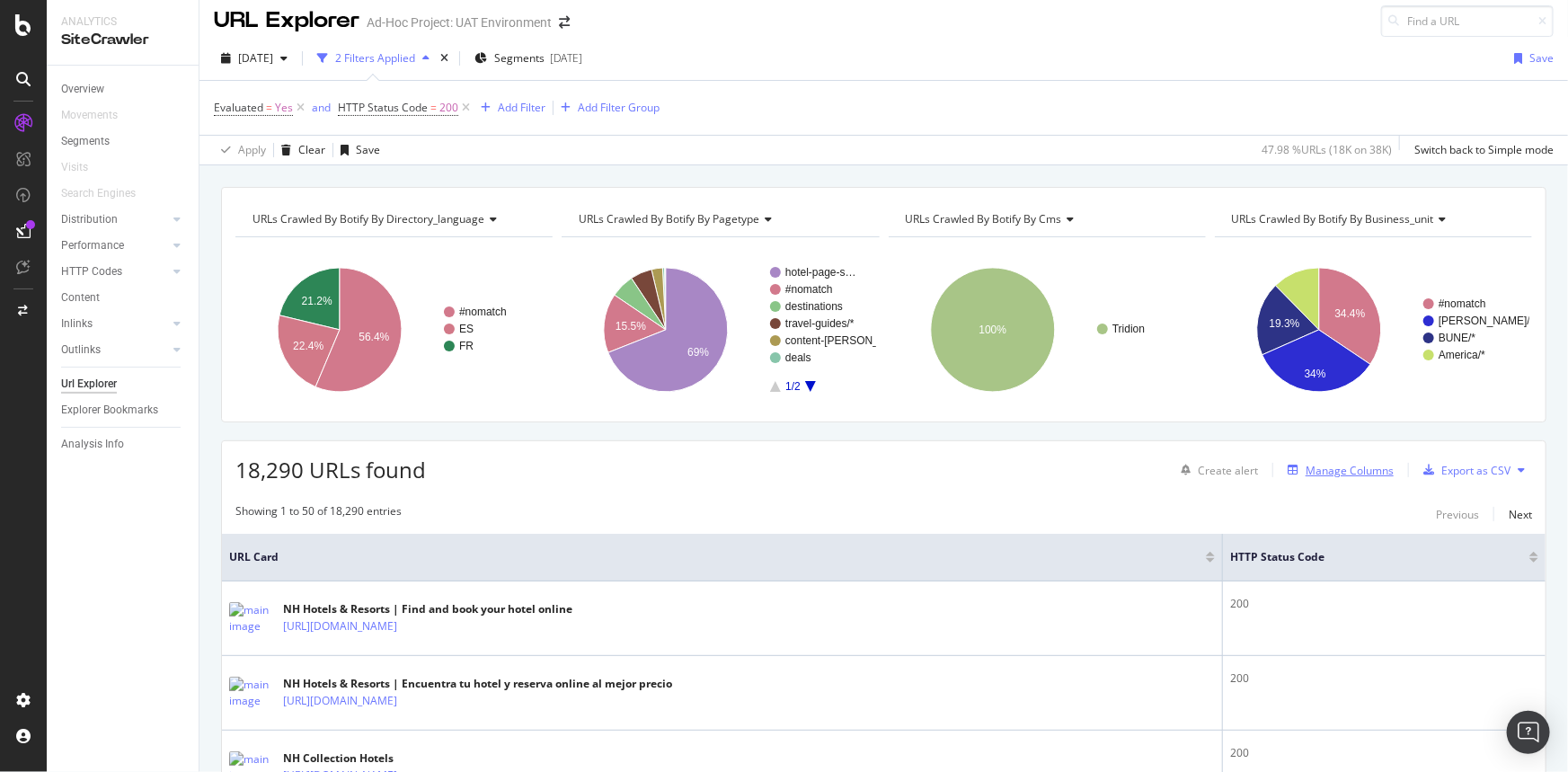
click at [1340, 466] on div "Manage Columns" at bounding box center [1349, 470] width 88 height 16
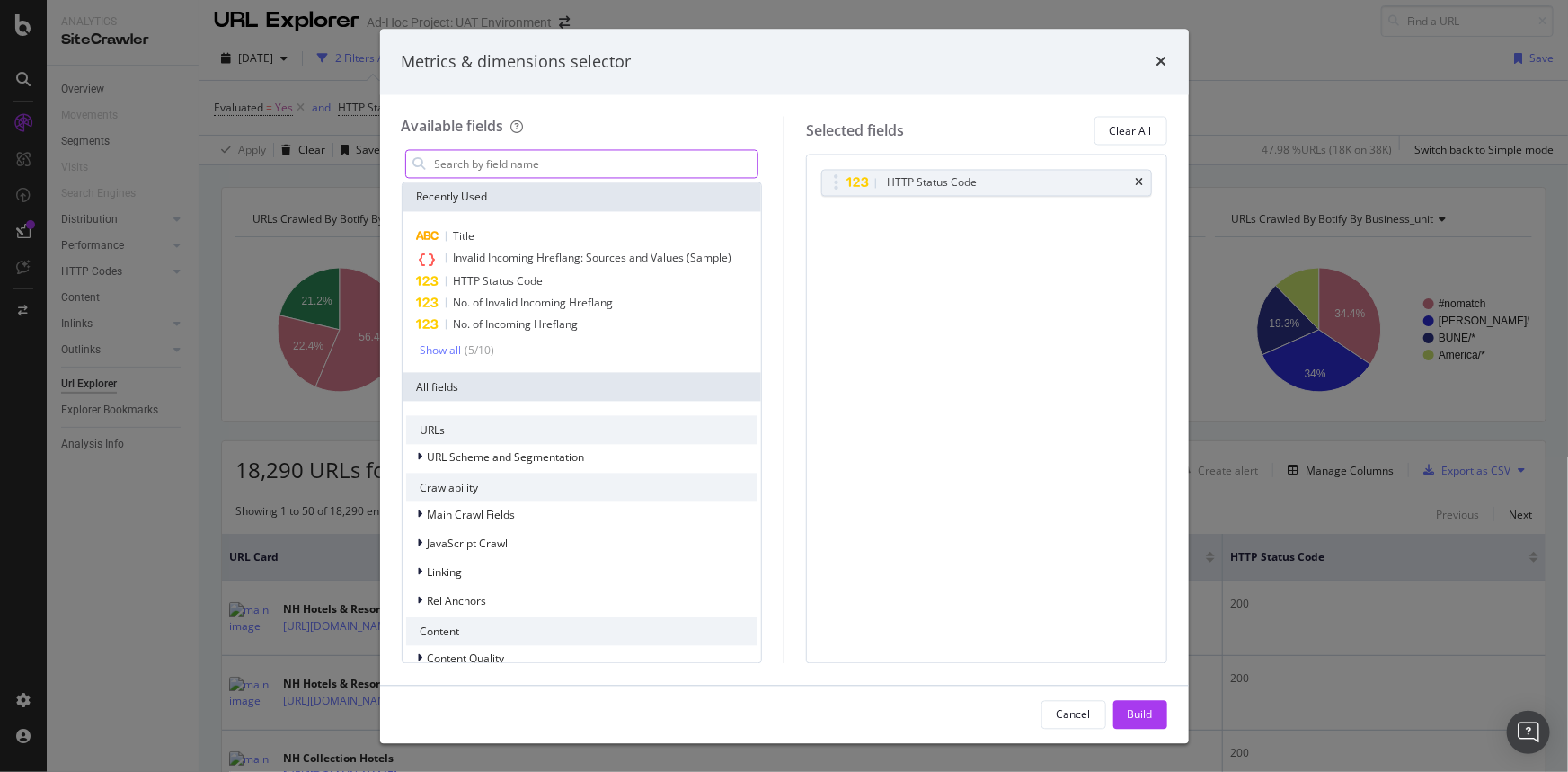
click at [561, 171] on input "modal" at bounding box center [595, 165] width 325 height 27
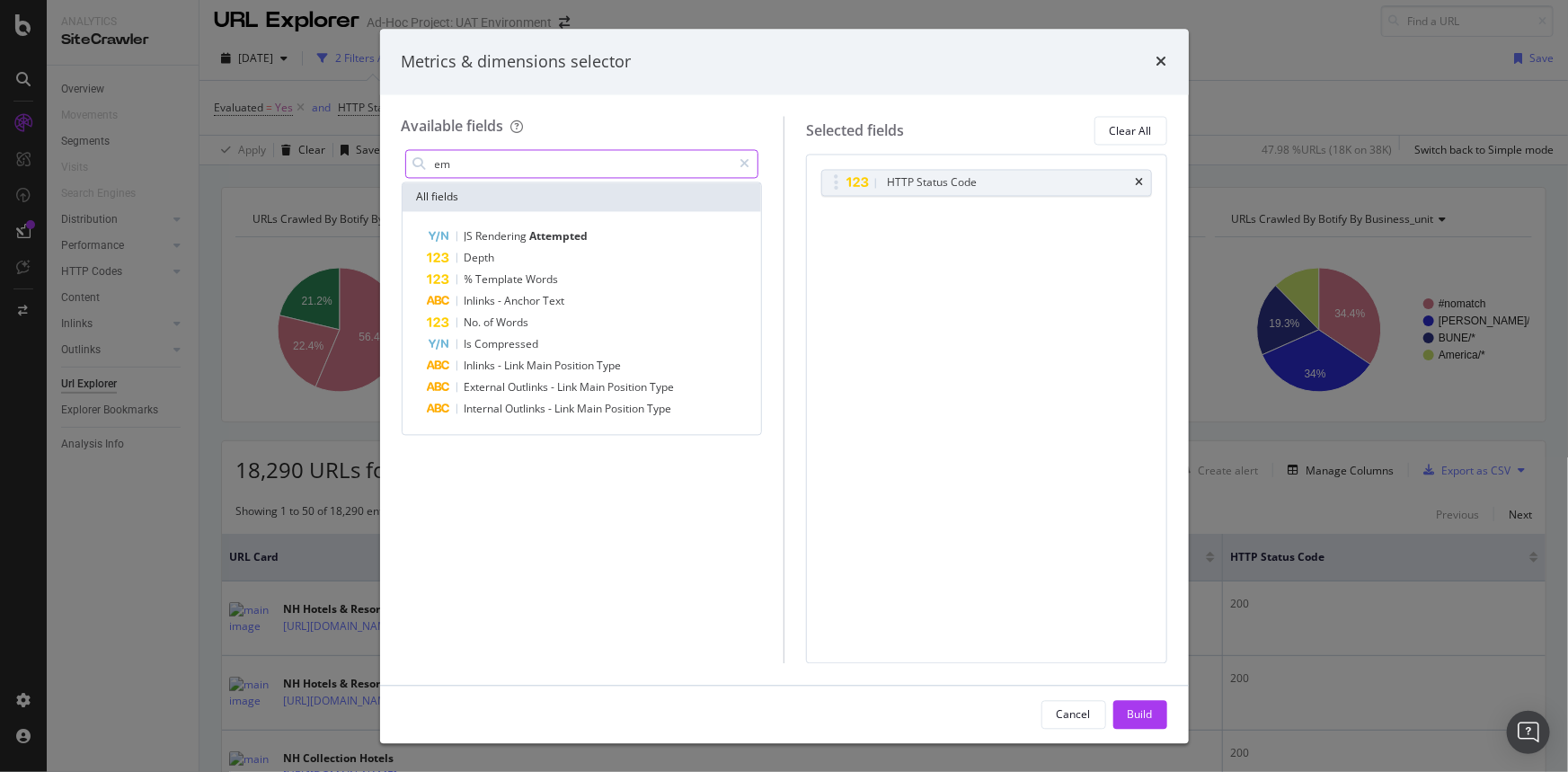
type input "e"
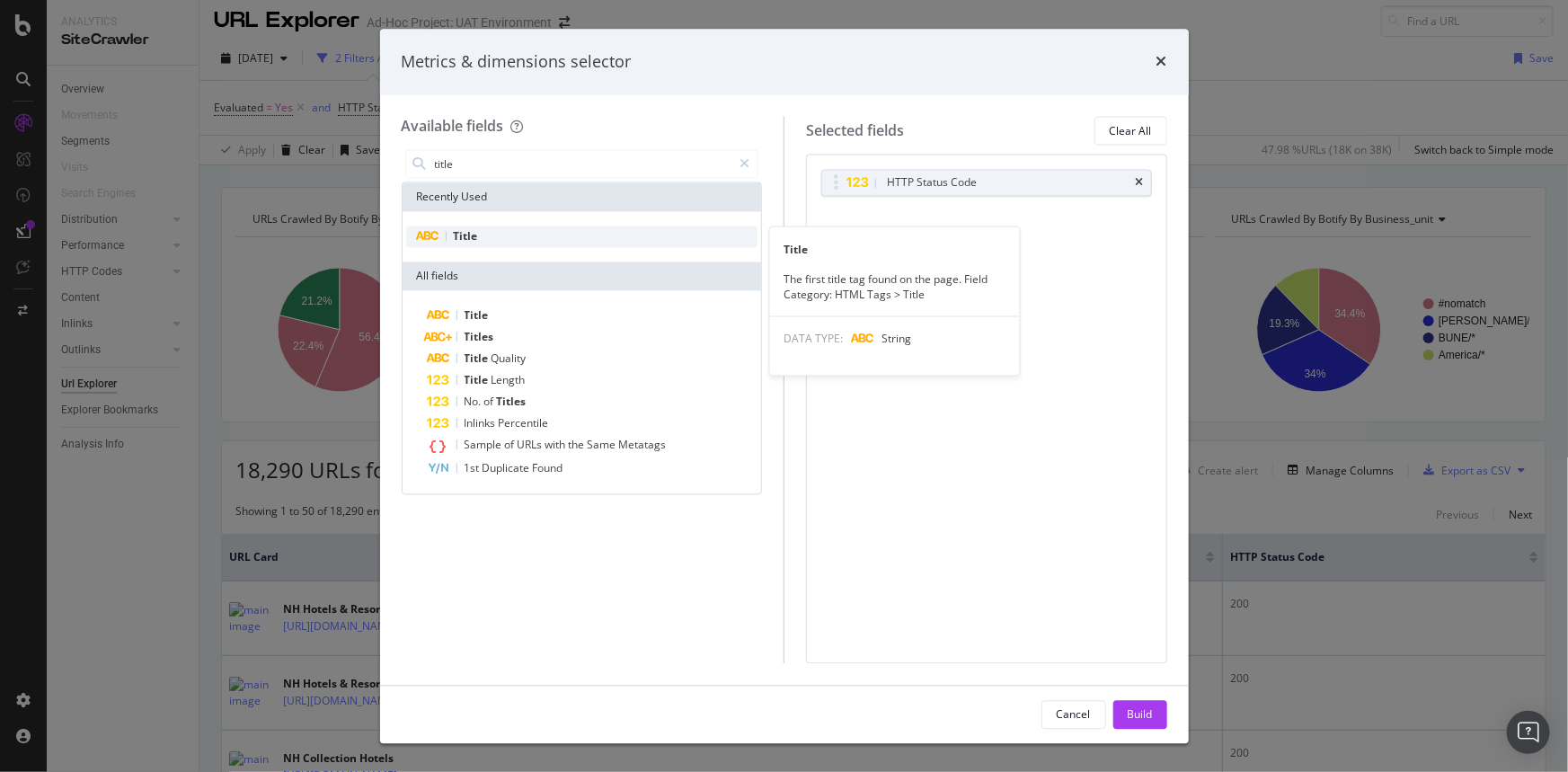
type input "title"
click at [621, 234] on div "Title" at bounding box center [582, 237] width 352 height 21
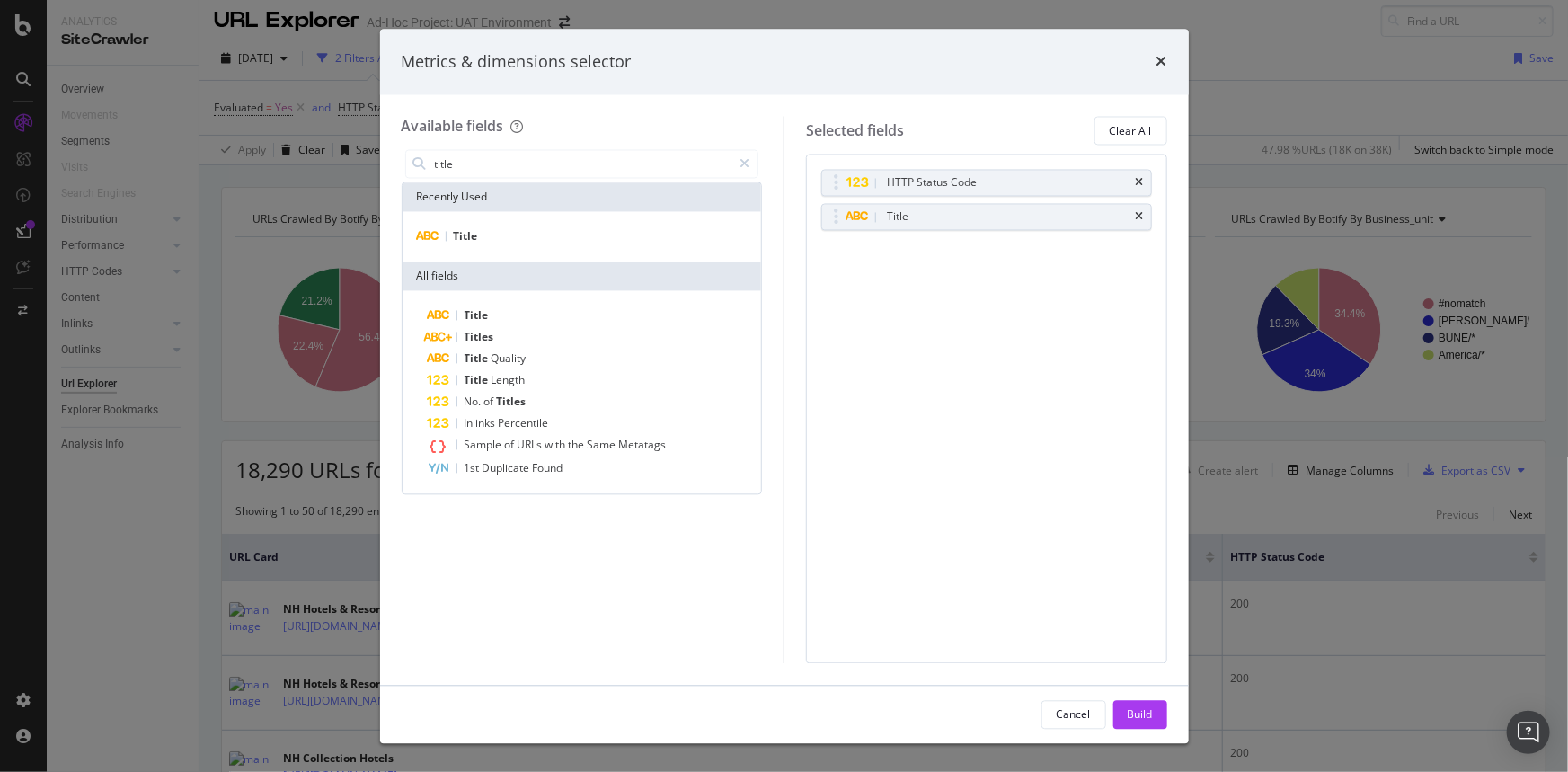
drag, startPoint x: 959, startPoint y: 305, endPoint x: 959, endPoint y: 296, distance: 9.0
click at [959, 296] on div "HTTP Status Code Title You can use this field as a To pick up a draggable item,…" at bounding box center [986, 408] width 361 height 508
click at [1148, 713] on div "Build" at bounding box center [1141, 714] width 25 height 16
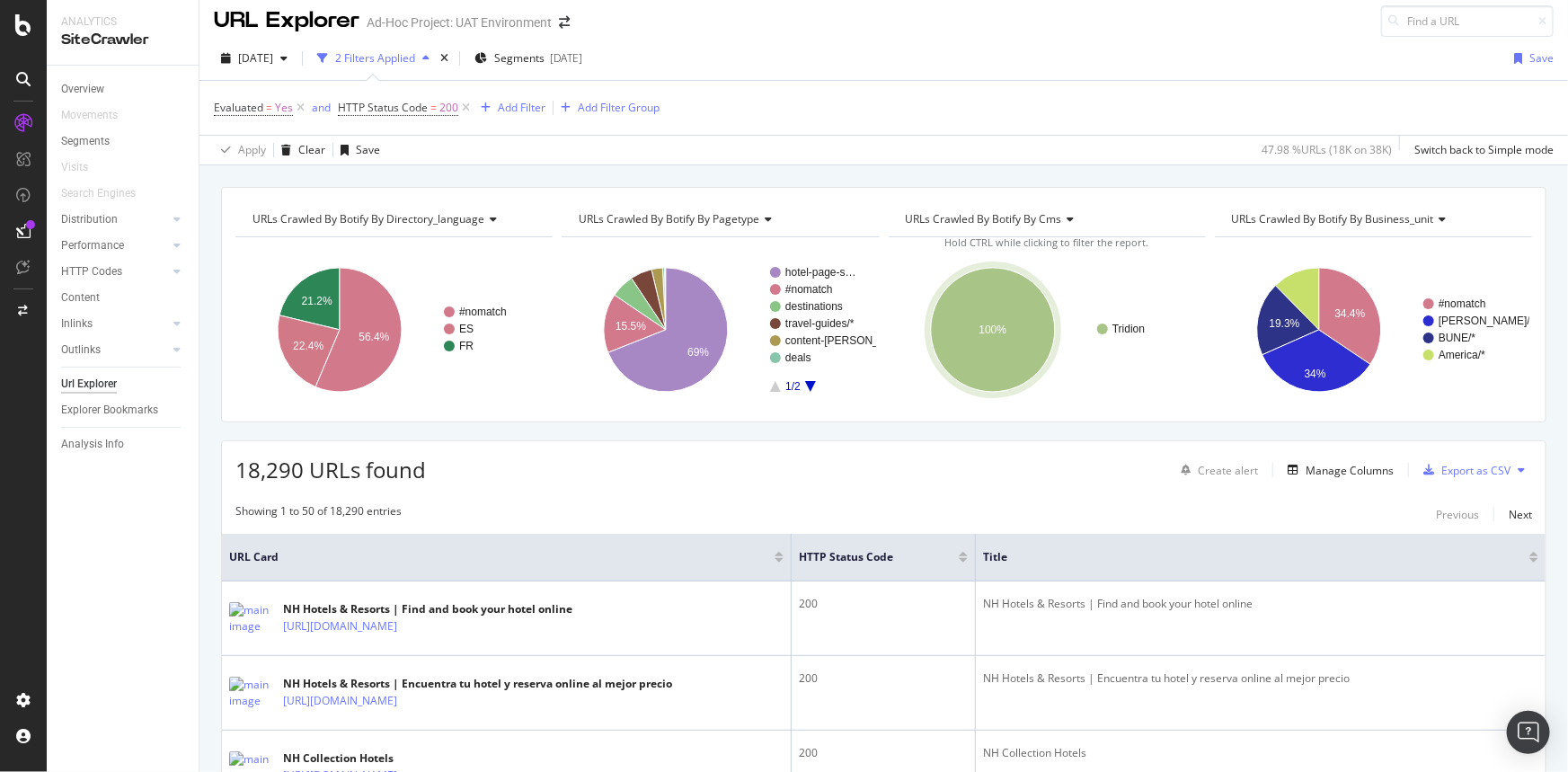
click at [1069, 477] on div "18,290 URLs found Create alert Manage Columns Export as CSV" at bounding box center [884, 463] width 1324 height 44
click at [1530, 553] on div at bounding box center [1534, 554] width 9 height 5
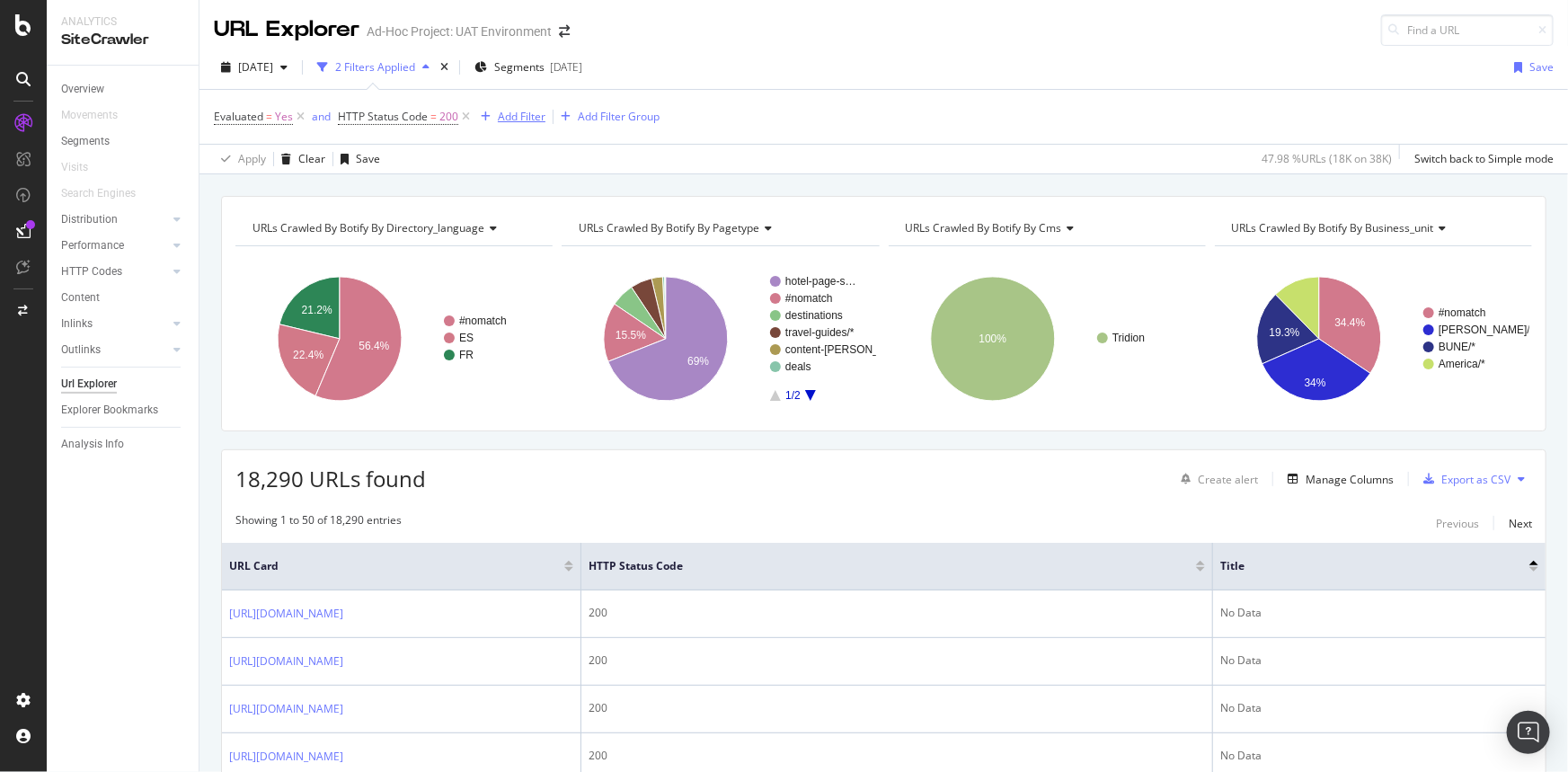
click at [516, 115] on div "Add Filter" at bounding box center [521, 116] width 48 height 16
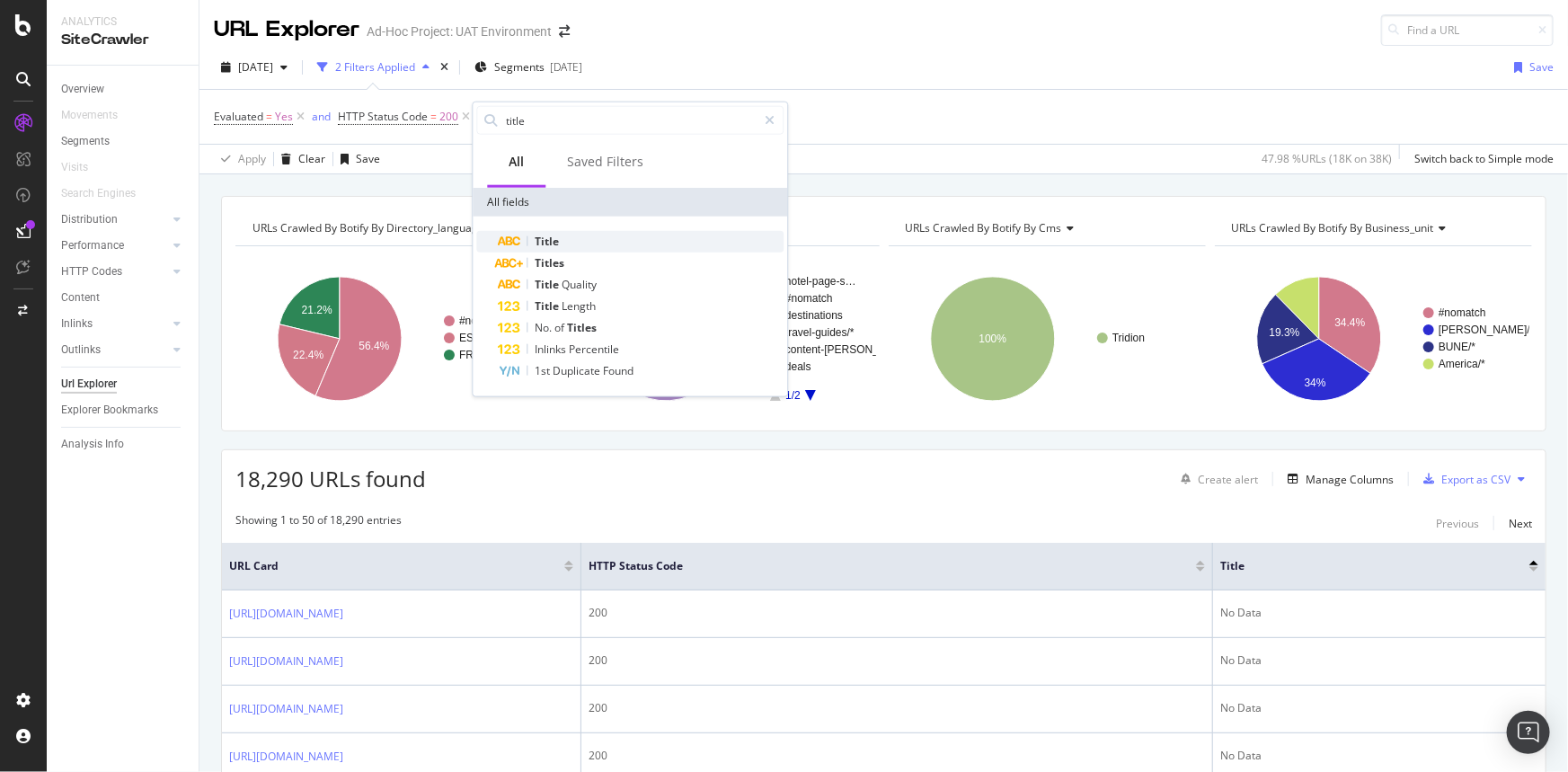
click at [577, 243] on div "Title" at bounding box center [640, 242] width 286 height 21
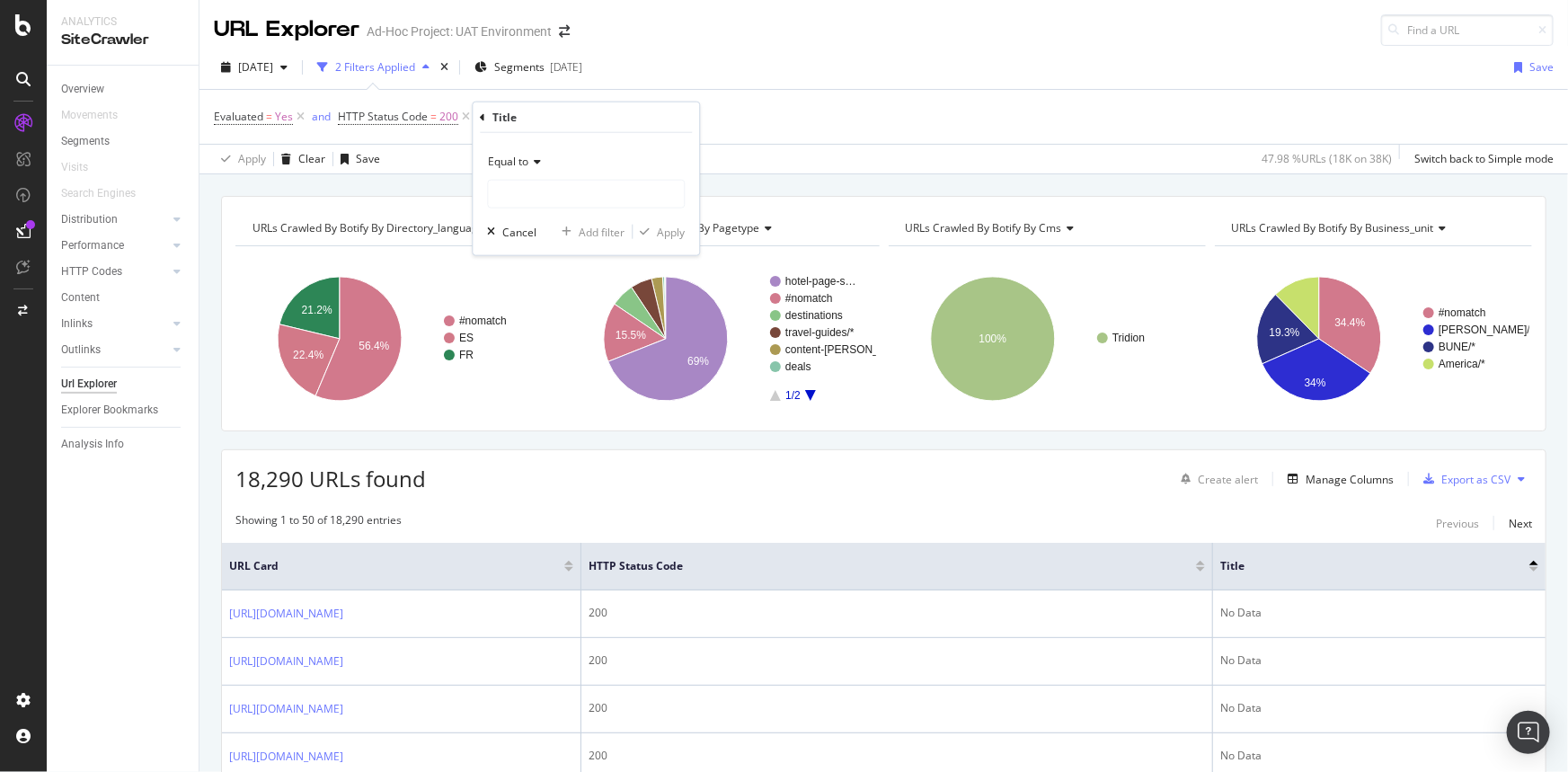
click at [580, 178] on div "Equal to" at bounding box center [585, 178] width 198 height 61
click at [523, 167] on span "Equal to" at bounding box center [507, 162] width 40 height 16
click at [559, 144] on div "Equal to Cancel Add filter Apply" at bounding box center [586, 193] width 226 height 122
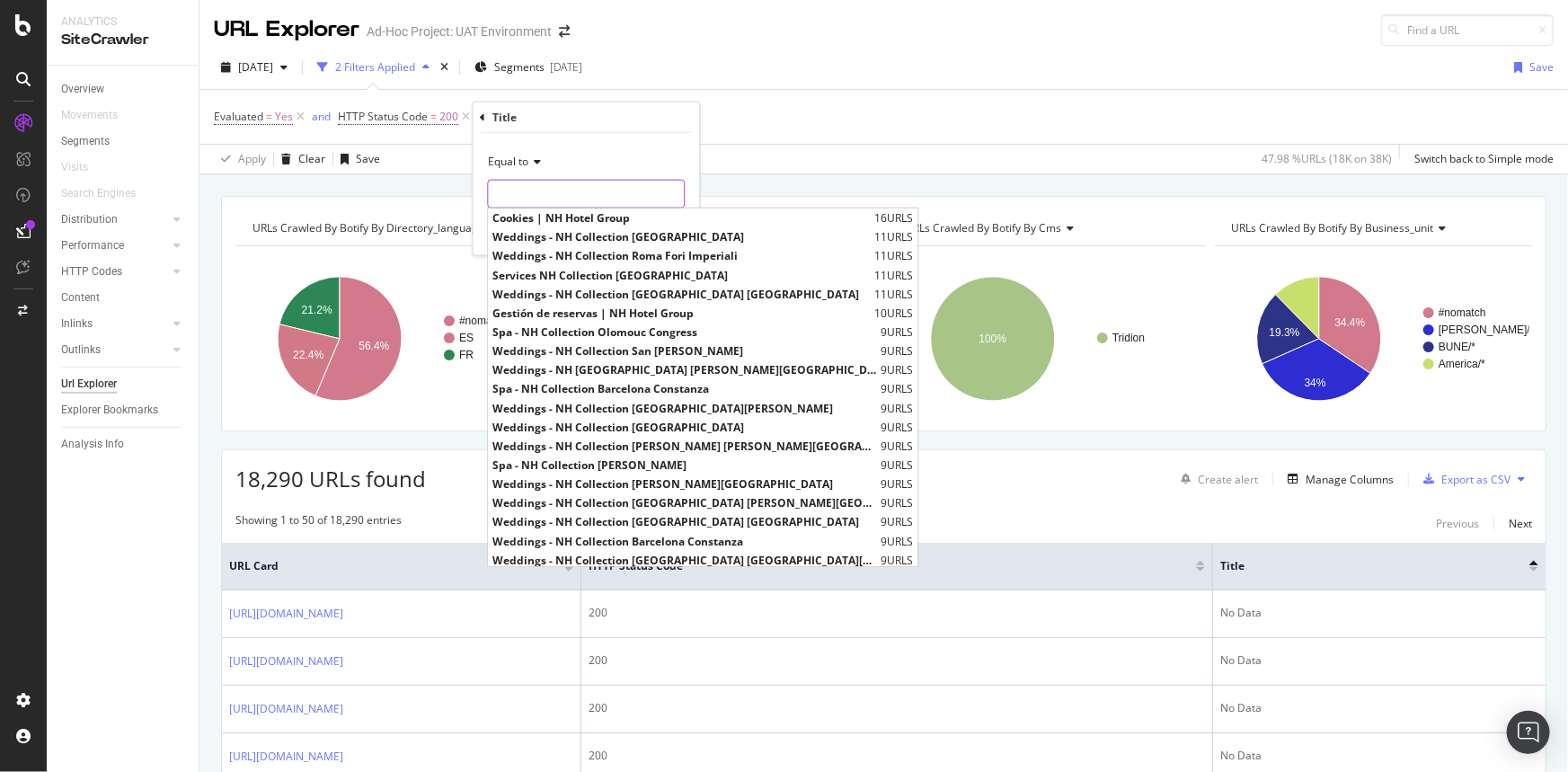
click at [546, 193] on input "text" at bounding box center [585, 193] width 196 height 28
click at [544, 193] on input "text" at bounding box center [585, 193] width 196 height 28
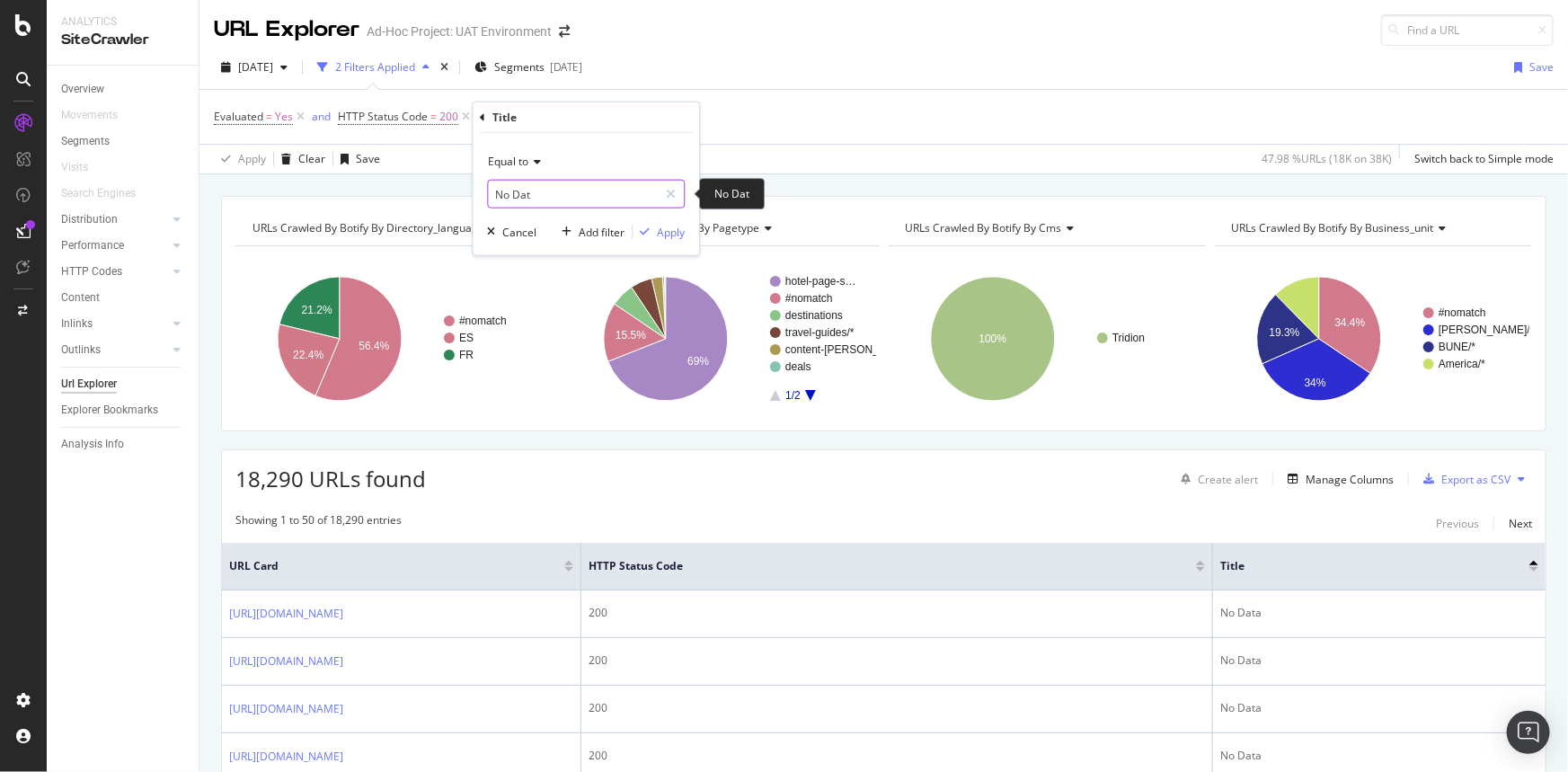
type input "No Data"
click at [673, 234] on div "Apply" at bounding box center [670, 231] width 28 height 16
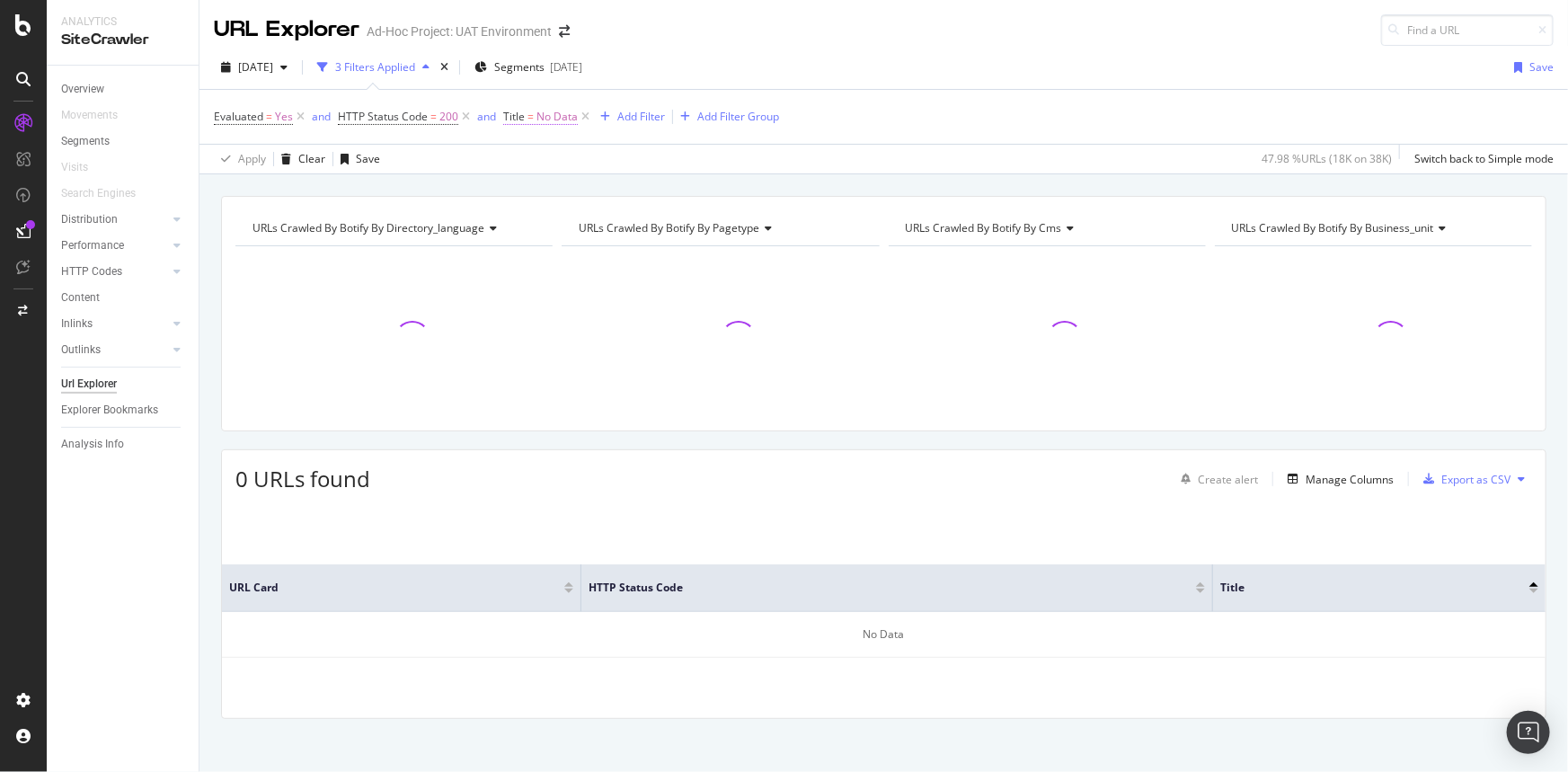
click at [548, 112] on span "No Data" at bounding box center [557, 117] width 41 height 25
click at [548, 159] on span "Equal to" at bounding box center [539, 158] width 40 height 16
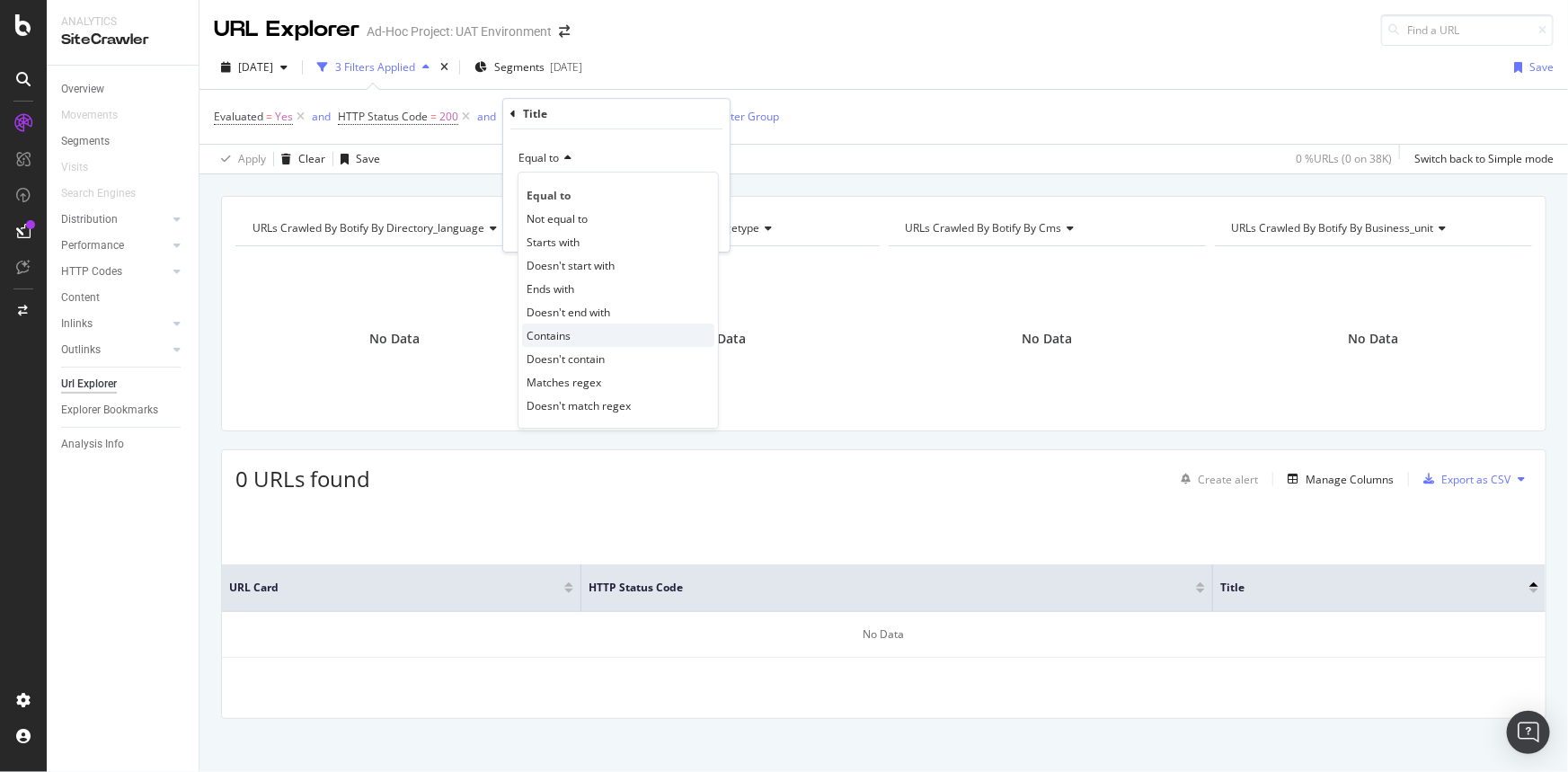
click at [577, 328] on div "Contains" at bounding box center [618, 336] width 192 height 23
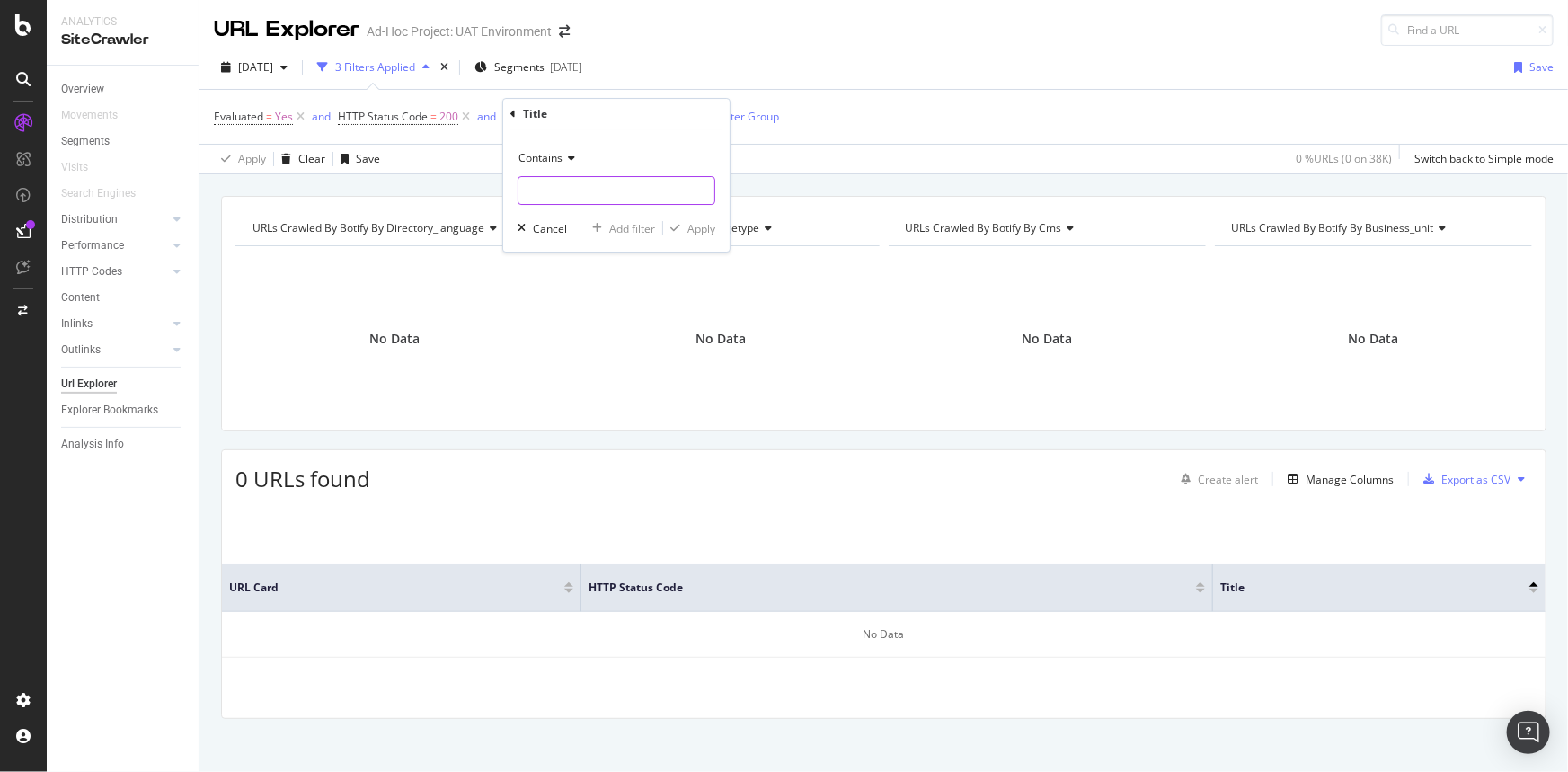
click at [611, 179] on input "text" at bounding box center [617, 190] width 196 height 28
type input "No Data"
click at [688, 225] on div "Apply" at bounding box center [702, 229] width 28 height 16
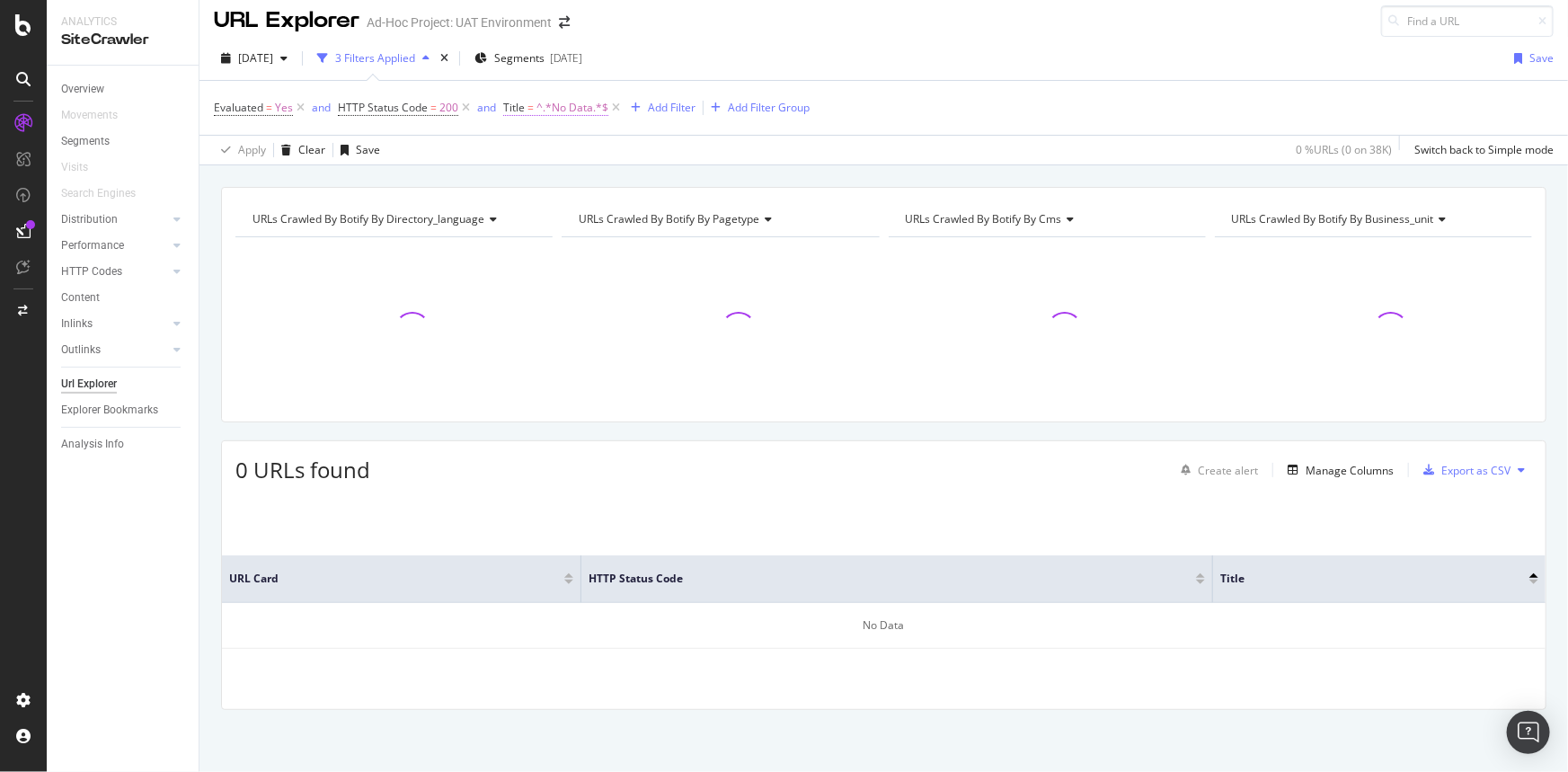
click at [579, 103] on span "^.*No Data.*$" at bounding box center [573, 108] width 72 height 25
click at [570, 181] on input "No Data" at bounding box center [604, 180] width 170 height 28
click at [513, 104] on icon at bounding box center [513, 103] width 6 height 11
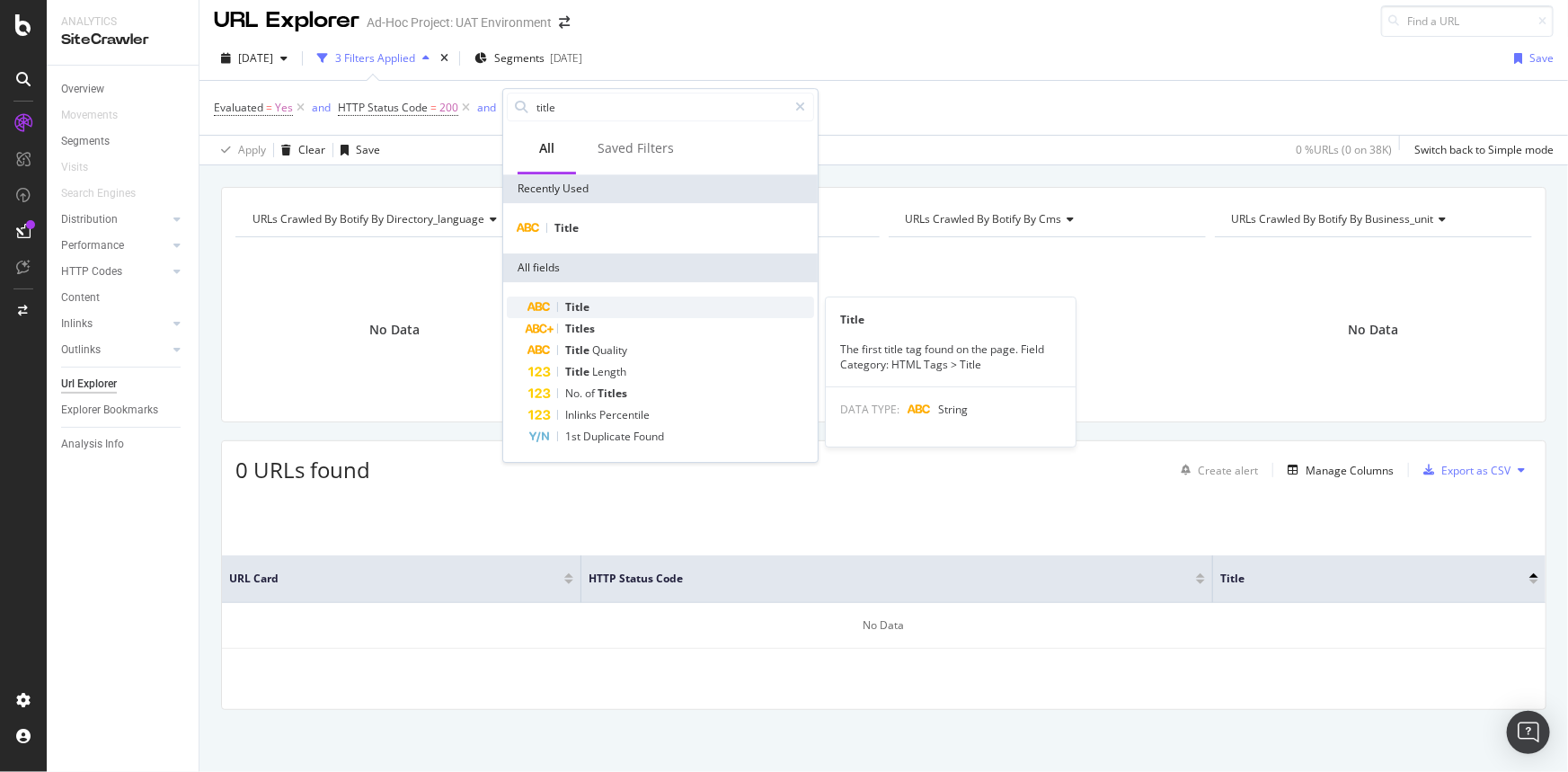
click at [611, 314] on div "Title" at bounding box center [671, 307] width 286 height 21
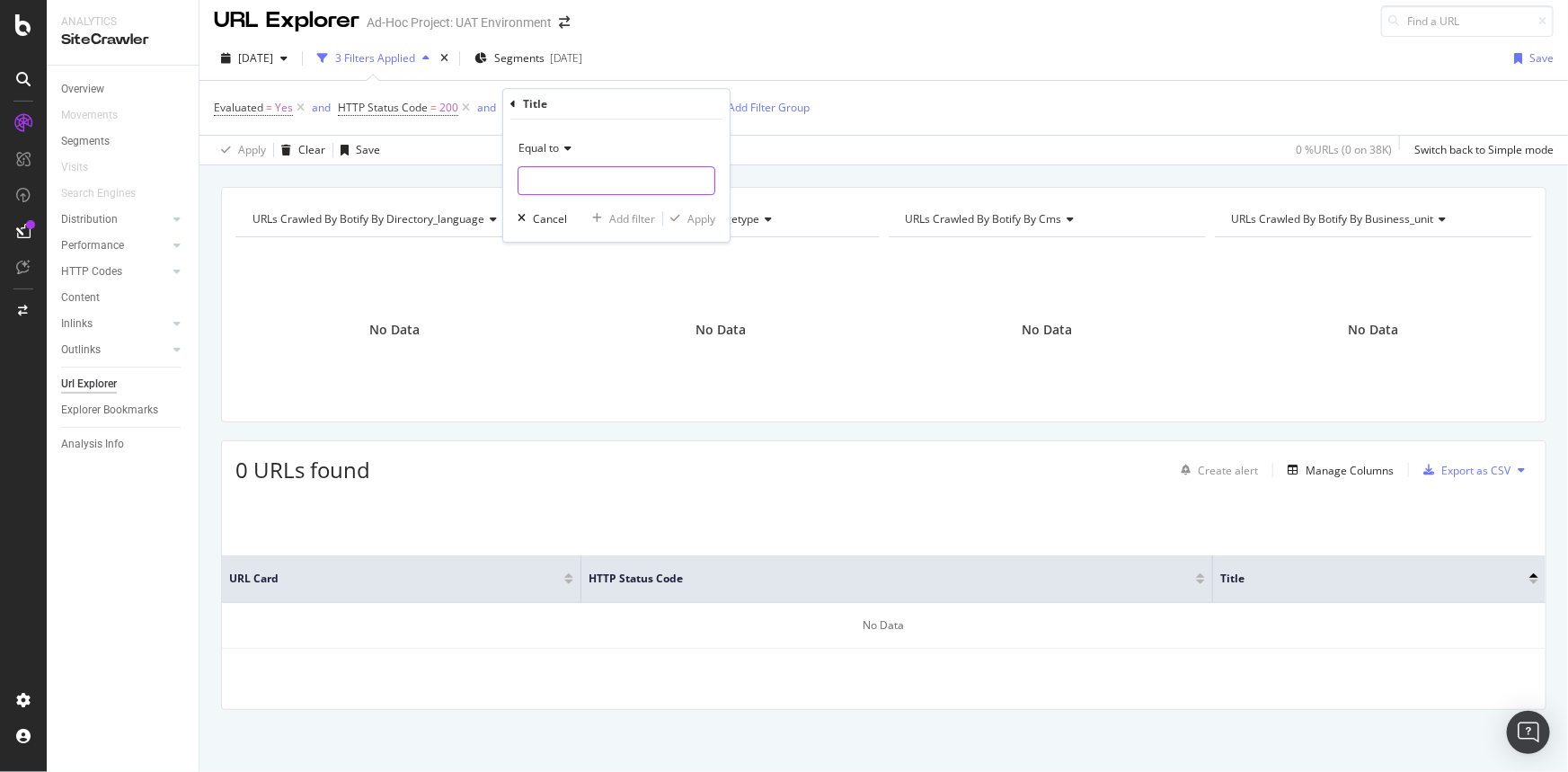
click at [584, 178] on input "text" at bounding box center [617, 180] width 196 height 28
click at [538, 136] on div "Equal to" at bounding box center [617, 147] width 198 height 28
click at [603, 144] on div "Equal to" at bounding box center [617, 147] width 198 height 28
click at [645, 183] on input "text" at bounding box center [617, 180] width 196 height 28
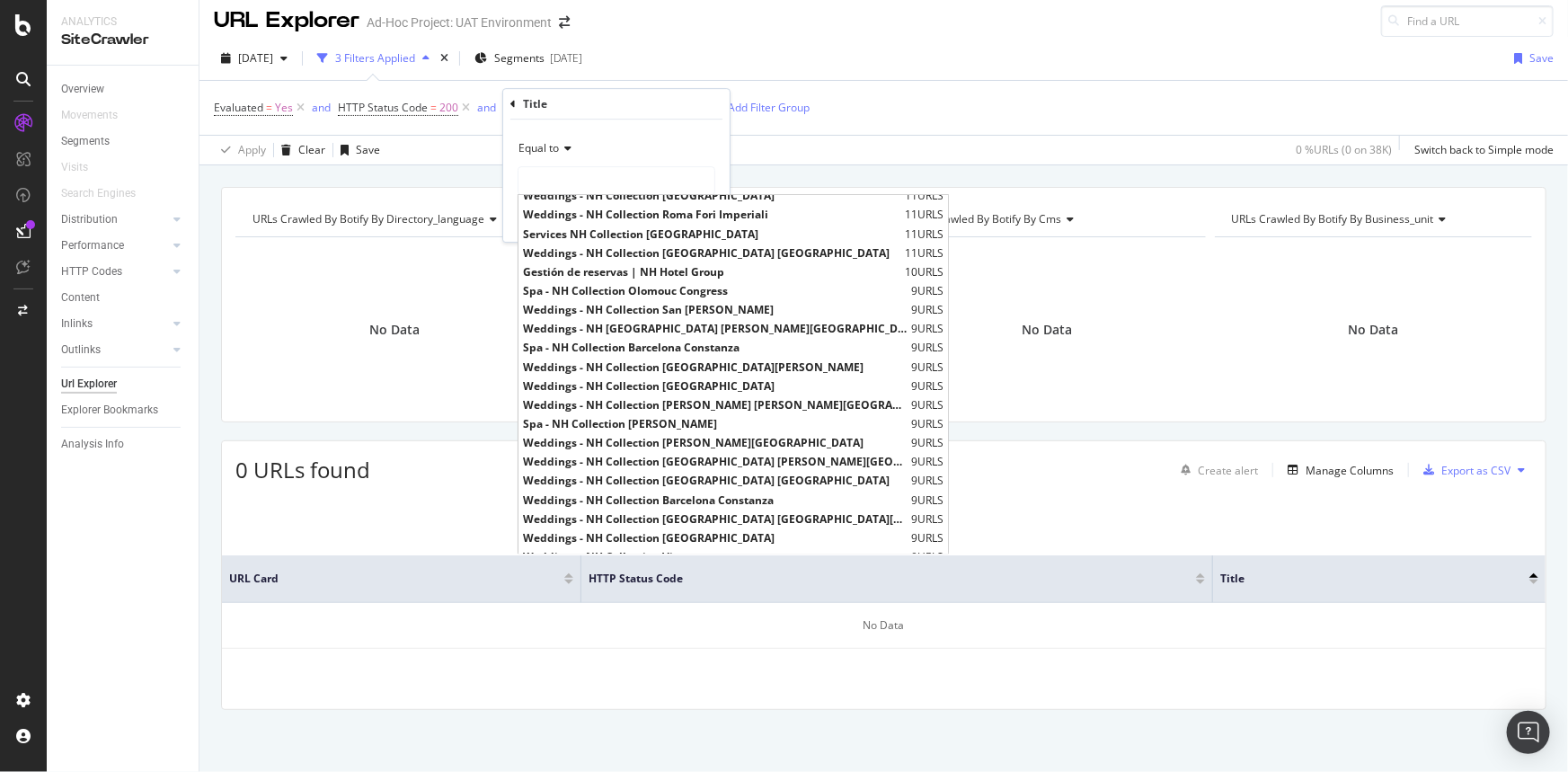
scroll to position [0, 0]
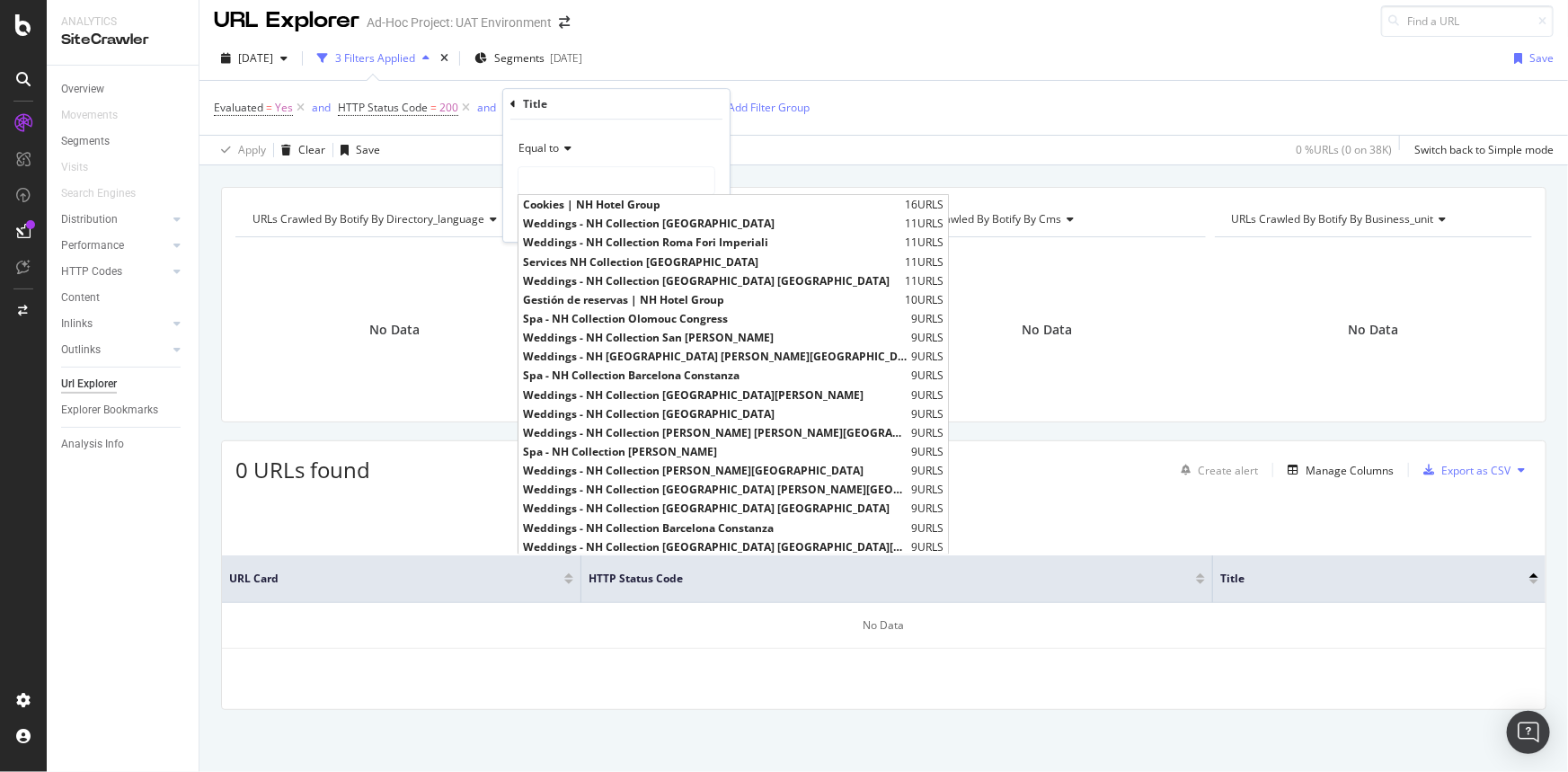
click at [665, 142] on div "Equal to" at bounding box center [617, 147] width 198 height 28
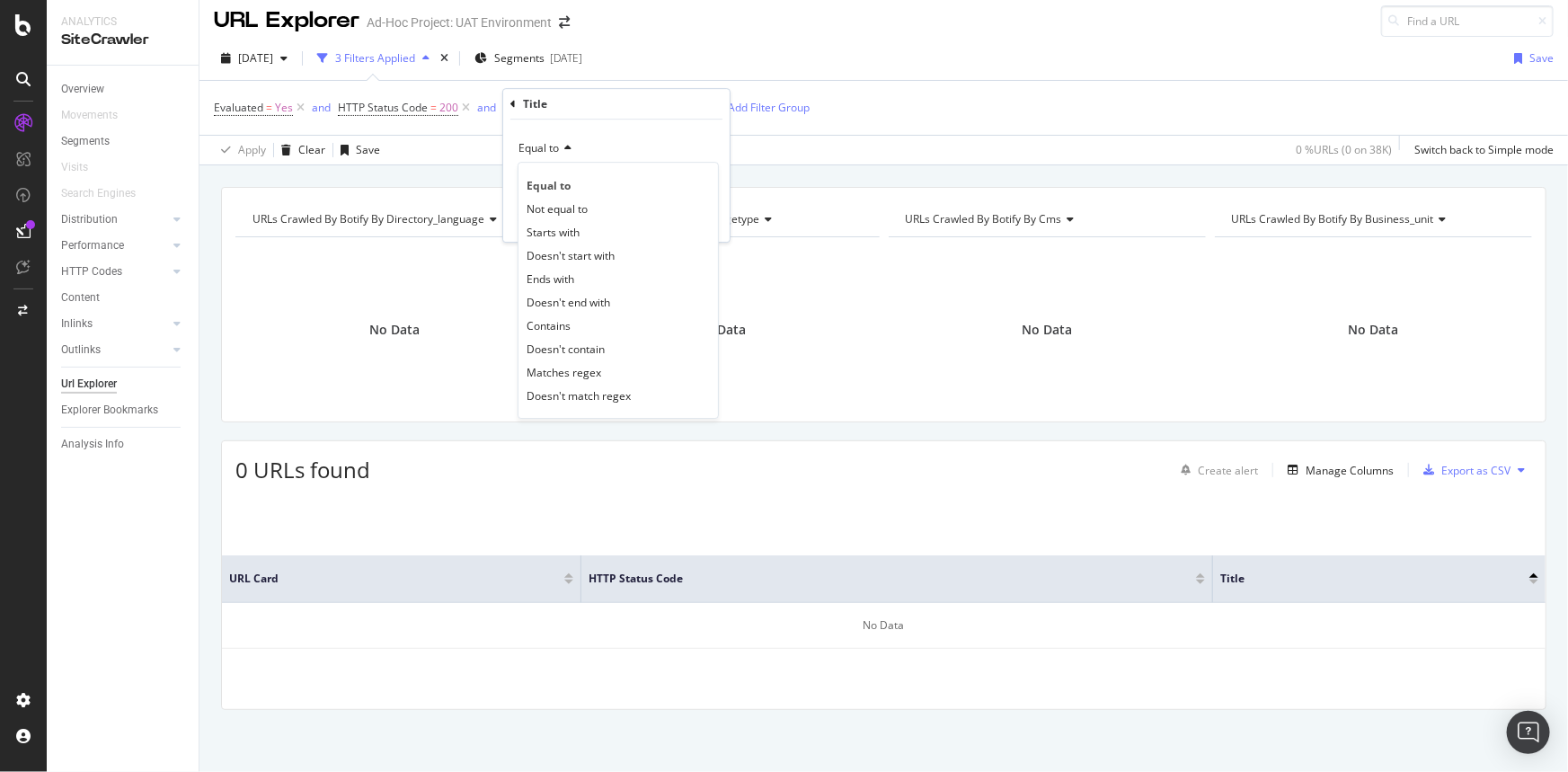
click at [512, 103] on icon at bounding box center [513, 103] width 6 height 11
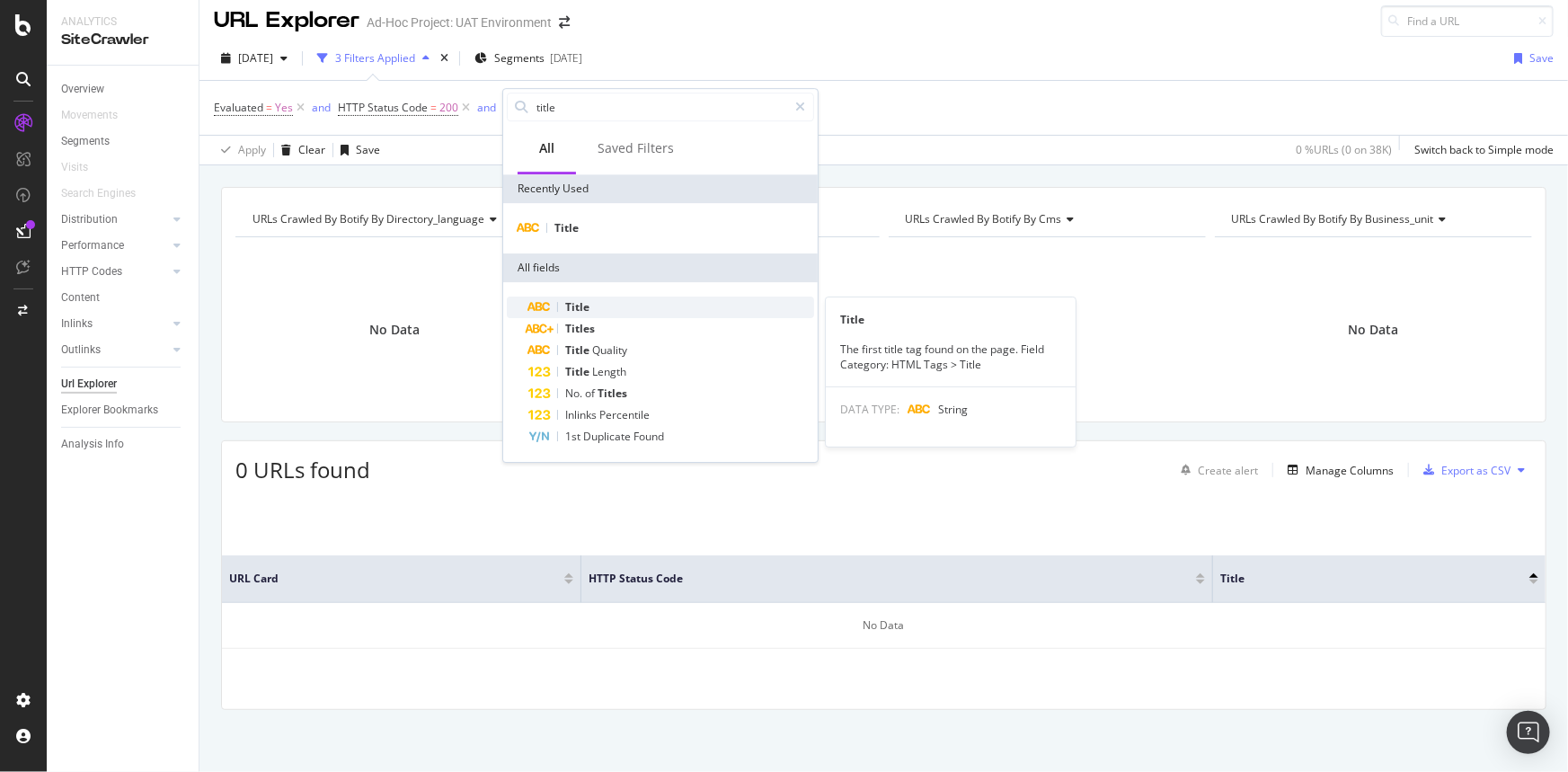
click at [617, 311] on div "Title" at bounding box center [671, 307] width 286 height 21
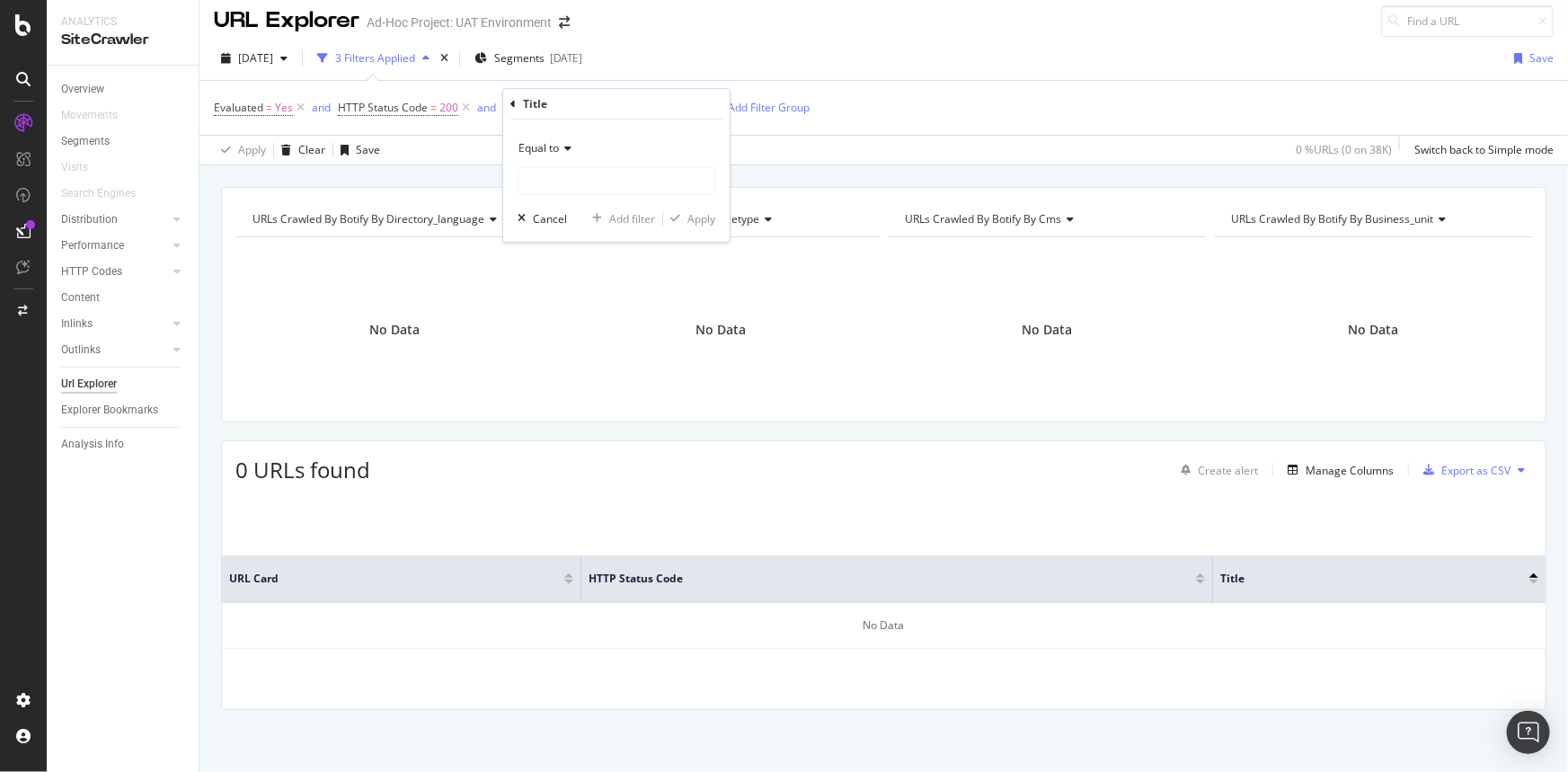
click at [814, 136] on div "Apply Clear Save 0 % URLs ( 0 on 38K ) Switch back to Simple mode" at bounding box center [884, 149] width 1369 height 29
click at [561, 98] on span "^.*No Data.*$" at bounding box center [573, 108] width 72 height 25
click at [559, 152] on span "Contains" at bounding box center [541, 148] width 44 height 16
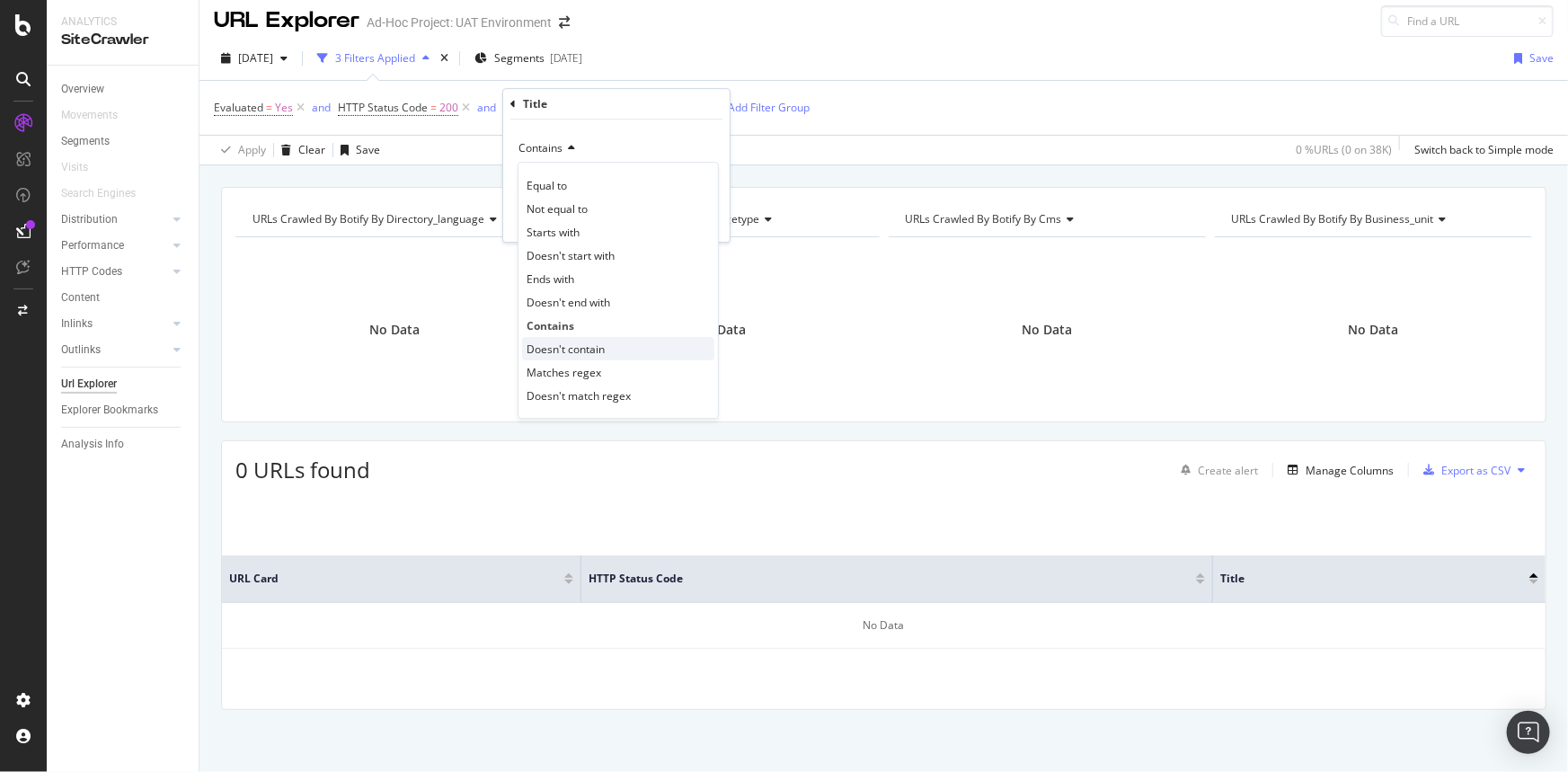
click at [603, 349] on span "Doesn't contain" at bounding box center [566, 349] width 78 height 16
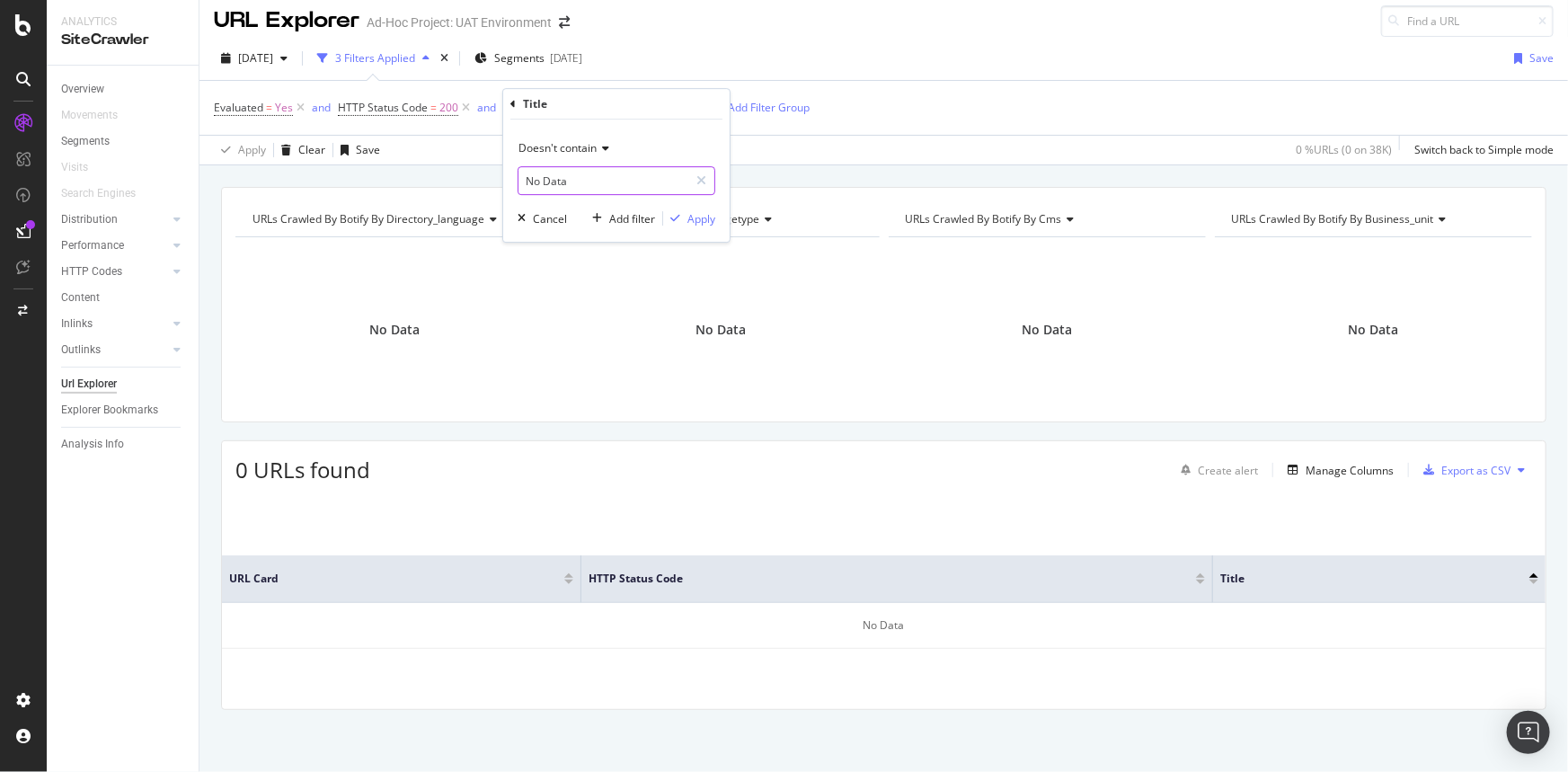
click at [588, 181] on input "No Data" at bounding box center [604, 180] width 170 height 28
click at [694, 178] on div at bounding box center [702, 180] width 26 height 28
click at [679, 182] on input "text" at bounding box center [617, 180] width 196 height 28
click at [514, 216] on div "button" at bounding box center [521, 218] width 22 height 11
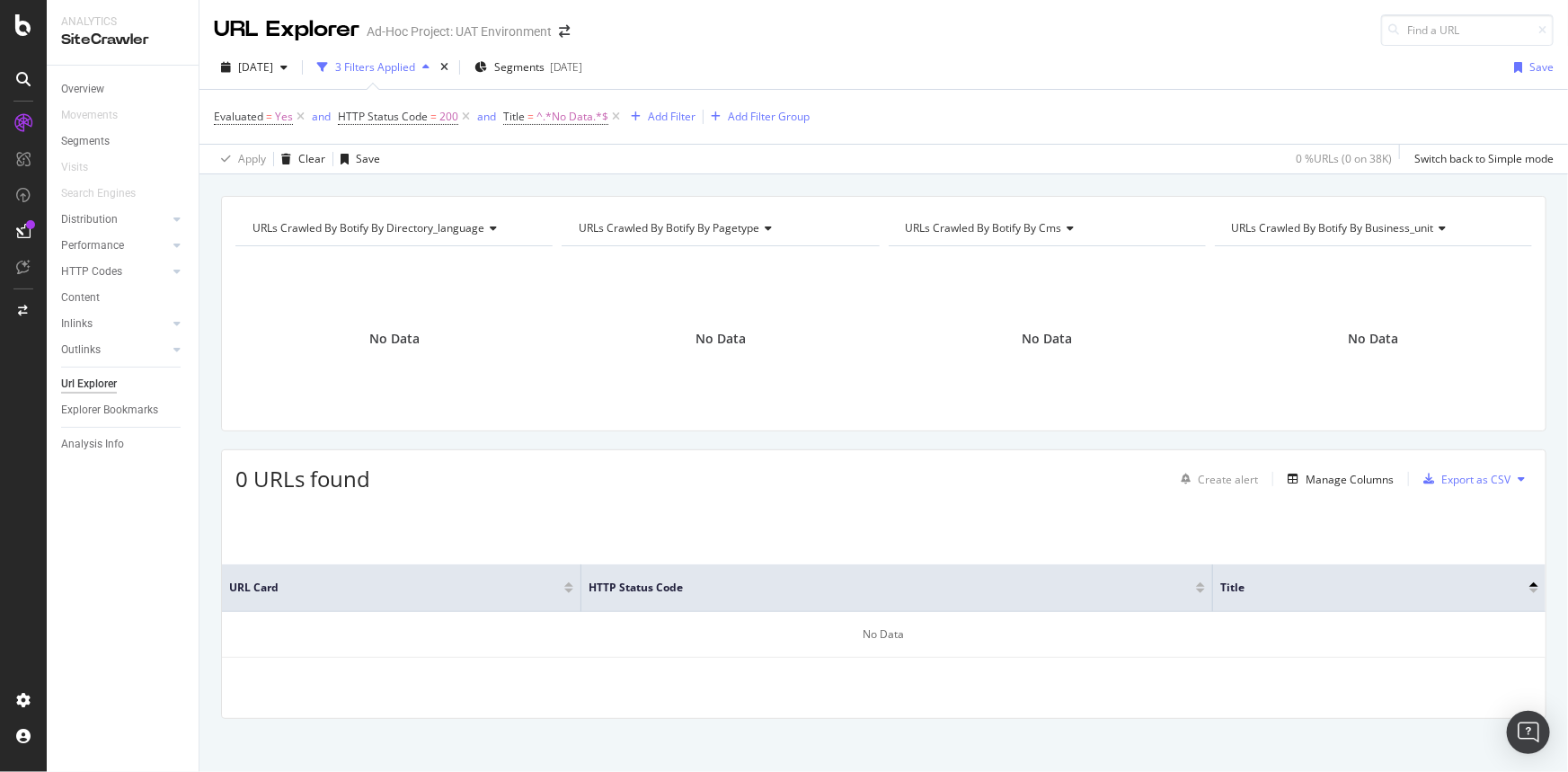
click at [609, 117] on icon at bounding box center [617, 117] width 16 height 18
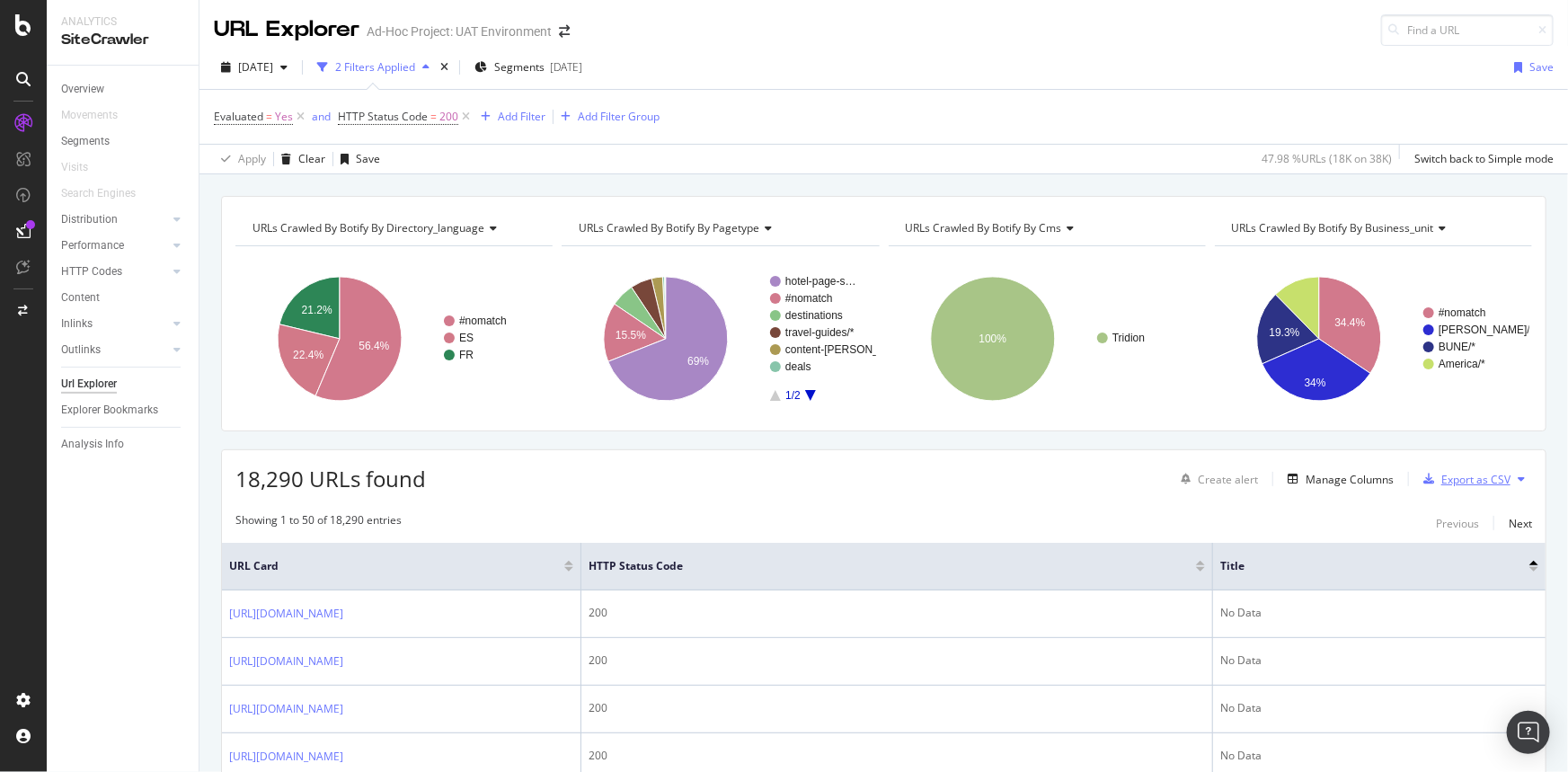
click at [1469, 488] on div "Export as CSV" at bounding box center [1464, 479] width 95 height 27
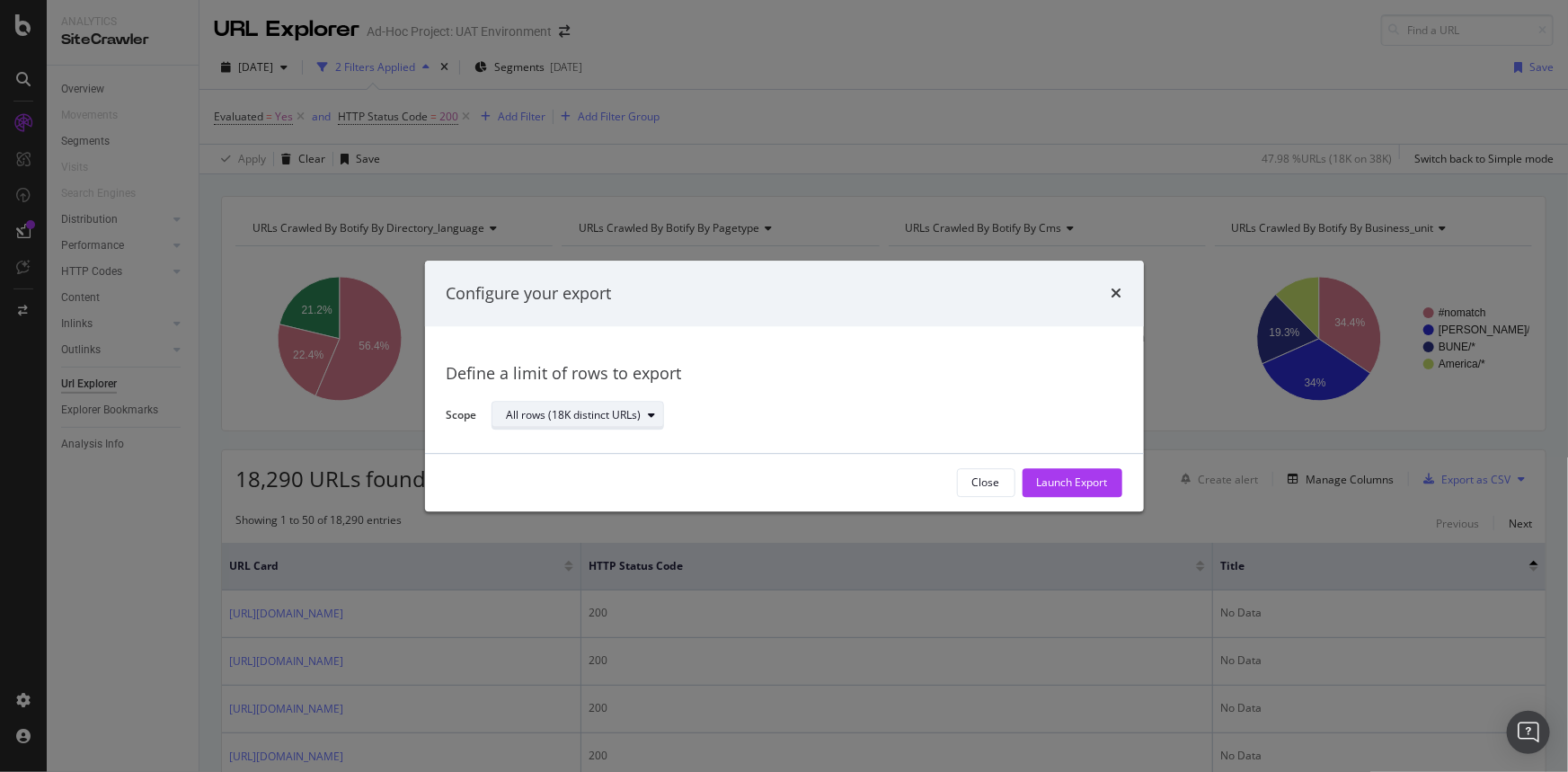
click at [586, 417] on div "All rows (18K distinct URLs)" at bounding box center [575, 416] width 135 height 11
click at [1052, 482] on div "Launch Export" at bounding box center [1072, 483] width 71 height 16
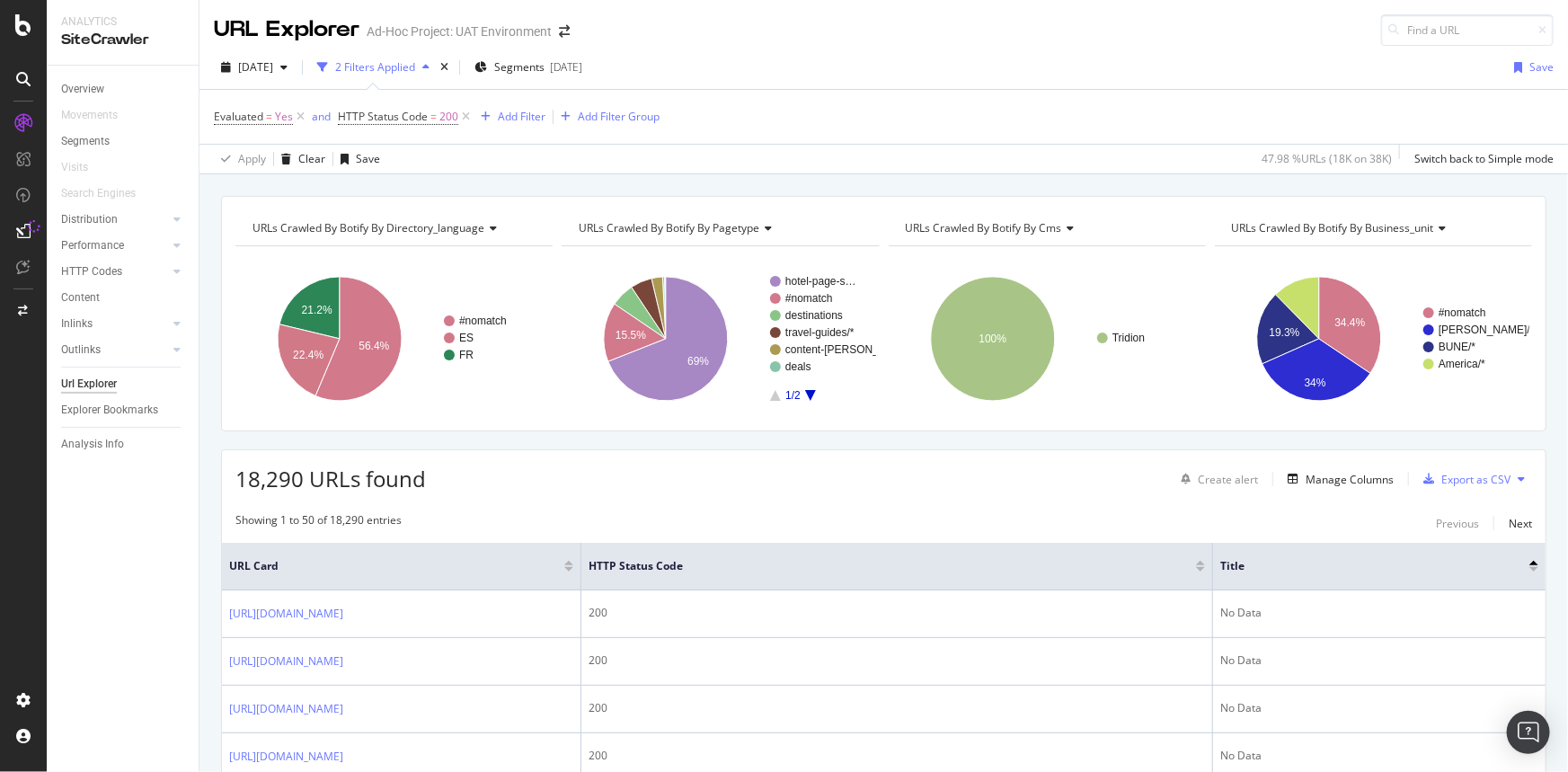
click at [1056, 463] on div "18,290 URLs found Create alert Manage Columns Export as CSV" at bounding box center [884, 472] width 1324 height 44
click at [1456, 479] on div "Export as CSV" at bounding box center [1476, 480] width 69 height 16
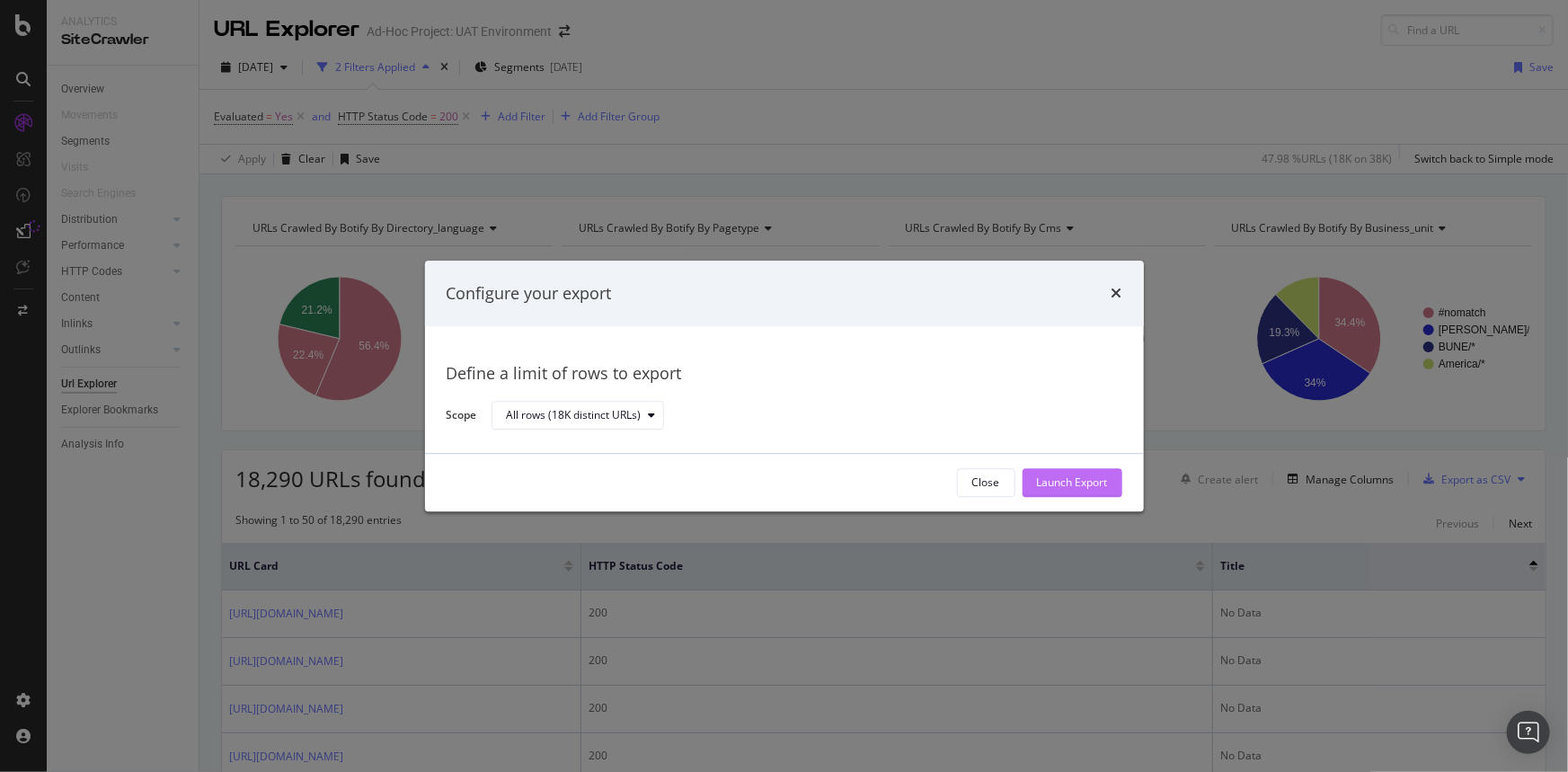
click at [1063, 478] on div "Launch Export" at bounding box center [1072, 483] width 71 height 16
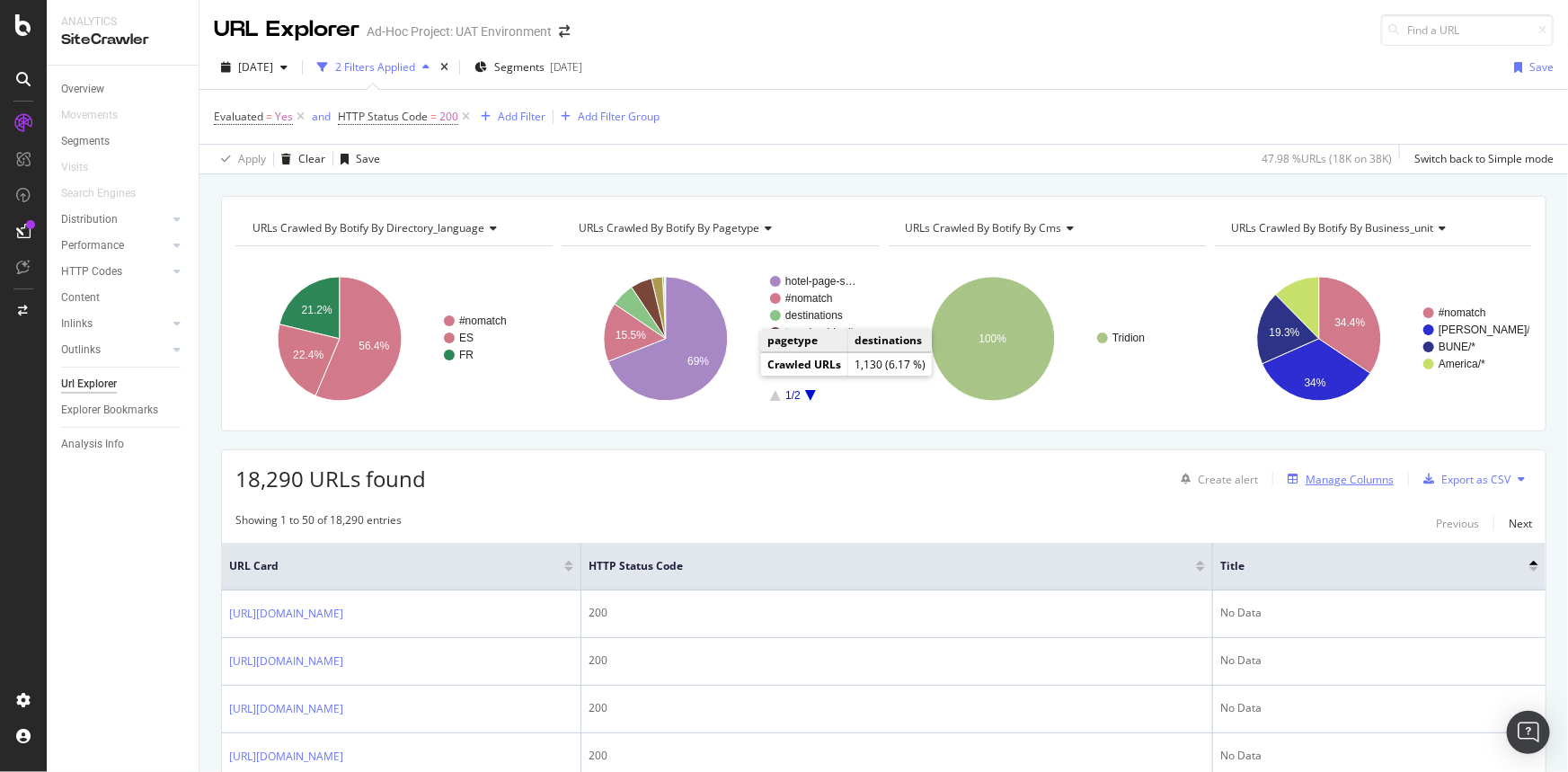
click at [1363, 477] on div "Manage Columns" at bounding box center [1349, 480] width 88 height 16
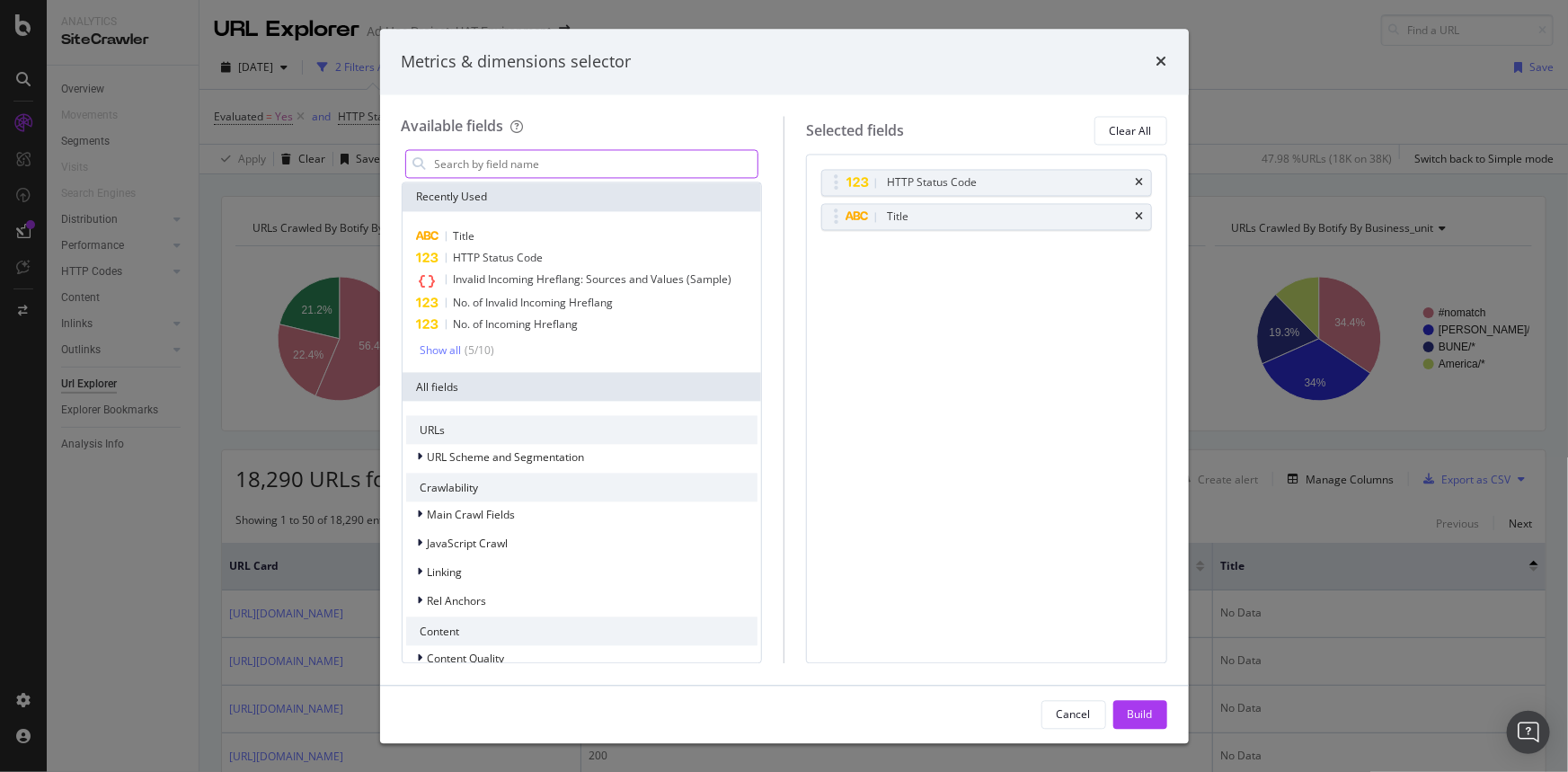
click at [567, 158] on input "modal" at bounding box center [595, 165] width 325 height 27
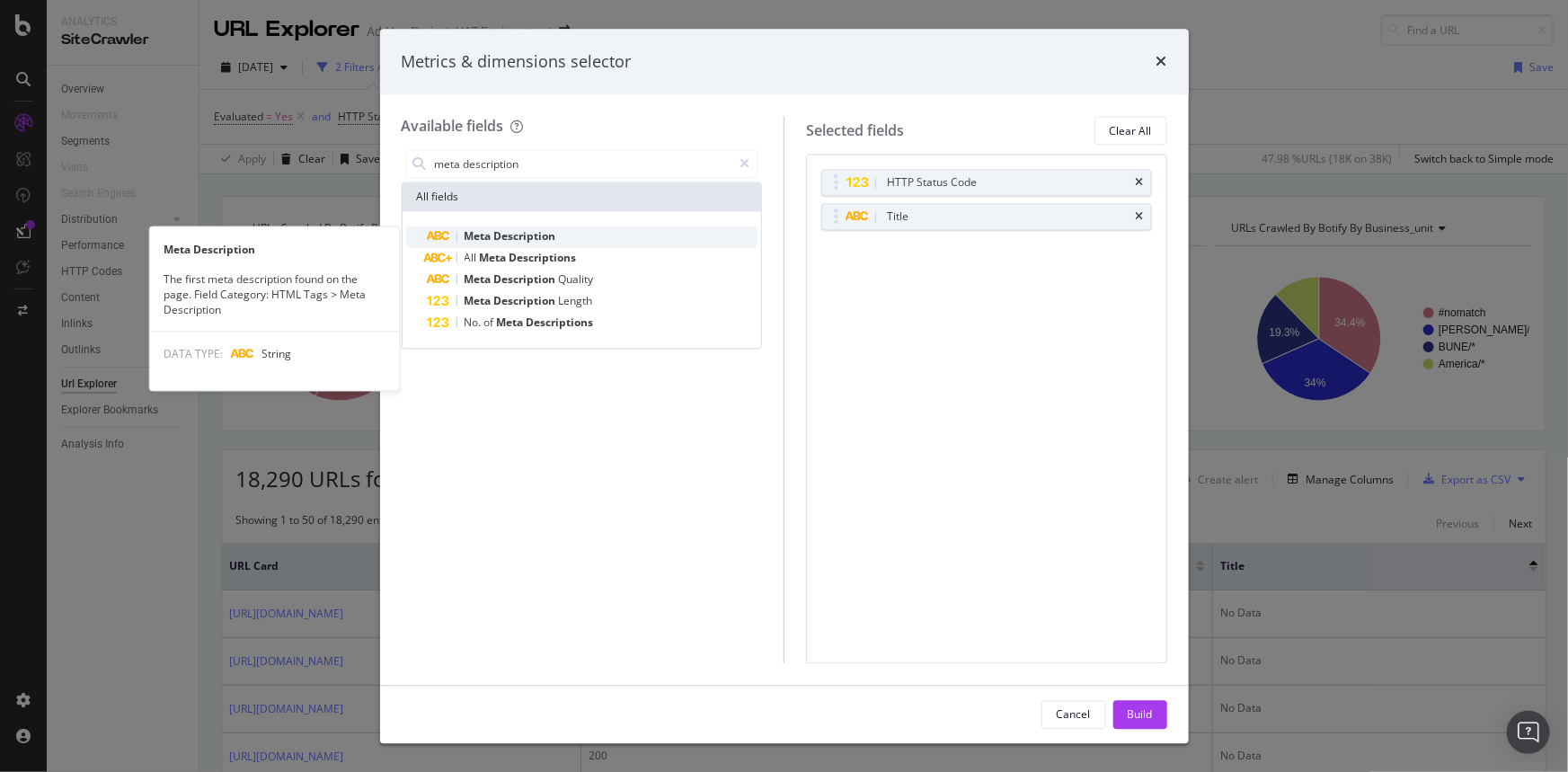
type input "meta description"
click at [580, 229] on div "Meta Description" at bounding box center [592, 237] width 331 height 21
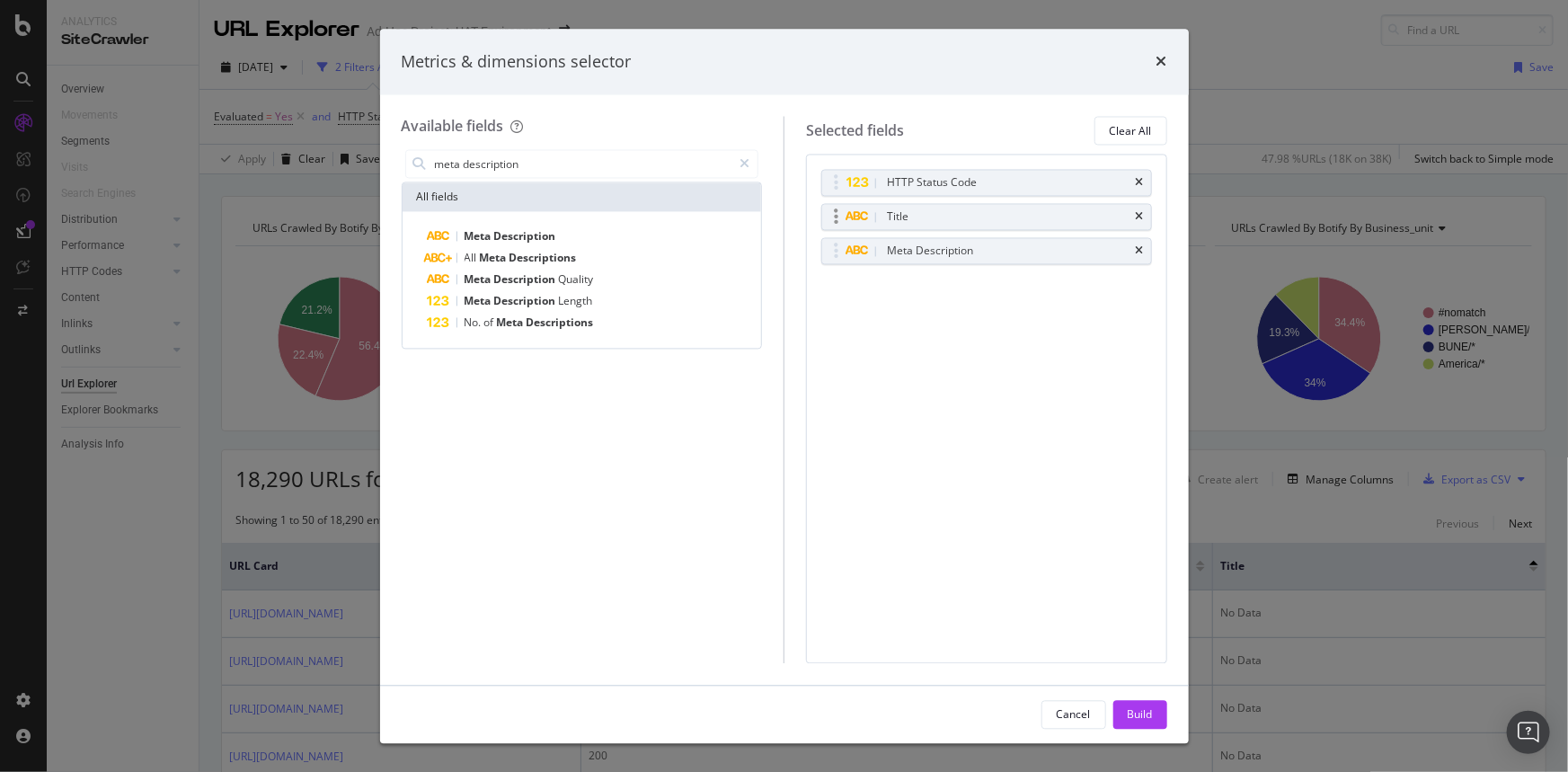
click at [1141, 223] on div "Title" at bounding box center [986, 218] width 329 height 25
click at [1143, 220] on icon "times" at bounding box center [1140, 217] width 8 height 11
drag, startPoint x: 1150, startPoint y: 706, endPoint x: 1045, endPoint y: 642, distance: 123.0
click at [1148, 706] on div "Build" at bounding box center [1141, 715] width 25 height 27
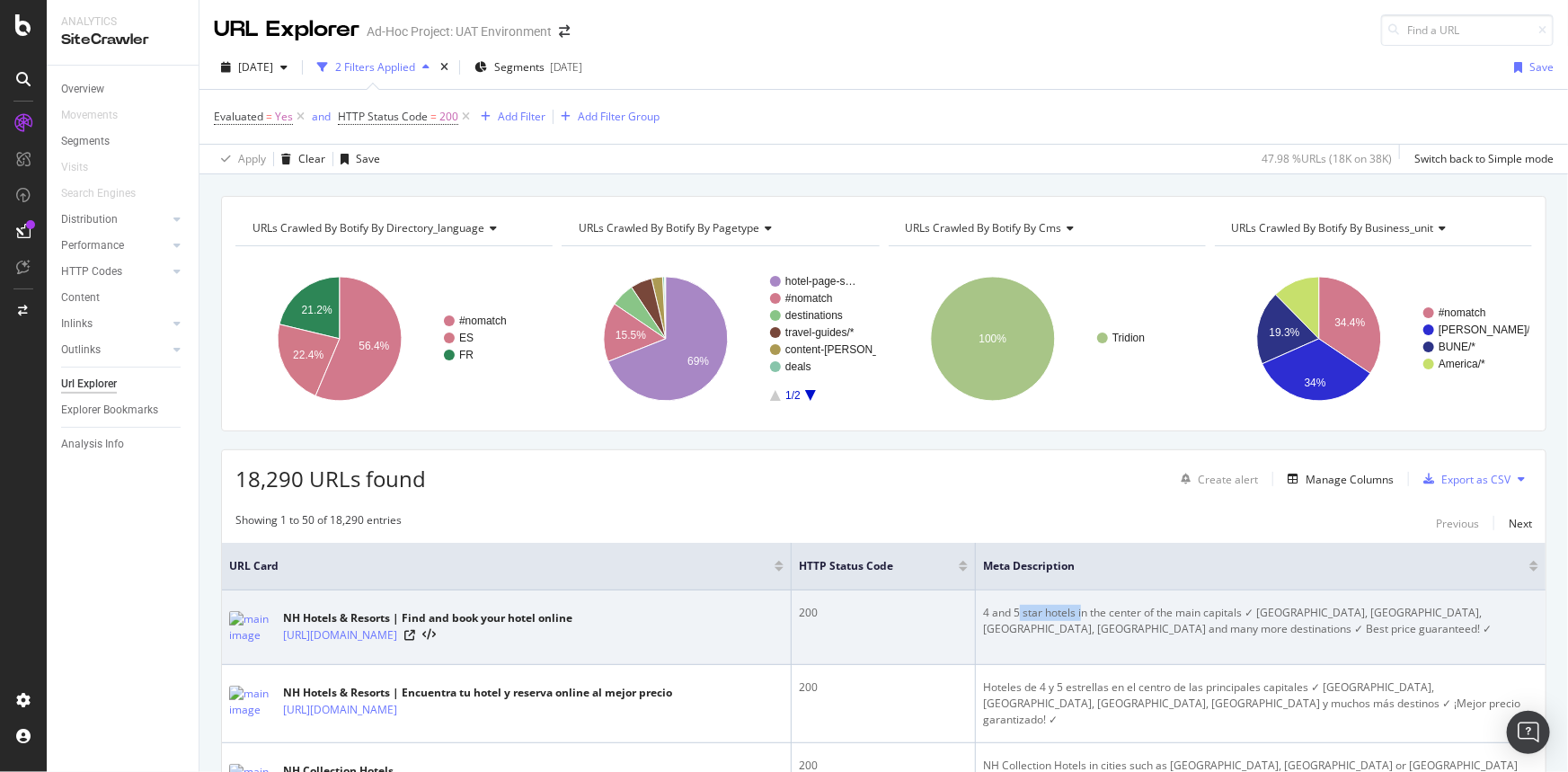
drag, startPoint x: 1013, startPoint y: 611, endPoint x: 1074, endPoint y: 615, distance: 61.1
click at [1074, 615] on div "4 and 5 star hotels in the center of the main capitals ✓ Amsterdam, Berlin, Mad…" at bounding box center [1261, 621] width 555 height 32
click at [1190, 631] on div "4 and 5 star hotels in the center of the main capitals ✓ Amsterdam, Berlin, Mad…" at bounding box center [1261, 621] width 555 height 32
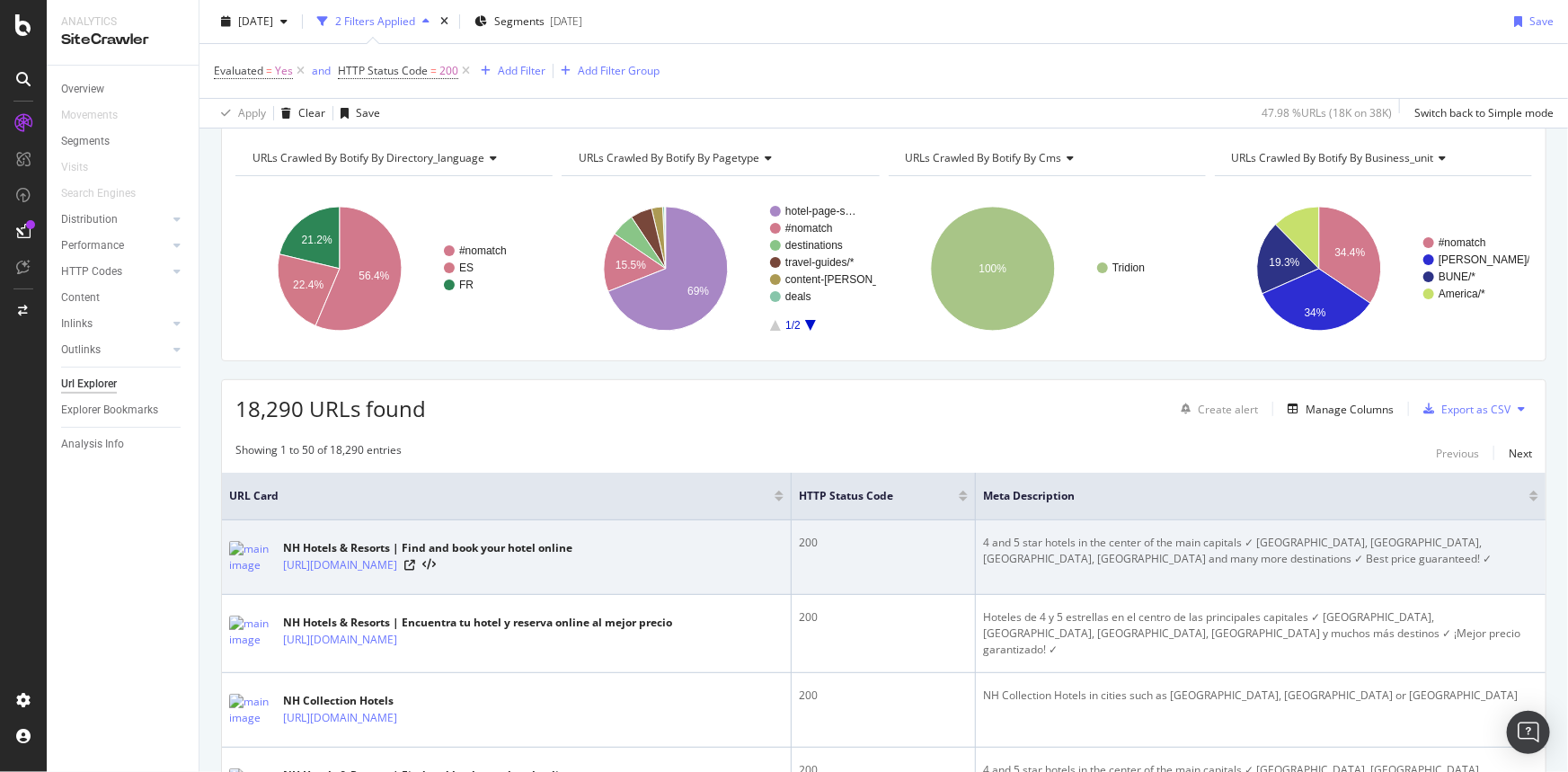
scroll to position [163, 0]
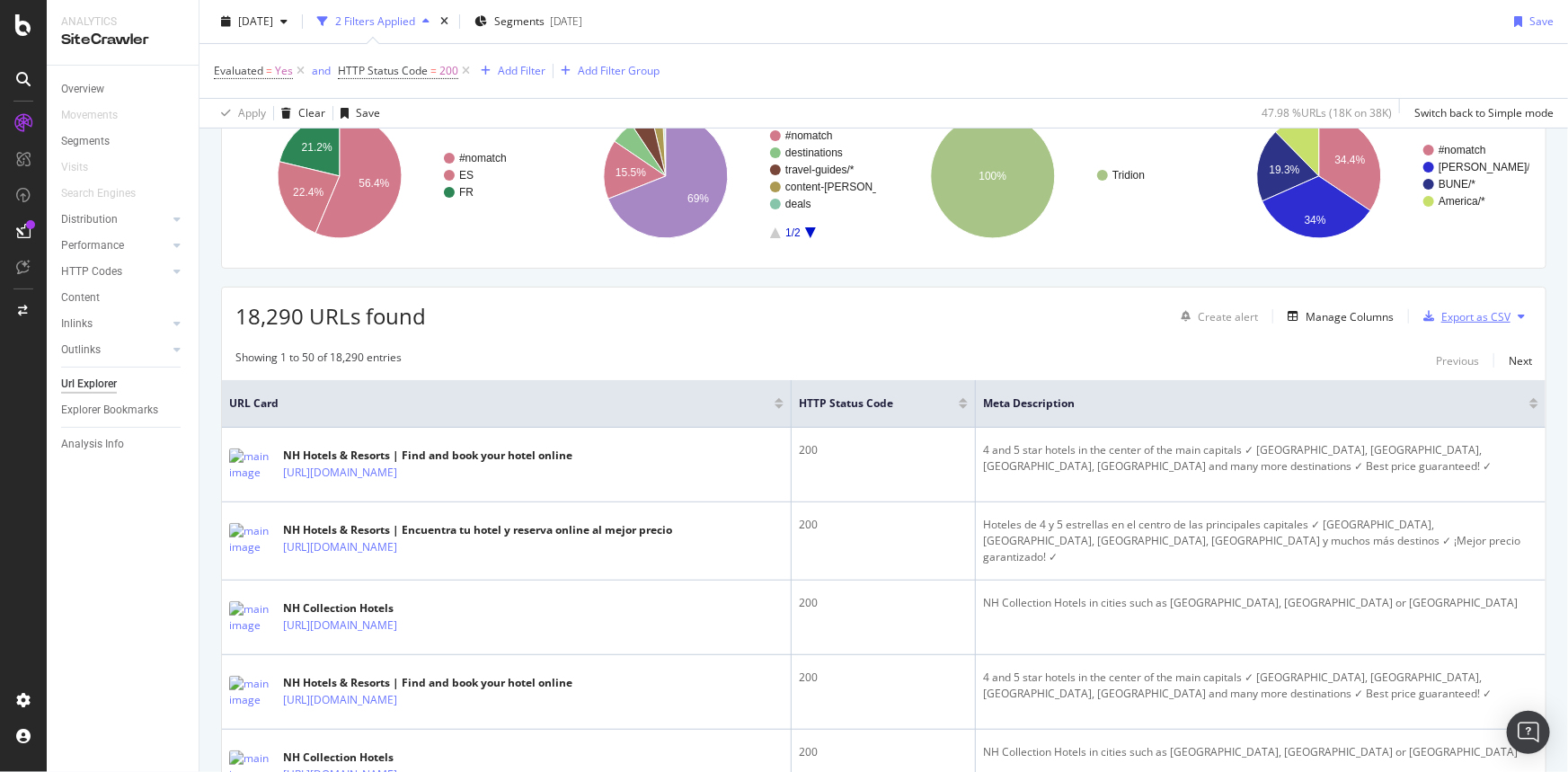
click at [1457, 313] on div "Export as CSV" at bounding box center [1476, 317] width 69 height 16
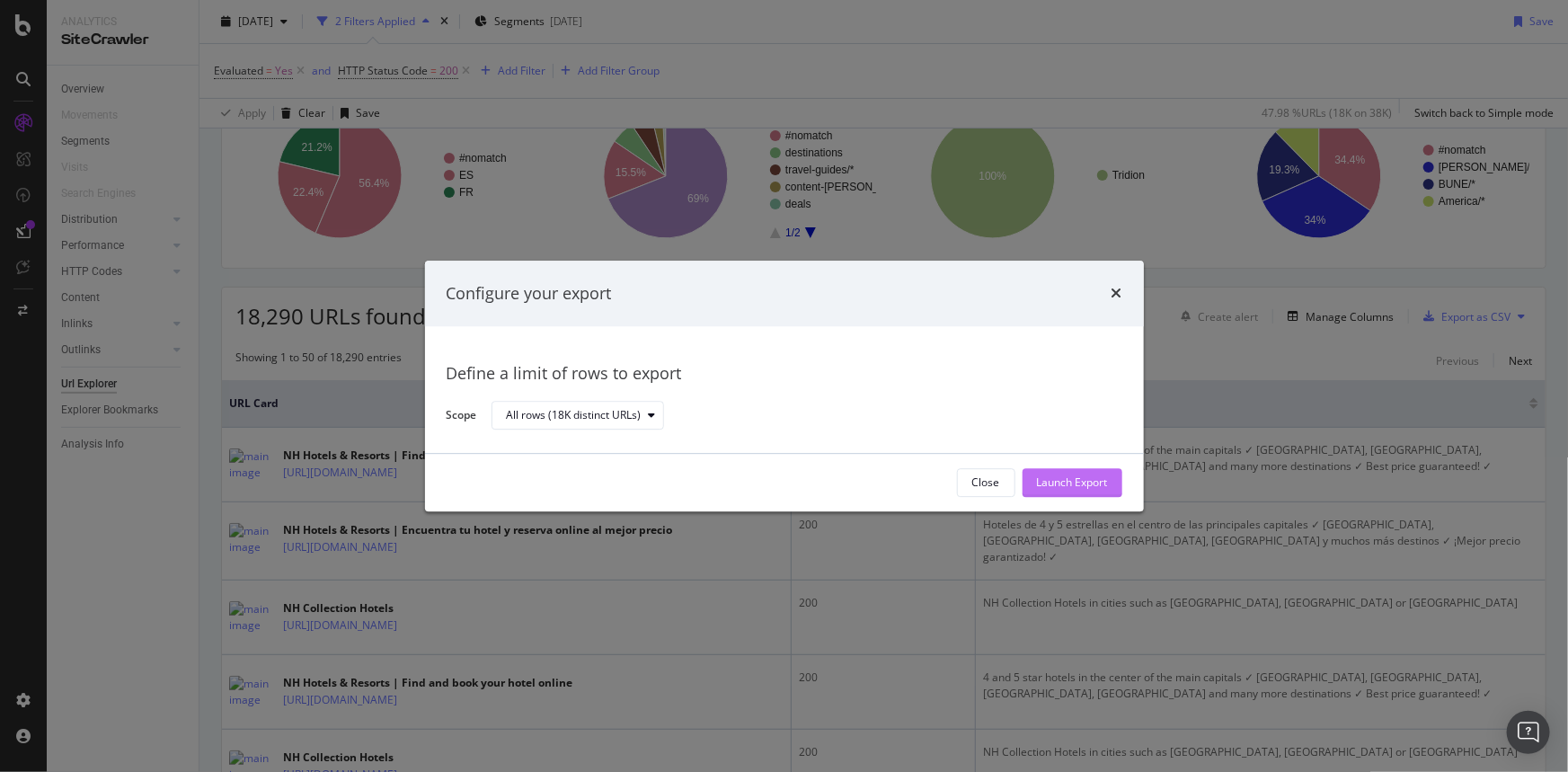
click at [1094, 478] on div "Launch Export" at bounding box center [1072, 483] width 71 height 16
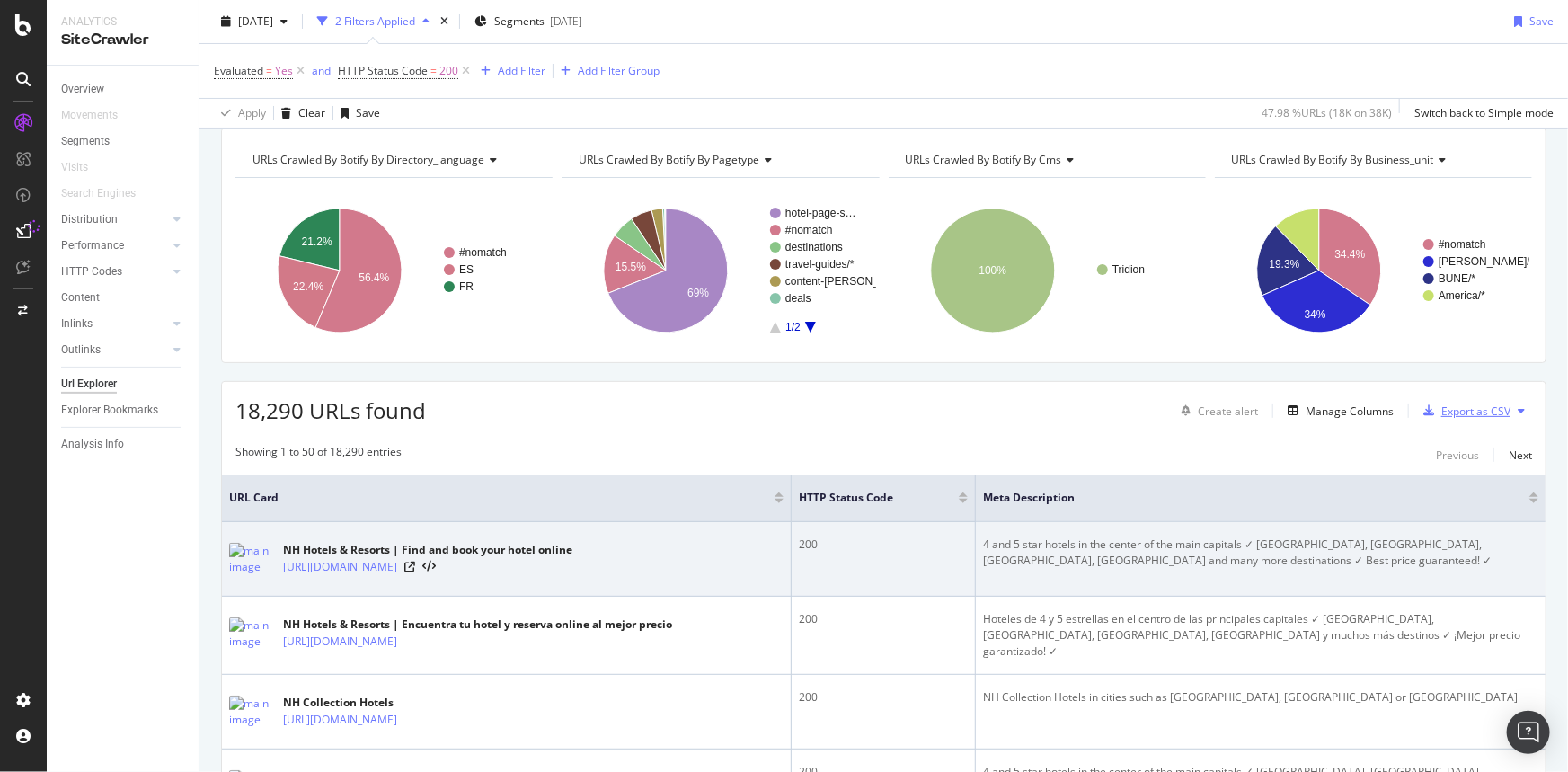
scroll to position [0, 0]
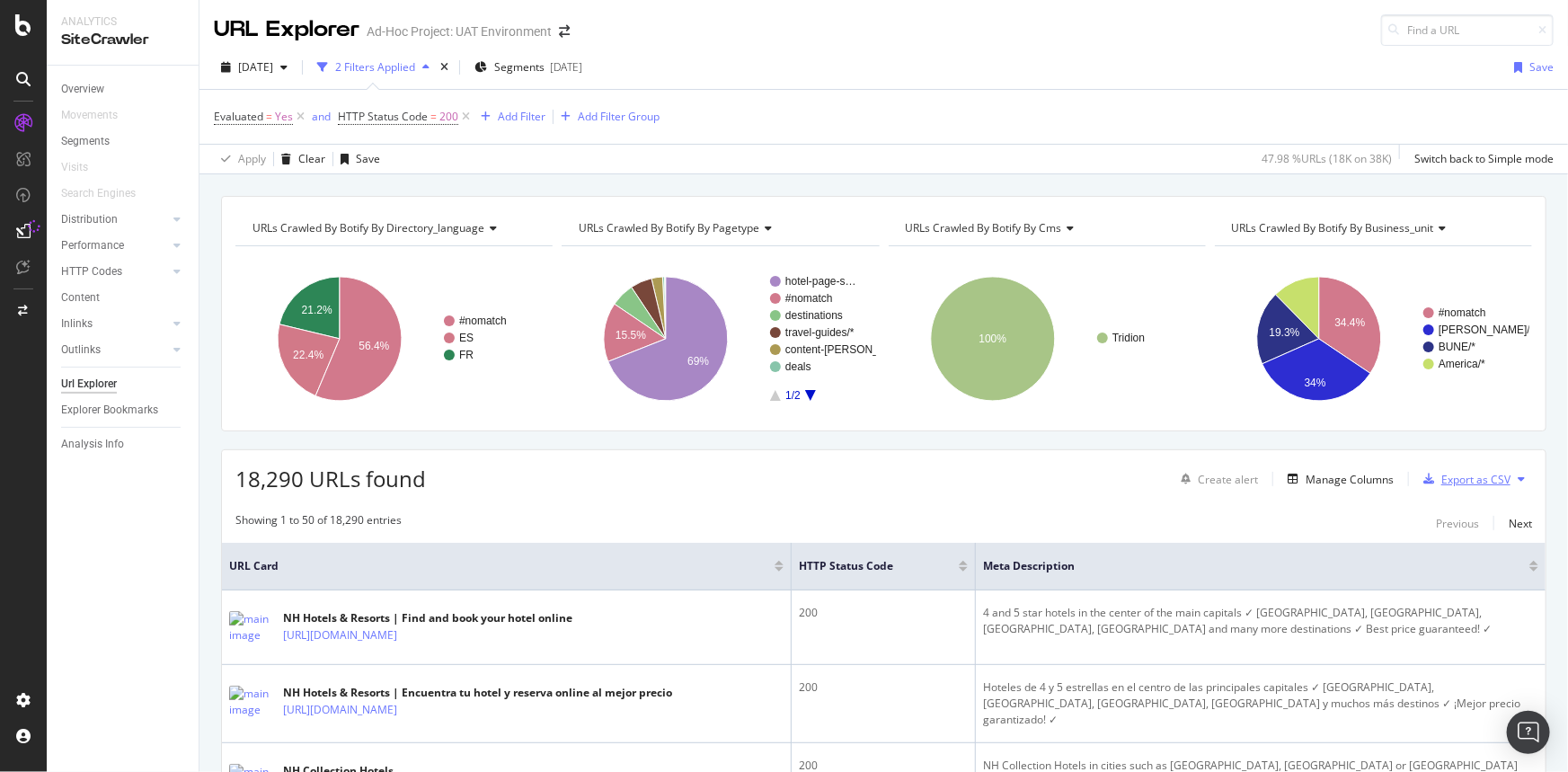
click at [1465, 476] on div "Export as CSV" at bounding box center [1476, 480] width 69 height 16
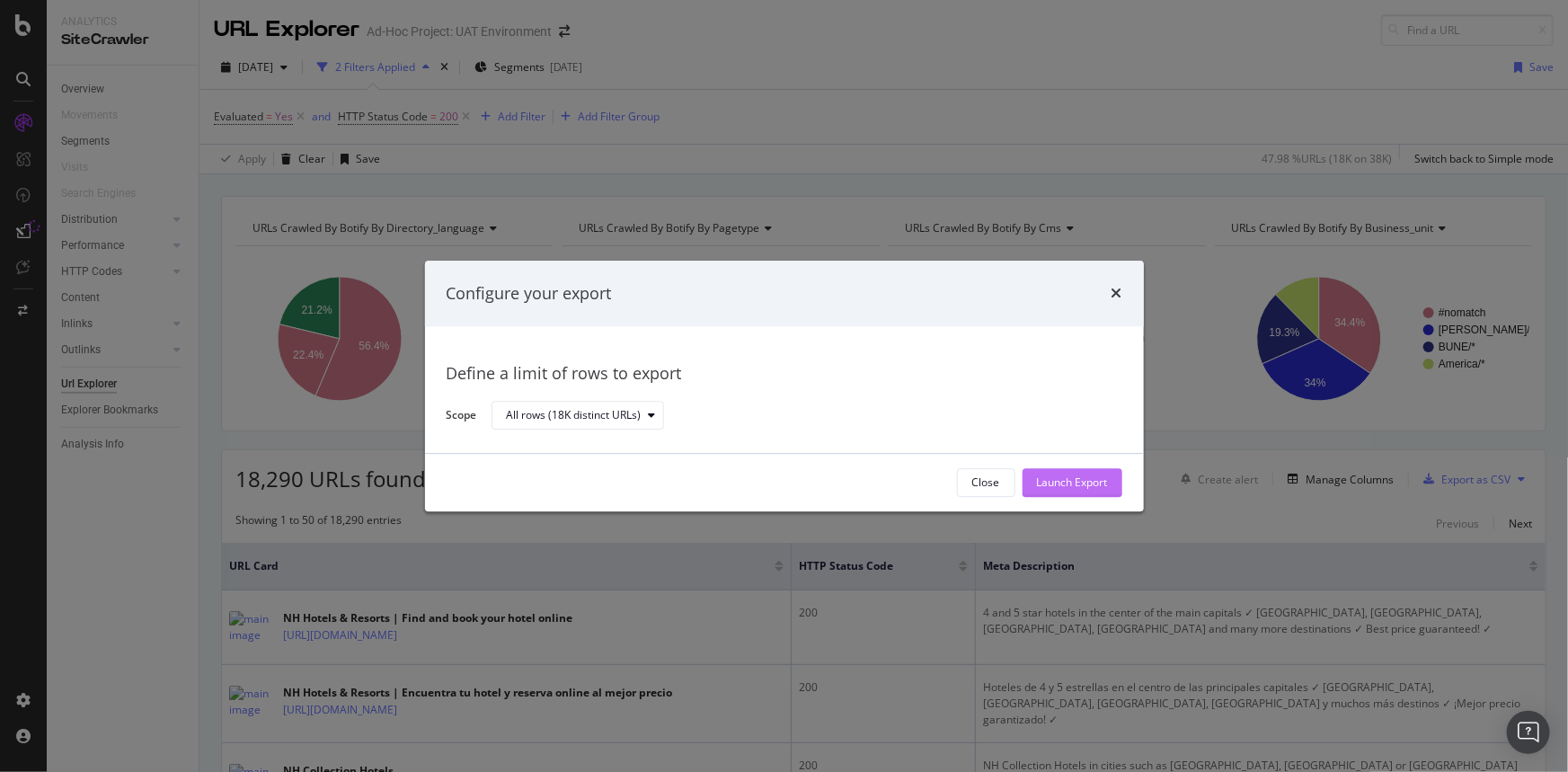
click at [1088, 482] on div "Launch Export" at bounding box center [1072, 483] width 71 height 16
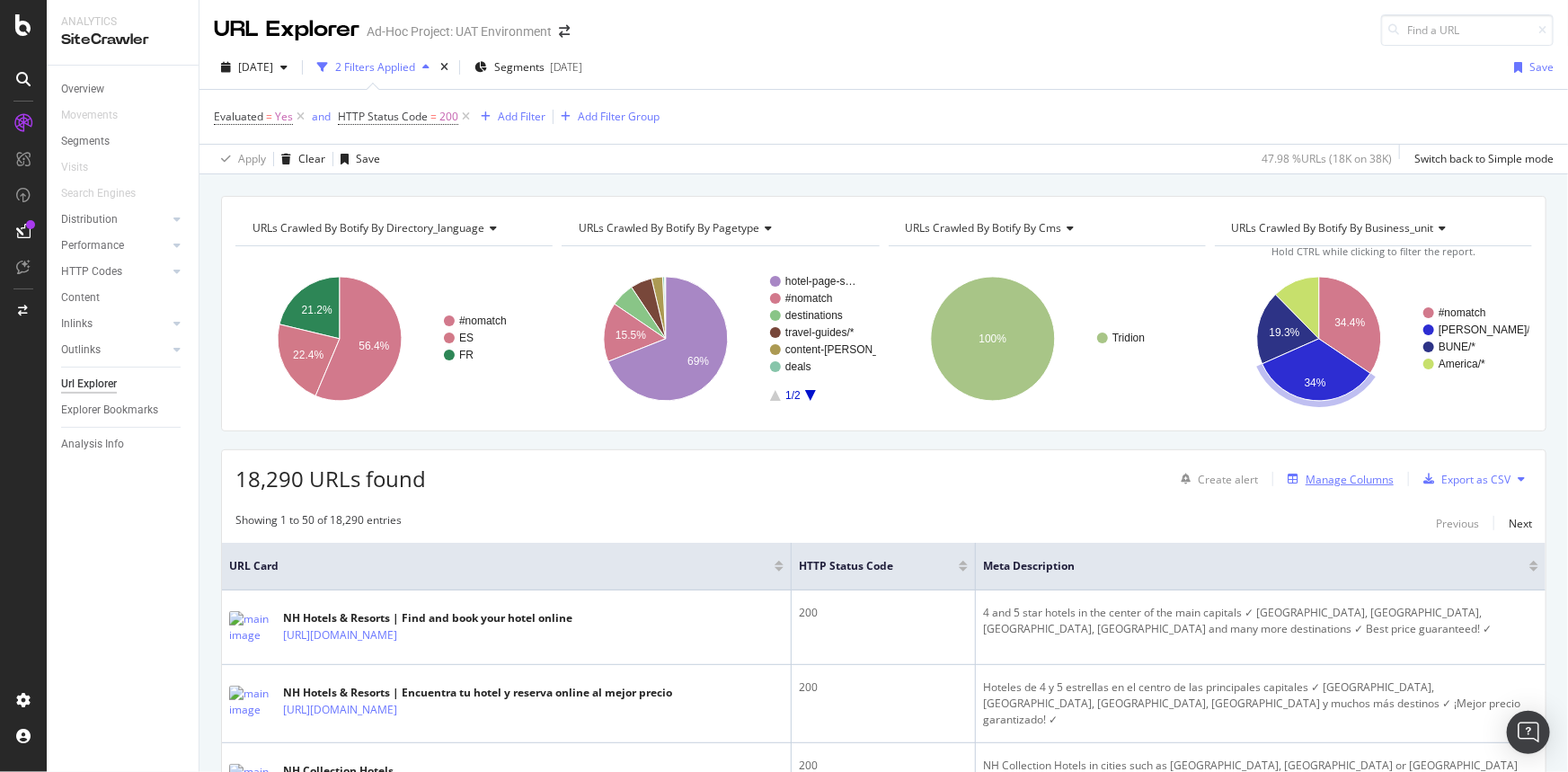
click at [1333, 475] on div "Manage Columns" at bounding box center [1349, 480] width 88 height 16
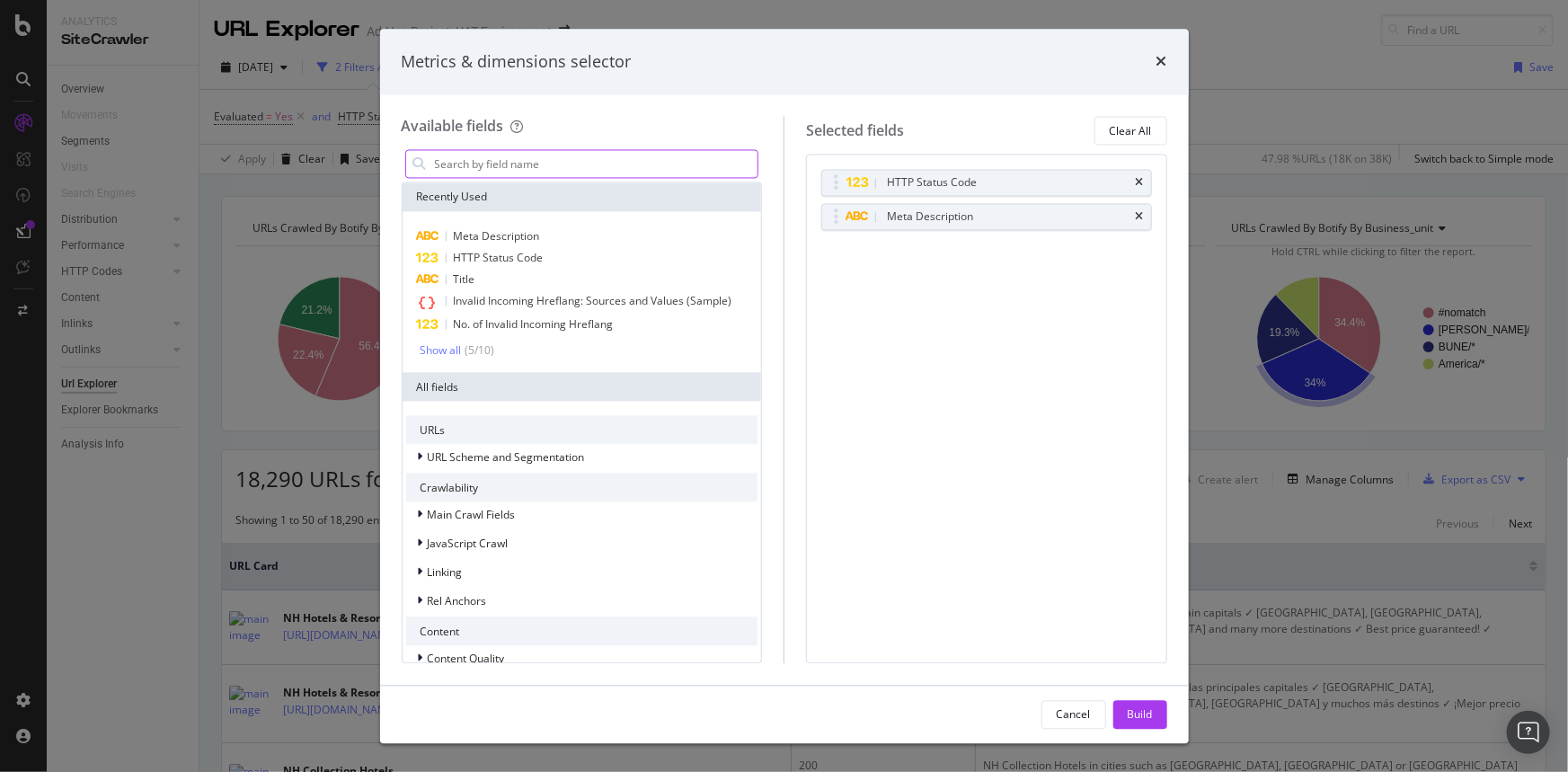
click at [634, 170] on input "modal" at bounding box center [595, 165] width 325 height 27
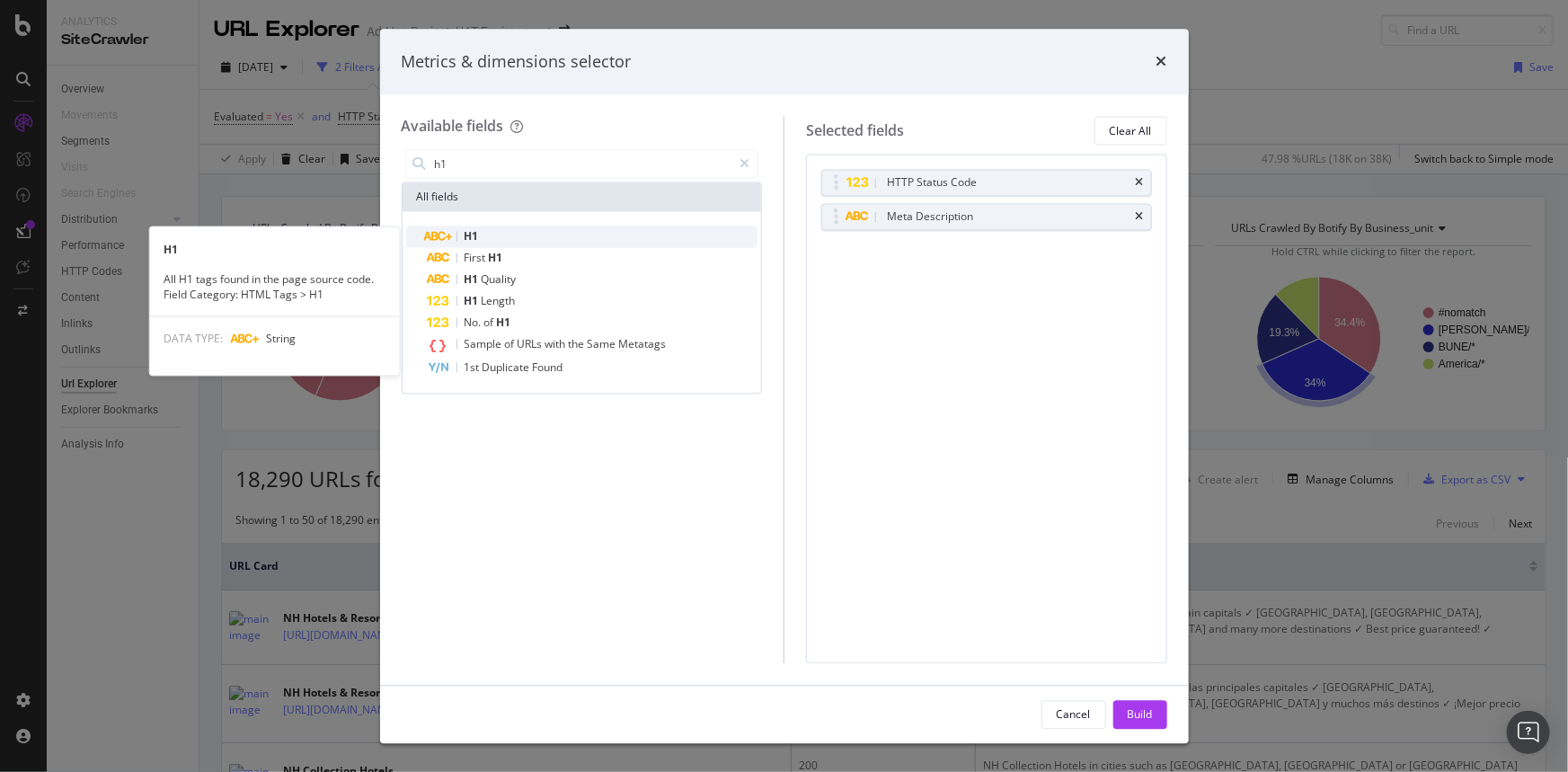
type input "h1"
click at [521, 233] on div "H1" at bounding box center [592, 237] width 331 height 21
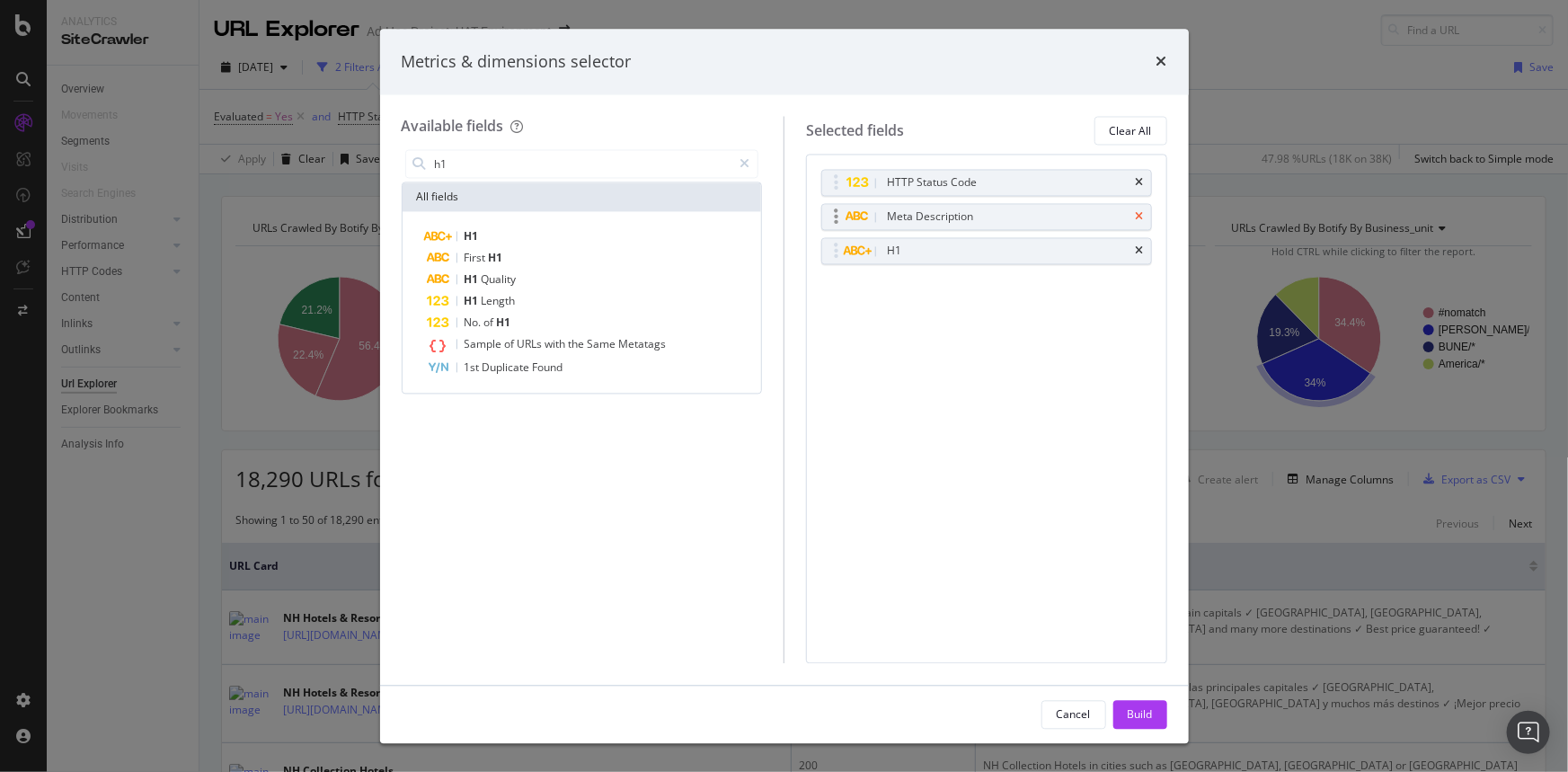
click at [1143, 212] on icon "times" at bounding box center [1140, 217] width 8 height 11
click at [1146, 710] on div "Build" at bounding box center [1141, 714] width 25 height 16
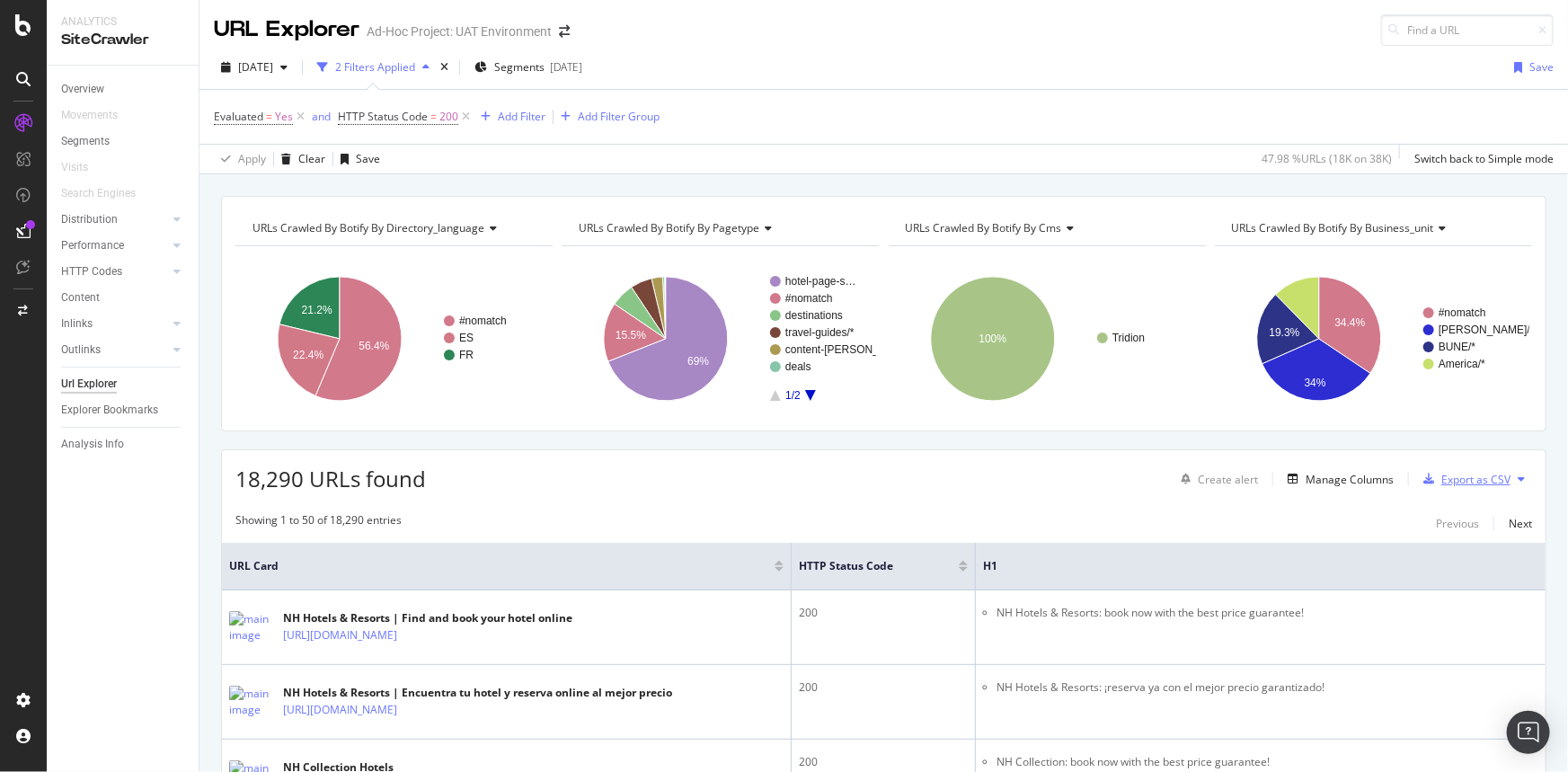
click at [1454, 476] on div "Export as CSV" at bounding box center [1476, 480] width 69 height 16
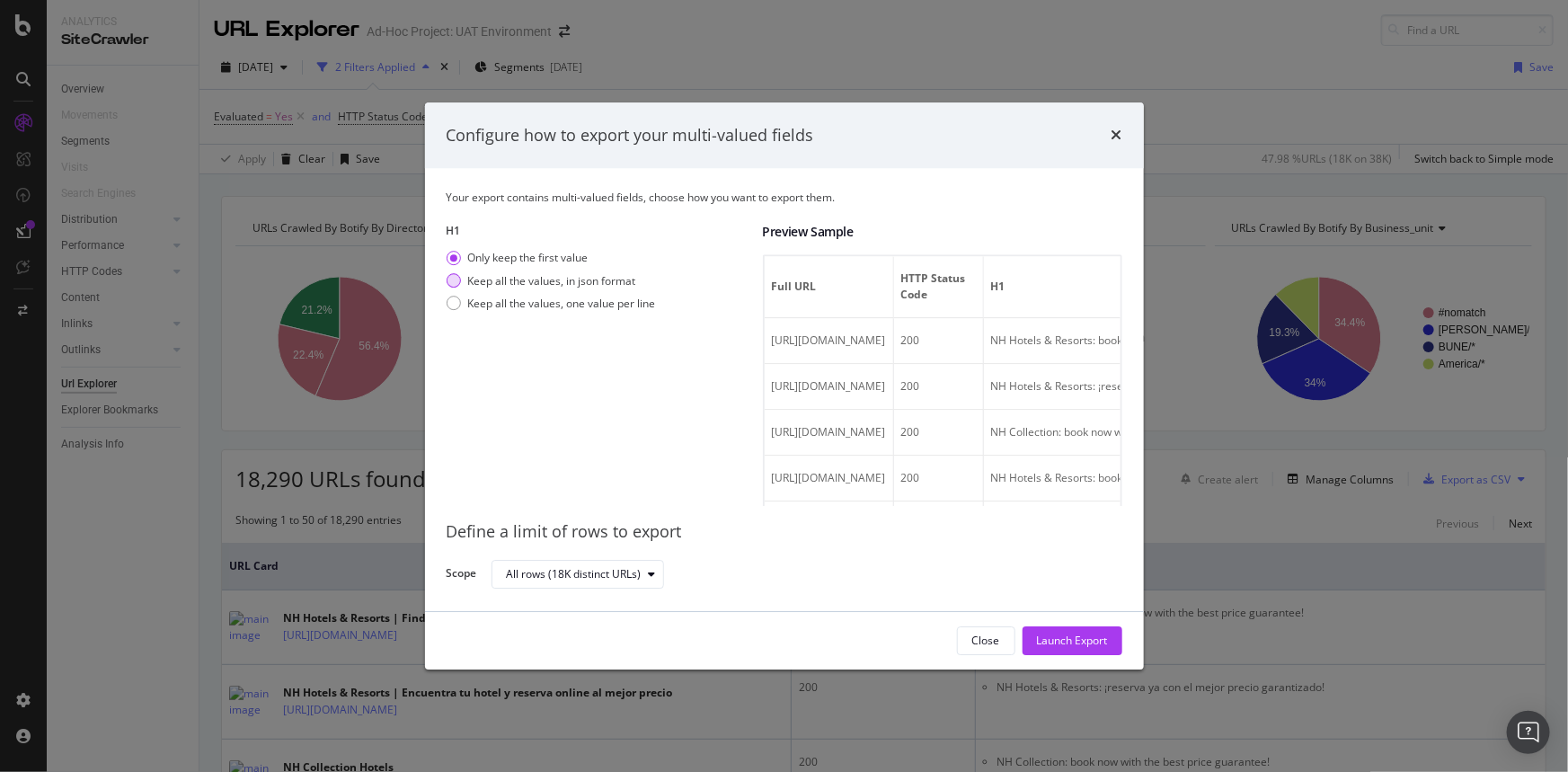
click at [603, 278] on div "Keep all the values, in json format" at bounding box center [552, 281] width 168 height 16
drag, startPoint x: 945, startPoint y: 435, endPoint x: 1125, endPoint y: 449, distance: 180.5
click at [1398, 438] on div "Configure how to export your multi-valued fields Your export contains multi-val…" at bounding box center [784, 386] width 1568 height 772
click at [541, 368] on div "H1 Only keep the first value Keep all the values, in json format Keep all the v…" at bounding box center [598, 365] width 302 height 283
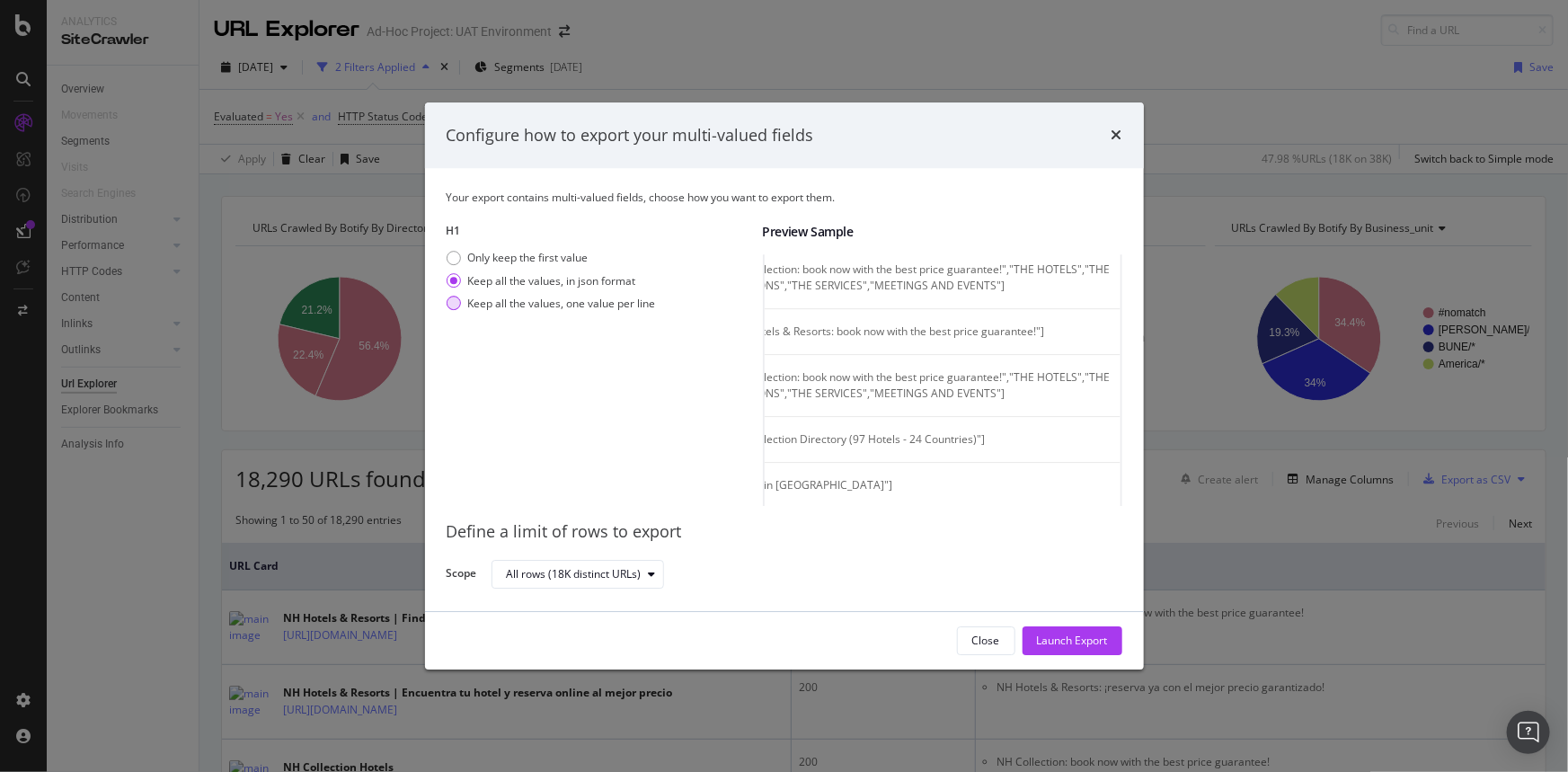
click at [570, 308] on div "Keep all the values, one value per line" at bounding box center [562, 304] width 188 height 16
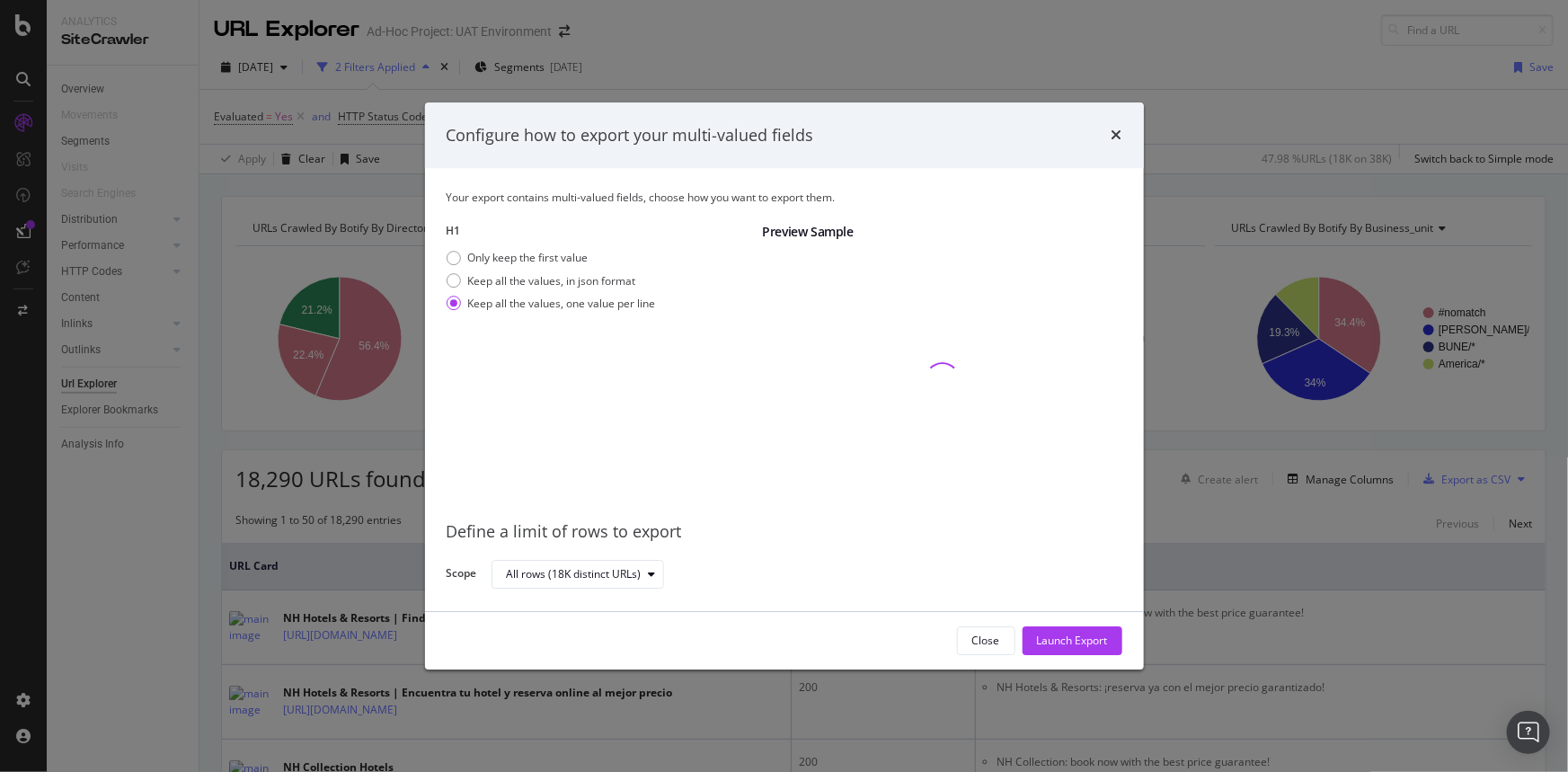
scroll to position [0, 0]
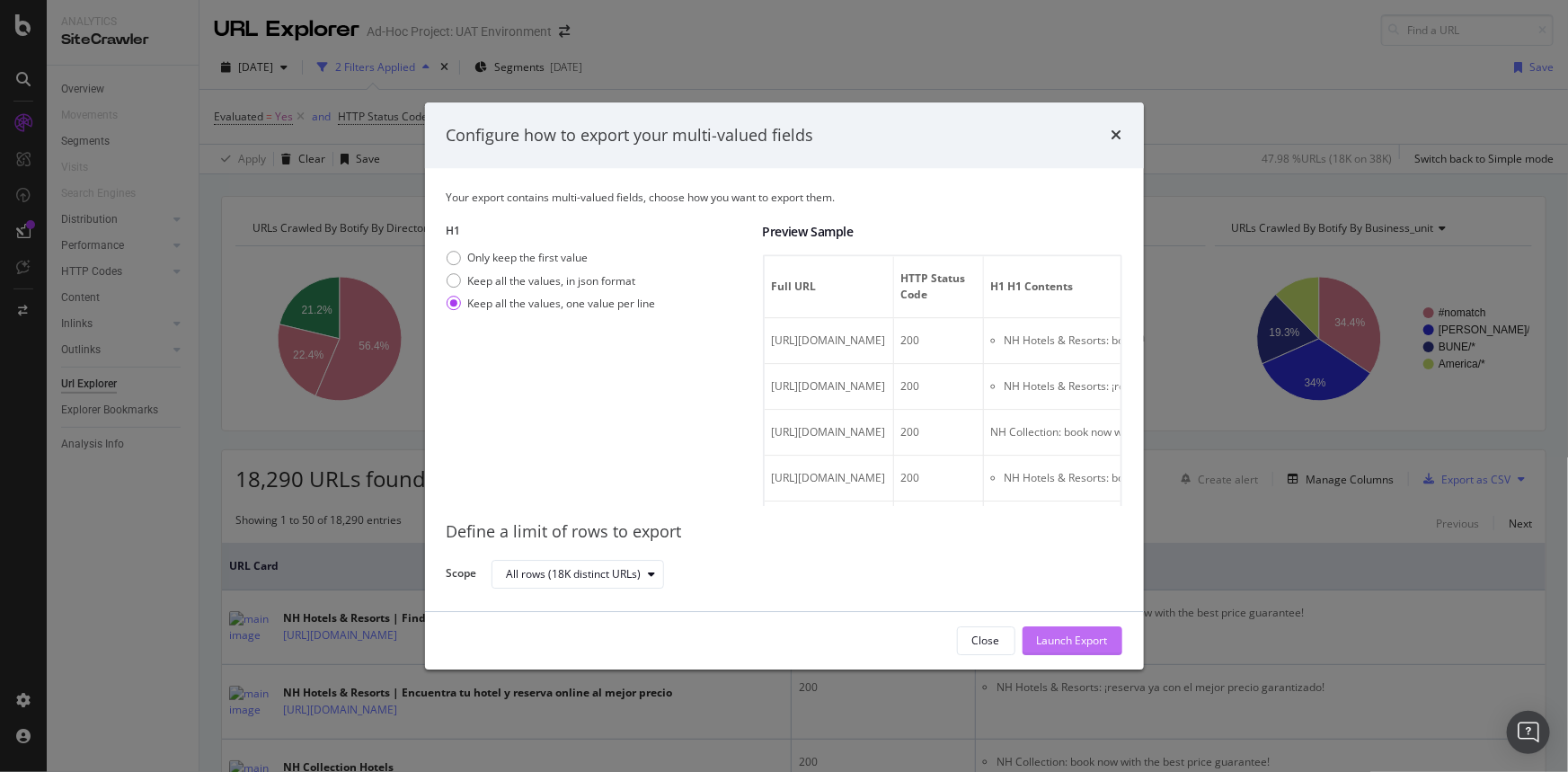
click at [1061, 641] on div "Launch Export" at bounding box center [1072, 641] width 71 height 16
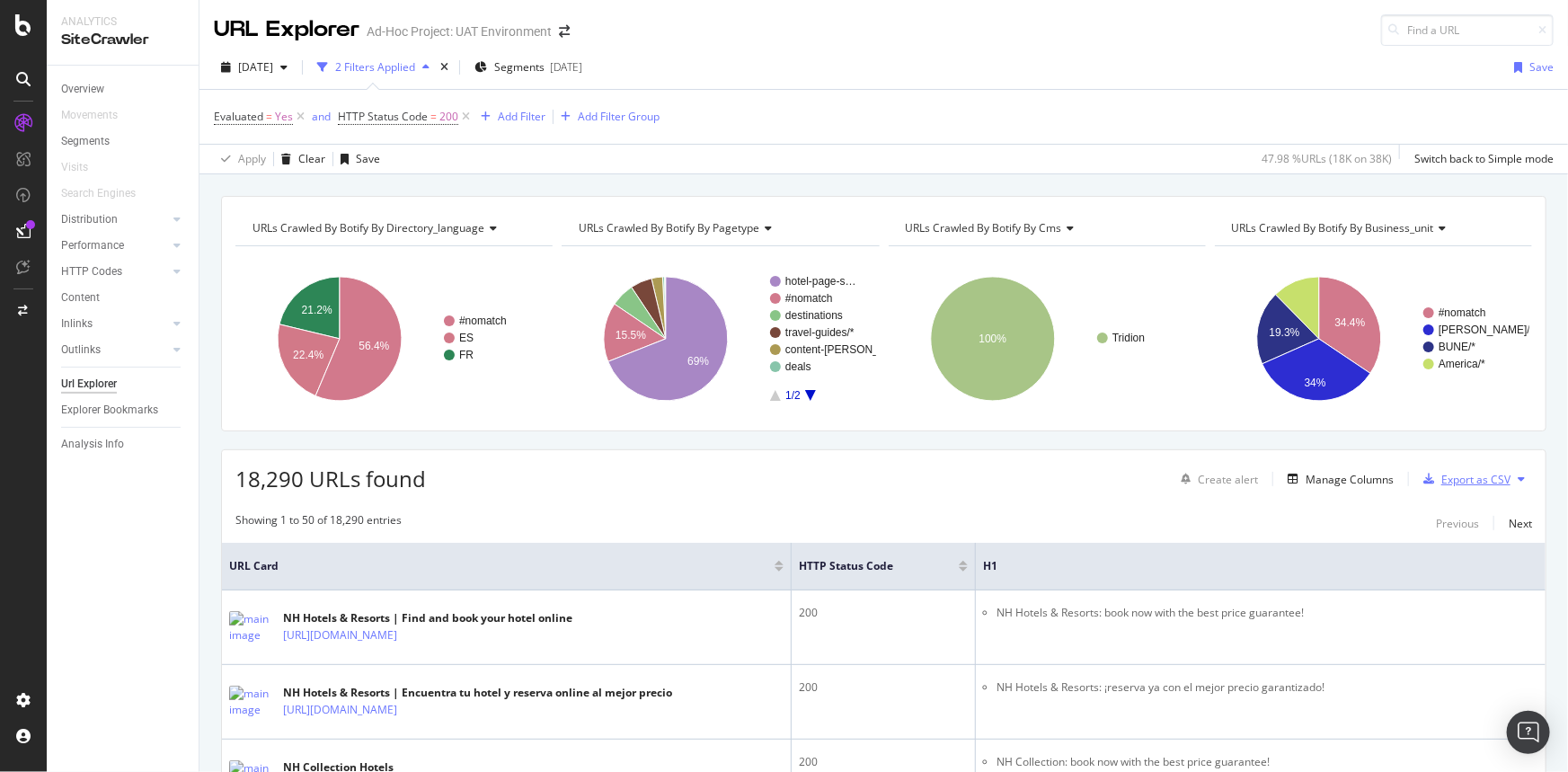
click at [1449, 475] on div "Export as CSV" at bounding box center [1476, 480] width 69 height 16
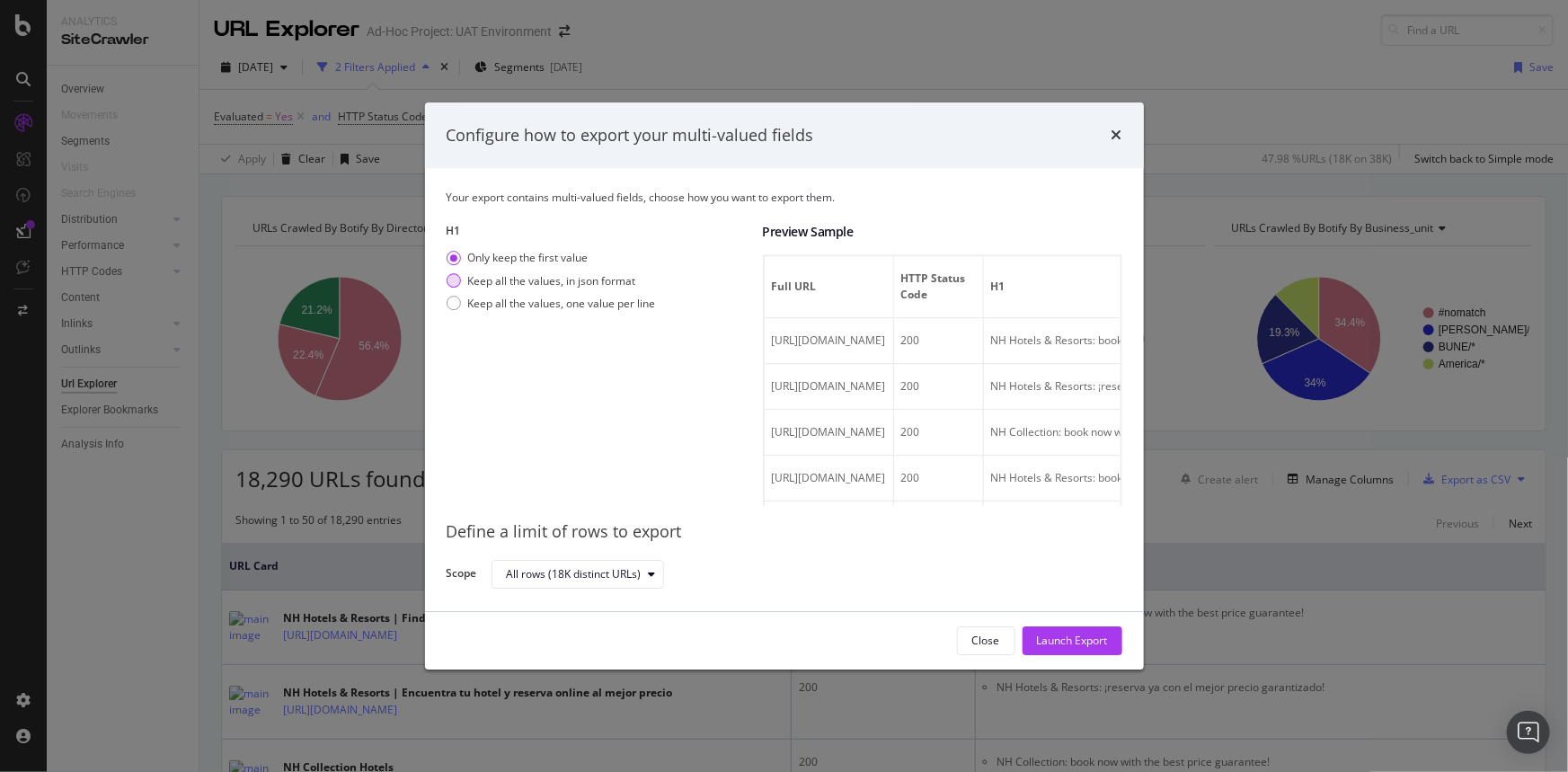
click at [483, 284] on div "Keep all the values, in json format" at bounding box center [552, 281] width 168 height 16
click at [551, 307] on div "Keep all the values, one value per line" at bounding box center [562, 304] width 188 height 16
click at [560, 279] on div "Keep all the values, in json format" at bounding box center [552, 281] width 168 height 16
click at [557, 266] on div "Only keep the first value Keep all the values, in json format Keep all the valu…" at bounding box center [551, 284] width 210 height 67
click at [553, 258] on div "Only keep the first value" at bounding box center [528, 259] width 120 height 16
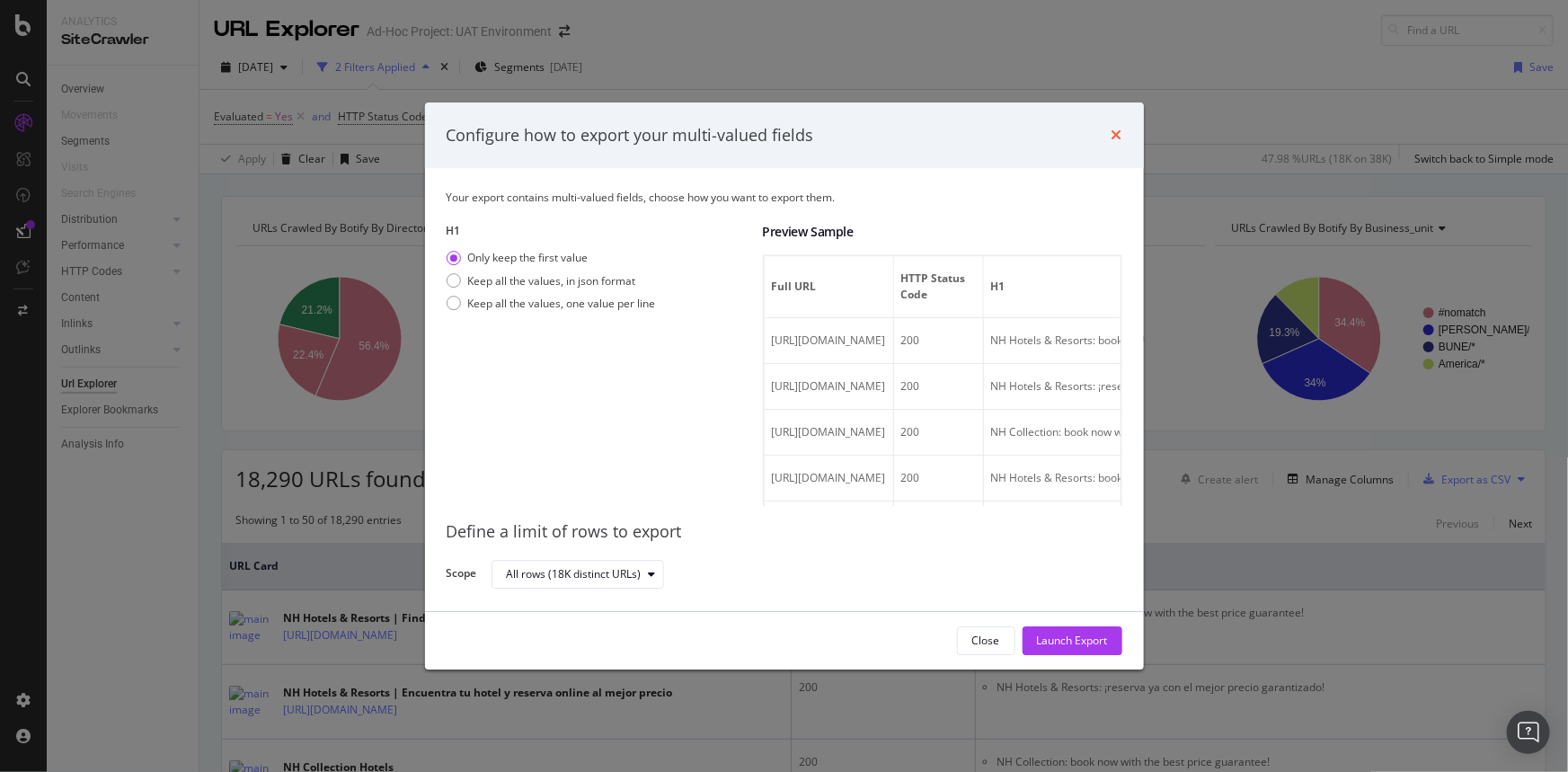
click at [1112, 141] on icon "times" at bounding box center [1117, 136] width 11 height 15
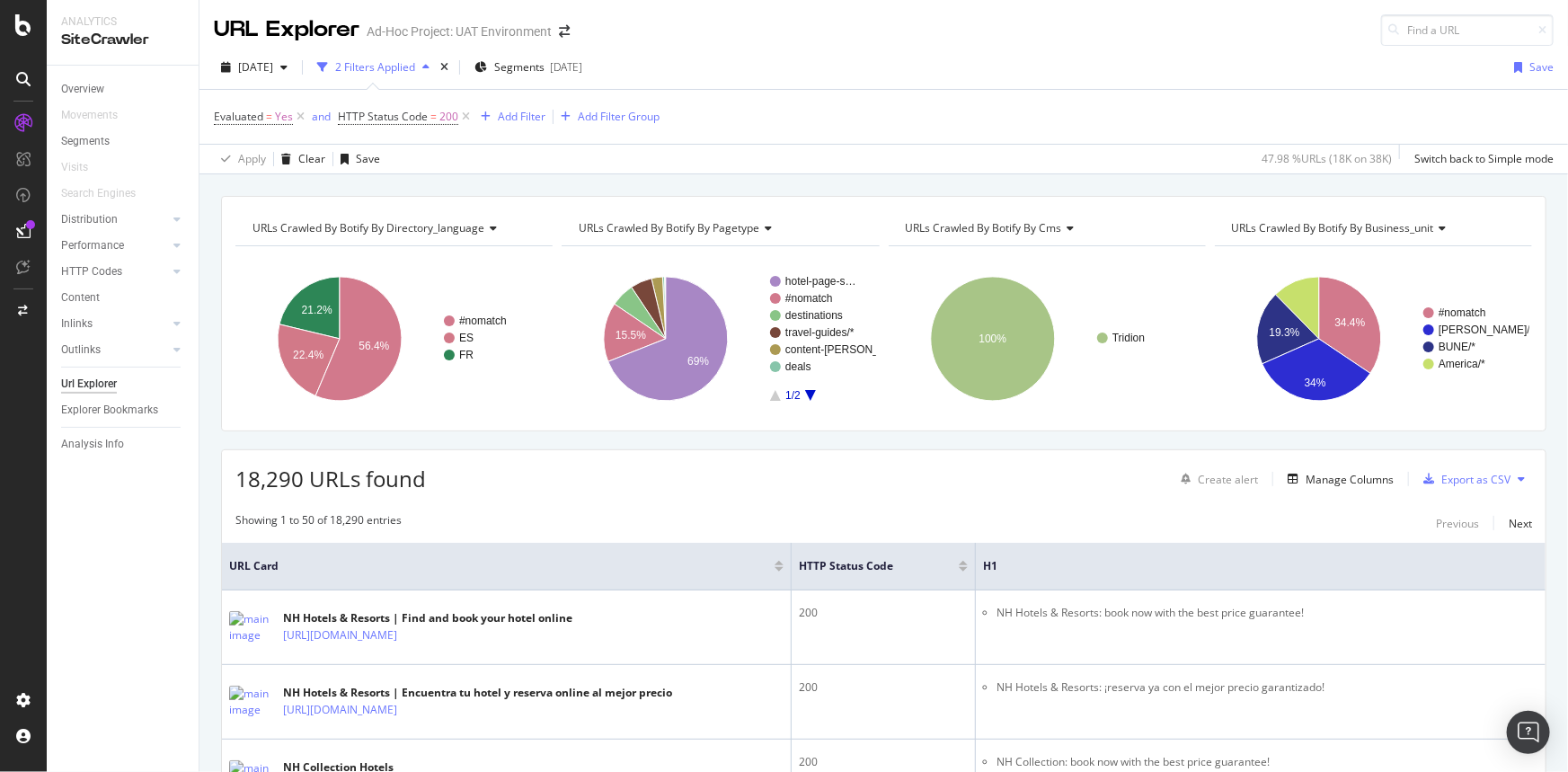
click at [1111, 131] on div "Evaluated = Yes and HTTP Status Code = 200 Add Filter Add Filter Group" at bounding box center [883, 116] width 1340 height 54
drag, startPoint x: 104, startPoint y: 277, endPoint x: 82, endPoint y: 299, distance: 31.1
click at [104, 277] on div "HTTP Codes" at bounding box center [92, 271] width 61 height 19
click at [82, 299] on div "Top Charts" at bounding box center [96, 298] width 53 height 19
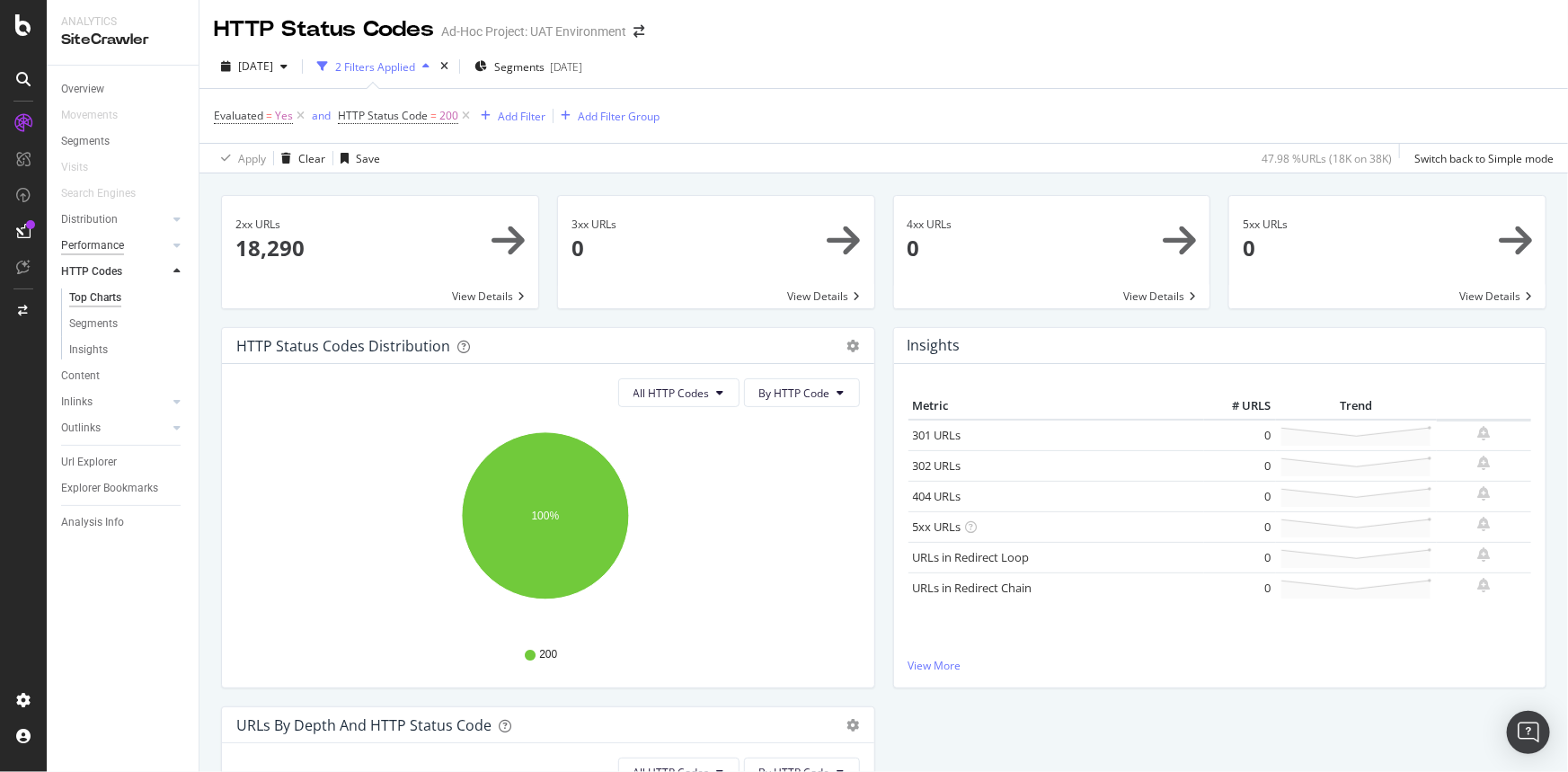
click at [97, 249] on div "Performance" at bounding box center [93, 245] width 62 height 19
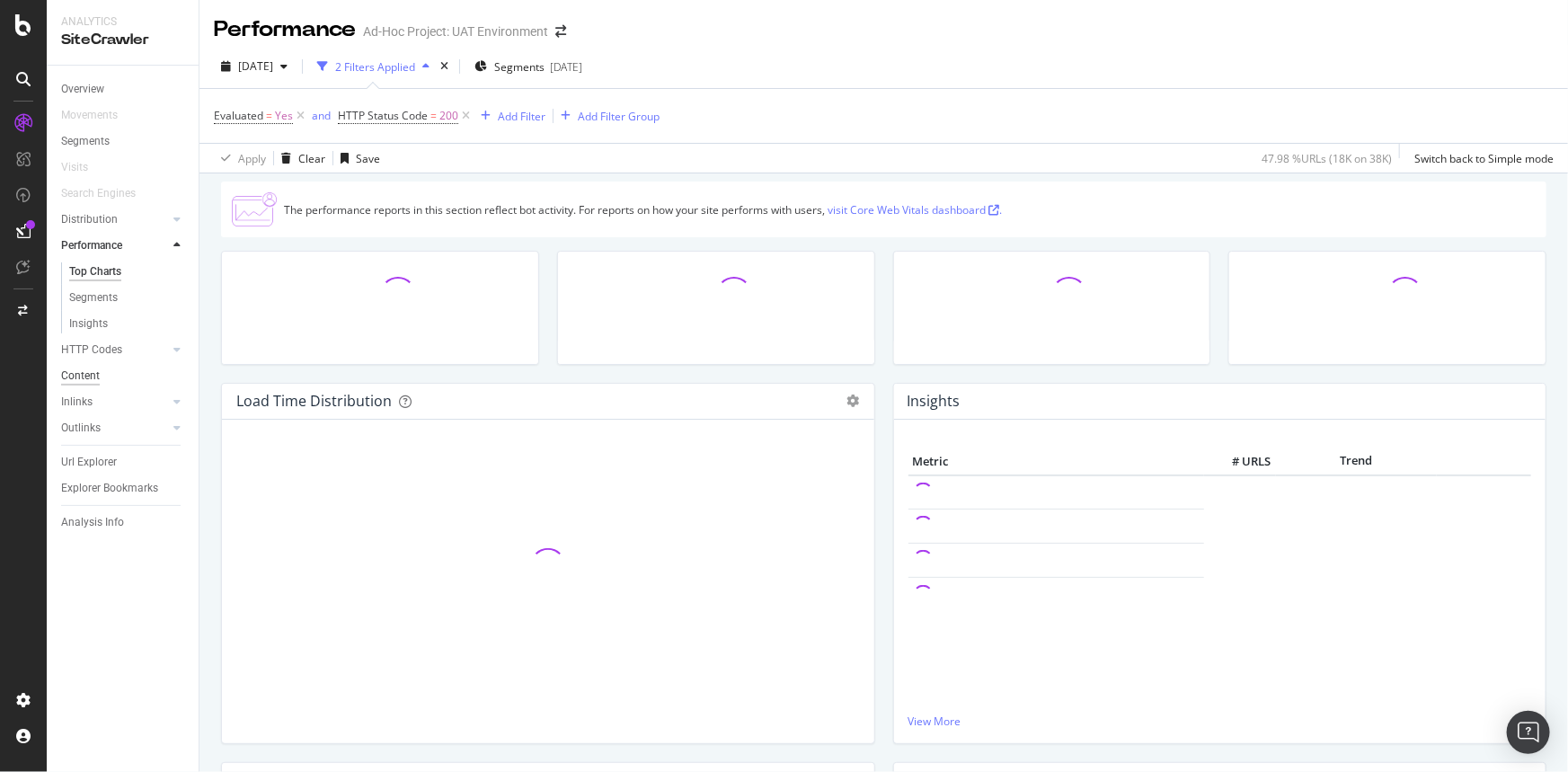
click at [72, 379] on div "Content" at bounding box center [81, 376] width 39 height 19
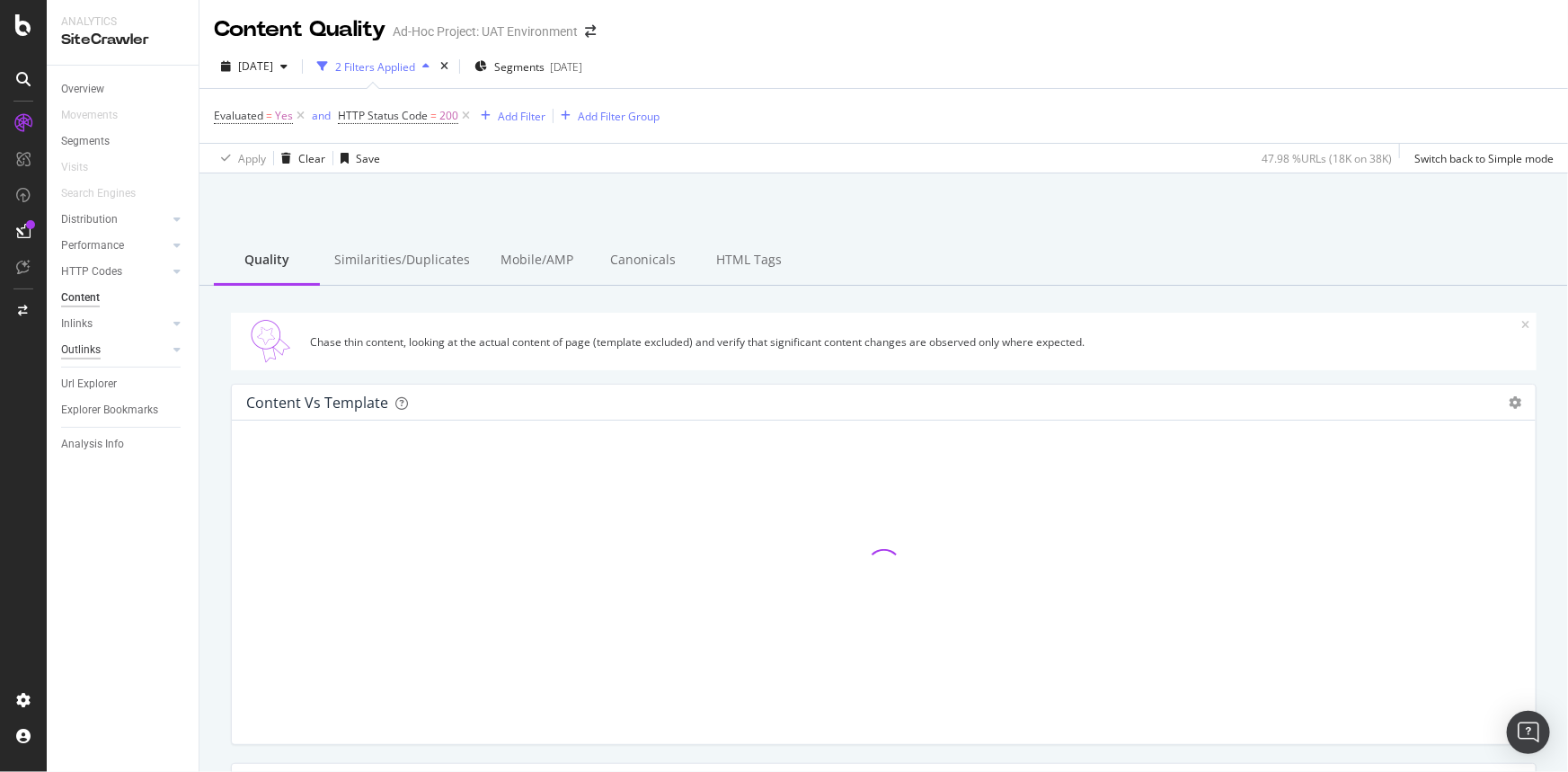
click at [97, 350] on div "Outlinks" at bounding box center [81, 349] width 40 height 19
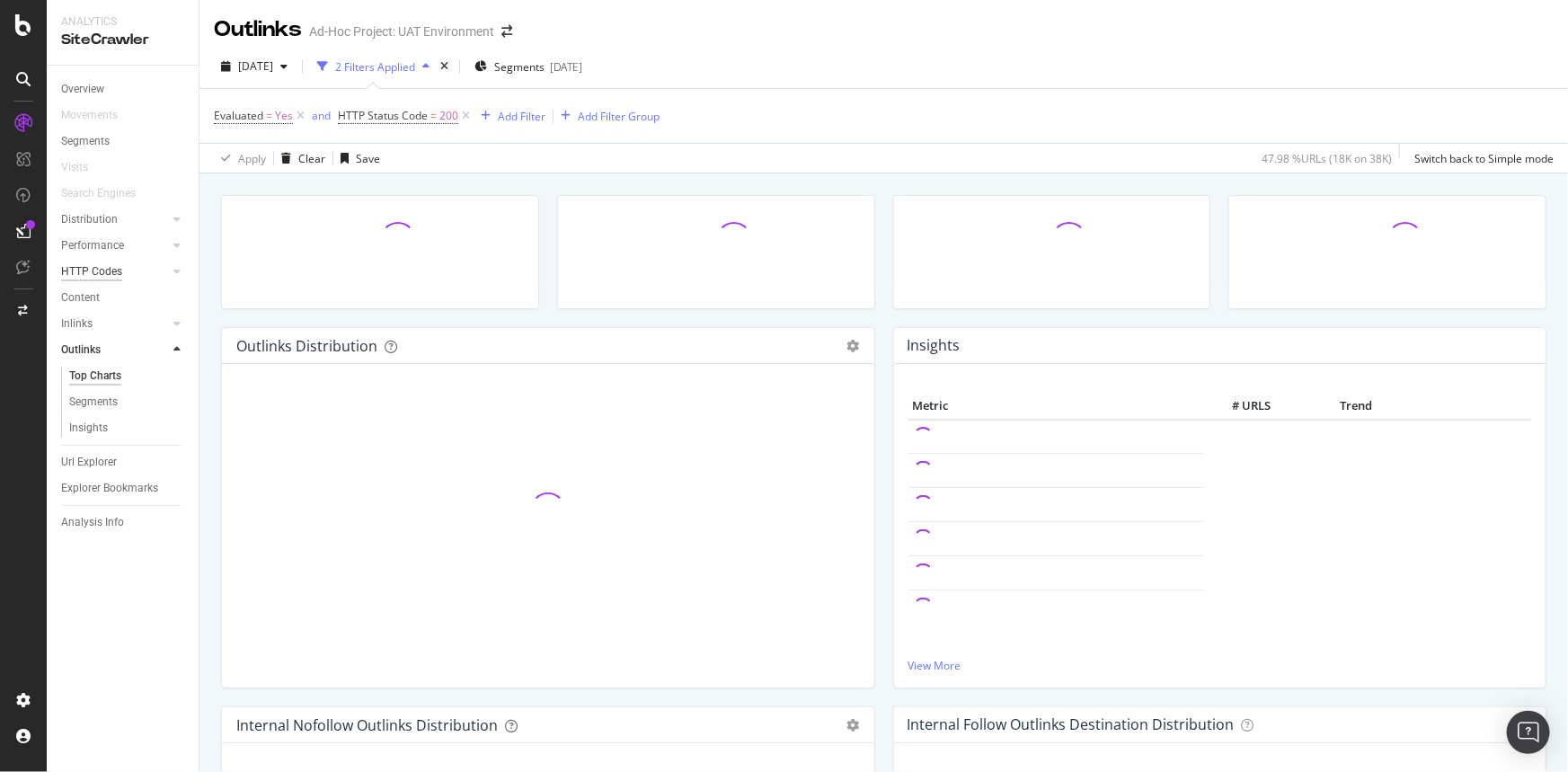
click at [106, 279] on div "HTTP Codes" at bounding box center [92, 271] width 61 height 19
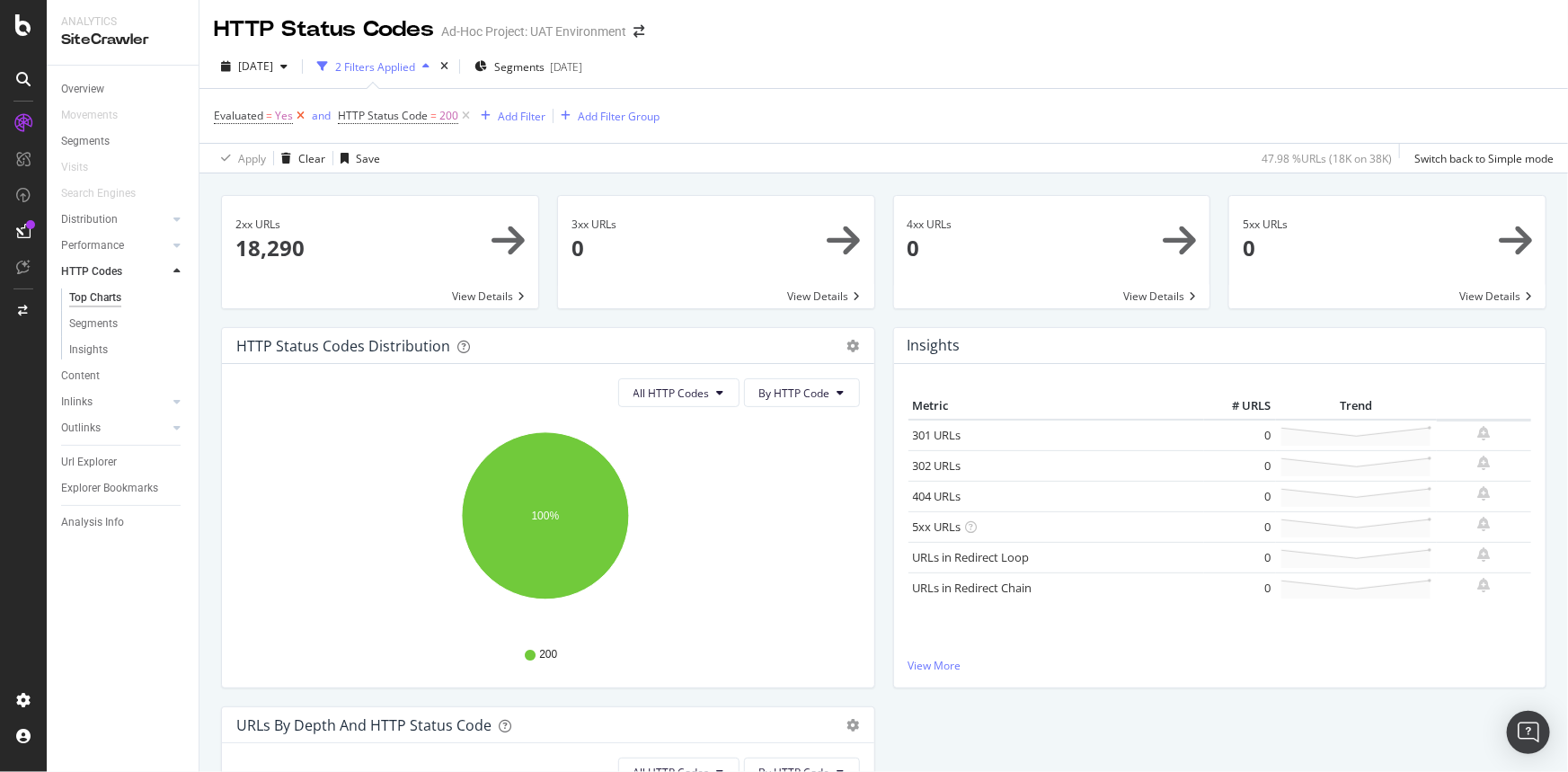
click at [300, 115] on icon at bounding box center [301, 116] width 16 height 18
click at [100, 351] on div "Insights" at bounding box center [89, 349] width 39 height 19
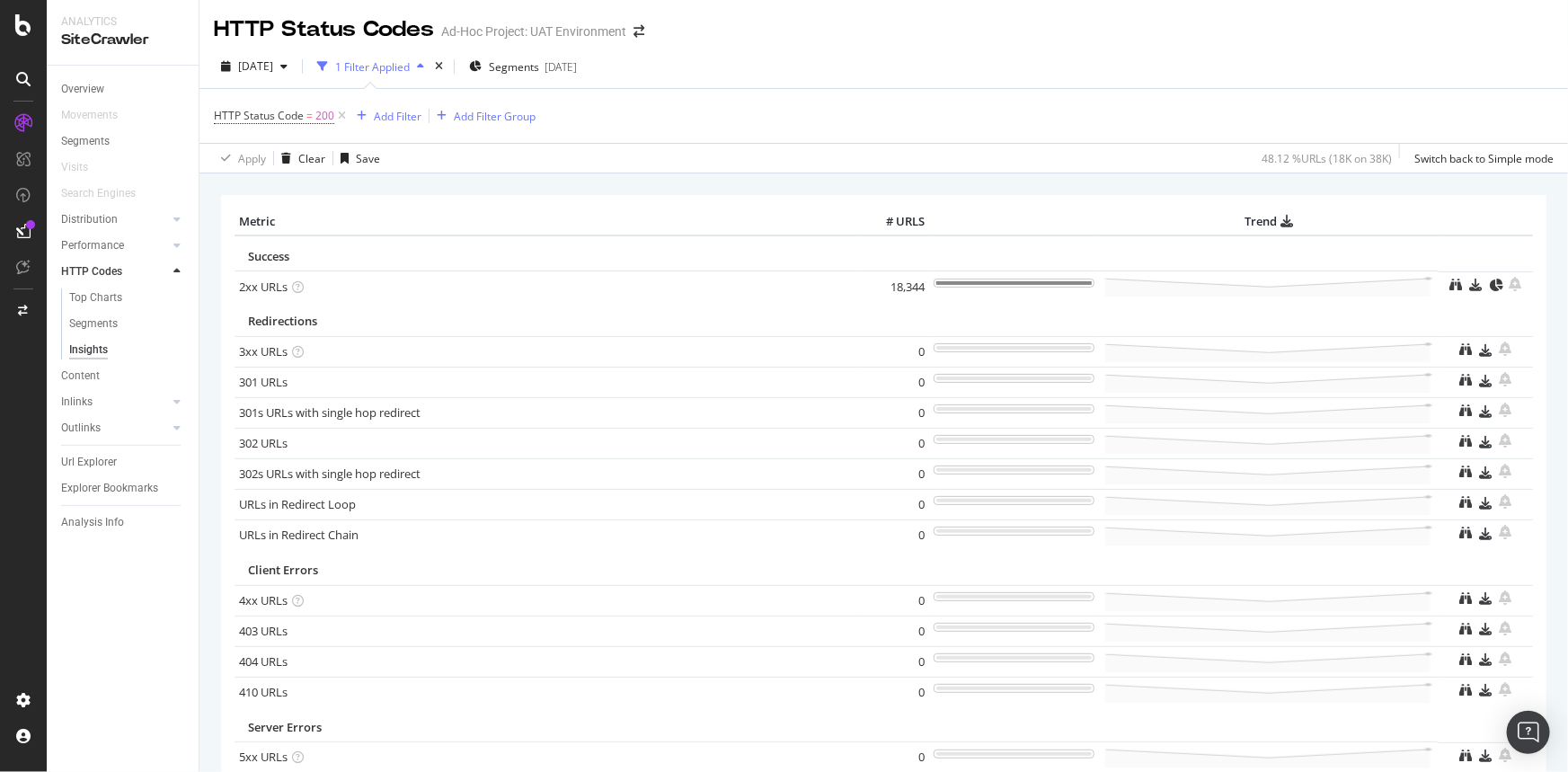
scroll to position [174, 0]
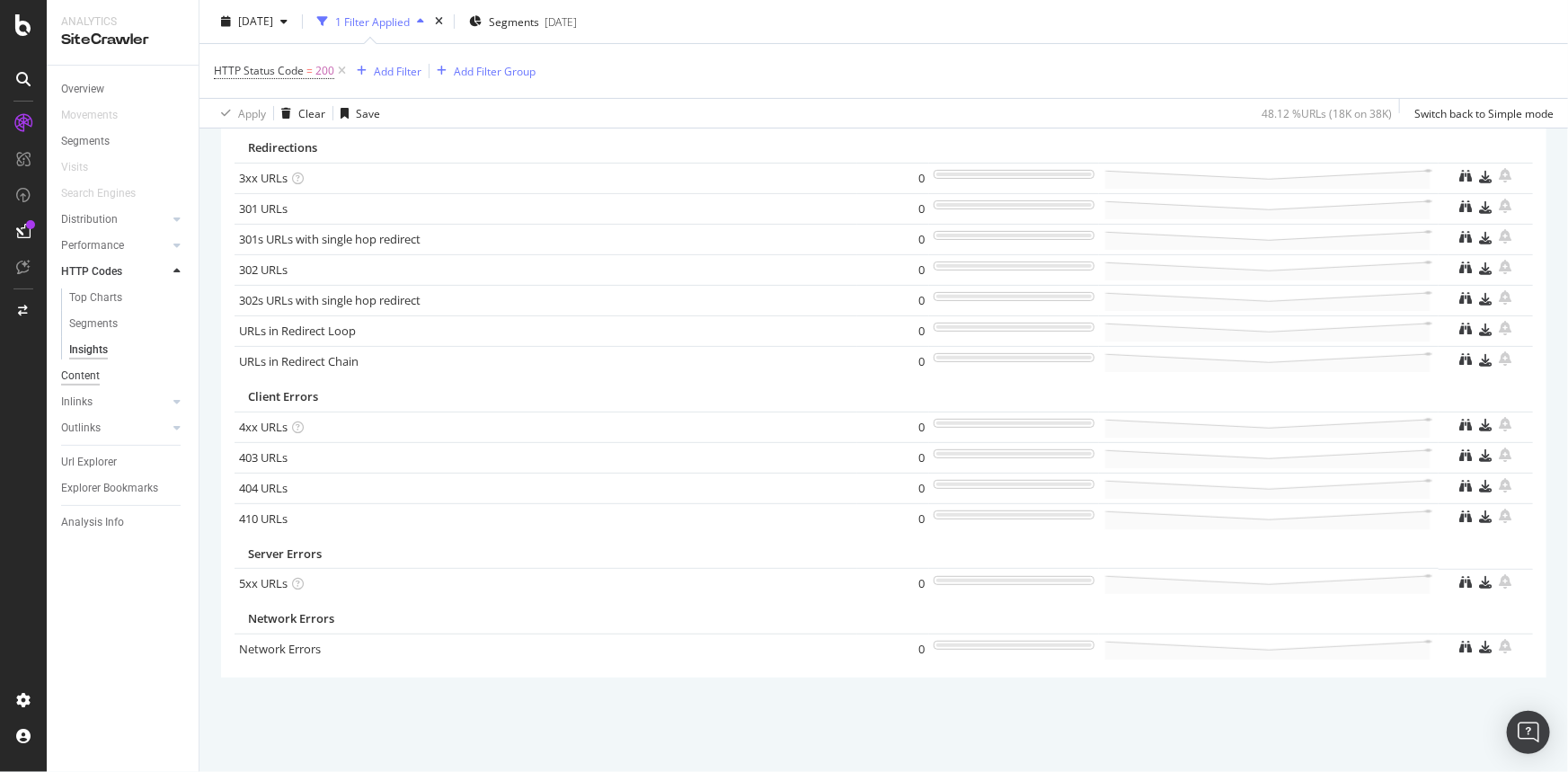
click at [90, 378] on div "Content" at bounding box center [81, 376] width 39 height 19
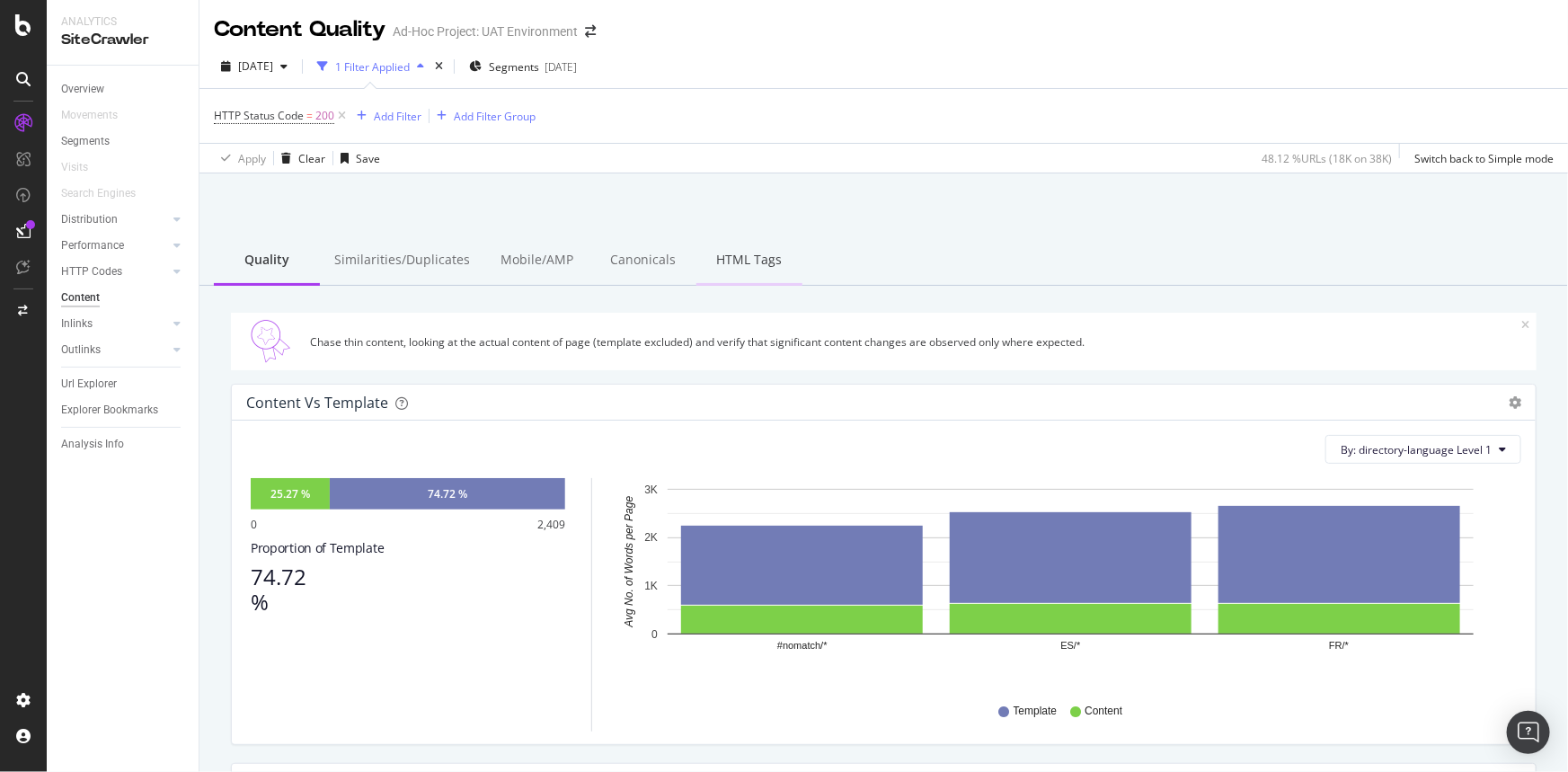
click at [767, 266] on div "HTML Tags" at bounding box center [749, 261] width 106 height 50
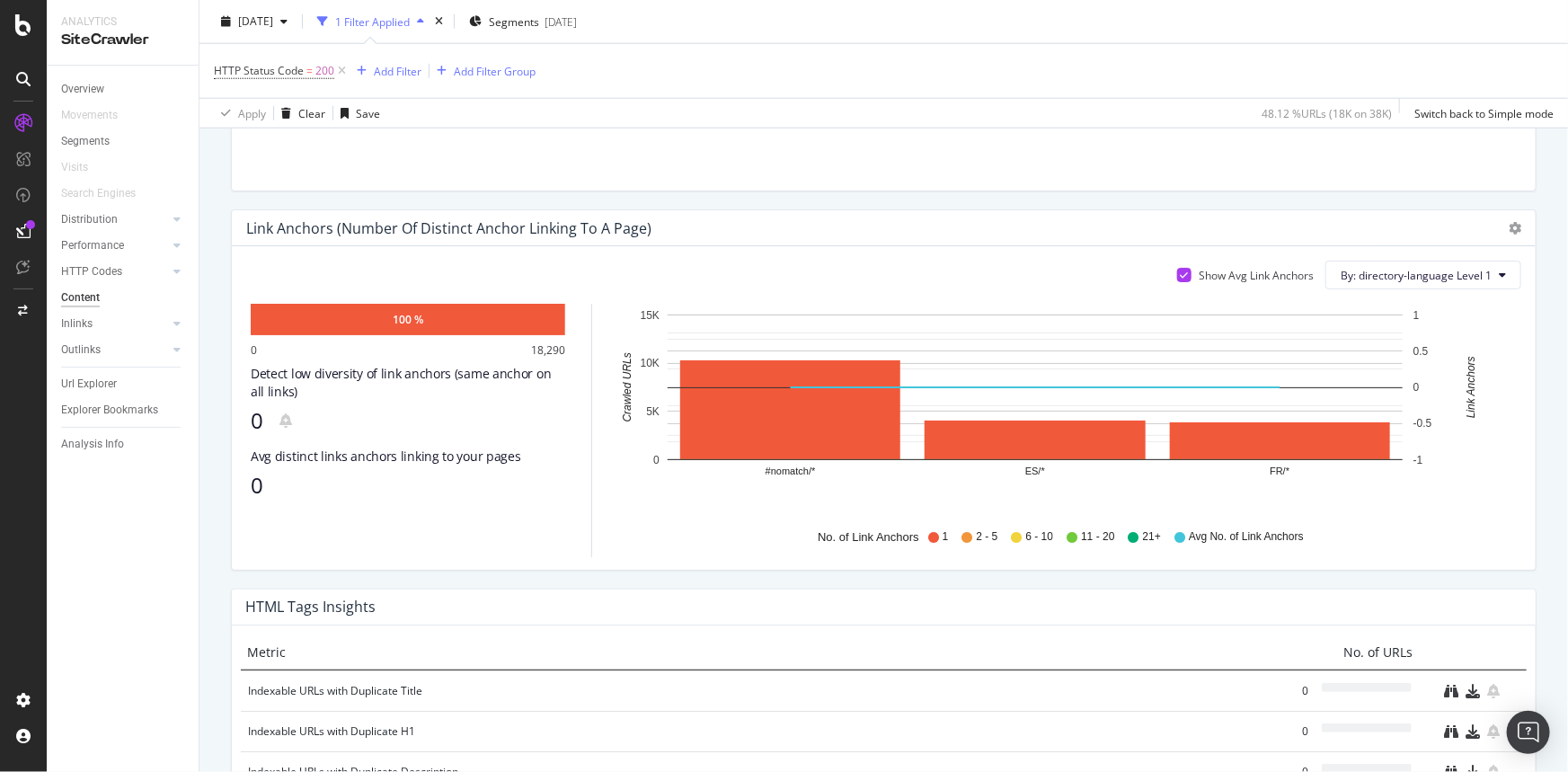
scroll to position [1204, 0]
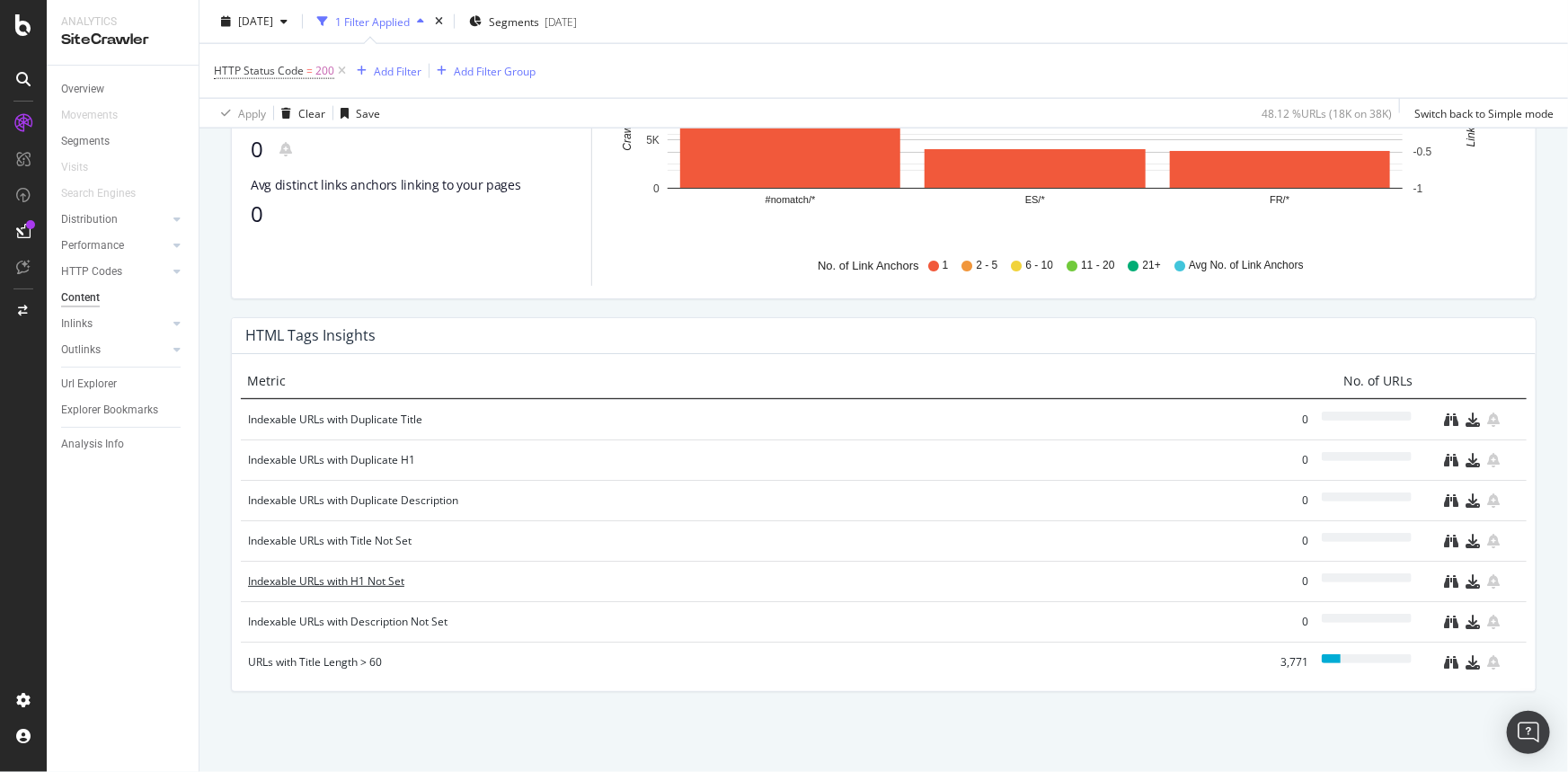
click at [352, 585] on div "Indexable URLs with H1 Not Set" at bounding box center [748, 582] width 1002 height 18
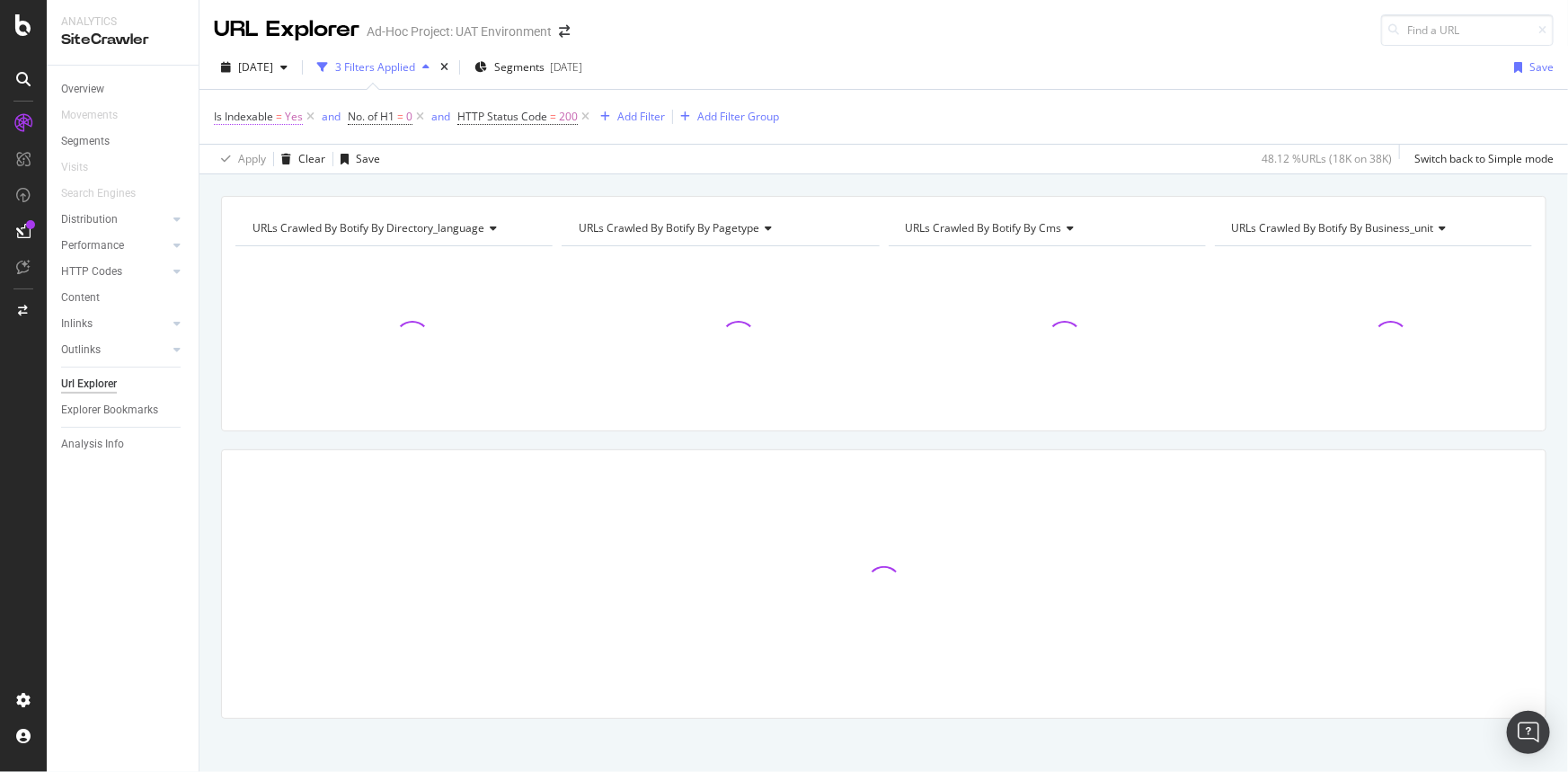
click at [288, 117] on span "Yes" at bounding box center [294, 117] width 18 height 25
click at [249, 155] on icon at bounding box center [254, 158] width 13 height 11
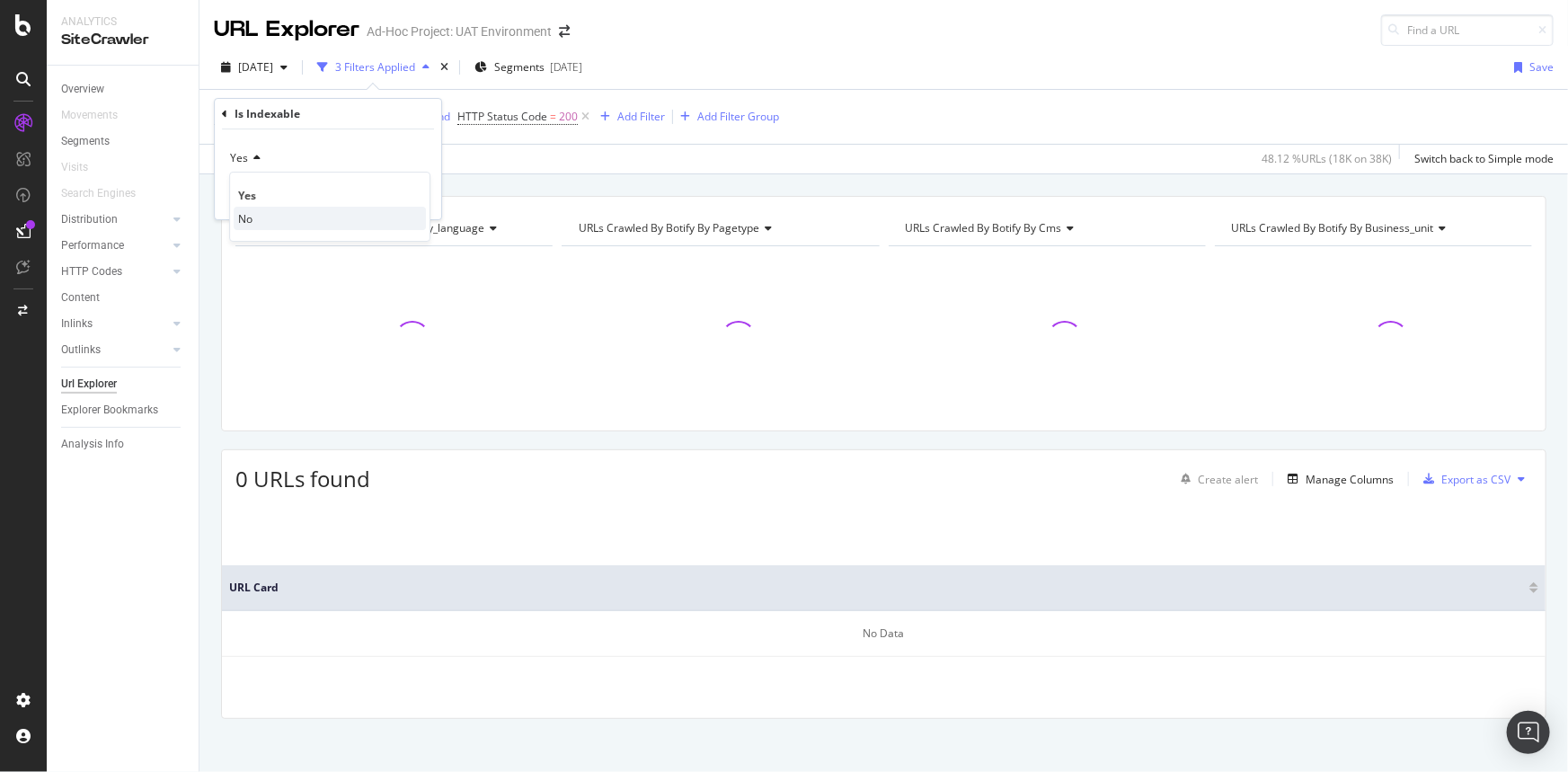
click at [264, 212] on div "No" at bounding box center [330, 219] width 192 height 23
click at [396, 195] on div "button" at bounding box center [386, 195] width 24 height 11
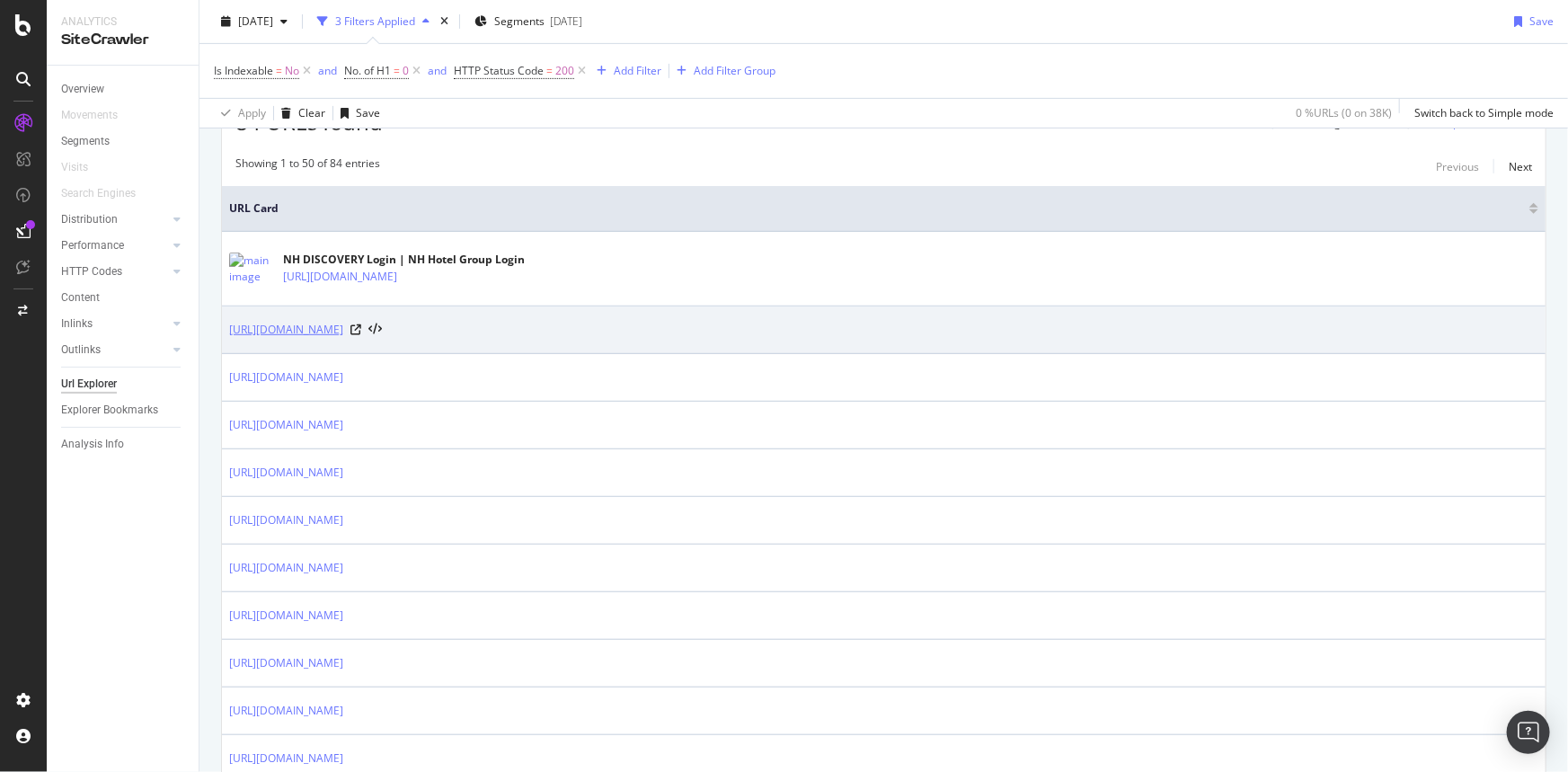
scroll to position [245, 0]
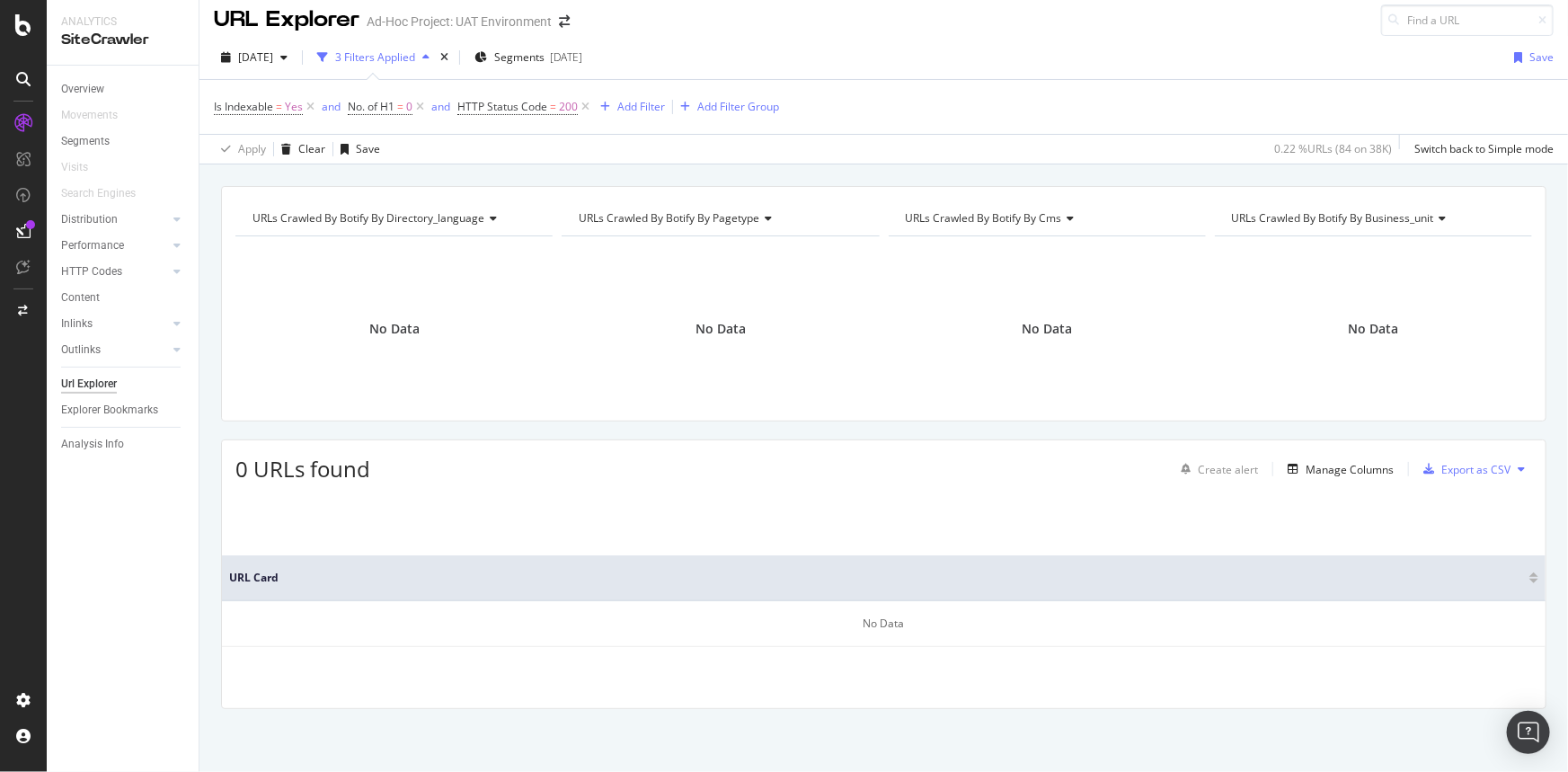
scroll to position [9, 0]
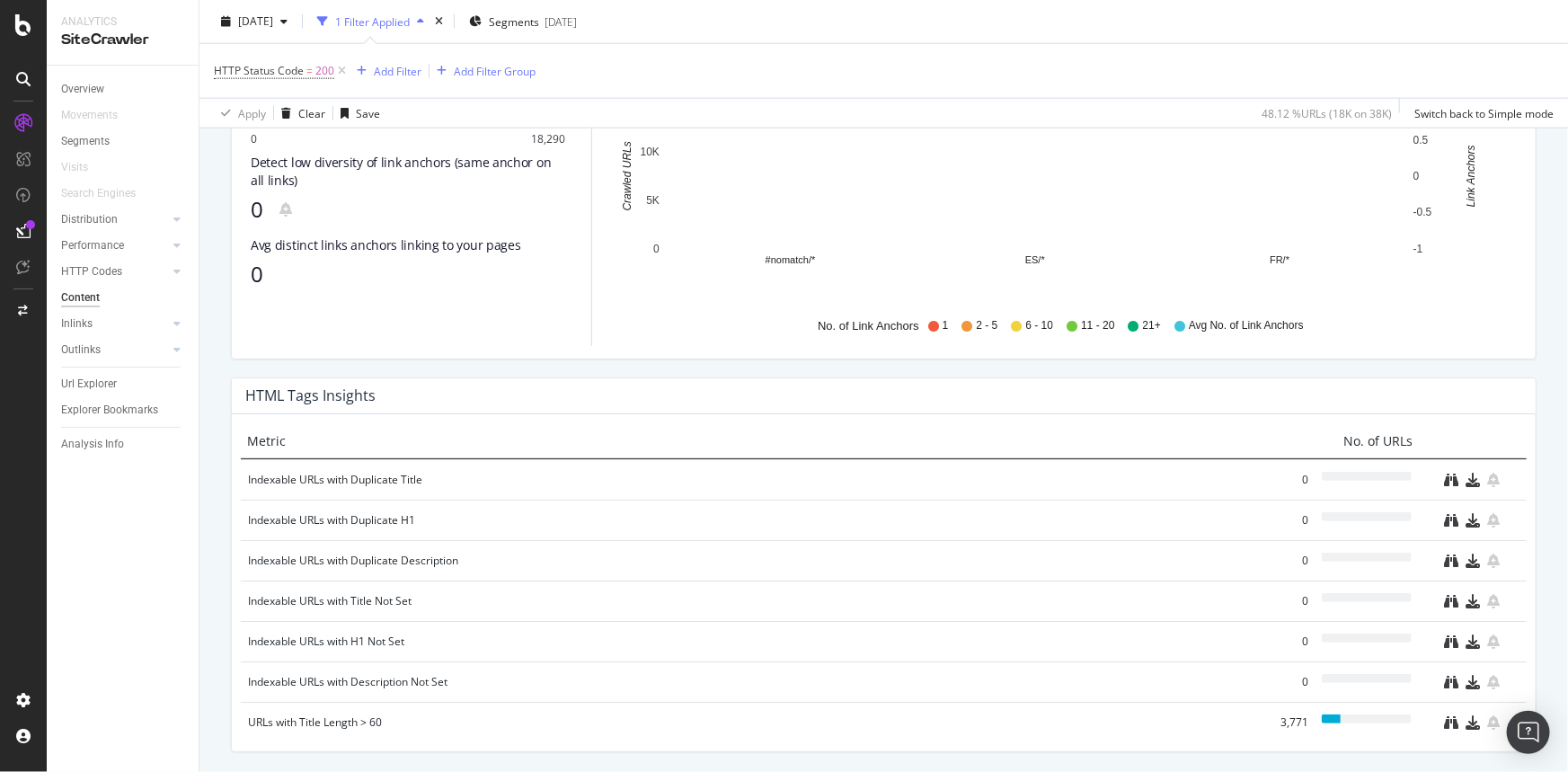
scroll to position [1204, 0]
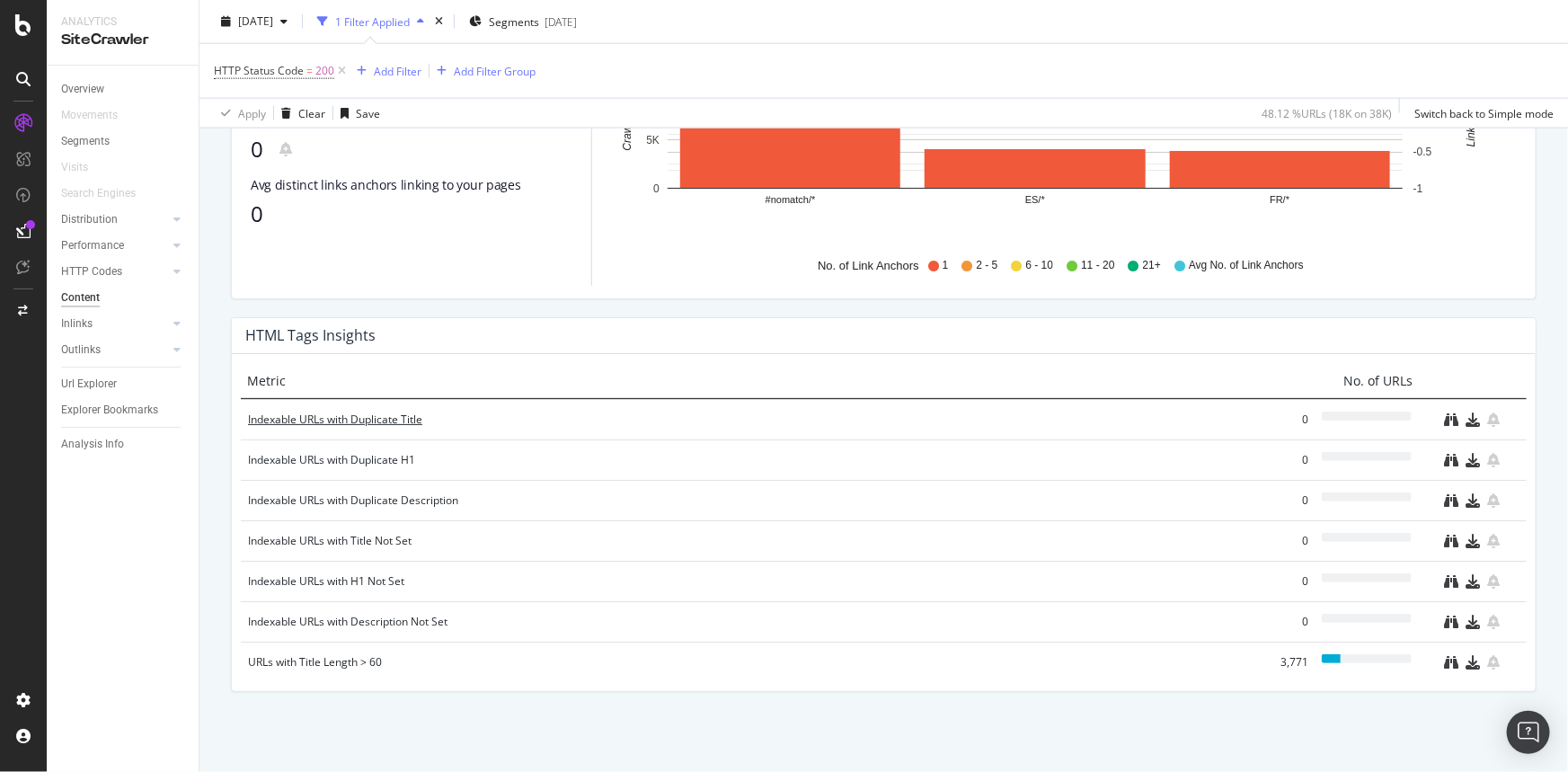
click at [364, 422] on div "Indexable URLs with Duplicate Title" at bounding box center [748, 420] width 1002 height 18
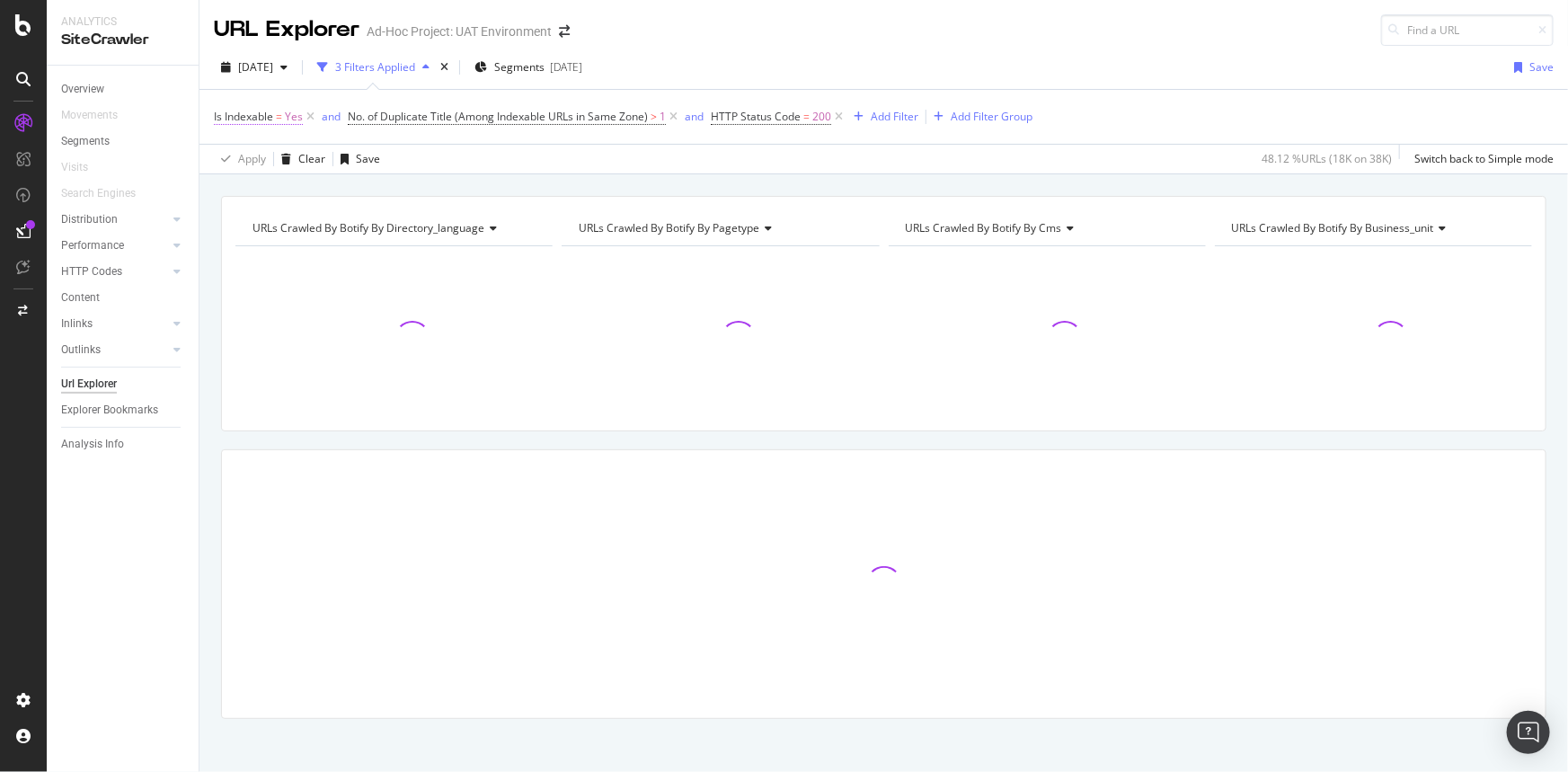
click at [281, 120] on span "=" at bounding box center [279, 116] width 6 height 16
click at [254, 161] on icon at bounding box center [254, 158] width 13 height 11
click at [261, 214] on div "No" at bounding box center [330, 219] width 192 height 23
click at [395, 197] on div "button" at bounding box center [386, 195] width 24 height 11
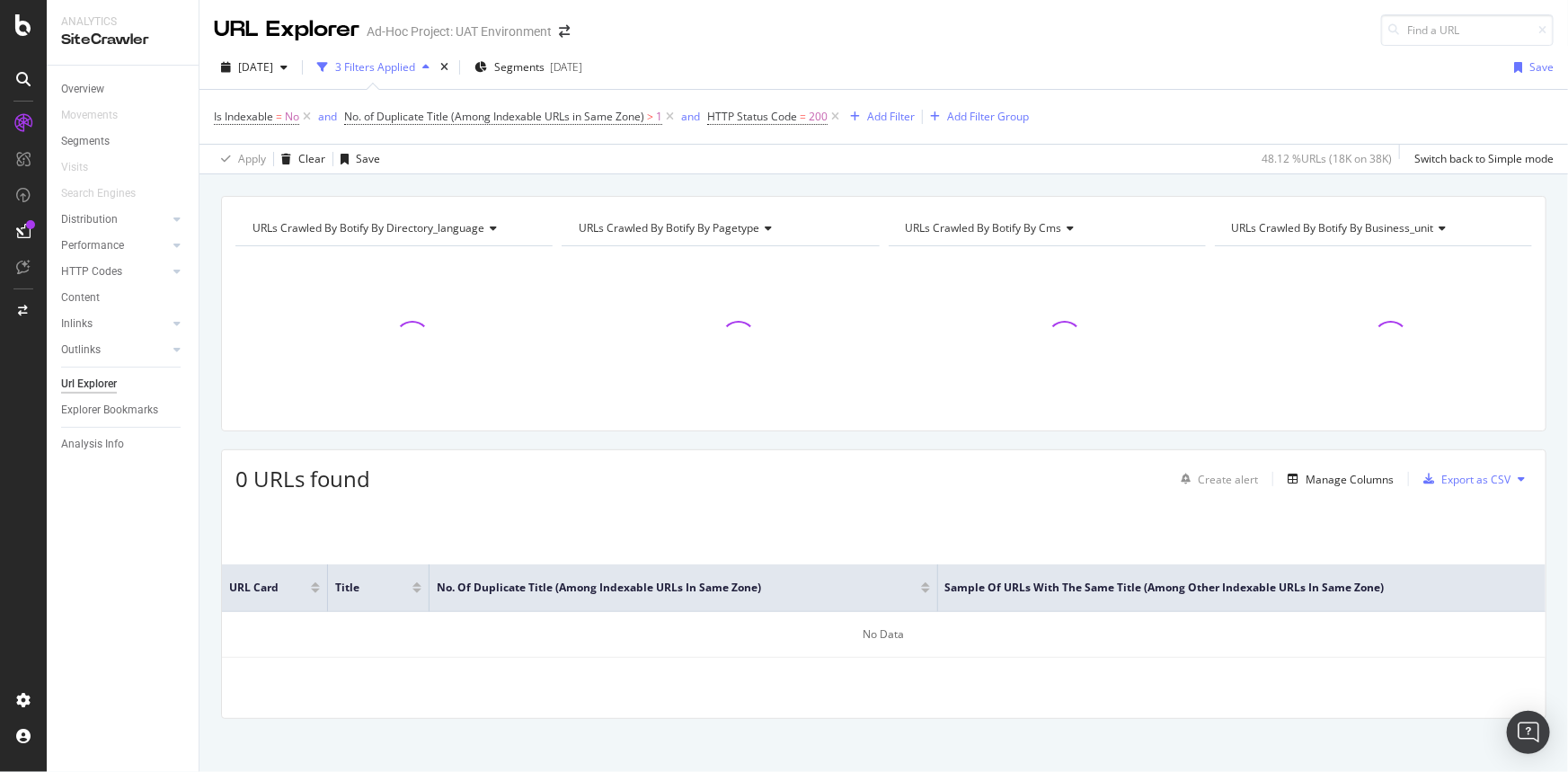
scroll to position [9, 0]
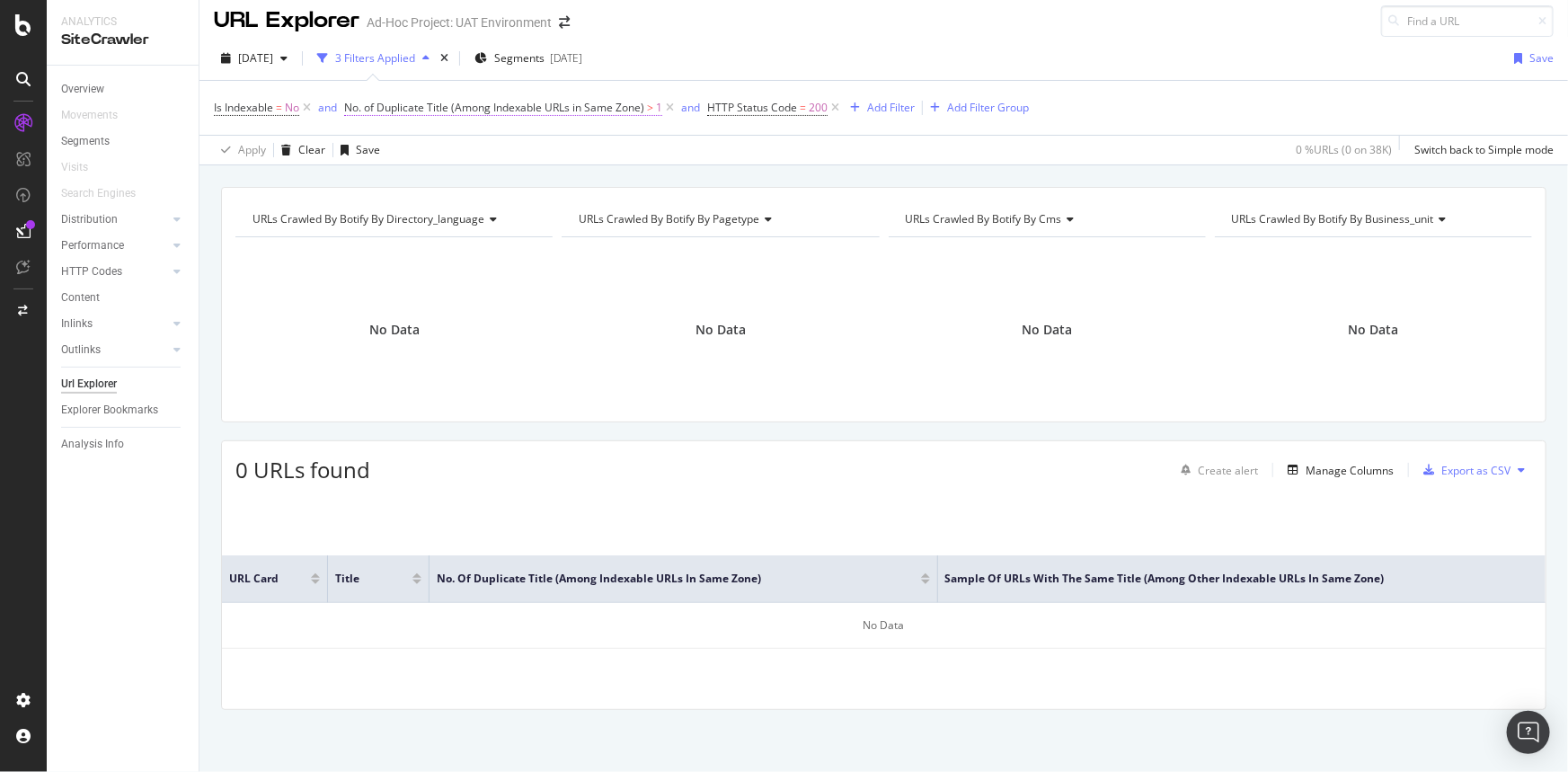
click at [407, 105] on span "No. of Duplicate Title (Among Indexable URLs in Same Zone)" at bounding box center [495, 107] width 301 height 16
click at [413, 179] on span "Among Other Indexable URLs in Same Zone" at bounding box center [470, 177] width 218 height 16
click at [956, 44] on div "2025 Oct. 6th 3 Filters Applied Segments 2023-06-19 Save" at bounding box center [884, 61] width 1369 height 36
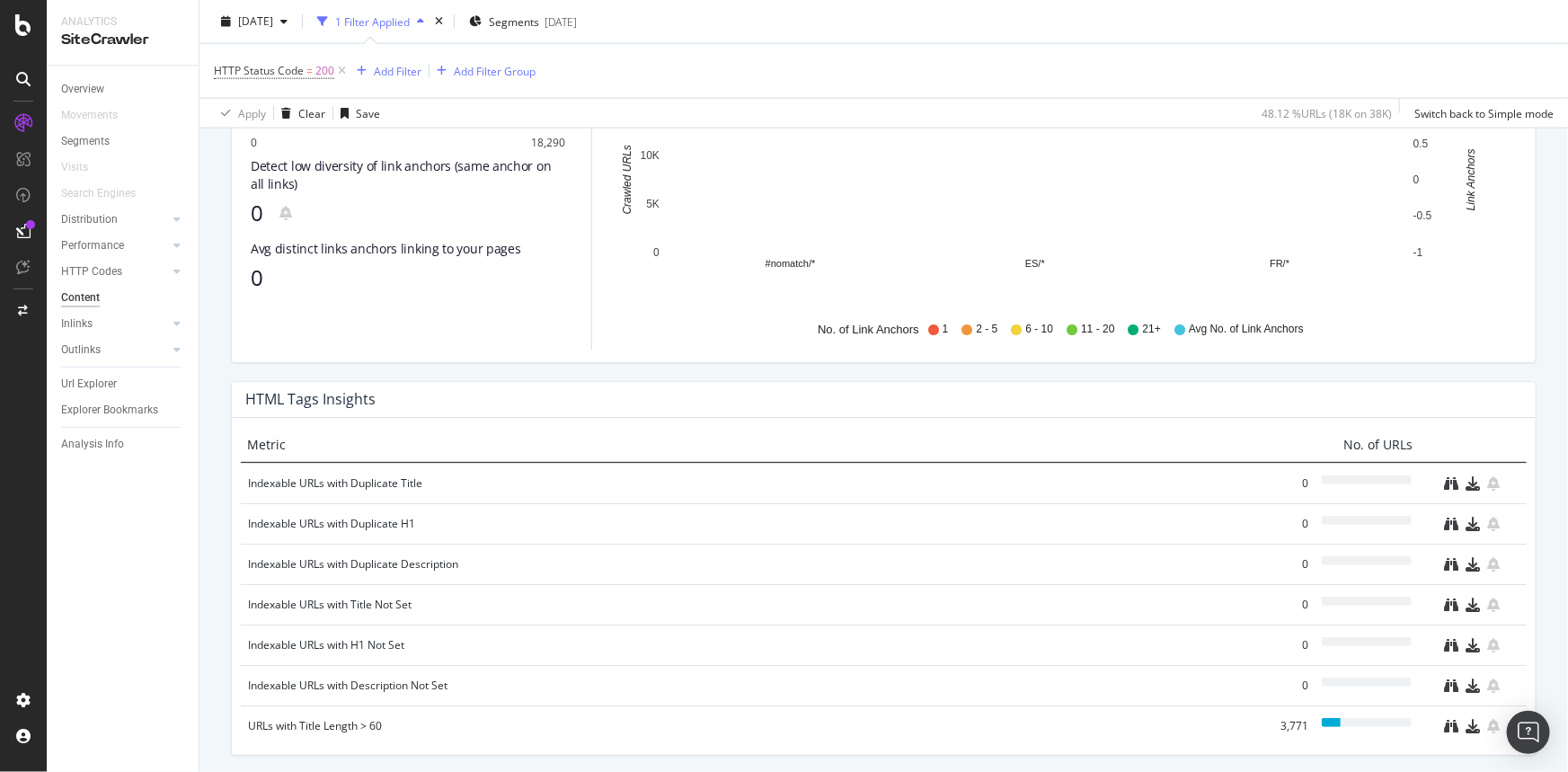
scroll to position [1204, 0]
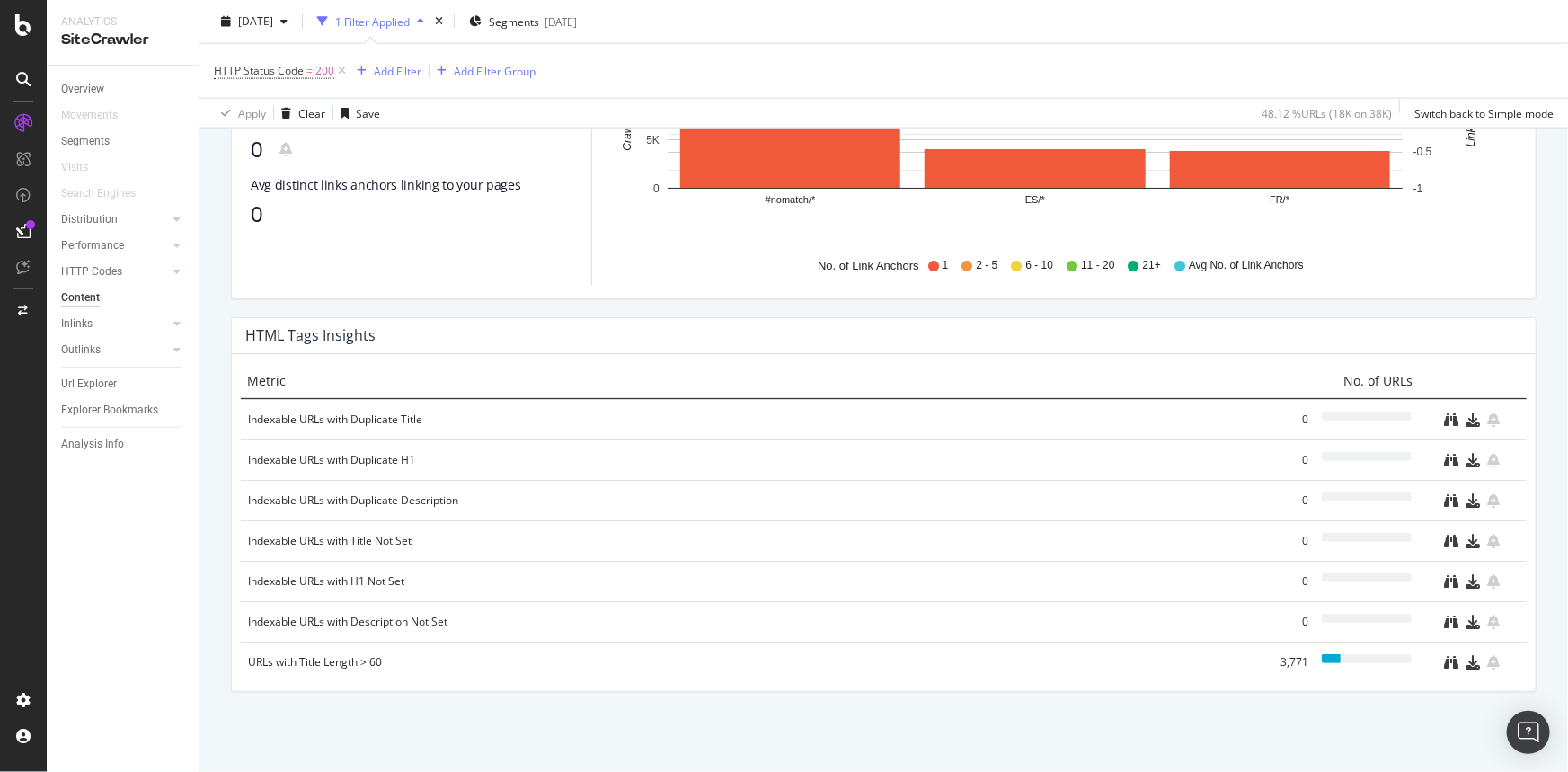
drag, startPoint x: 413, startPoint y: 496, endPoint x: 266, endPoint y: 106, distance: 416.8
click at [413, 496] on div "Indexable URLs with Duplicate Description" at bounding box center [748, 501] width 1002 height 18
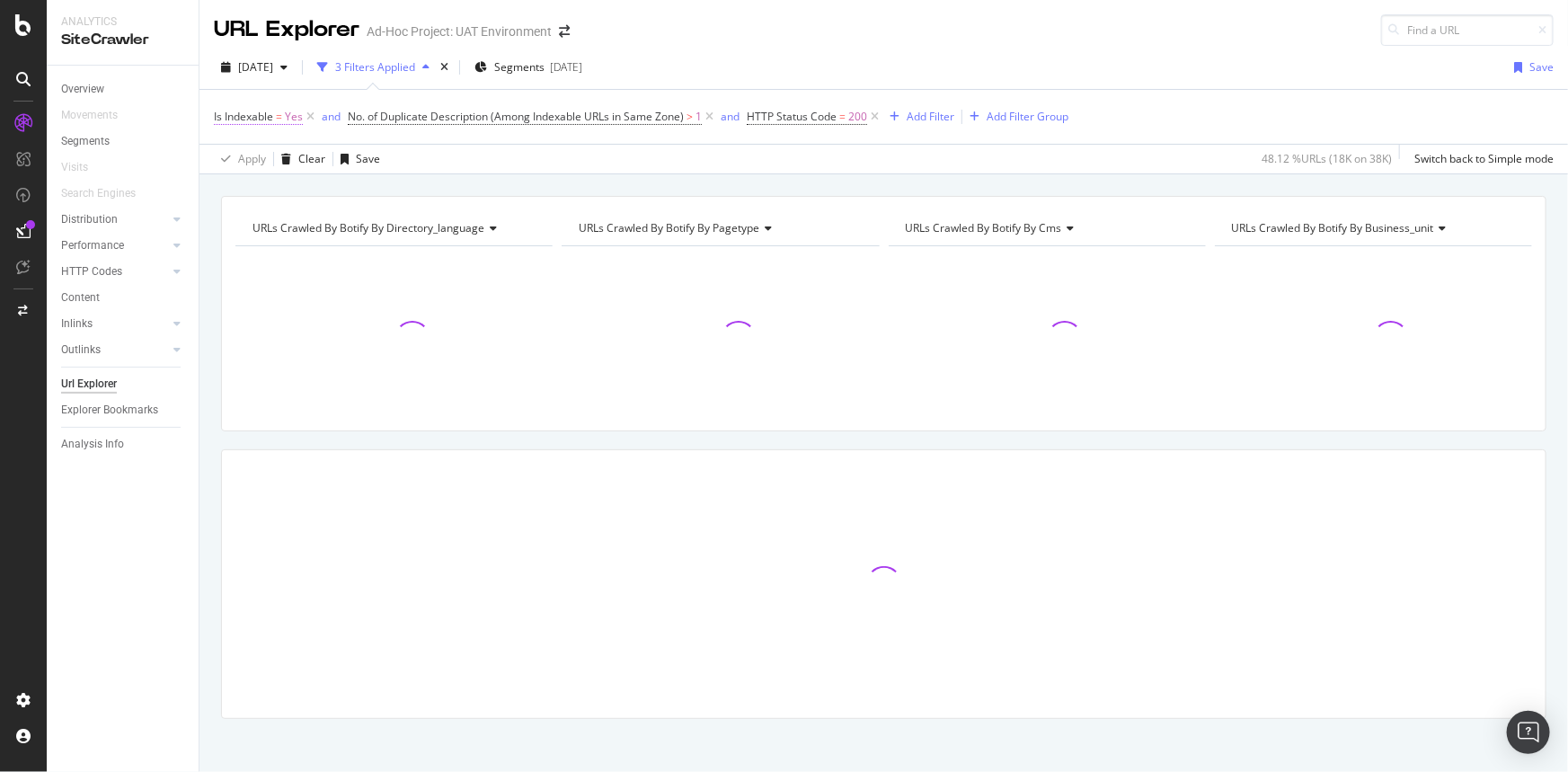
click at [271, 119] on span "Is Indexable" at bounding box center [243, 116] width 60 height 16
click at [261, 152] on div "Yes" at bounding box center [328, 157] width 198 height 28
click at [267, 210] on div "No" at bounding box center [330, 219] width 192 height 23
click at [391, 196] on icon "button" at bounding box center [387, 195] width 10 height 11
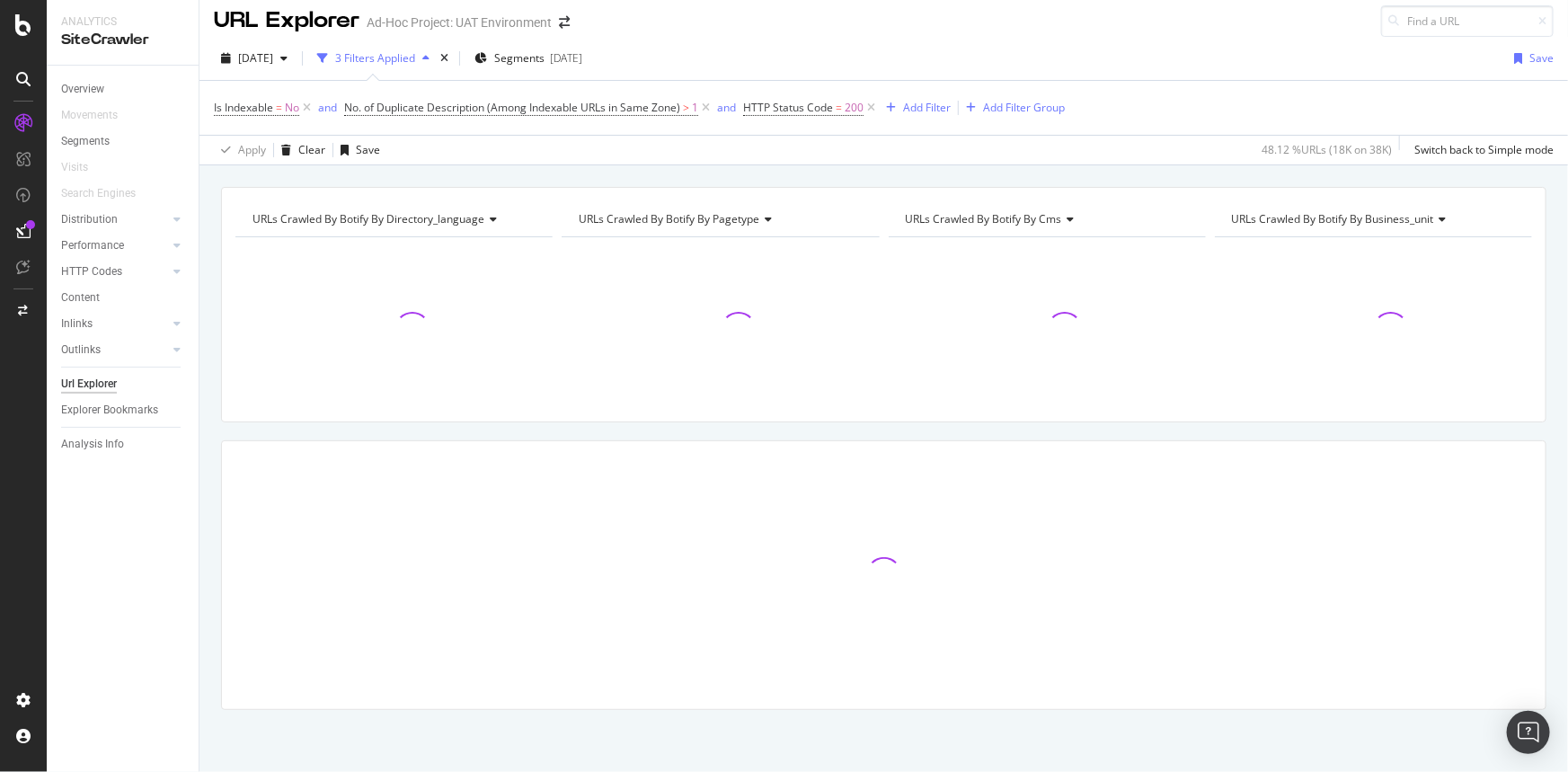
scroll to position [9, 0]
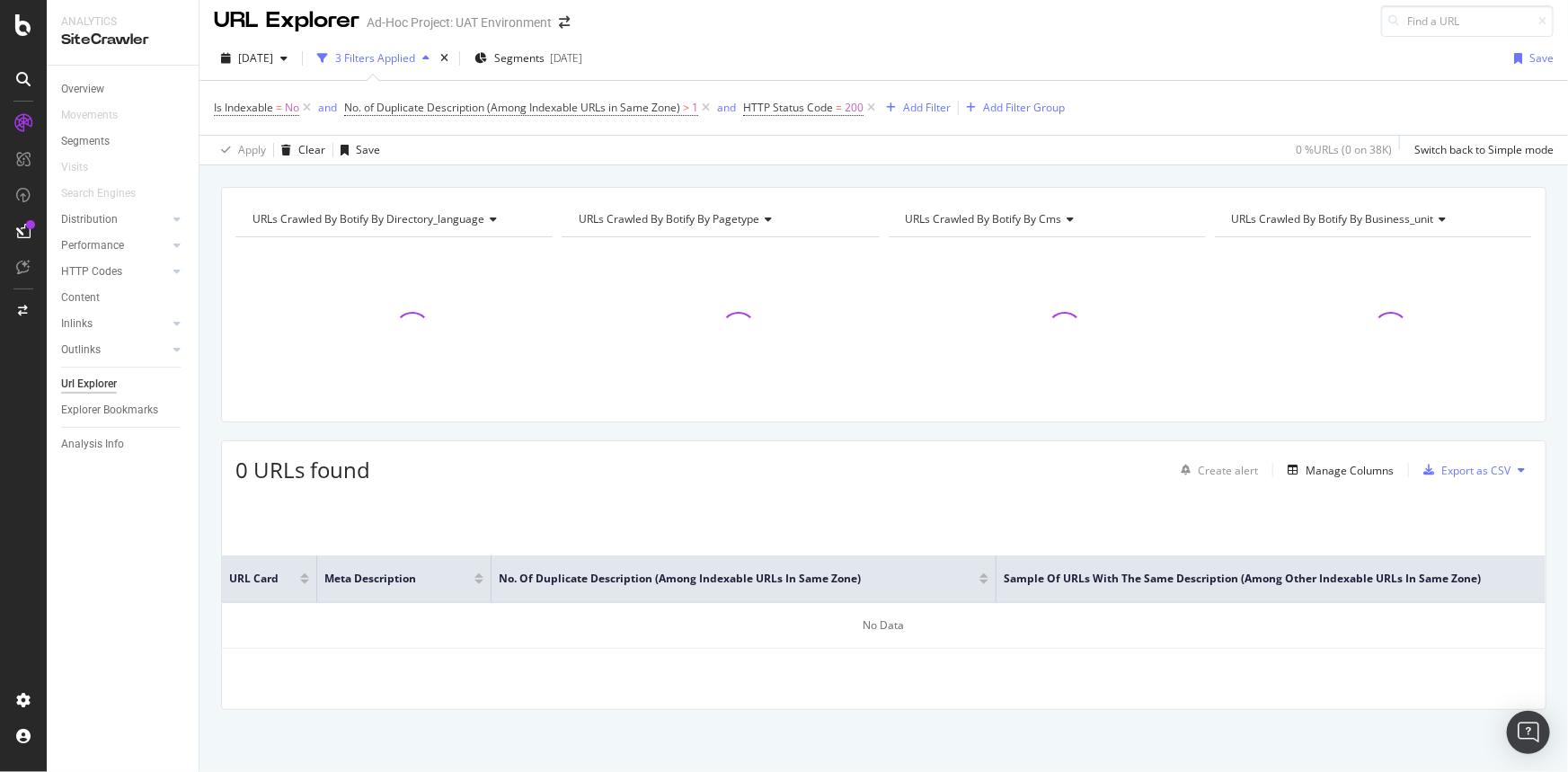
click at [189, 557] on div "Overview Movements Segments Visits Search Engines Distribution Top Charts Segme…" at bounding box center [123, 419] width 152 height 707
click at [216, 565] on div "URLs Crawled By Botify By directory_language Chart (by Value) Table Expand Expo…" at bounding box center [884, 480] width 1369 height 587
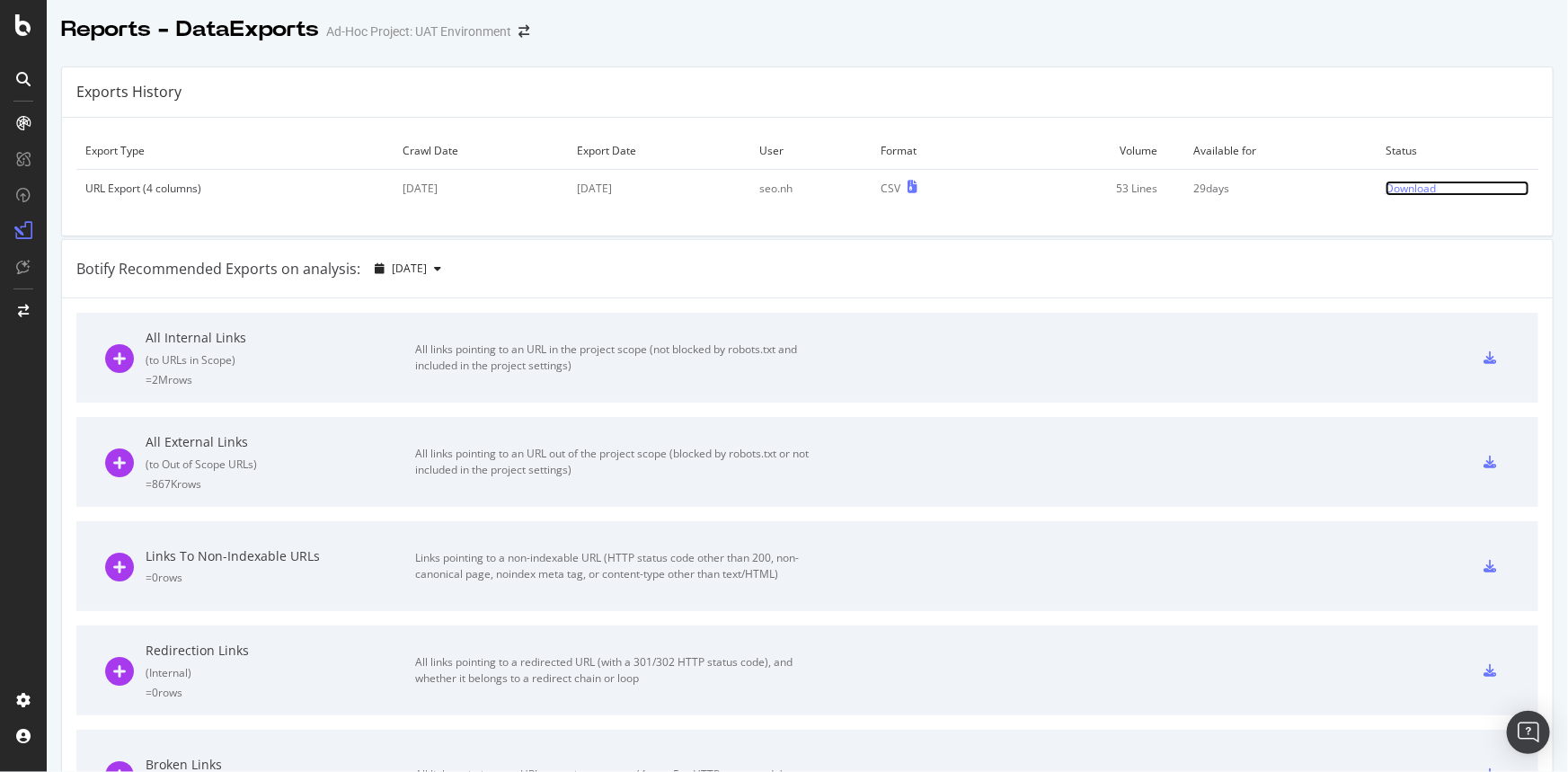
click at [1391, 193] on div "Download" at bounding box center [1411, 188] width 51 height 16
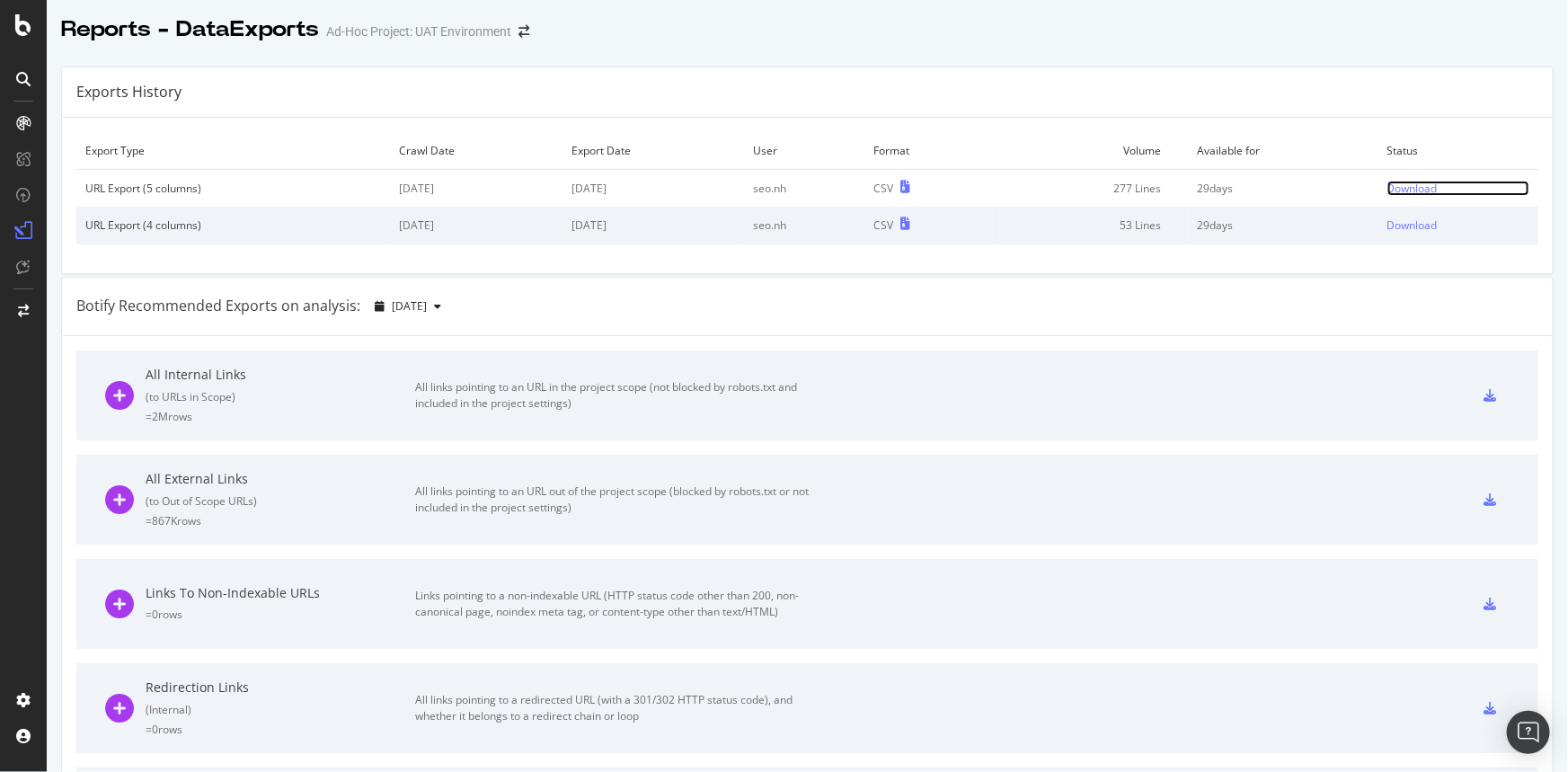
click at [1387, 188] on div "Download" at bounding box center [1413, 188] width 51 height 16
click at [1387, 185] on div "Download" at bounding box center [1413, 188] width 51 height 16
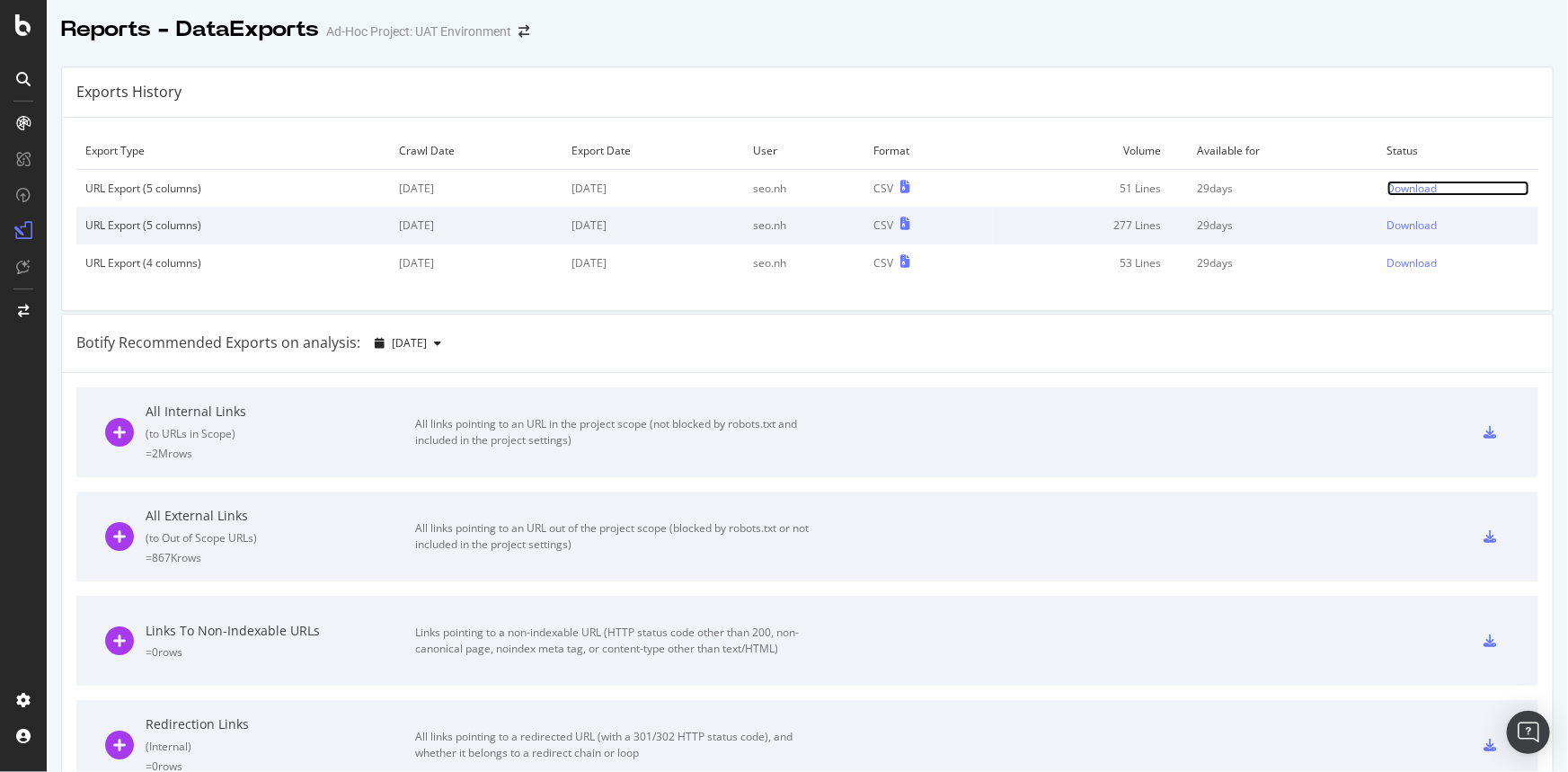
click at [1388, 190] on div "Download" at bounding box center [1413, 188] width 51 height 16
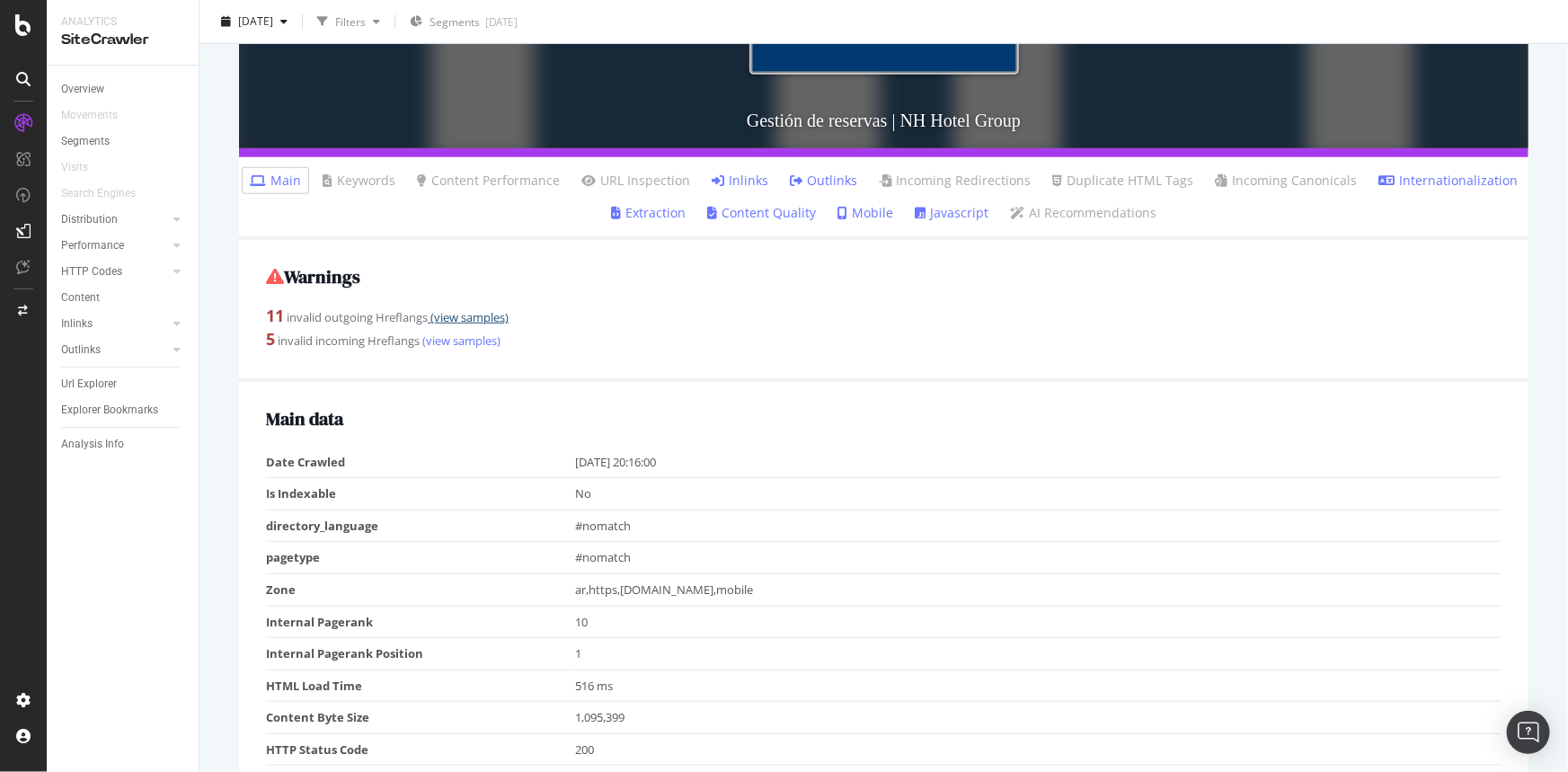
scroll to position [243, 0]
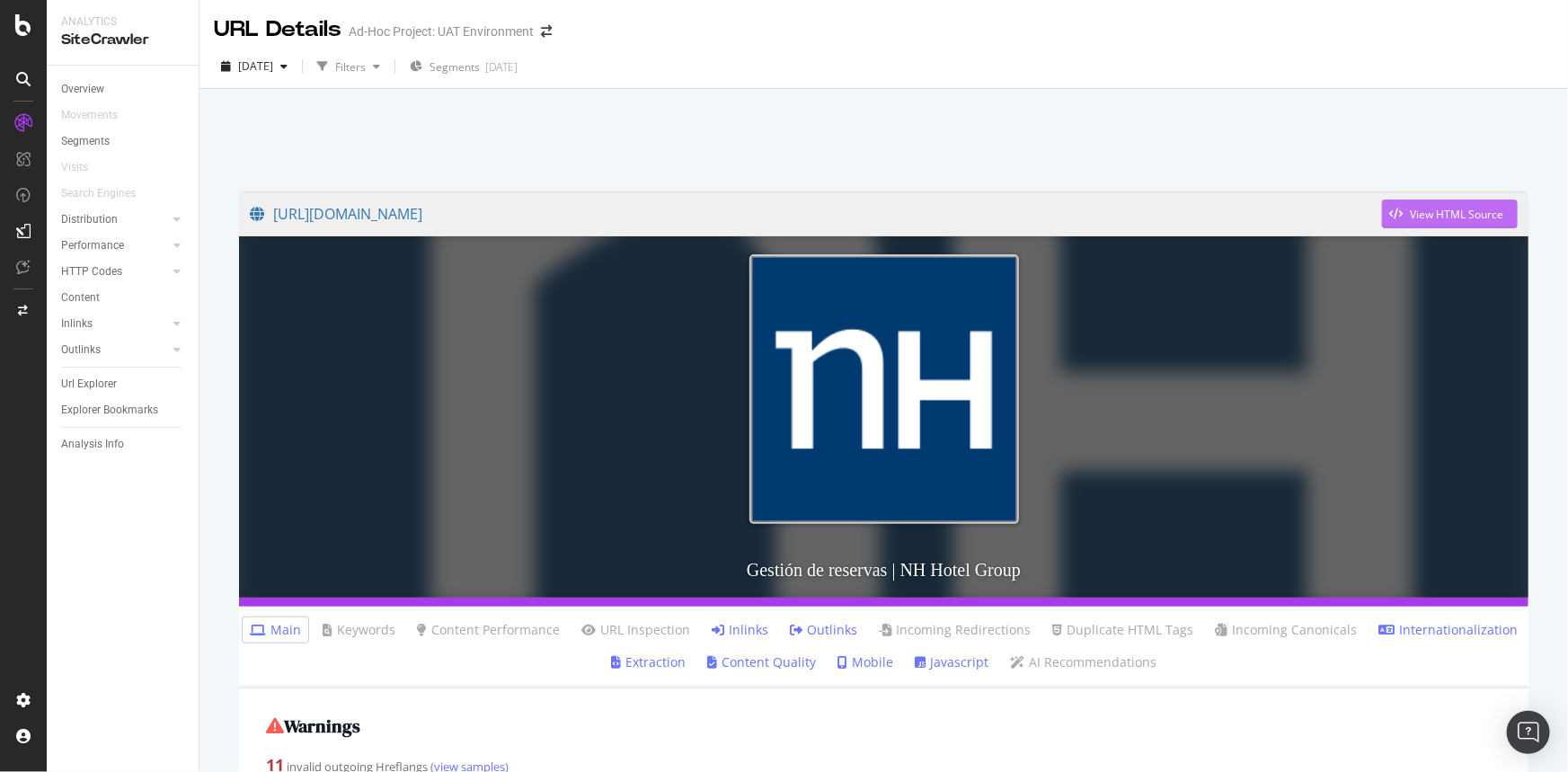
click at [1422, 215] on div "View HTML Source" at bounding box center [1457, 215] width 94 height 16
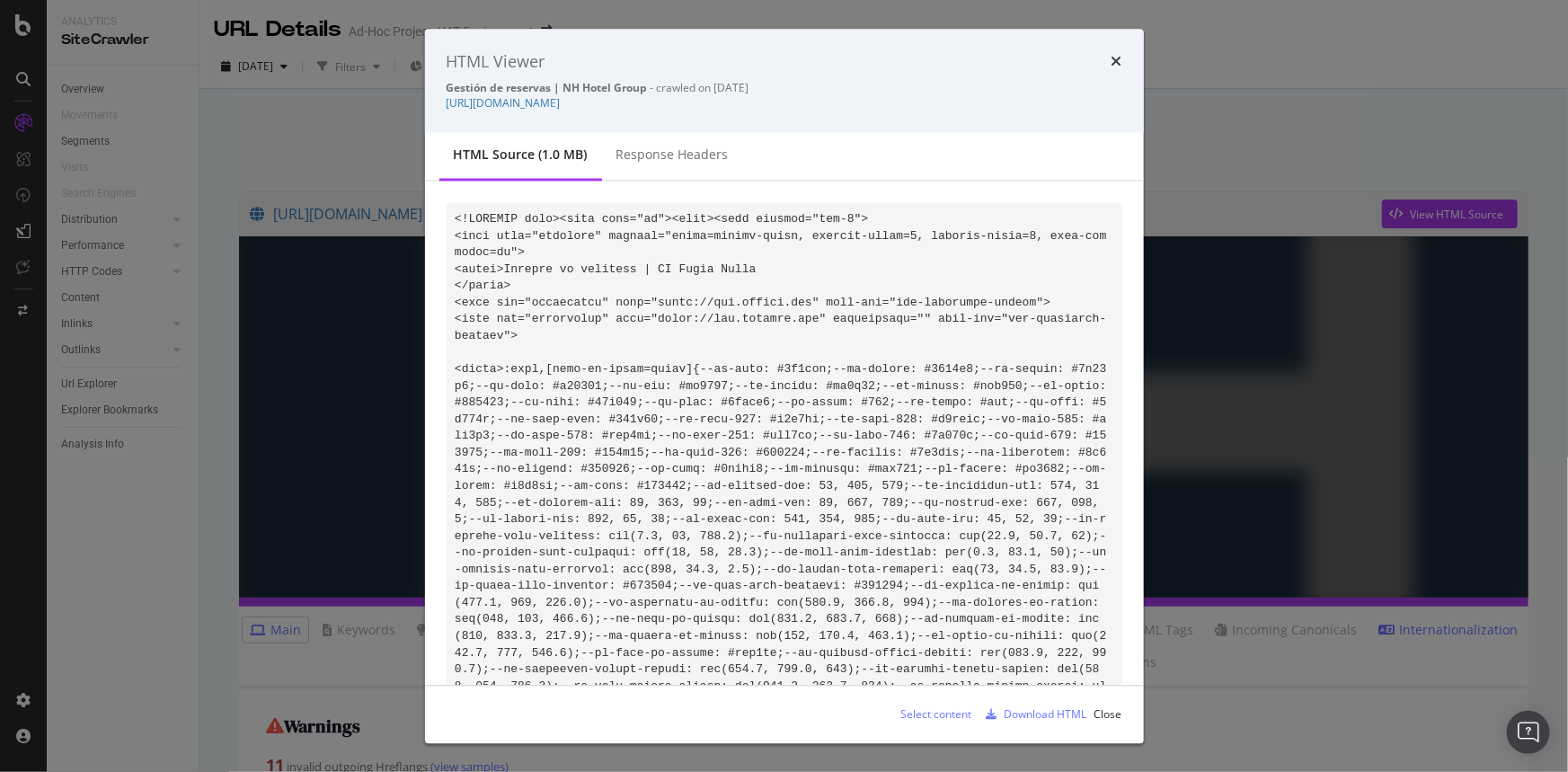
drag, startPoint x: 935, startPoint y: 416, endPoint x: 915, endPoint y: 413, distance: 20.2
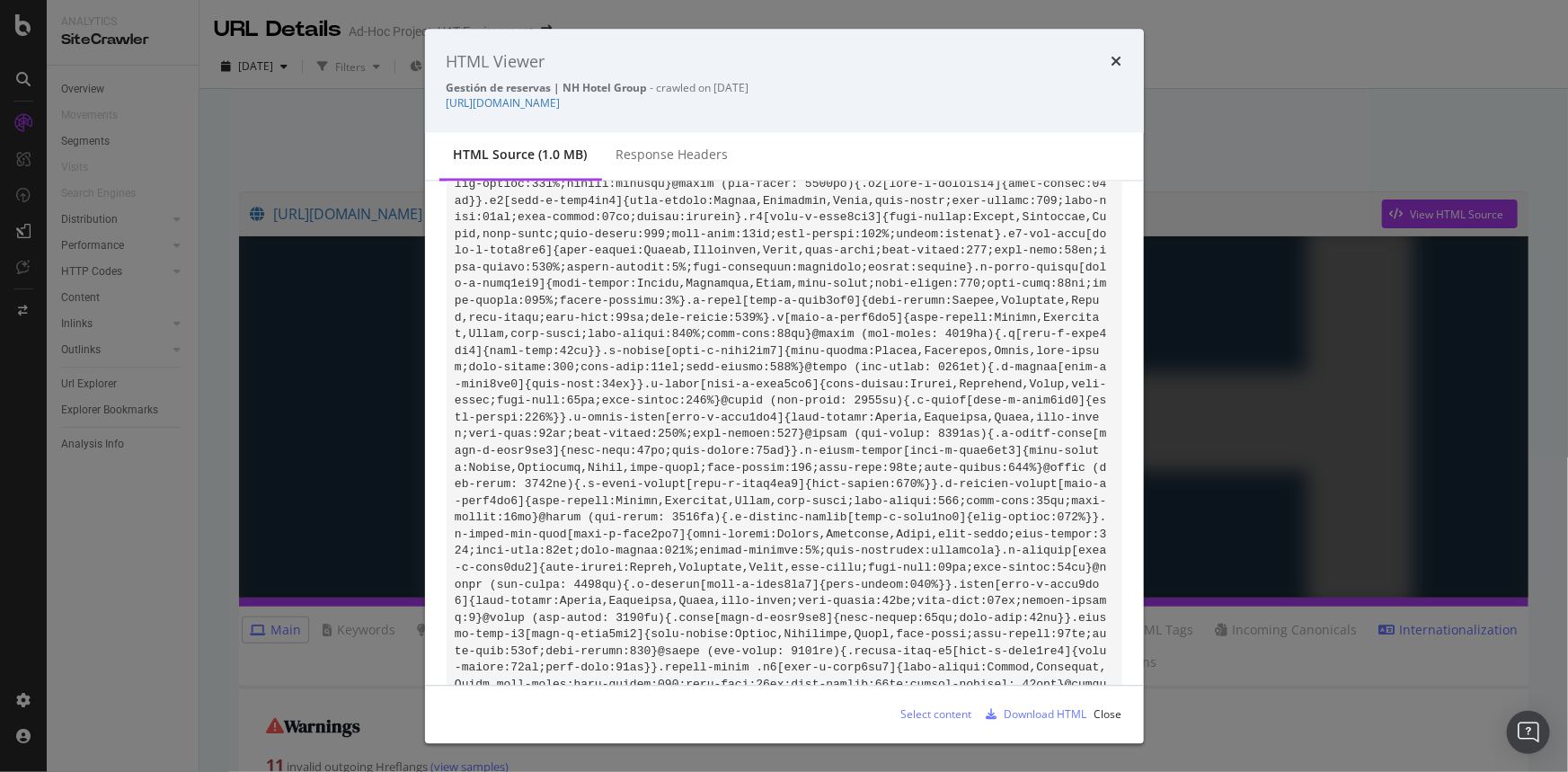
scroll to position [97557, 0]
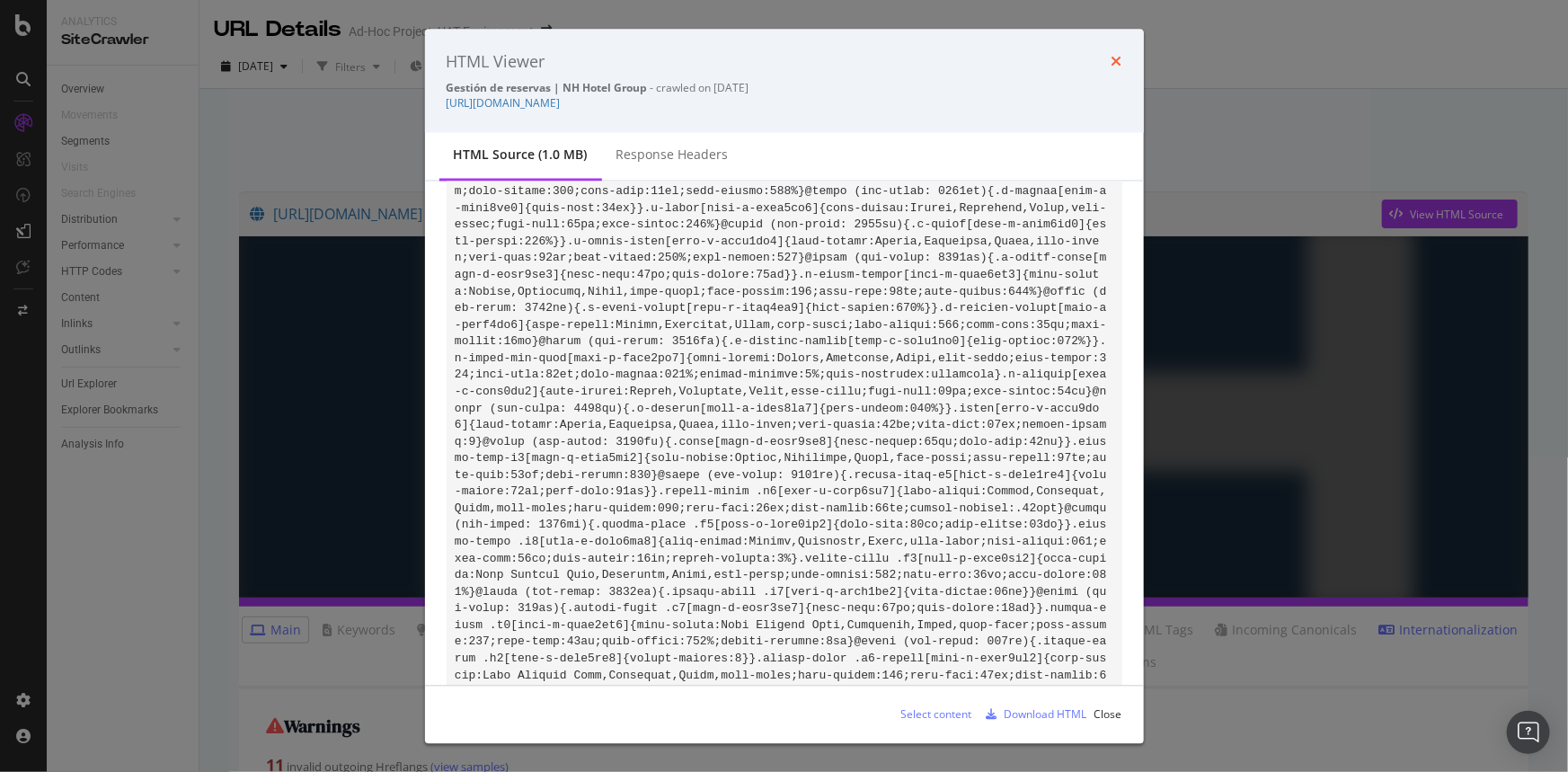
click at [1114, 59] on icon "times" at bounding box center [1117, 61] width 11 height 15
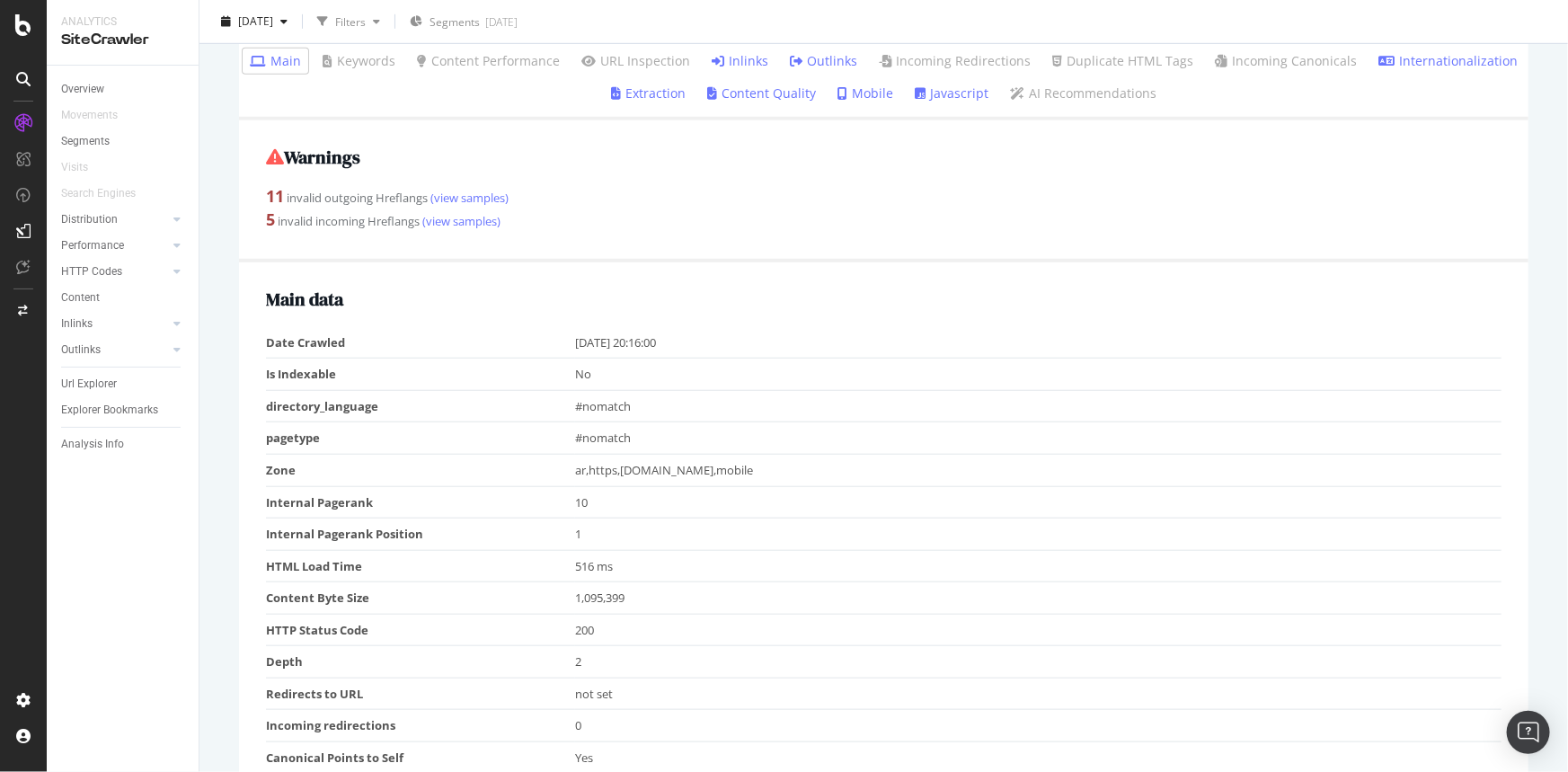
scroll to position [572, 0]
click at [449, 219] on link "(view samples)" at bounding box center [460, 219] width 81 height 17
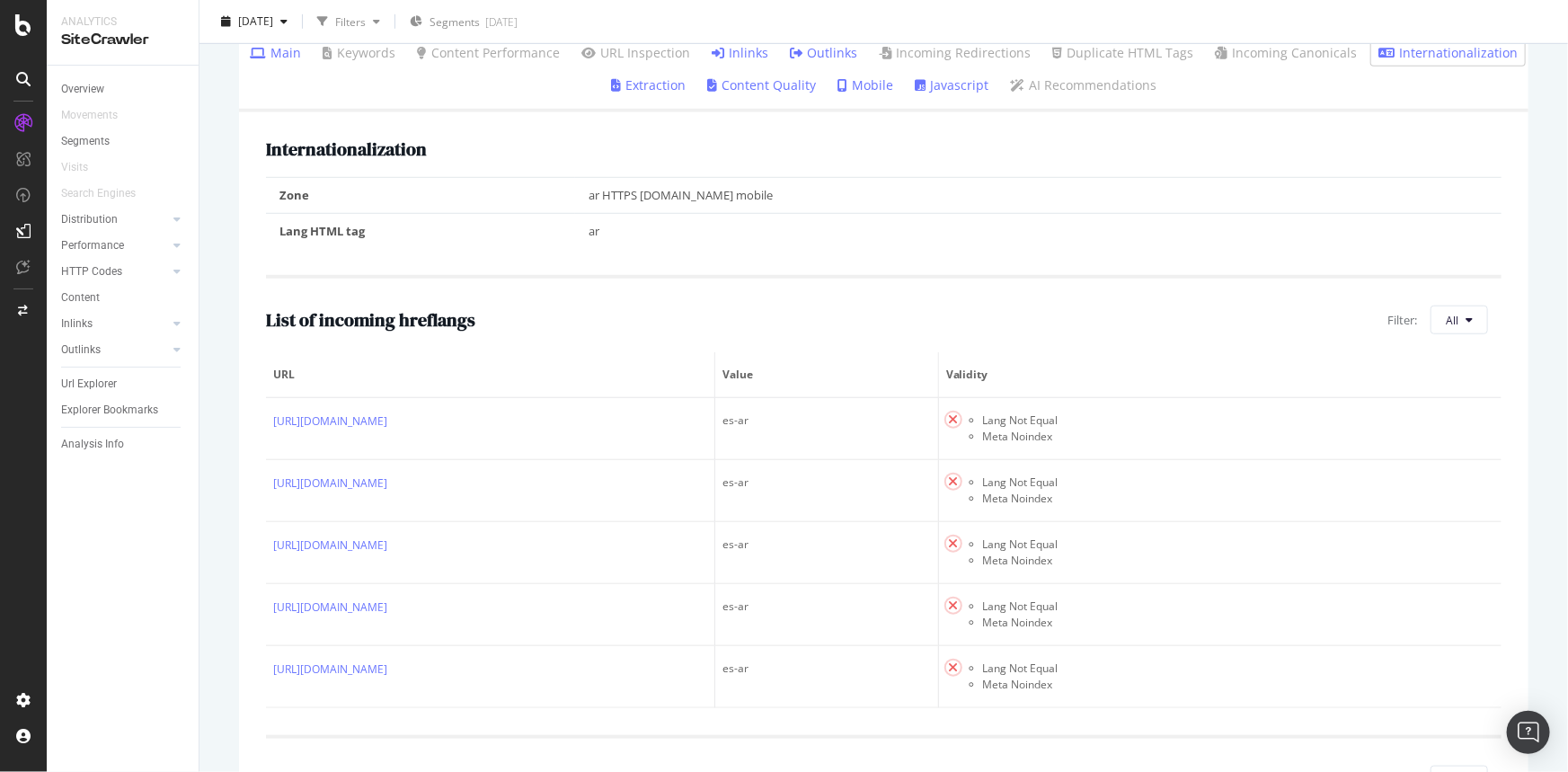
scroll to position [819, 0]
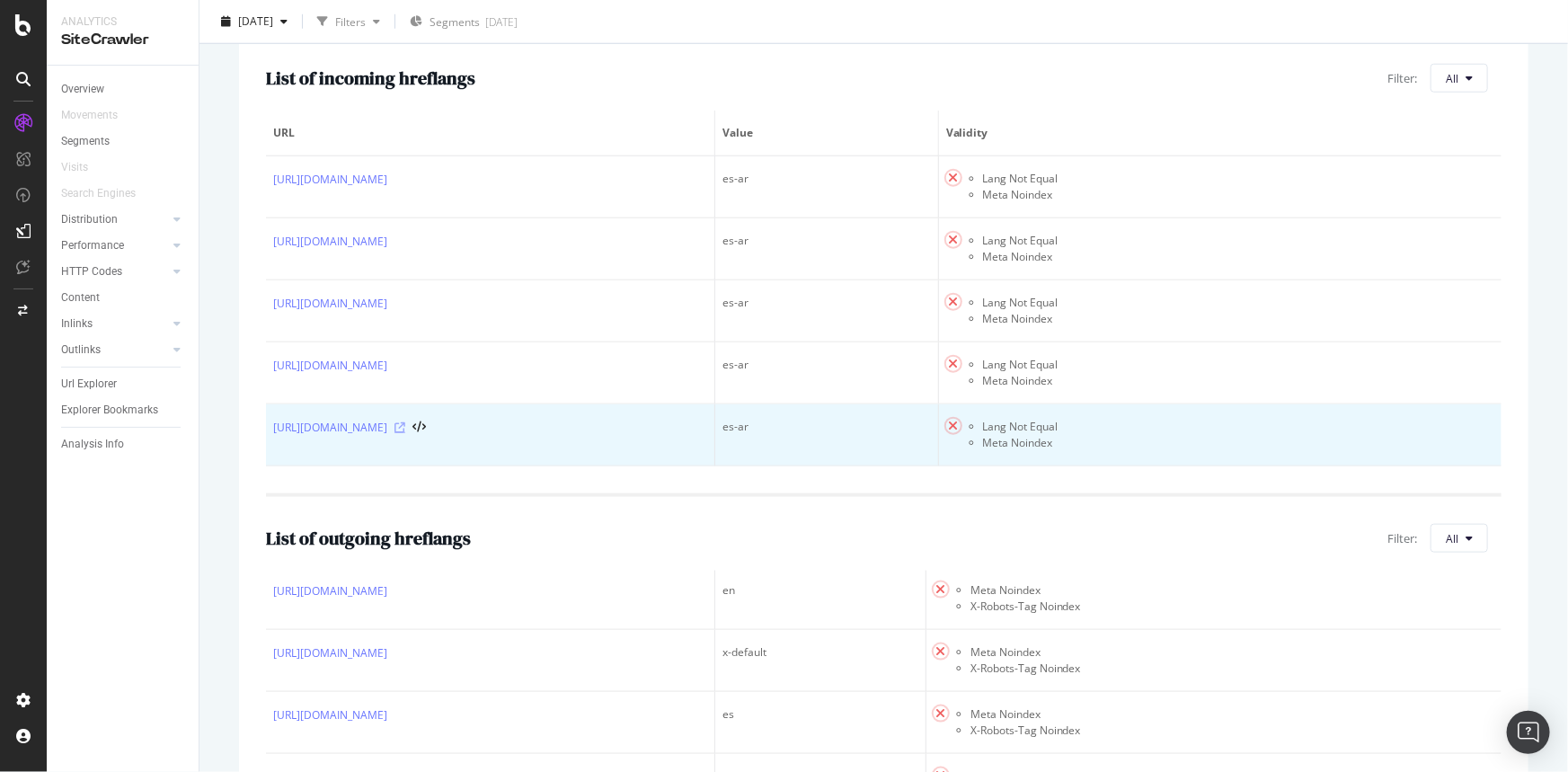
click at [405, 428] on icon at bounding box center [399, 427] width 11 height 11
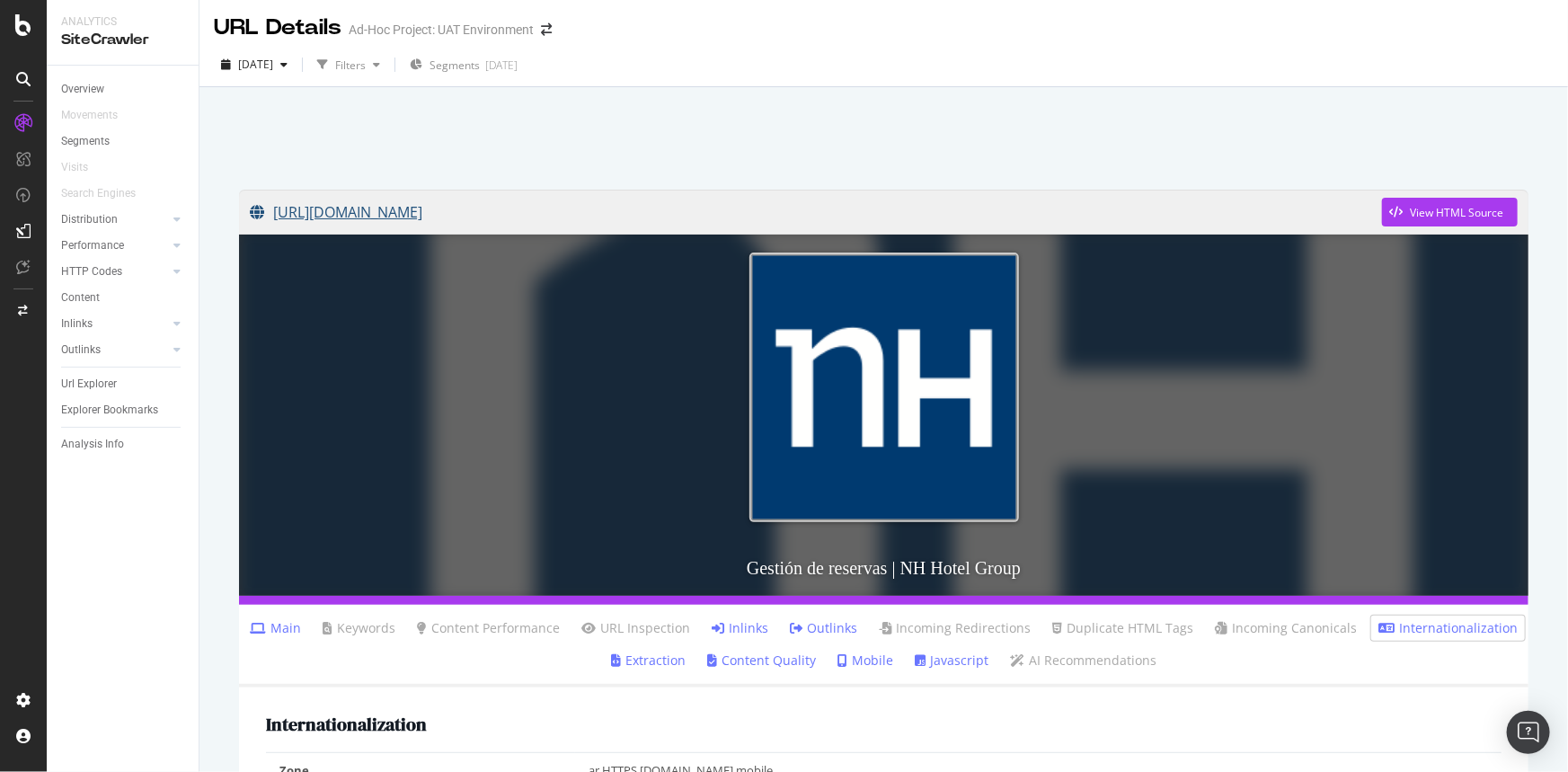
scroll to position [0, 0]
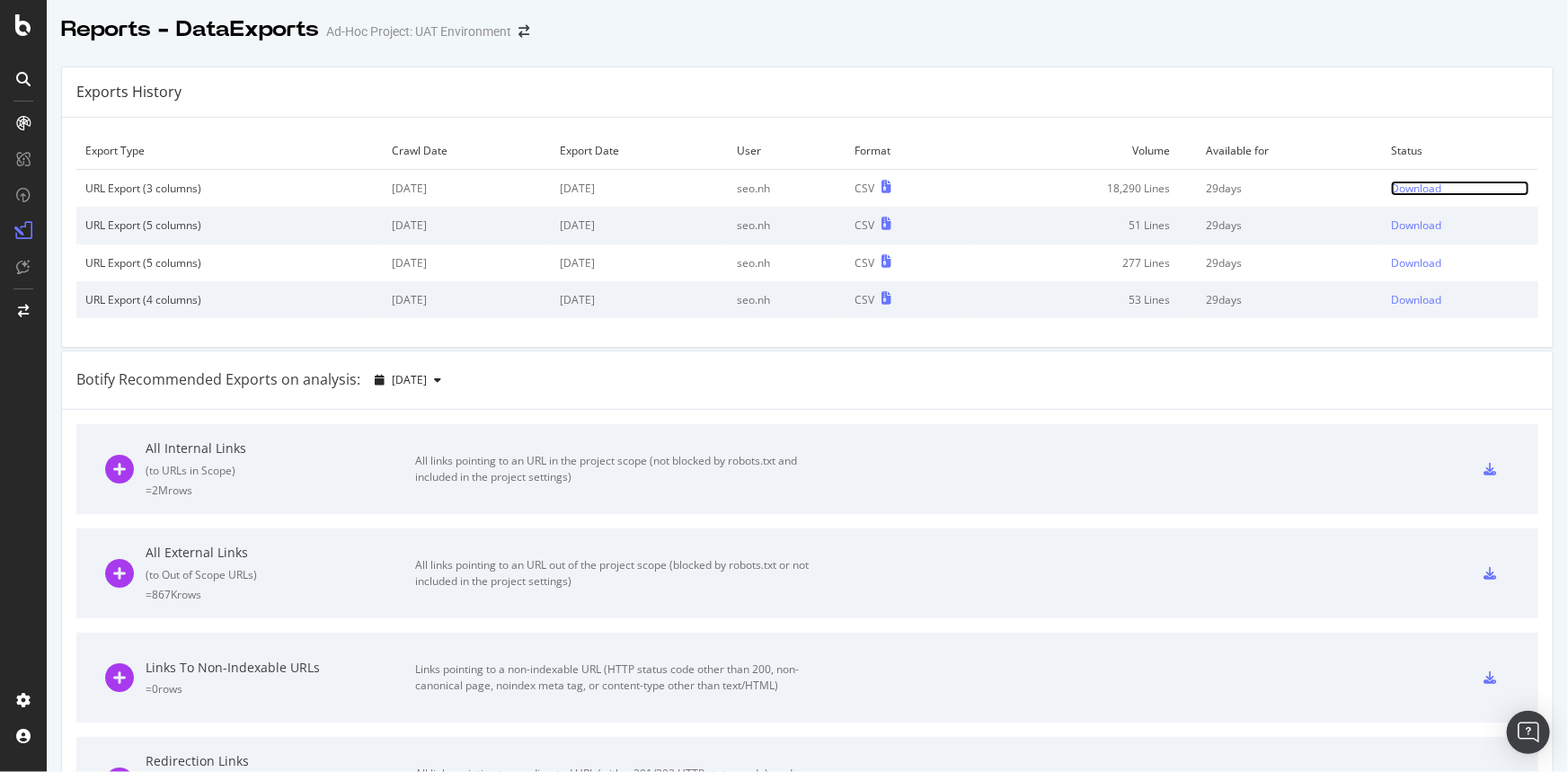
click at [1409, 188] on div "Download" at bounding box center [1417, 188] width 51 height 16
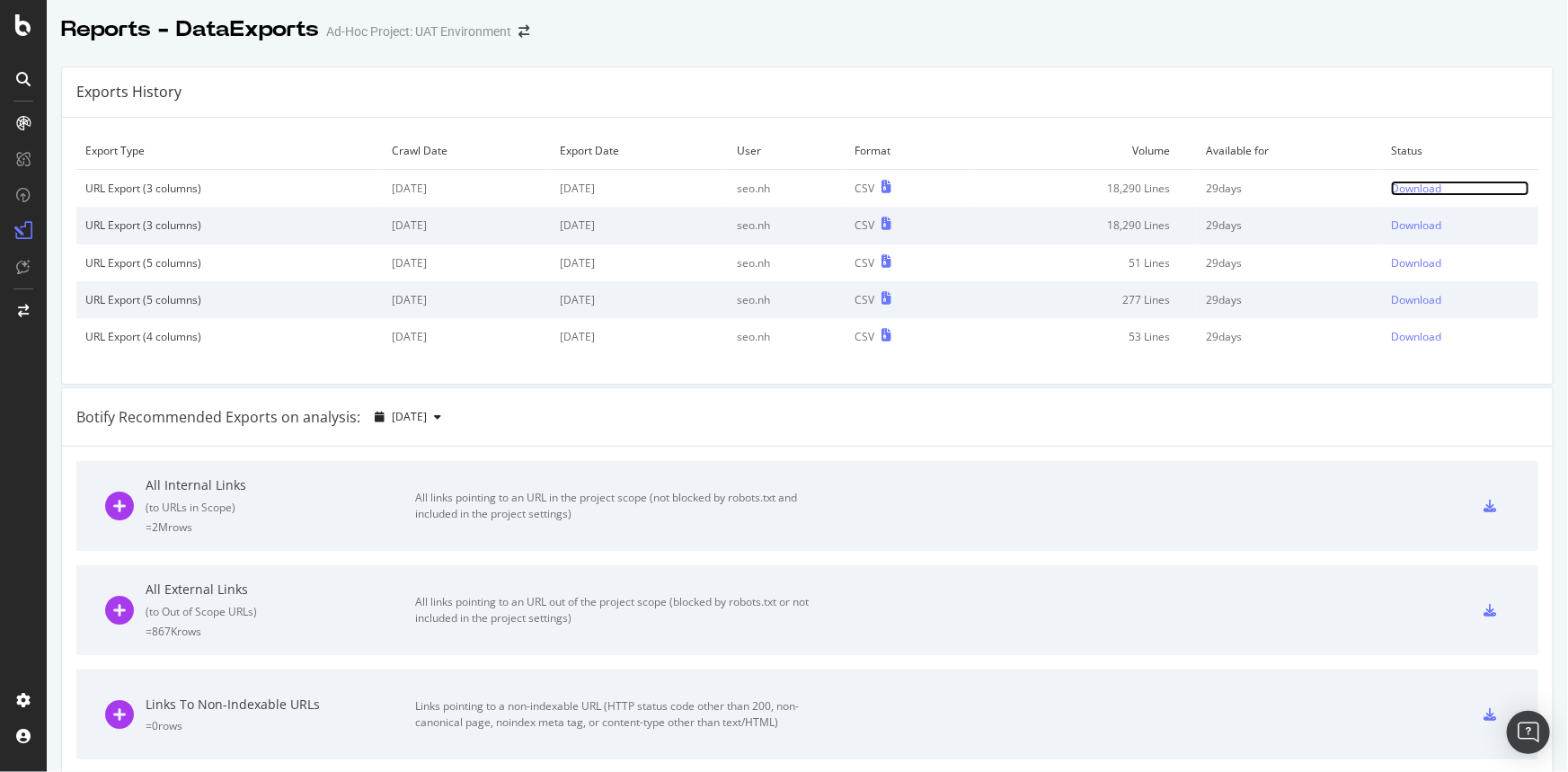
click at [1393, 190] on div "Download" at bounding box center [1417, 188] width 51 height 16
click at [385, 98] on div "Exports History" at bounding box center [808, 93] width 1491 height 51
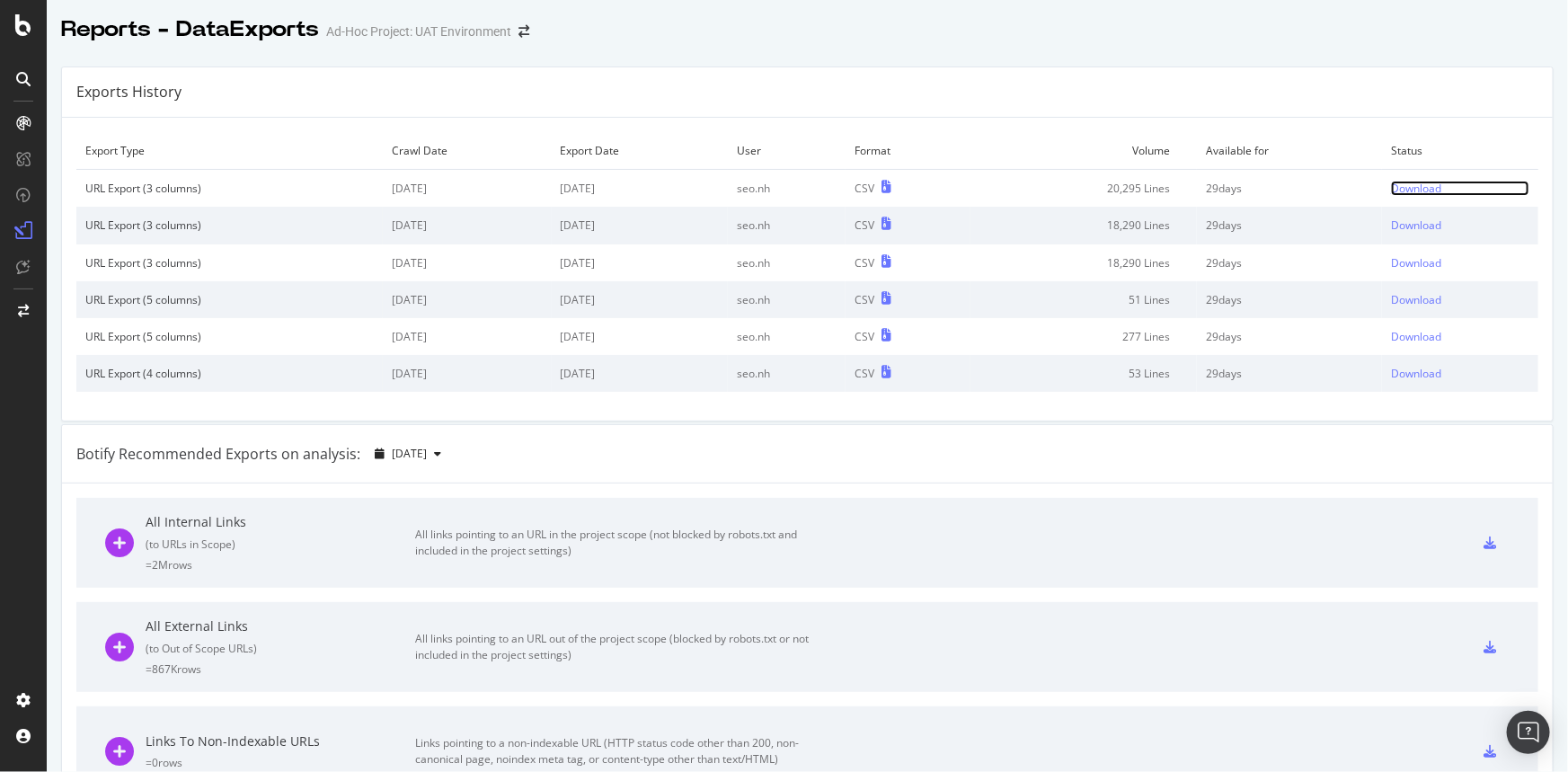
click at [1407, 188] on div "Download" at bounding box center [1417, 188] width 51 height 16
